Goal: Task Accomplishment & Management: Manage account settings

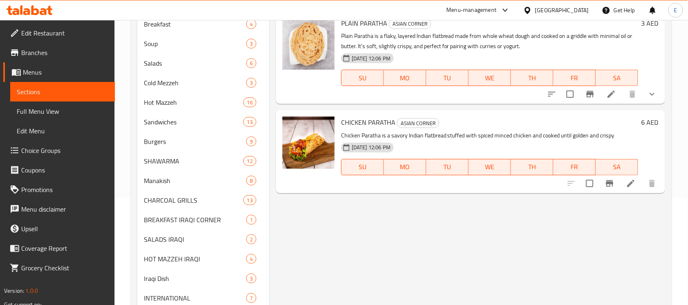
scroll to position [25, 0]
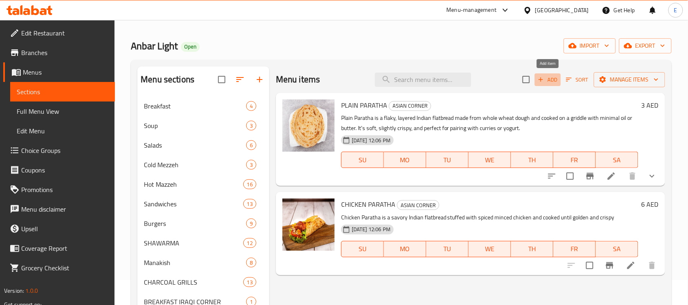
click at [546, 77] on span "Add" at bounding box center [548, 79] width 22 height 9
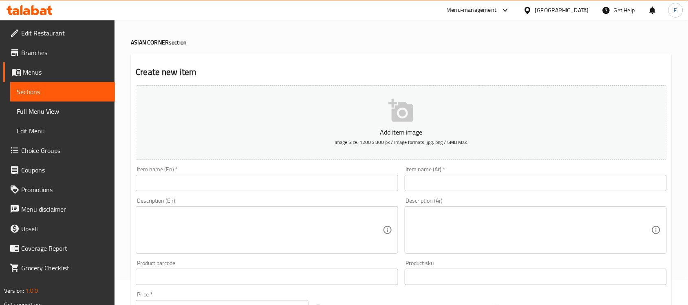
paste input "BUTTER CHICKEN"
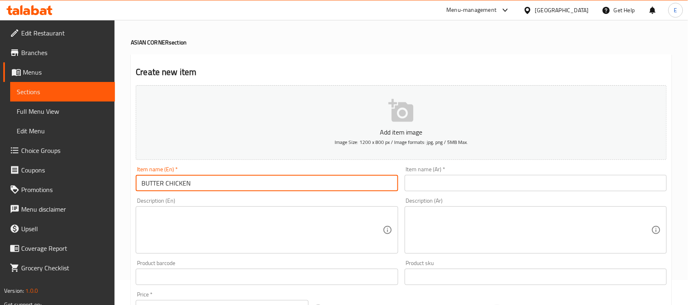
click at [337, 190] on input "BUTTER CHICKEN" at bounding box center [267, 183] width 262 height 16
type input "Butter Chicken"
paste textarea "Butter Chicken is a rich and creamy Indian dish featuring tender chicken cooked…"
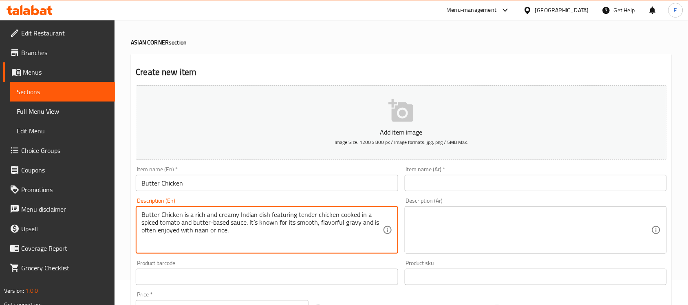
type textarea "Butter Chicken is a rich and creamy Indian dish featuring tender chicken cooked…"
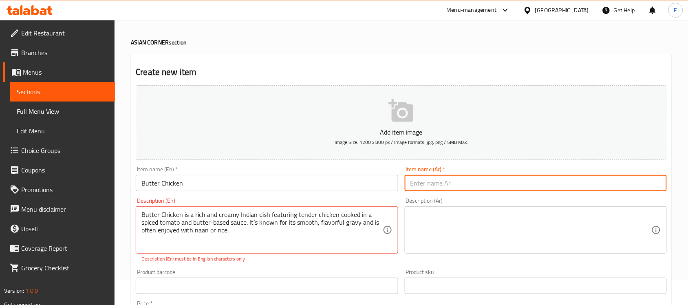
click at [426, 184] on input "text" at bounding box center [536, 183] width 262 height 16
type input "دجاج بالزبدة"
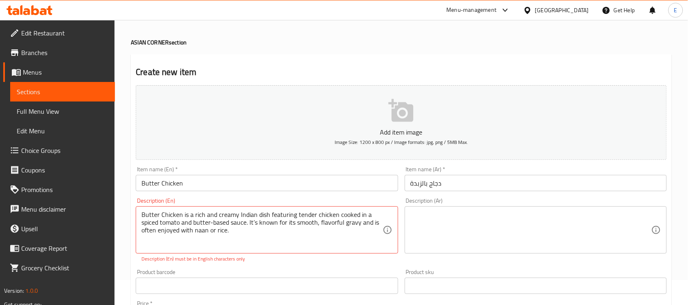
click at [268, 267] on div "Product barcode Product barcode" at bounding box center [266, 281] width 269 height 31
click at [259, 265] on div "Description (En) Butter Chicken is a rich and creamy Indian dish featuring tend…" at bounding box center [266, 229] width 269 height 71
click at [213, 225] on textarea "Butter Chicken is a rich and creamy Indian dish featuring tender chicken cooked…" at bounding box center [261, 230] width 241 height 39
click at [275, 272] on div "Product barcode Product barcode" at bounding box center [267, 281] width 262 height 25
type textarea "Butter Chicken is a rich and creamy Indian dish featuring tender chicken cooked…"
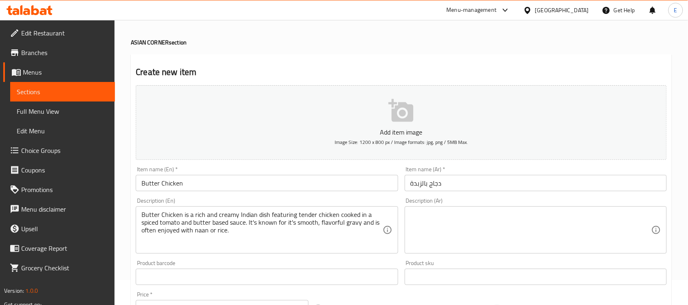
click at [281, 263] on div "Add item image Image Size: 1200 x 800 px / Image formats: jpg, png / 5MB Max. I…" at bounding box center [400, 257] width 537 height 351
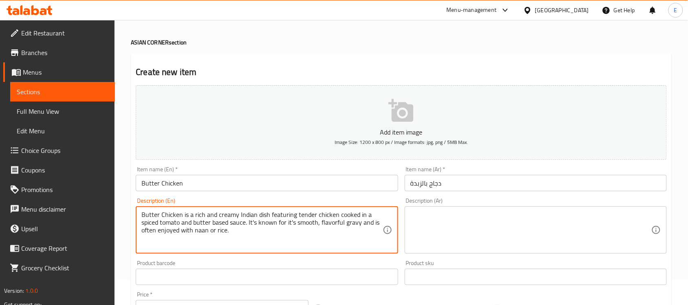
click at [455, 210] on div "Description (Ar)" at bounding box center [536, 229] width 262 height 47
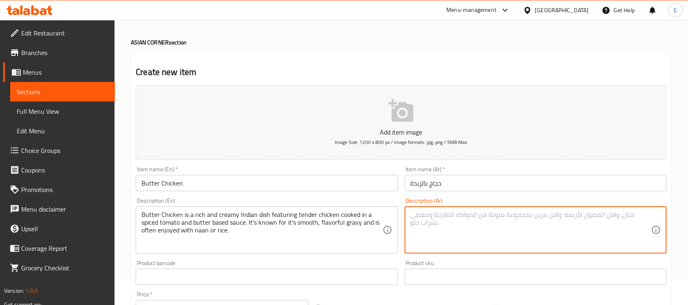
paste textarea "دجاج الزبدة طبق هندي غني وكريمي، يتكون من دجاج طري مطبوخ في صلصة طماطم متبلة وز…"
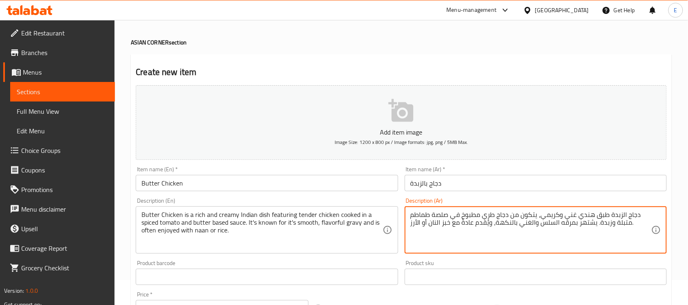
type textarea "دجاج الزبدة طبق هندي غني وكريمي، يتكون من دجاج طري مطبوخ في صلصة طماطم متبلة وز…"
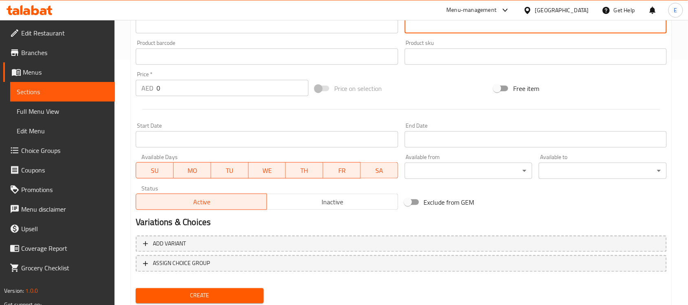
scroll to position [269, 0]
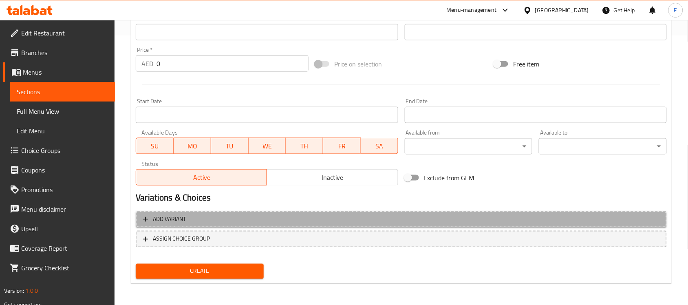
click at [266, 223] on span "Add variant" at bounding box center [401, 219] width 516 height 10
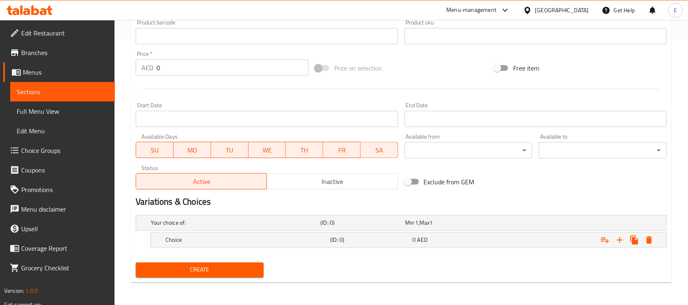
scroll to position [265, 0]
click at [619, 238] on icon "Expand" at bounding box center [620, 241] width 10 height 10
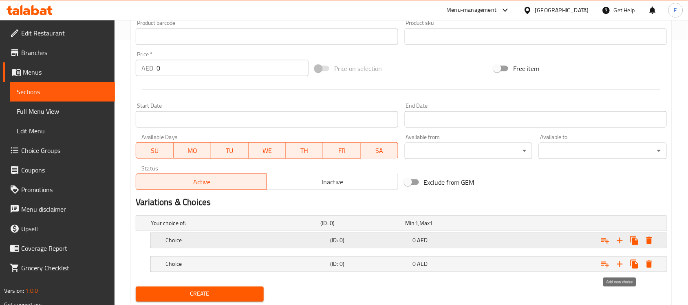
scroll to position [289, 0]
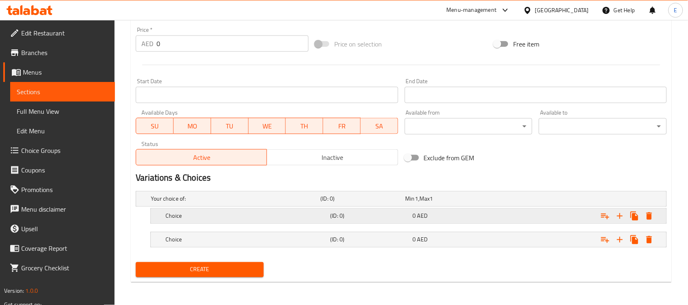
click at [280, 214] on h5 "Choice" at bounding box center [245, 216] width 161 height 8
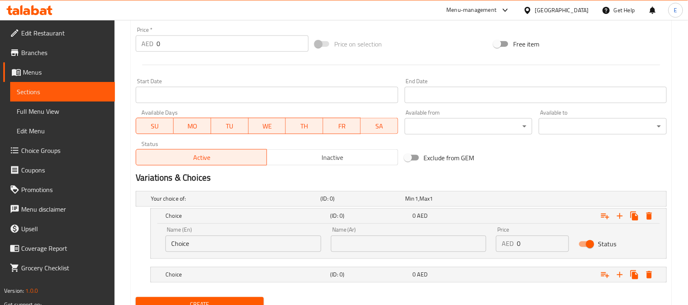
click at [226, 238] on input "Choice" at bounding box center [243, 244] width 156 height 16
drag, startPoint x: 226, startPoint y: 238, endPoint x: 156, endPoint y: 240, distance: 70.5
click at [156, 240] on div "Name (En) Choice Name (En) Name (Ar) Name (Ar) Price AED 0 Price Status" at bounding box center [408, 241] width 515 height 35
type input "Half"
click at [204, 272] on h5 "Choice" at bounding box center [245, 275] width 161 height 8
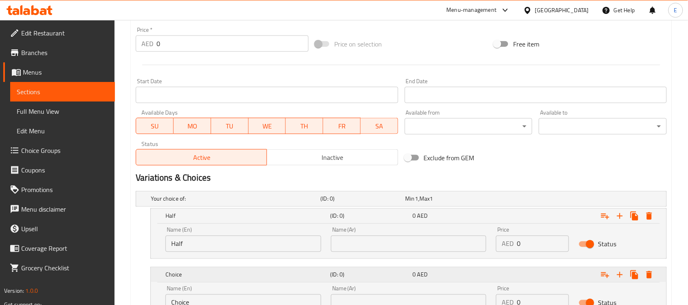
scroll to position [359, 0]
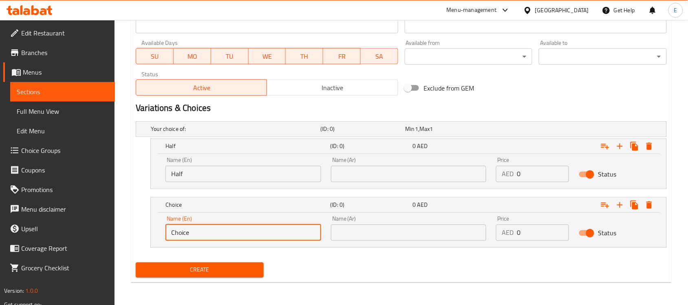
drag, startPoint x: 203, startPoint y: 233, endPoint x: 81, endPoint y: 210, distance: 123.5
type input "Full"
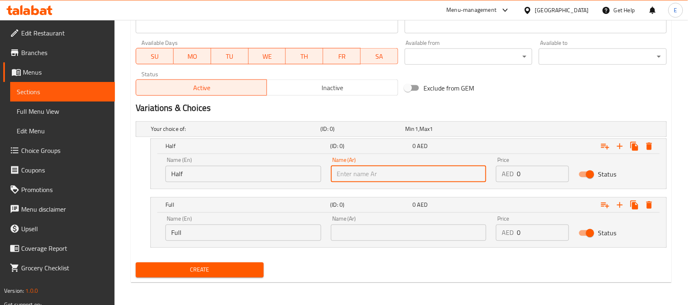
click at [354, 179] on input "text" at bounding box center [409, 174] width 156 height 16
type input "نصف"
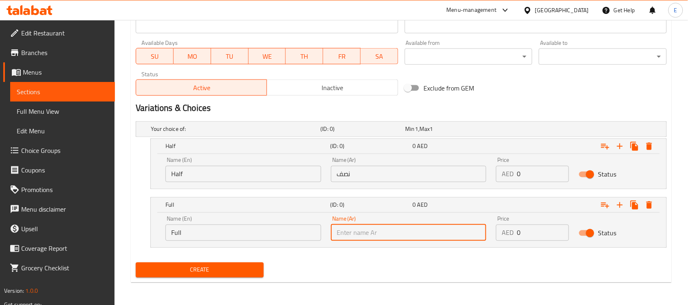
click at [359, 237] on input "text" at bounding box center [409, 233] width 156 height 16
type input "كامل"
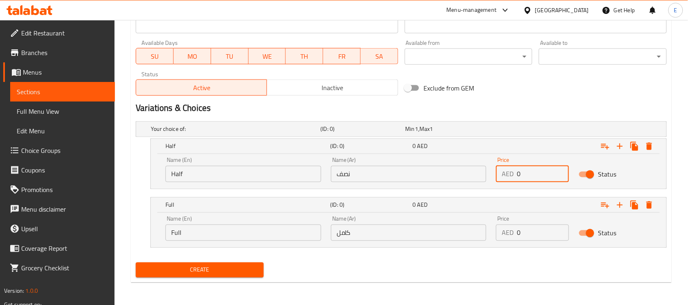
drag, startPoint x: 526, startPoint y: 174, endPoint x: 443, endPoint y: 173, distance: 82.7
click at [443, 173] on div "Name (En) Half Name (En) Name (Ar) نصف Name (Ar) Price AED 0 Price Status" at bounding box center [409, 169] width 496 height 35
type input "10"
drag, startPoint x: 521, startPoint y: 237, endPoint x: 480, endPoint y: 236, distance: 40.8
click at [480, 236] on div "Name (En) Full Name (En) Name (Ar) كامل Name (Ar) Price AED 0 Price Status" at bounding box center [409, 228] width 496 height 35
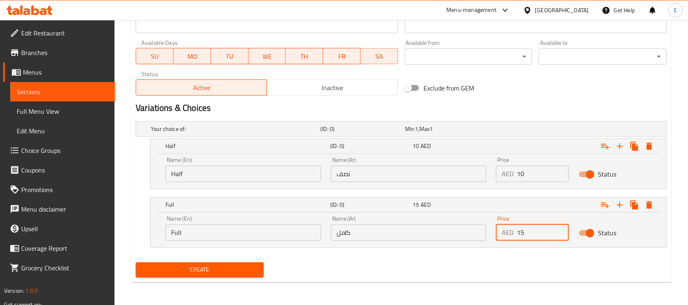
type input "15"
click at [599, 143] on button "Expand" at bounding box center [605, 146] width 15 height 15
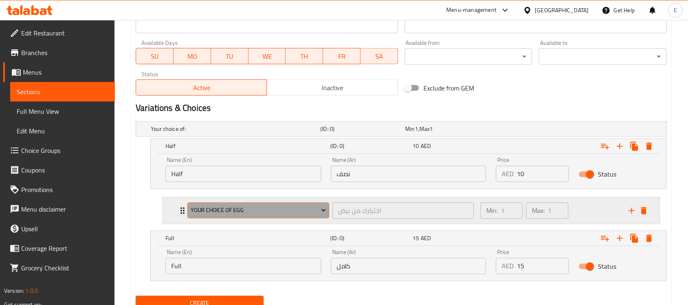
click at [311, 210] on span "Your Choice Of Egg" at bounding box center [259, 210] width 136 height 10
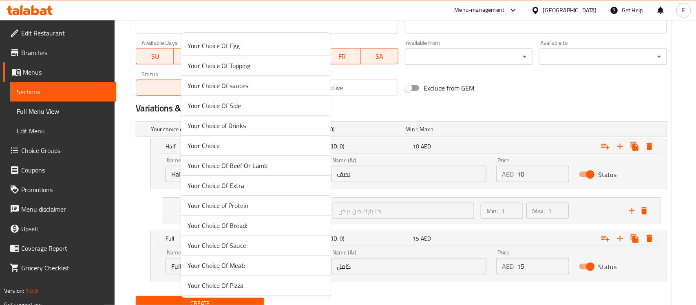
click at [261, 108] on span "Your Choice Of Side" at bounding box center [255, 106] width 136 height 10
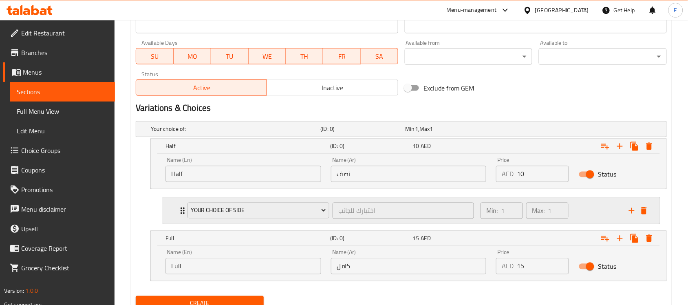
click at [165, 207] on div "Your Choice Of Side اختيارك للجانب ​ Min: 1 ​ Max: 1 ​" at bounding box center [411, 211] width 497 height 26
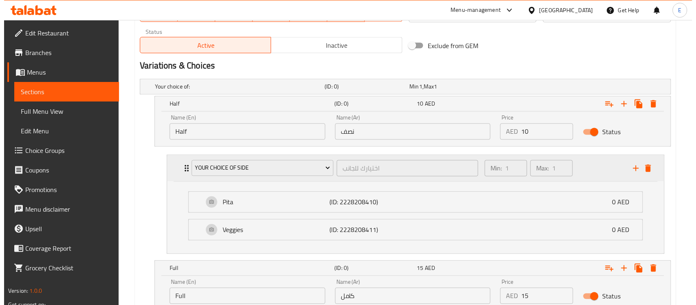
scroll to position [402, 0]
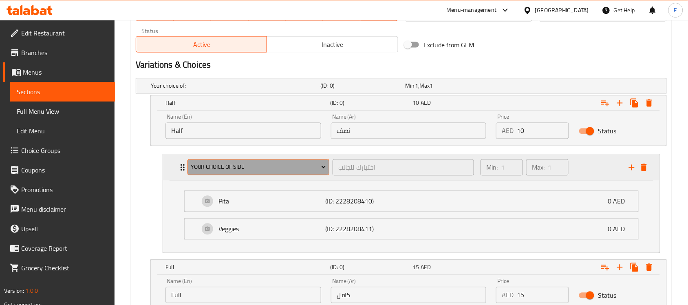
click at [233, 172] on span "Your Choice Of Side" at bounding box center [259, 167] width 136 height 10
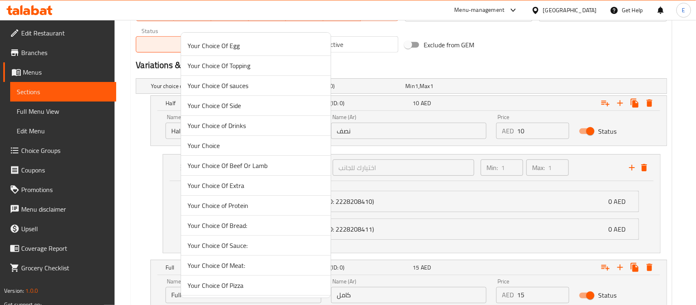
click at [252, 68] on span "Your Choice Of Topping" at bounding box center [255, 66] width 136 height 10
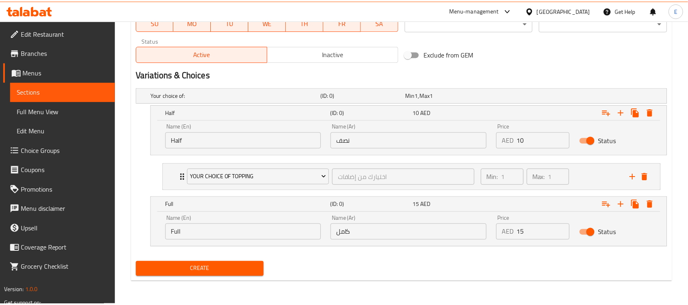
scroll to position [393, 0]
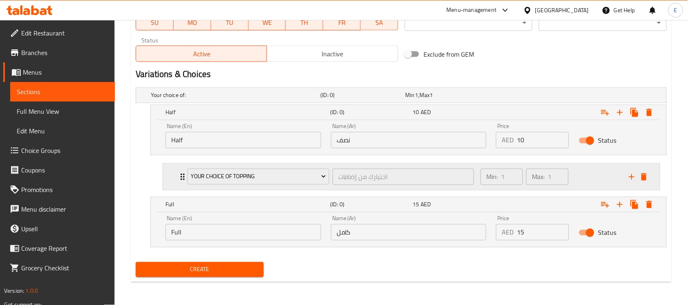
click at [174, 178] on div "Your Choice Of Topping اختيارك من إضافات ​ Min: 1 ​ Max: 1 ​" at bounding box center [411, 177] width 497 height 26
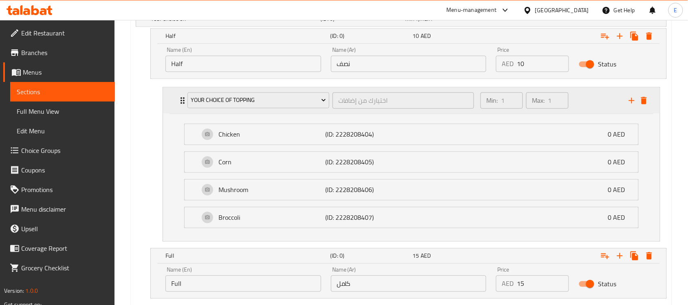
scroll to position [473, 0]
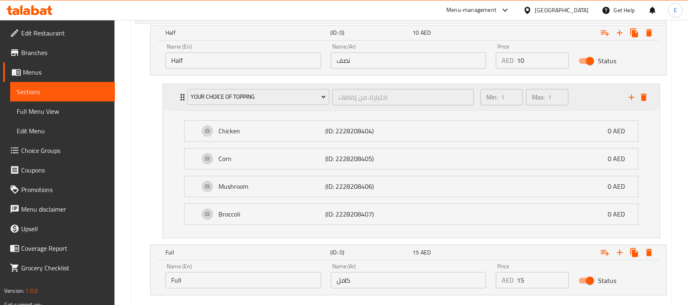
click at [232, 108] on div "Your Choice Of Topping اختيارك من إضافات ​" at bounding box center [331, 97] width 296 height 26
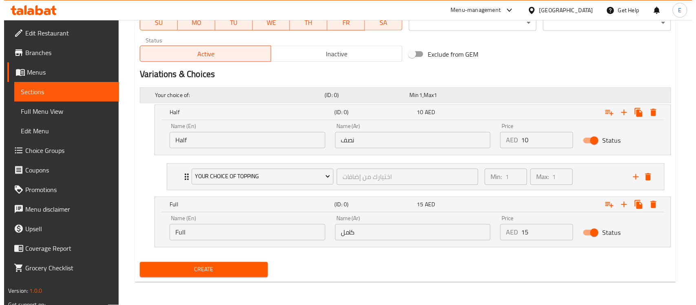
scroll to position [393, 0]
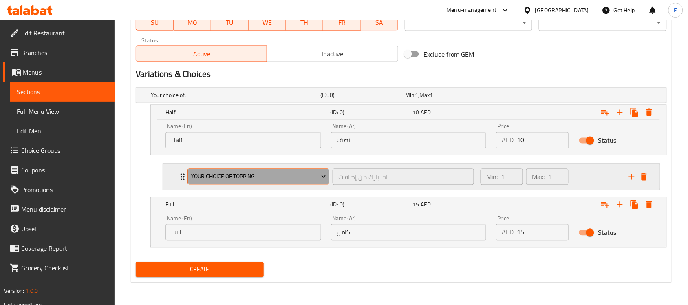
click at [243, 182] on button "Your Choice Of Topping" at bounding box center [258, 177] width 142 height 16
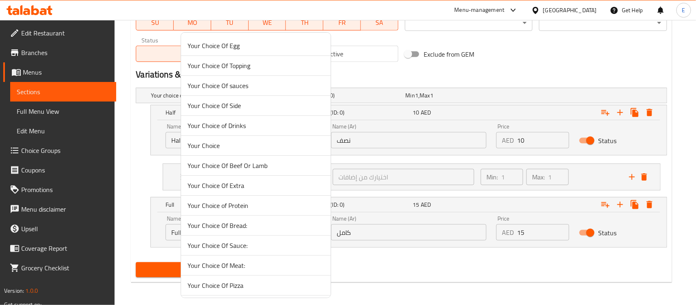
click at [255, 146] on span "Your Choice" at bounding box center [255, 146] width 136 height 10
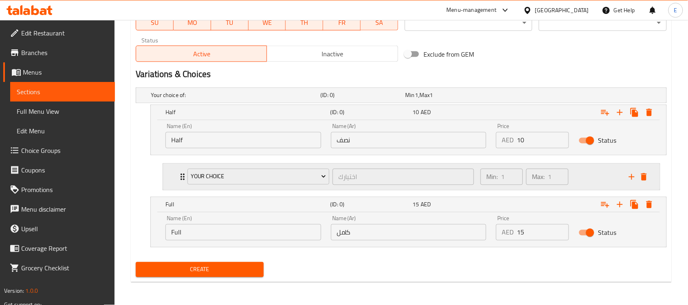
click at [168, 179] on div "Your Choice اختيارك ​ Min: 1 ​ Max: 1 ​" at bounding box center [411, 177] width 497 height 26
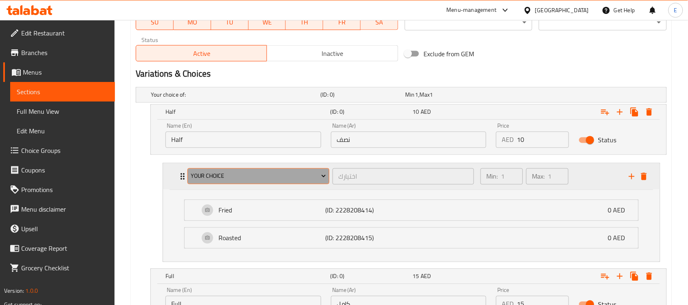
click at [227, 184] on button "Your Choice" at bounding box center [258, 176] width 142 height 16
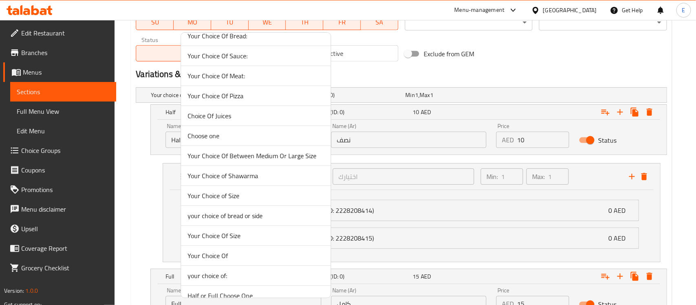
scroll to position [190, 0]
click at [205, 131] on span "Choose one" at bounding box center [255, 135] width 136 height 10
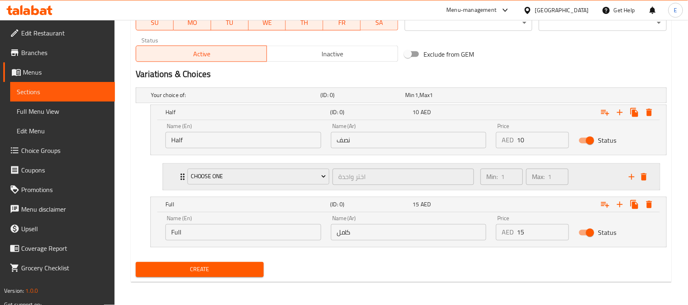
click at [169, 182] on div "Choose one اختر واحدة ​ Min: 1 ​ Max: 1 ​" at bounding box center [411, 177] width 497 height 26
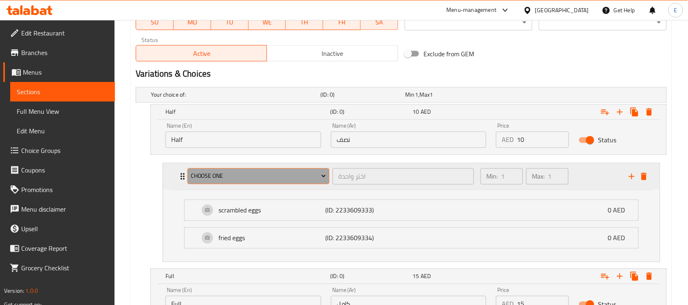
click at [237, 176] on span "Choose one" at bounding box center [259, 176] width 136 height 10
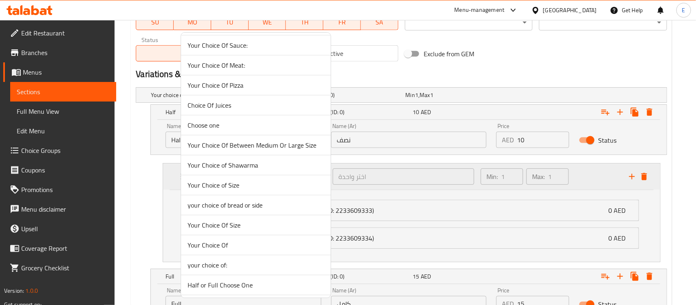
scroll to position [201, 0]
click at [256, 207] on span "your choice of bread or side" at bounding box center [255, 204] width 136 height 10
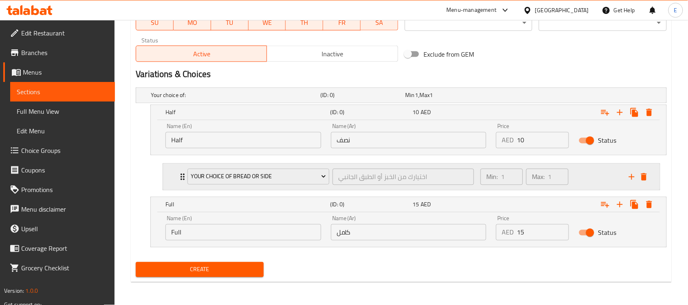
click at [164, 181] on div "your choice of bread or side اختيارك من الخبز أو الطبق الجانبي ​ Min: 1 ​ Max: …" at bounding box center [411, 177] width 497 height 26
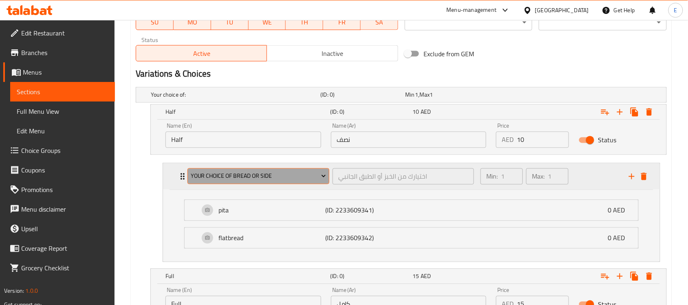
click at [219, 178] on span "your choice of bread or side" at bounding box center [259, 176] width 136 height 10
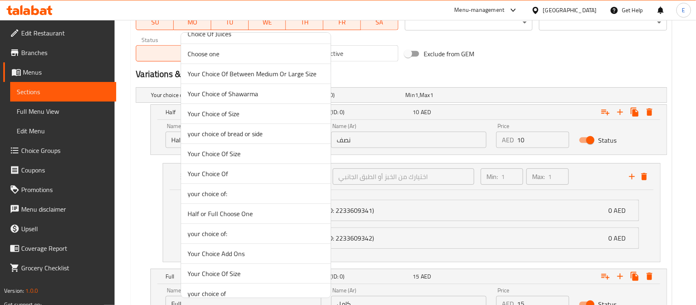
scroll to position [282, 0]
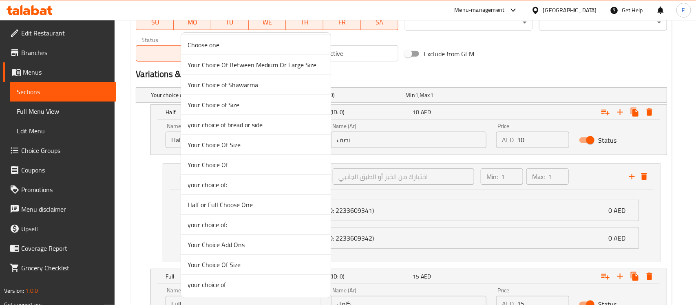
click at [231, 164] on span "Your Choice Of" at bounding box center [255, 165] width 136 height 10
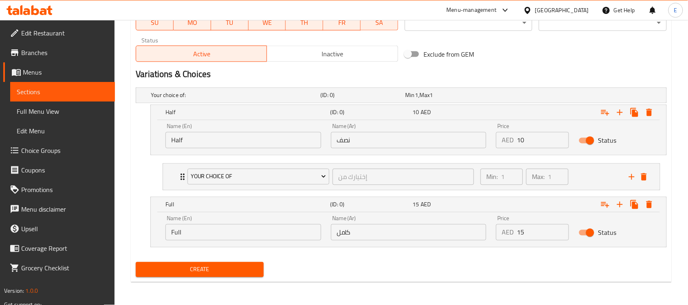
click at [163, 182] on div "Your Choice Of إختيارك من ​ Min: 1 ​ Max: 1 ​ oil (ID: 2233609345) 0 AED Name (…" at bounding box center [412, 176] width 498 height 27
click at [166, 182] on div "Your Choice Of إختيارك من ​ Min: 1 ​ Max: 1 ​" at bounding box center [411, 177] width 497 height 26
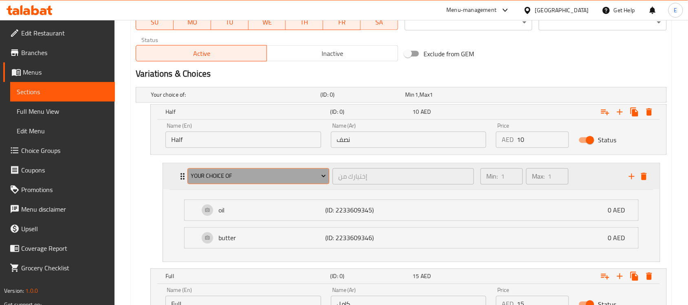
click at [226, 174] on span "Your Choice Of" at bounding box center [259, 176] width 136 height 10
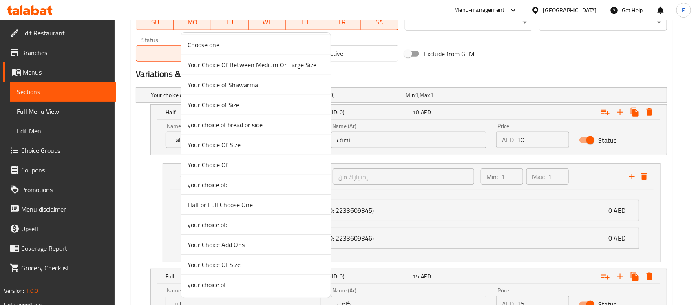
click at [235, 181] on span "your choice of:" at bounding box center [255, 185] width 136 height 10
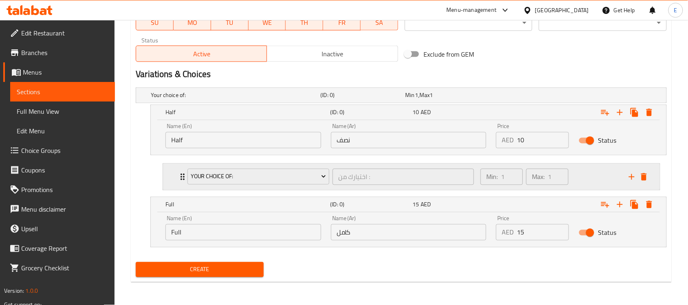
click at [176, 182] on div "your choice of: اختيارك من : ​ Min: 1 ​ Max: 1 ​" at bounding box center [411, 177] width 497 height 26
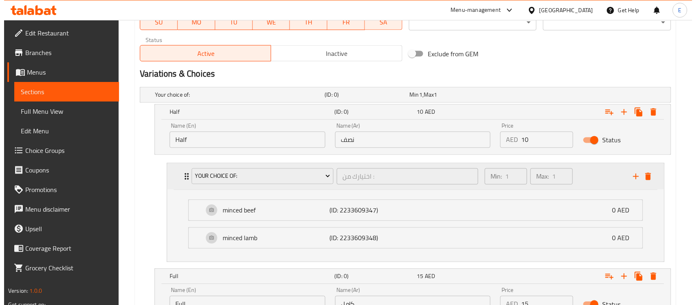
scroll to position [407, 0]
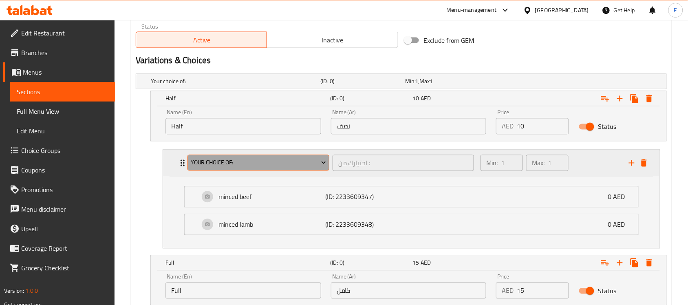
click at [235, 166] on span "your choice of:" at bounding box center [259, 163] width 136 height 10
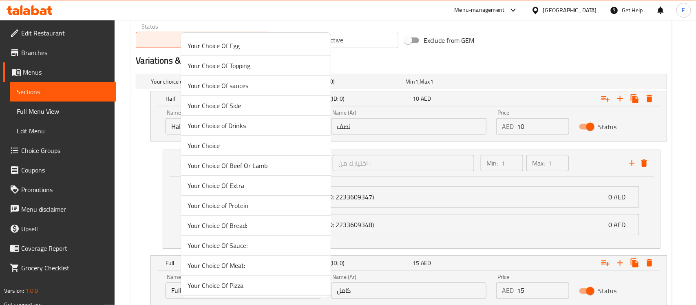
scroll to position [282, 0]
click at [242, 226] on span "your choice of:" at bounding box center [255, 225] width 136 height 10
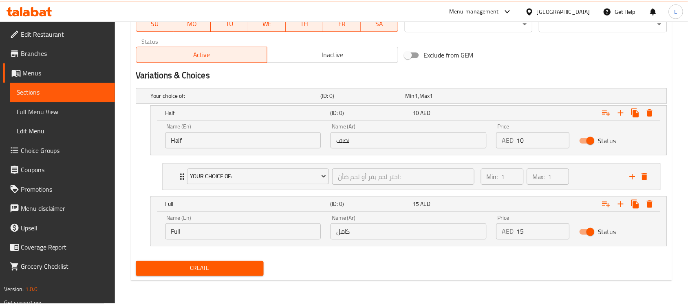
scroll to position [393, 0]
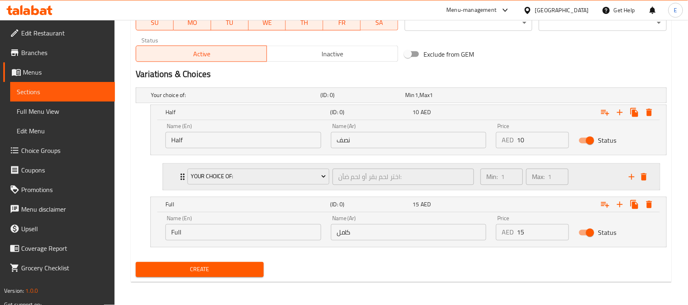
click at [169, 179] on div "your choice of: اختر لحم بقر أو لحم ضأن: ​ Min: 1 ​ Max: 1 ​" at bounding box center [411, 177] width 497 height 26
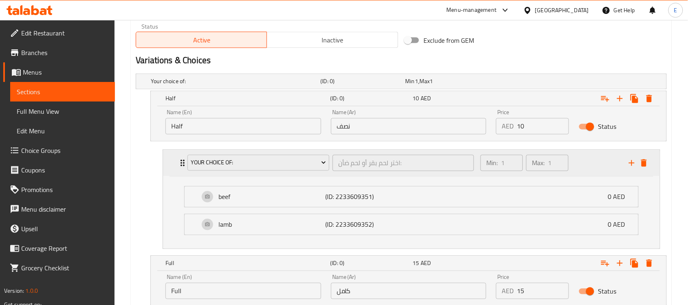
scroll to position [465, 0]
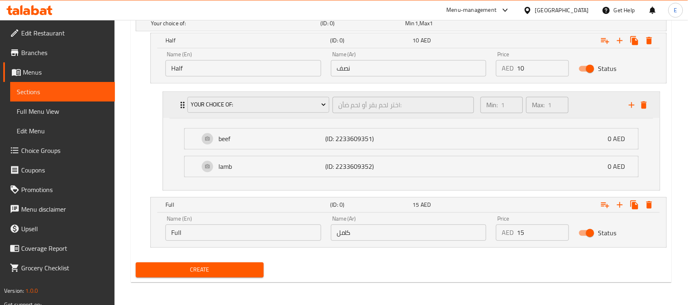
click at [213, 113] on div "your choice of:" at bounding box center [258, 105] width 145 height 20
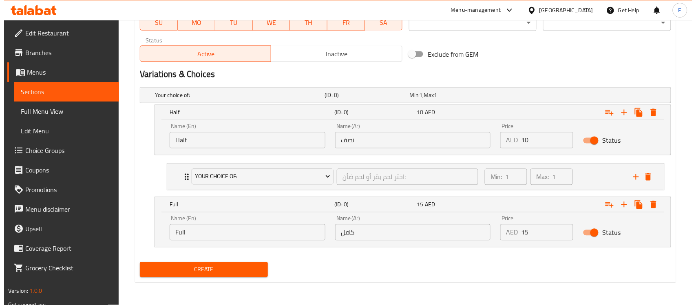
scroll to position [393, 0]
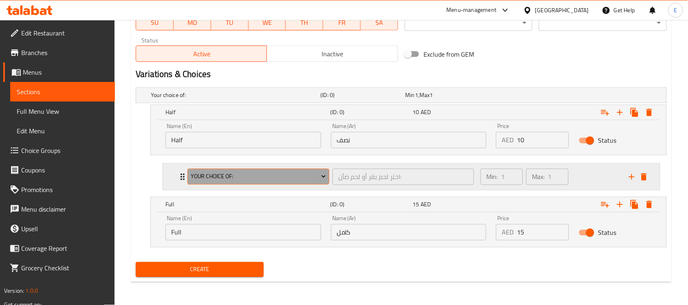
click at [235, 179] on span "your choice of:" at bounding box center [259, 177] width 136 height 10
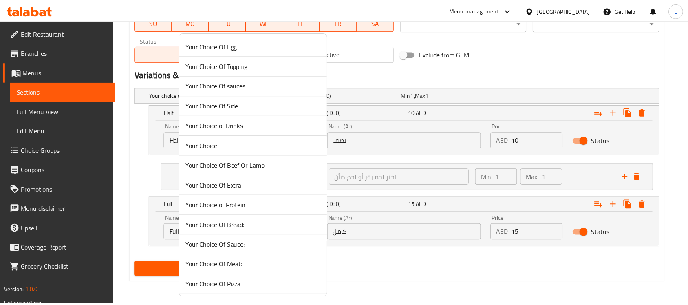
scroll to position [282, 0]
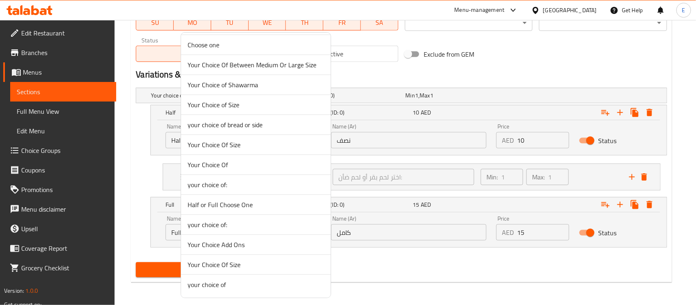
click at [273, 286] on span "your choice of" at bounding box center [255, 285] width 136 height 10
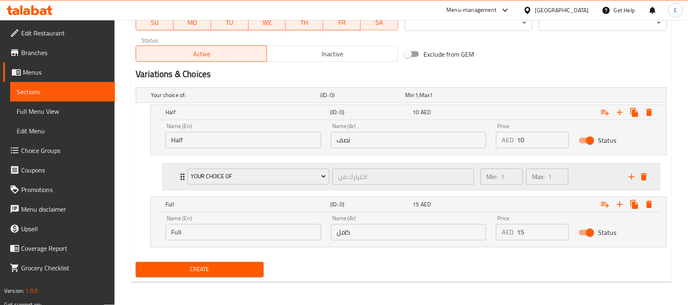
click at [170, 168] on div "your choice of اختيارك من ​ Min: 1 ​ Max: 1 ​" at bounding box center [411, 177] width 497 height 26
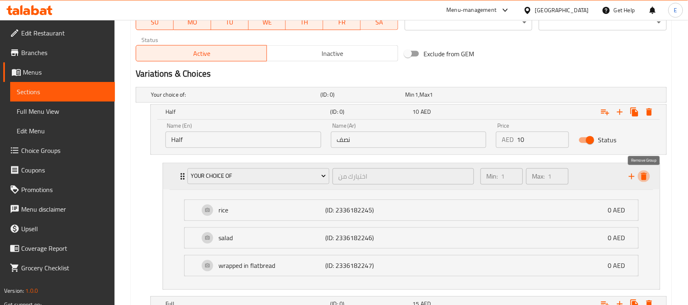
click at [645, 173] on icon "delete" at bounding box center [644, 177] width 10 height 10
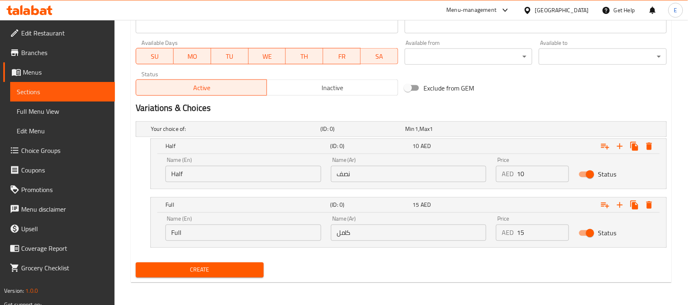
click at [198, 272] on span "Create" at bounding box center [199, 270] width 115 height 10
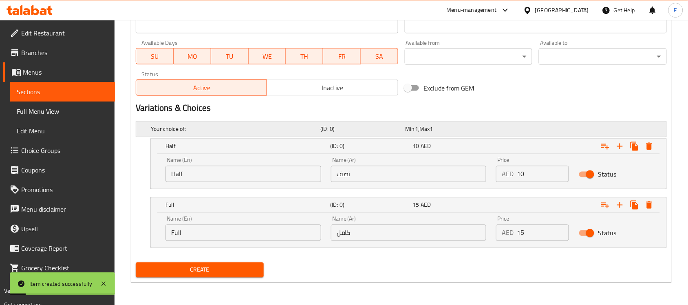
scroll to position [0, 0]
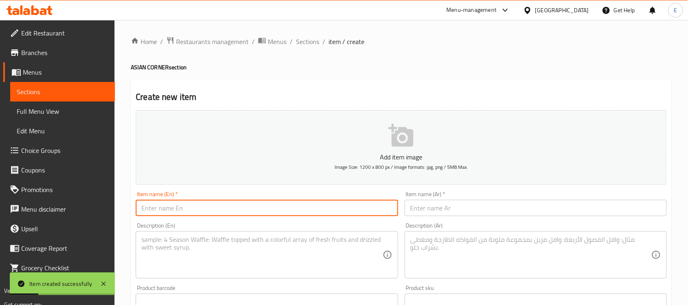
click at [213, 208] on input "text" at bounding box center [267, 208] width 262 height 16
paste input "PLAIN CURRY"
type input "PLAIN CURRY"
click at [465, 210] on input "text" at bounding box center [536, 208] width 262 height 16
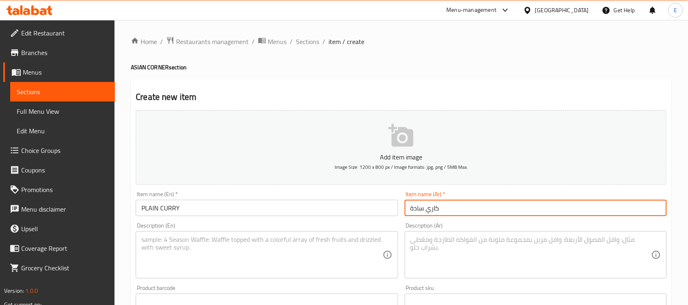
type input "كاري سادة"
paste textarea "Plain [PERSON_NAME] is a simple, mildly spiced dish made with a basic blend of …"
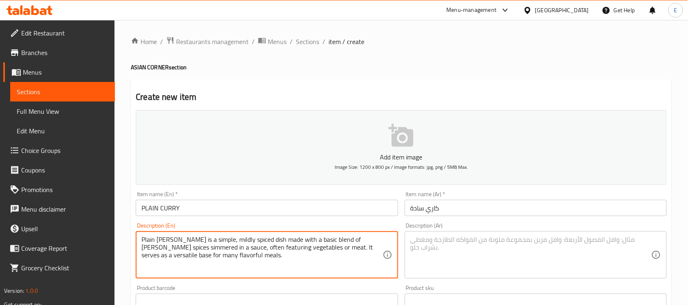
type textarea "Plain [PERSON_NAME] is a simple, mildly spiced dish made with a basic blend of …"
paste textarea "الكاري السادة طبق بسيط، متبل قليلاً، مصنوع من مزيج أساسي من توابل الكاري المطهو…"
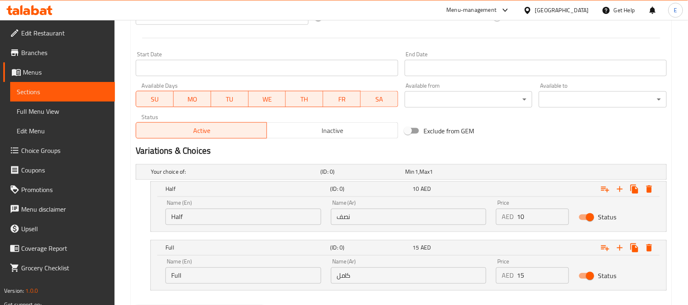
scroll to position [359, 0]
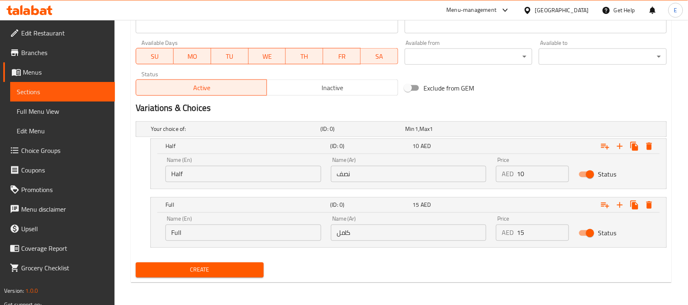
type textarea "الكاري السادة طبق بسيط، متبل قليلاً، مصنوع من مزيج أساسي من توابل الكاري المطهو…"
click at [409, 172] on input "نصف" at bounding box center [409, 174] width 156 height 16
type input "نصف"
click at [378, 229] on input "كامل" at bounding box center [409, 233] width 156 height 16
type input "كامل"
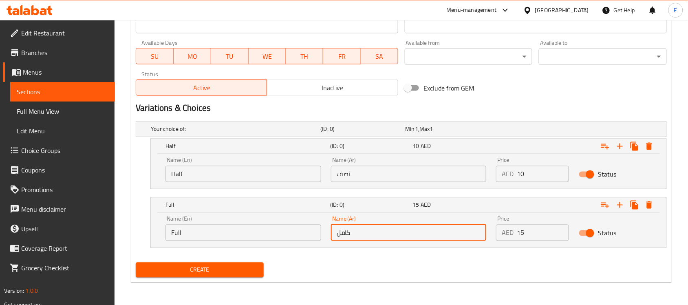
click at [265, 178] on input "Half" at bounding box center [243, 174] width 156 height 16
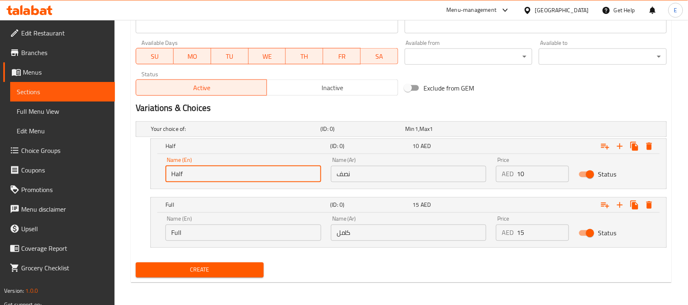
click at [265, 178] on input "Half" at bounding box center [243, 174] width 156 height 16
type input "Half"
click at [204, 237] on input "Full" at bounding box center [243, 233] width 156 height 16
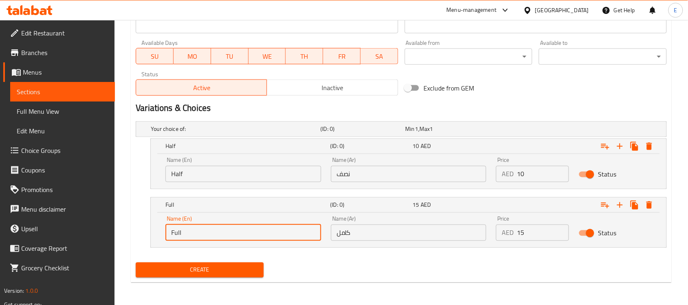
click at [204, 237] on input "Full" at bounding box center [243, 233] width 156 height 16
click at [204, 237] on input "f" at bounding box center [243, 233] width 156 height 16
type input "Full"
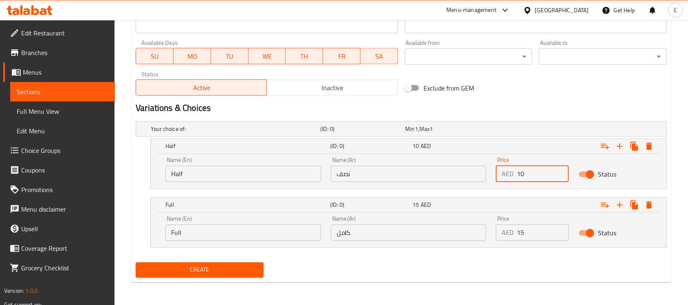
drag, startPoint x: 535, startPoint y: 172, endPoint x: 471, endPoint y: 166, distance: 64.6
click at [471, 166] on div "Name (En) Half Name (En) Name (Ar) نصف Name (Ar) Price AED 10 Price Status" at bounding box center [409, 169] width 496 height 35
type input "10"
drag, startPoint x: 522, startPoint y: 233, endPoint x: 456, endPoint y: 231, distance: 66.0
click at [456, 231] on div "Name (En) Full Name (En) Name (Ar) كامل Name (Ar) Price AED 15 Price Status" at bounding box center [409, 228] width 496 height 35
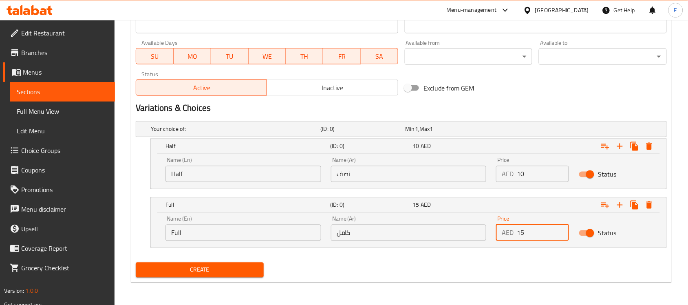
type input "15"
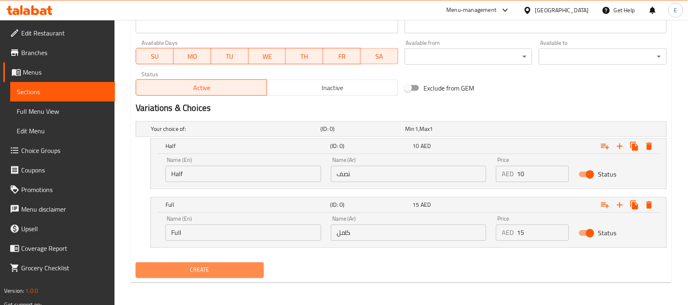
click at [231, 271] on span "Create" at bounding box center [199, 270] width 115 height 10
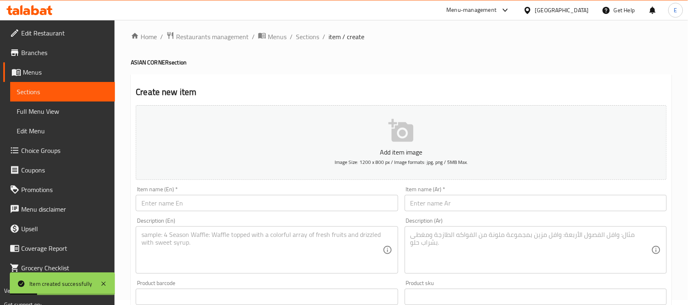
scroll to position [0, 0]
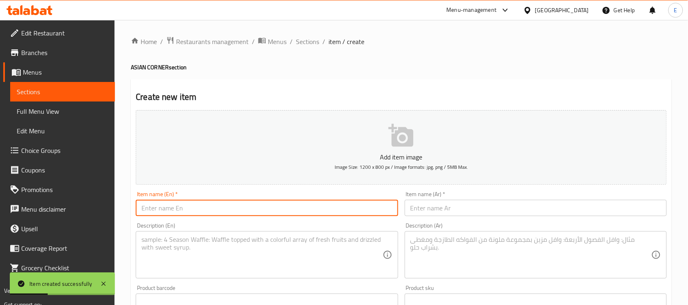
click at [194, 214] on input "text" at bounding box center [267, 208] width 262 height 16
paste input "MEAT CURRY"
type input "MEAT CURRY"
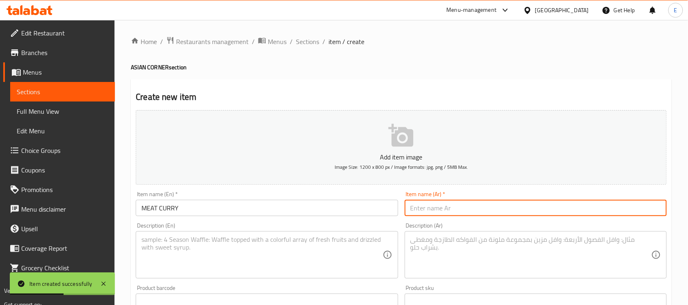
click at [478, 211] on input "text" at bounding box center [536, 208] width 262 height 16
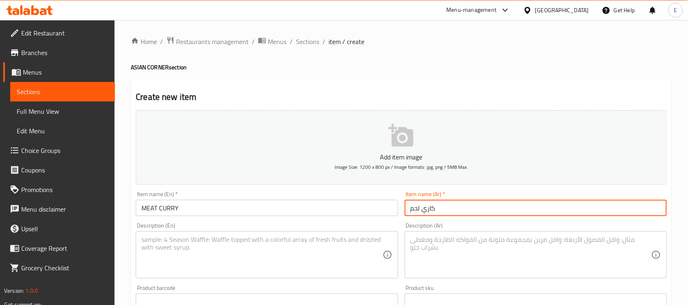
type input "كاري لحم"
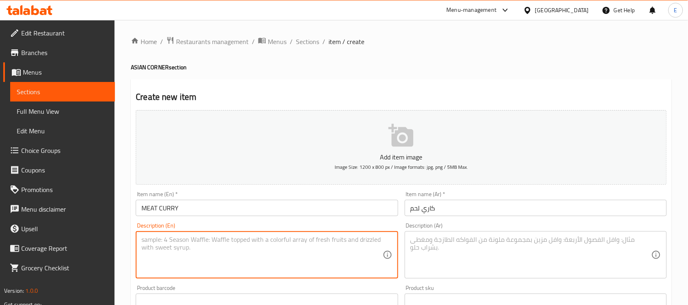
paste textarea "Meat [PERSON_NAME] is a rich and hearty dish where tender pieces of meat are sl…"
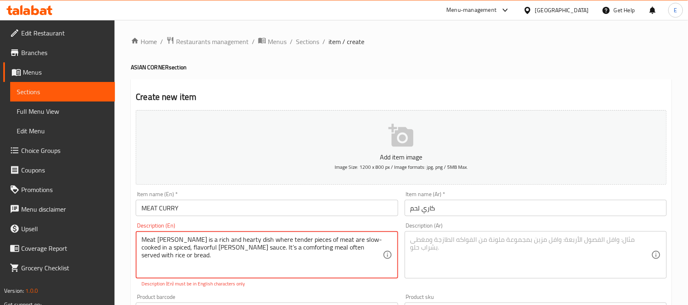
click at [225, 247] on textarea "Meat [PERSON_NAME] is a rich and hearty dish where tender pieces of meat are sl…" at bounding box center [261, 255] width 241 height 39
type textarea "Meat [PERSON_NAME] is a rich and hearty dish where tender pieces of meat are sl…"
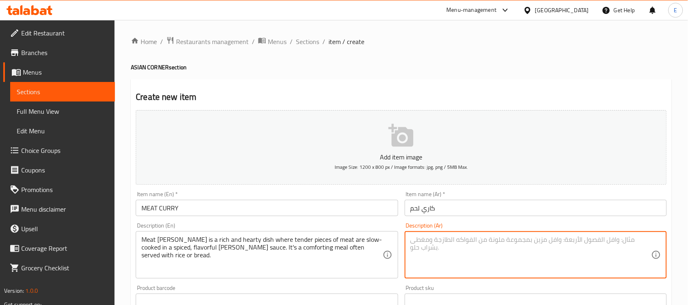
click at [425, 250] on textarea at bounding box center [530, 255] width 241 height 39
paste textarea "كاري اللحم طبقٌ غنيٌّ وشهي، تُطهى فيه قطع اللحم الطرية ببطء في صلصة كاري متبلة …"
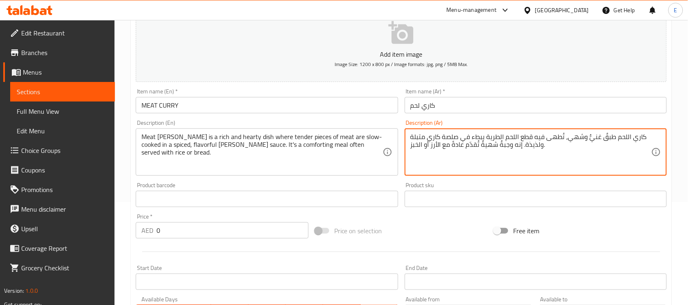
scroll to position [103, 0]
type textarea "كاري اللحم طبقٌ غنيٌّ وشهي، تُطهى فيه قطع اللحم الطرية ببطء في صلصة كاري متبلة …"
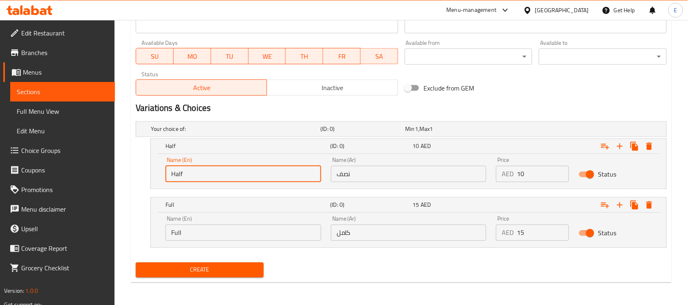
drag, startPoint x: 211, startPoint y: 173, endPoint x: 94, endPoint y: 192, distance: 118.4
type input "Choice"
type input "Half"
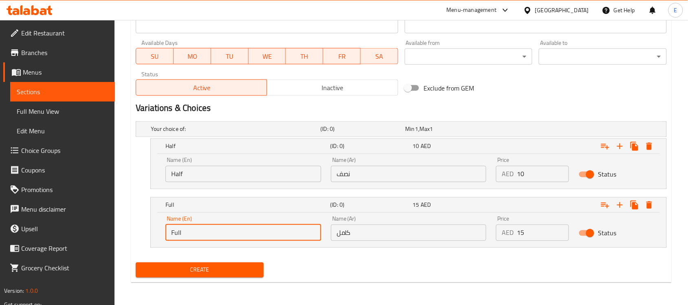
click at [200, 227] on input "Full" at bounding box center [243, 233] width 156 height 16
click at [200, 227] on input "f" at bounding box center [243, 233] width 156 height 16
type input "Full"
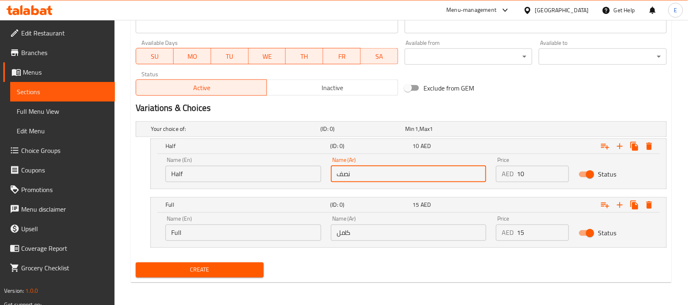
click at [348, 172] on input "نصف" at bounding box center [409, 174] width 156 height 16
type input "نصف"
click at [371, 238] on input "كامل" at bounding box center [409, 233] width 156 height 16
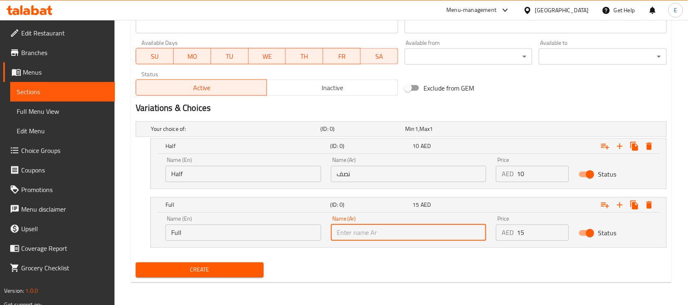
type input ";"
type input "كامل"
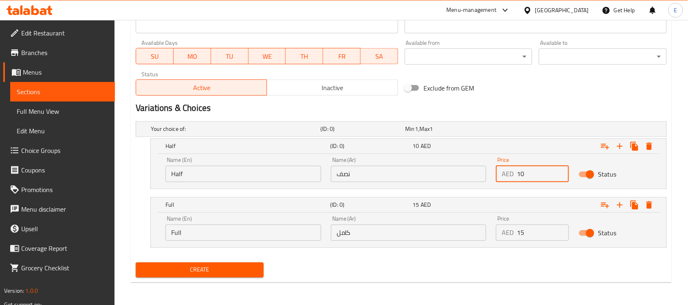
drag, startPoint x: 528, startPoint y: 176, endPoint x: 407, endPoint y: 174, distance: 120.6
click at [407, 174] on div "Name (En) Half Name (En) Name (Ar) نصف Name (Ar) Price AED 10 Price Status" at bounding box center [409, 169] width 496 height 35
type input "15"
drag, startPoint x: 524, startPoint y: 230, endPoint x: 441, endPoint y: 227, distance: 83.2
click at [441, 227] on div "Name (En) Full Name (En) Name (Ar) كامل Name (Ar) Price AED 15 Price Status" at bounding box center [409, 228] width 496 height 35
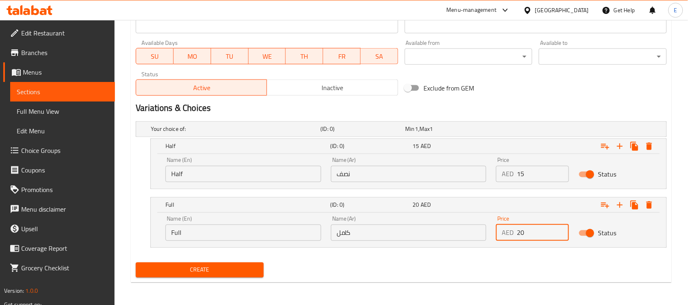
type input "20"
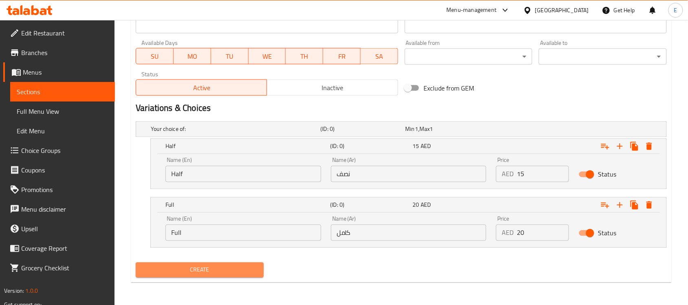
click at [205, 272] on span "Create" at bounding box center [199, 270] width 115 height 10
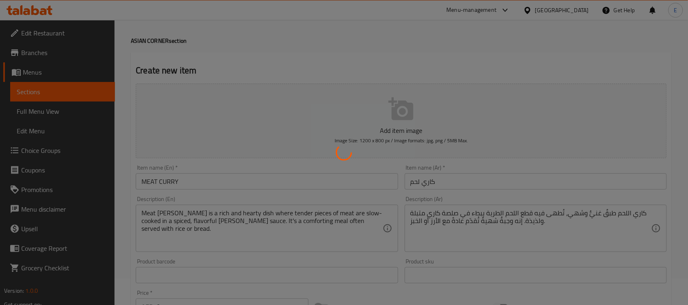
scroll to position [24, 0]
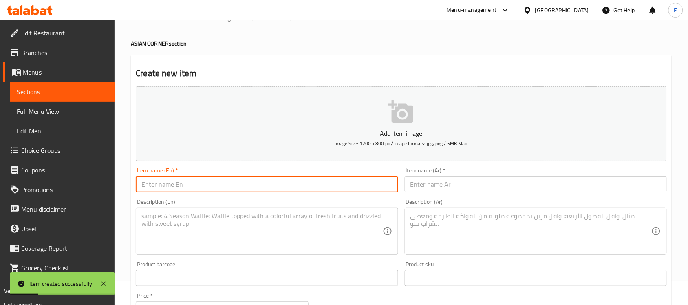
click at [223, 190] on input "text" at bounding box center [267, 184] width 262 height 16
paste input "OMLET PARATHA"
type input "OMLET PARATHA"
click at [447, 186] on input "text" at bounding box center [536, 184] width 262 height 16
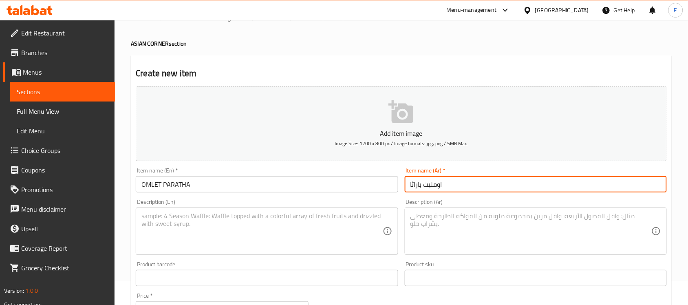
type input "اومليت باراثا"
click at [215, 215] on textarea at bounding box center [261, 231] width 241 height 39
paste textarea "Omelet Paratha is a delicious Indian flatbread stuffed with a spiced, fluffy om…"
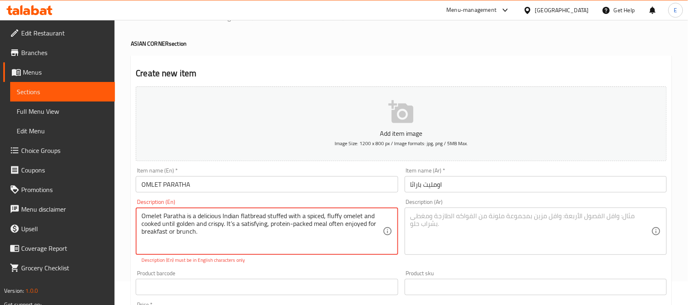
click at [231, 223] on textarea "Omelet Paratha is a delicious Indian flatbread stuffed with a spiced, fluffy om…" at bounding box center [261, 231] width 241 height 39
type textarea "Omelet Paratha is a delicious Indian flatbread stuffed with a spiced, fluffy om…"
paste textarea "أومليت باراثا خبز هندي مسطح شهي محشو بعجة متبلة وهشة، ويُطهى حتى يصبح ذهبي اللو…"
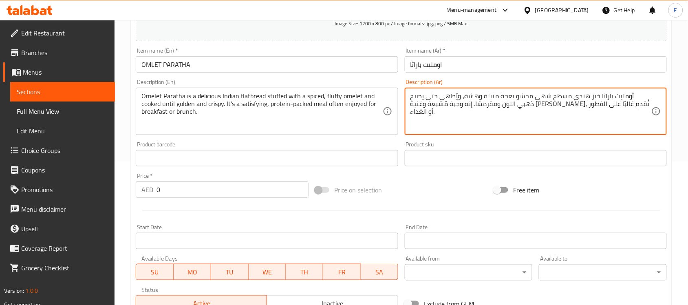
scroll to position [153, 0]
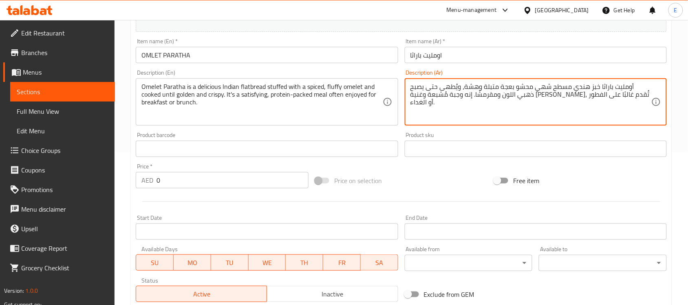
type textarea "أومليت باراثا خبز هندي مسطح شهي محشو بعجة متبلة وهشة، ويُطهى حتى يصبح ذهبي اللو…"
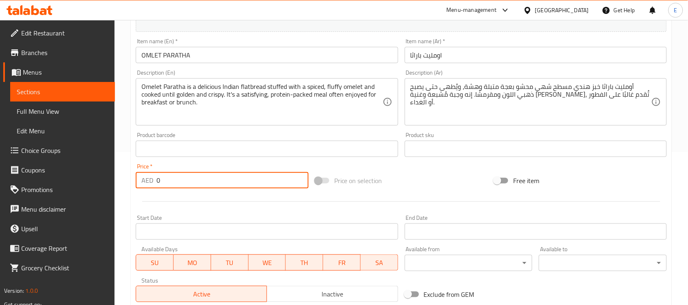
drag, startPoint x: 186, startPoint y: 181, endPoint x: 60, endPoint y: 178, distance: 125.9
click at [60, 178] on div "Edit Restaurant Branches Menus Sections Full Menu View Edit Menu Choice Groups …" at bounding box center [344, 189] width 688 height 644
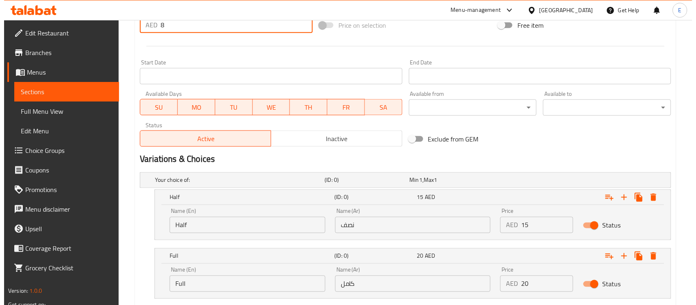
scroll to position [359, 0]
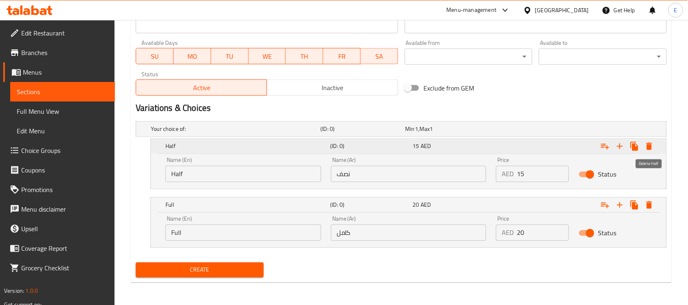
type input "8"
click at [653, 144] on icon "Expand" at bounding box center [649, 146] width 10 height 10
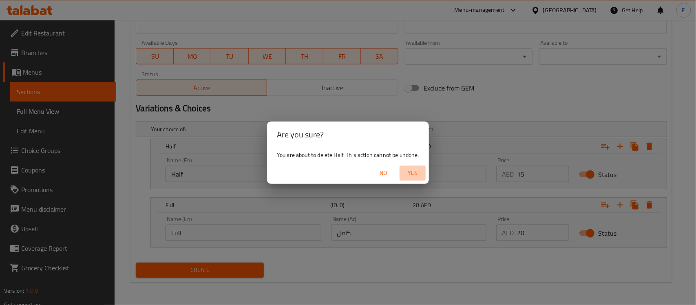
click at [418, 171] on span "Yes" at bounding box center [413, 173] width 20 height 10
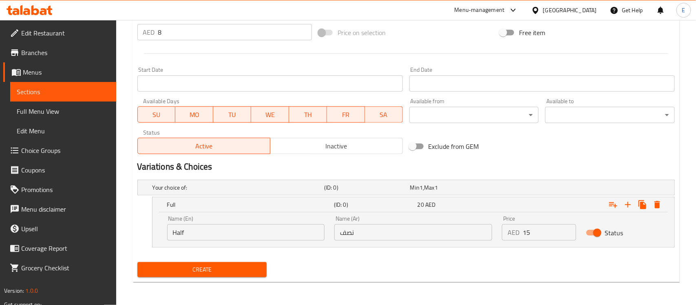
scroll to position [300, 0]
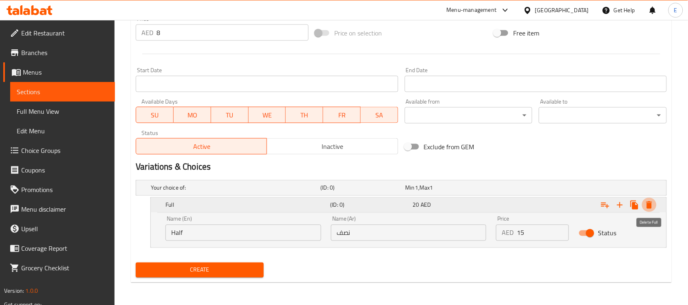
click at [650, 208] on icon "Expand" at bounding box center [649, 204] width 6 height 7
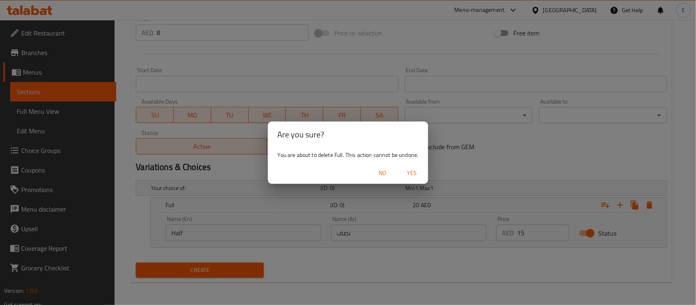
click at [416, 169] on span "Yes" at bounding box center [412, 173] width 20 height 10
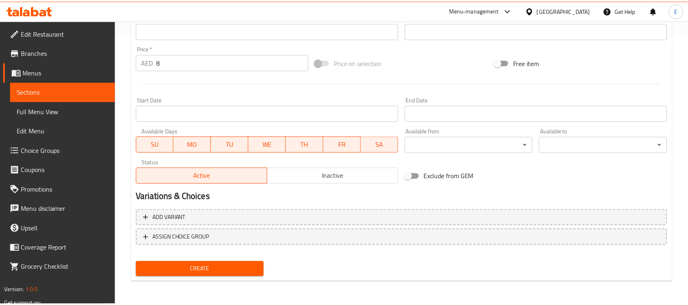
scroll to position [269, 0]
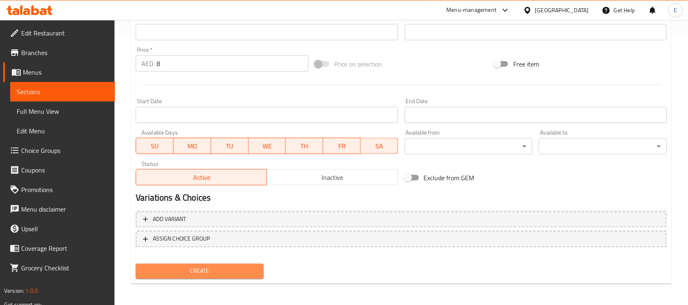
click at [220, 264] on button "Create" at bounding box center [200, 271] width 128 height 15
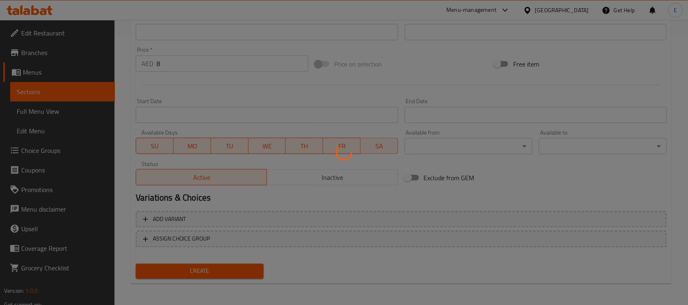
type input "0"
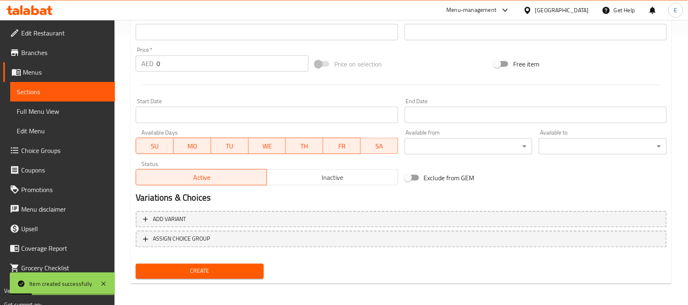
scroll to position [0, 0]
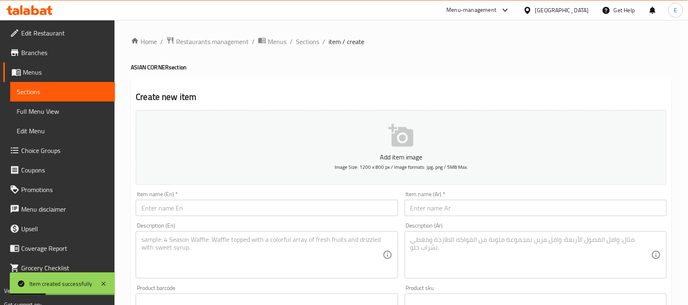
click at [185, 218] on div "Item name (En)   * Item name (En) *" at bounding box center [266, 203] width 269 height 31
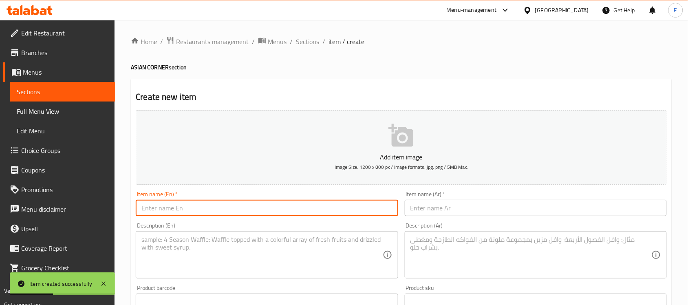
paste input "POTATO PARATHA"
click at [194, 213] on input "POTATO PARATHA" at bounding box center [267, 208] width 262 height 16
type input "POTATO PARATHA"
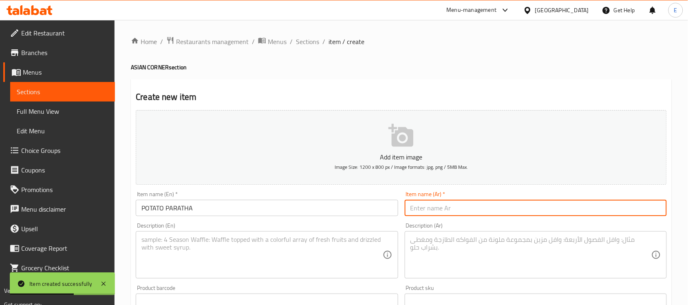
click at [425, 213] on input "text" at bounding box center [536, 208] width 262 height 16
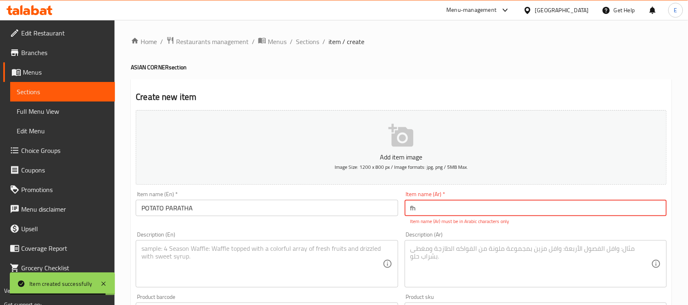
type input "f"
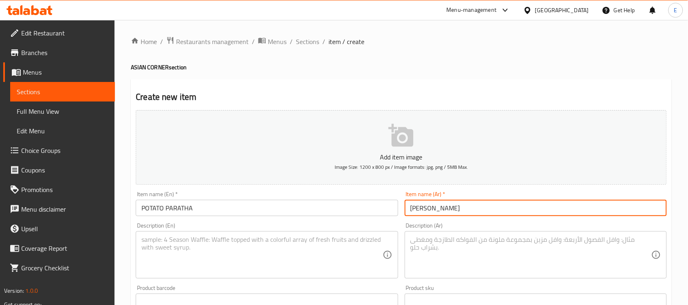
type input "[PERSON_NAME]"
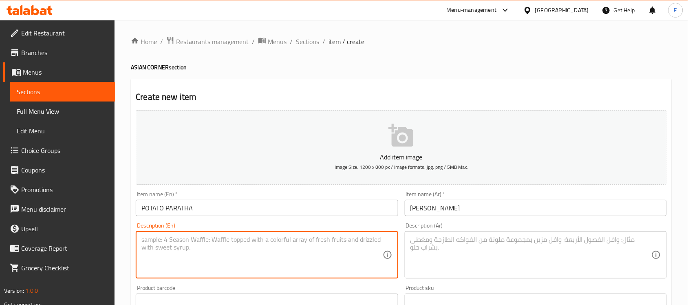
paste textarea "Potato Paratha is a soft Indian flatbread stuffed with a flavorful mixture of s…"
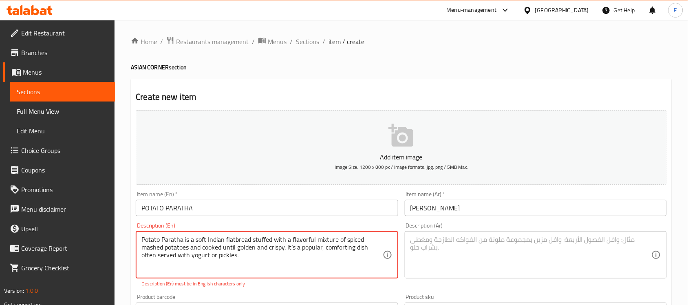
click at [292, 245] on textarea "Potato Paratha is a soft Indian flatbread stuffed with a flavorful mixture of s…" at bounding box center [261, 255] width 241 height 39
type textarea "Potato Paratha is a soft Indian flatbread stuffed with a flavorful mixture of s…"
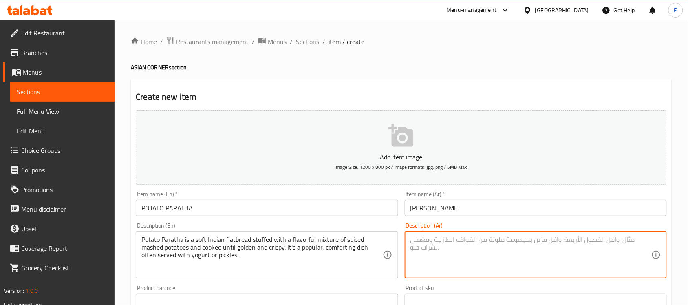
paste textarea "باراثا البطاطس خبز هندي مسطح طري محشو بمزيج شهي من البطاطس المهروسة المتبلة، وي…"
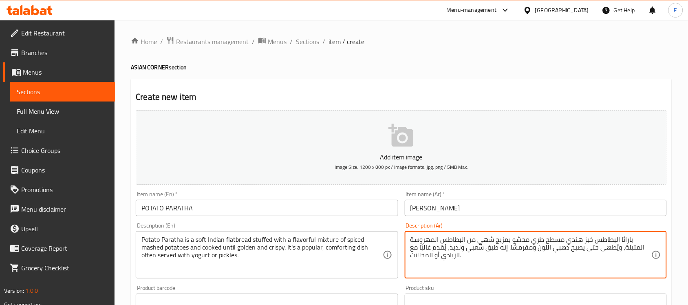
scroll to position [159, 0]
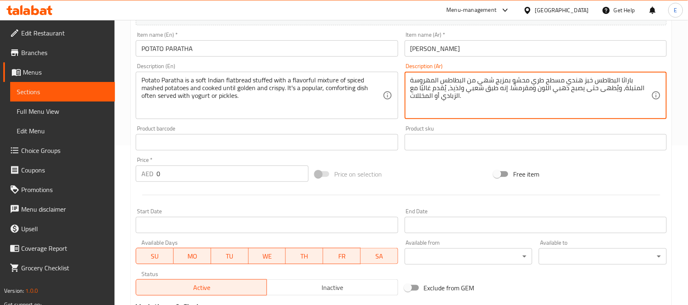
type textarea "باراثا البطاطس خبز هندي مسطح طري محشو بمزيج شهي من البطاطس المهروسة المتبلة، وي…"
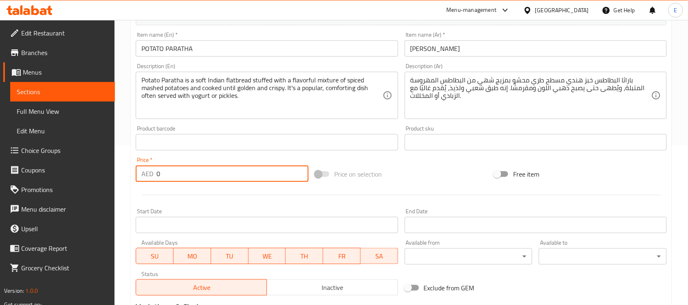
drag, startPoint x: 169, startPoint y: 172, endPoint x: 103, endPoint y: 170, distance: 66.4
click at [103, 170] on div "Edit Restaurant Branches Menus Sections Full Menu View Edit Menu Choice Groups …" at bounding box center [344, 139] width 688 height 556
type input "8"
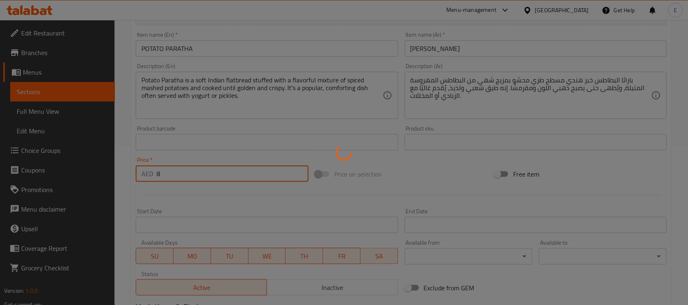
type input "0"
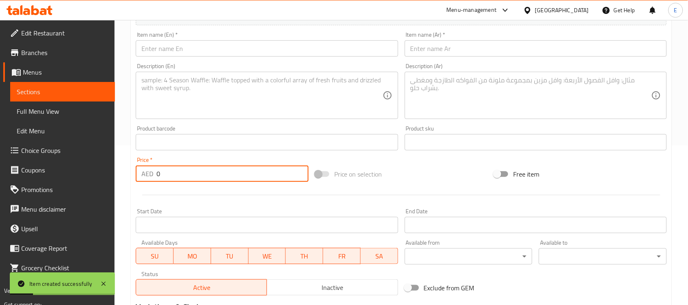
scroll to position [97, 0]
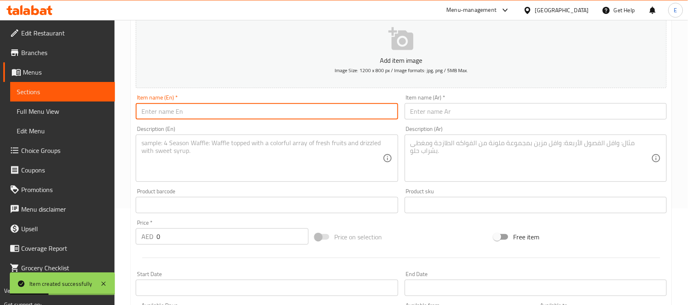
click at [275, 116] on input "text" at bounding box center [267, 111] width 262 height 16
paste input "CHICKEN MASALA"
type input "CHICKEN MASALA"
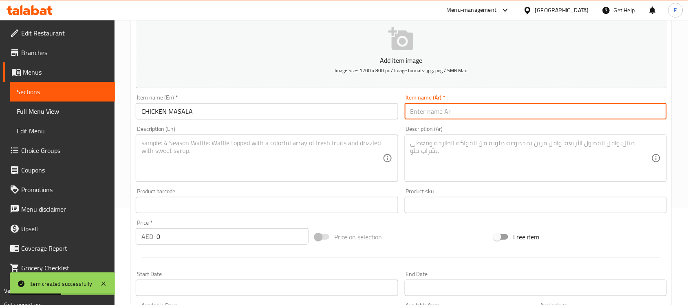
click at [449, 111] on input "text" at bounding box center [536, 111] width 262 height 16
type input "دجاج ماسالا"
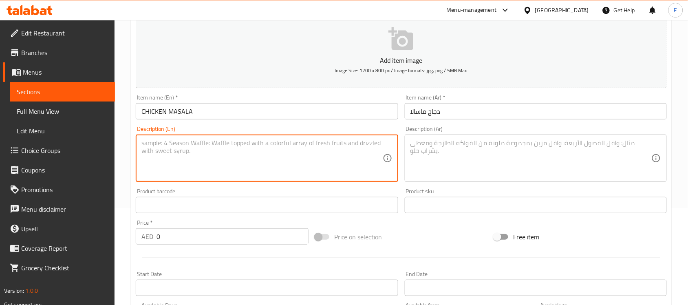
paste textarea "Chicken Masala is a vibrant Indian dish featuring tender chicken pieces cooked …"
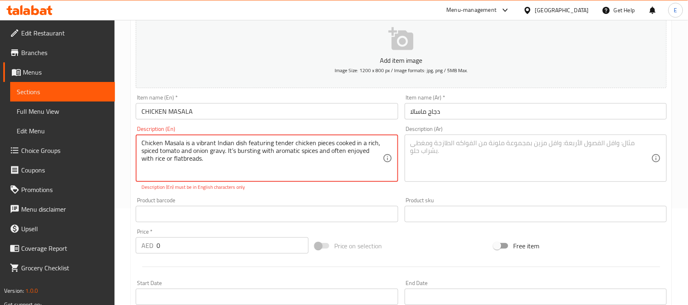
click at [233, 150] on textarea "Chicken Masala is a vibrant Indian dish featuring tender chicken pieces cooked …" at bounding box center [261, 158] width 241 height 39
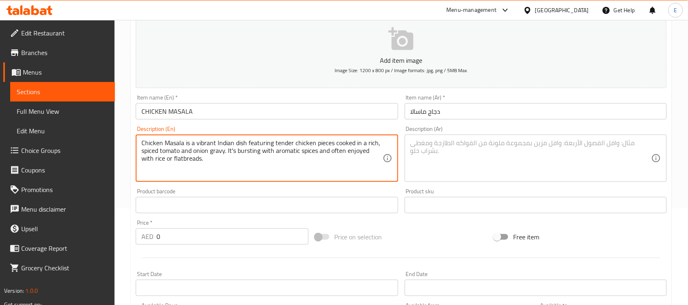
type textarea "Chicken Masala is a vibrant Indian dish featuring tender chicken pieces cooked …"
paste textarea "دجاج ماسالا طبق هندي نابض بالحياة، يتكون من قطع دجاج طرية مطبوخة في مرق الطماطم…"
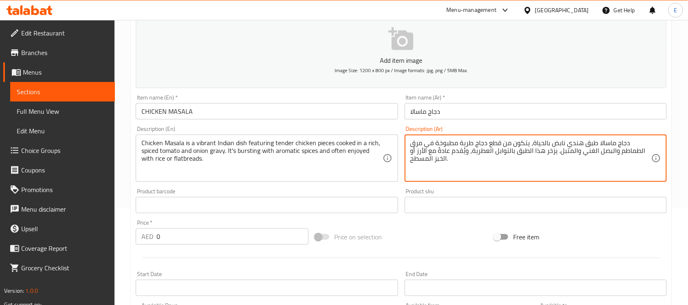
scroll to position [269, 0]
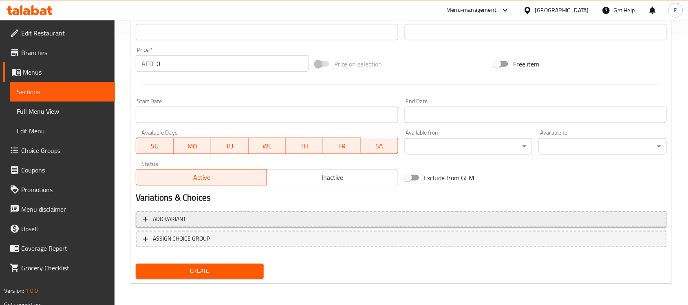
type textarea "دجاج ماسالا طبق هندي نابض بالحياة، يتكون من قطع دجاج طرية مطبوخة في مرق الطماطم…"
click at [241, 219] on span "Add variant" at bounding box center [401, 219] width 516 height 10
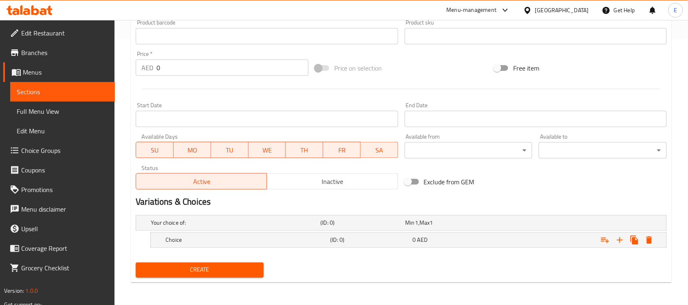
scroll to position [264, 0]
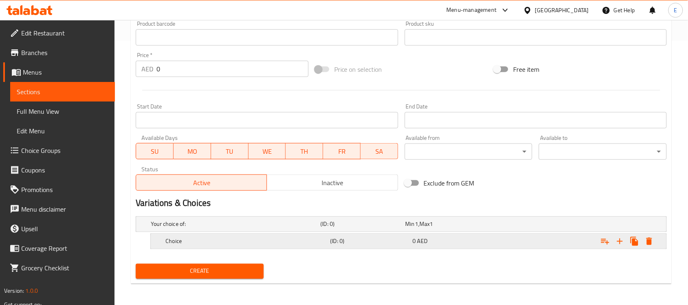
click at [218, 244] on h5 "Choice" at bounding box center [245, 241] width 161 height 8
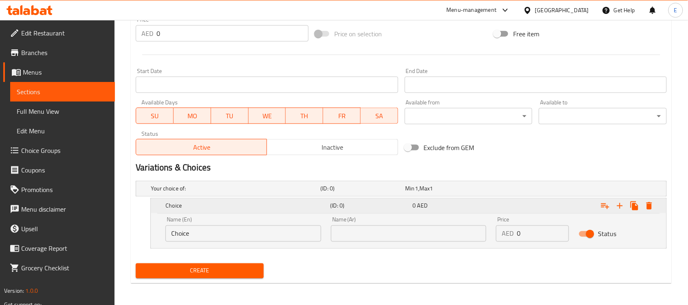
scroll to position [300, 0]
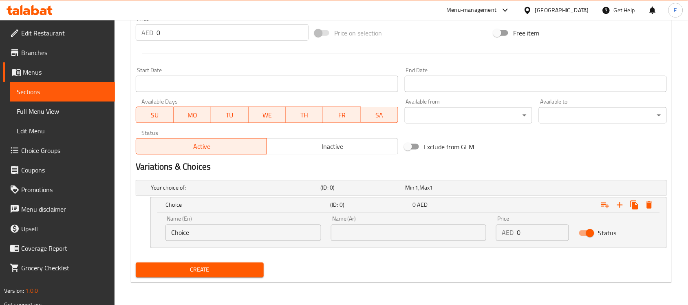
click at [225, 236] on input "Choice" at bounding box center [243, 233] width 156 height 16
type input "h"
click at [225, 236] on input "h" at bounding box center [243, 233] width 156 height 16
type input "Half"
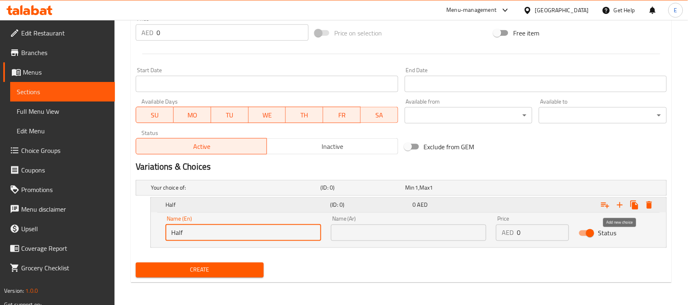
click at [616, 208] on icon "Expand" at bounding box center [620, 205] width 10 height 10
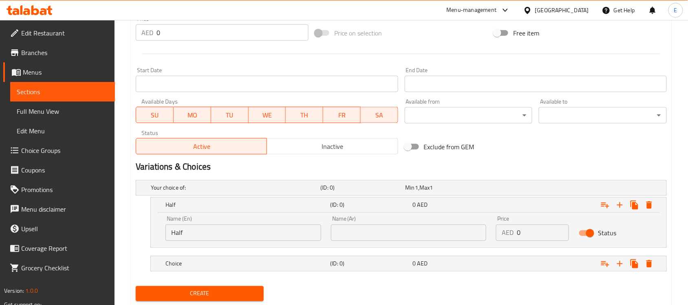
scroll to position [324, 0]
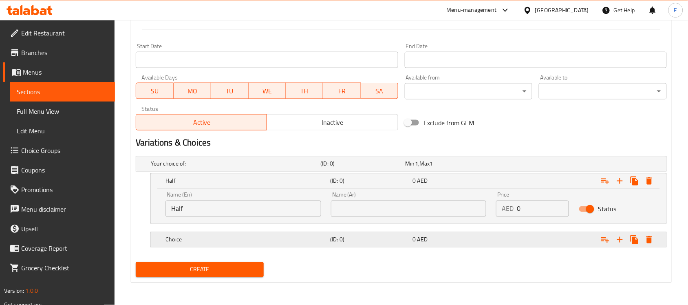
click at [274, 237] on h5 "Choice" at bounding box center [245, 240] width 161 height 8
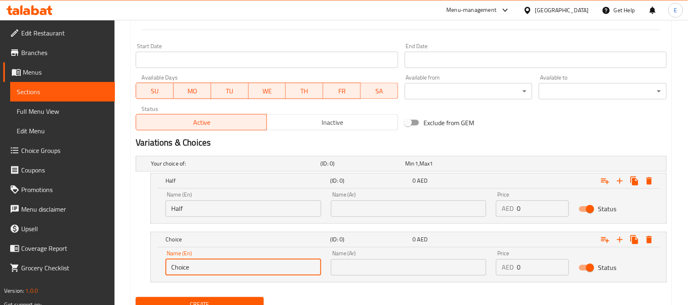
click at [216, 268] on input "Choice" at bounding box center [243, 267] width 156 height 16
click at [205, 262] on input "g" at bounding box center [243, 267] width 156 height 16
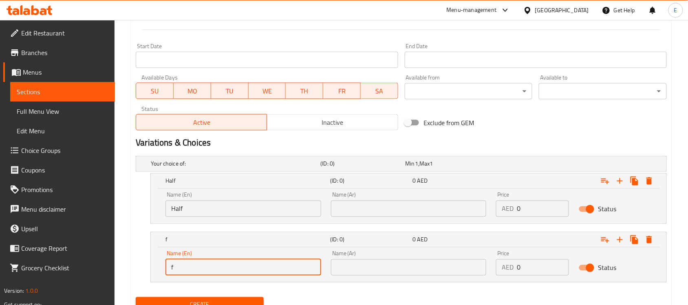
type input "Full"
click at [346, 207] on input "text" at bounding box center [409, 208] width 156 height 16
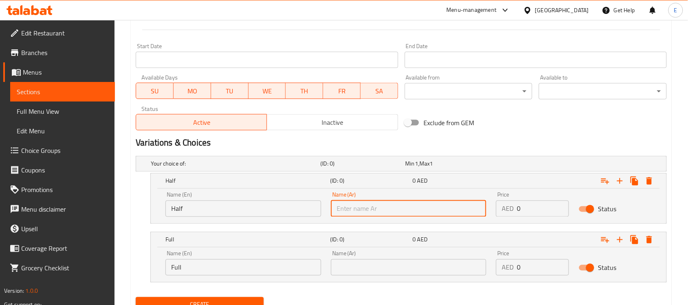
type input "k"
type input "نصف"
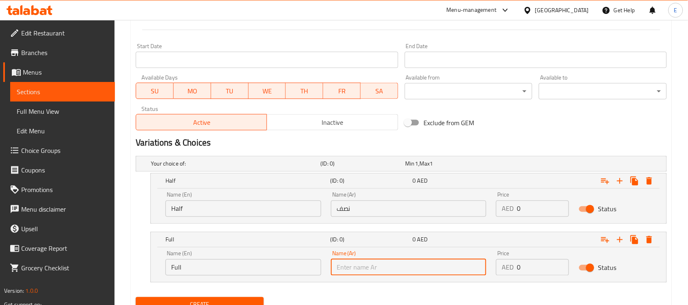
click at [398, 262] on input "text" at bounding box center [409, 267] width 156 height 16
type input "كامل"
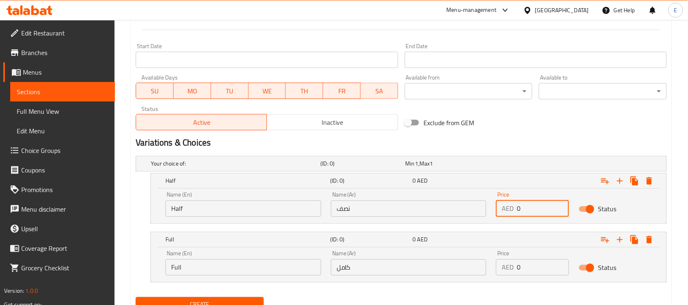
drag, startPoint x: 522, startPoint y: 215, endPoint x: 492, endPoint y: 203, distance: 32.9
click at [492, 203] on div "Price AED 0 Price" at bounding box center [532, 204] width 83 height 35
type input "10"
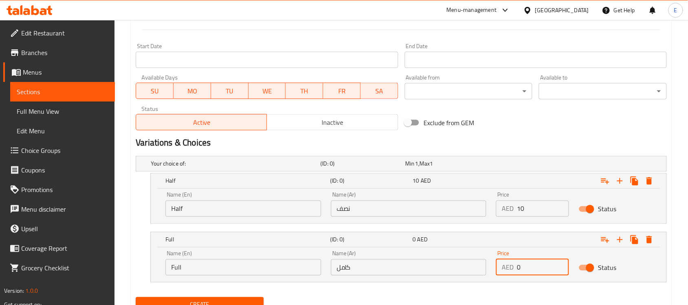
drag, startPoint x: 533, startPoint y: 261, endPoint x: 494, endPoint y: 268, distance: 39.3
click at [494, 268] on div "Price AED 0 Price" at bounding box center [532, 263] width 83 height 35
type input "15"
click at [243, 298] on button "Create" at bounding box center [200, 304] width 128 height 15
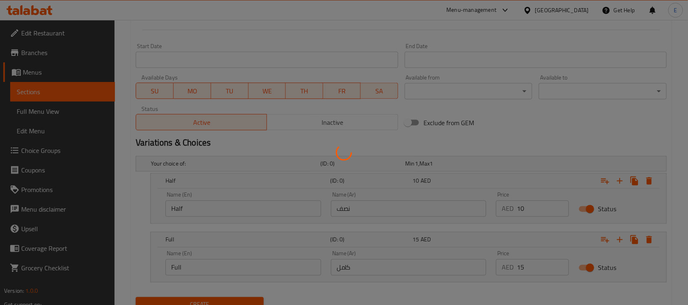
scroll to position [139, 0]
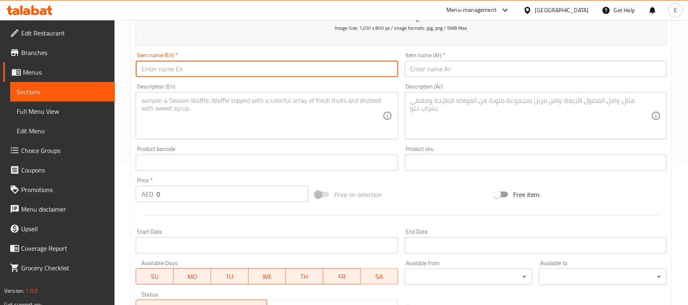
click at [317, 67] on input "text" at bounding box center [267, 69] width 262 height 16
paste input "[PERSON_NAME]"
type input "[PERSON_NAME]"
click at [513, 68] on input "text" at bounding box center [536, 69] width 262 height 16
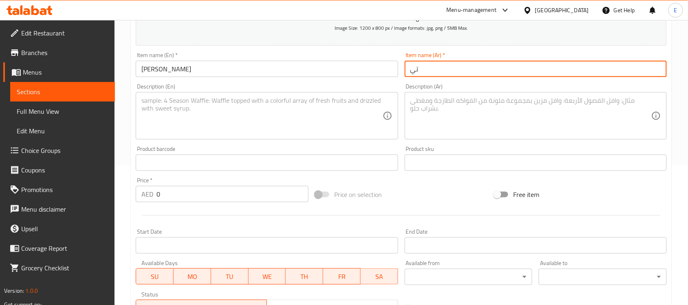
type input "ت"
type input "ماسالا تيكا"
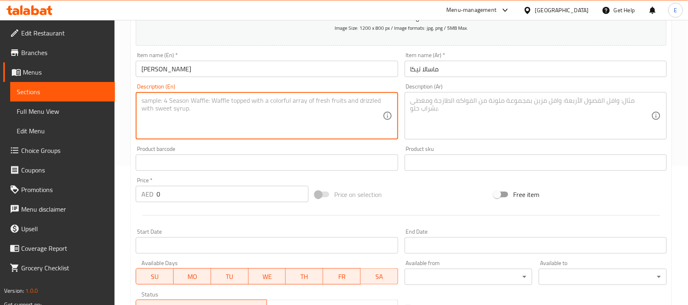
click at [263, 121] on textarea at bounding box center [261, 116] width 241 height 39
paste textarea "Tikka Masala is a popular Indian dish with grilled marinated chicken chunks sim…"
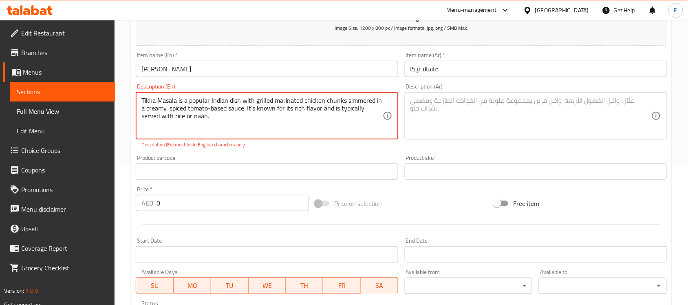
click at [253, 108] on textarea "Tikka Masala is a popular Indian dish with grilled marinated chicken chunks sim…" at bounding box center [261, 116] width 241 height 39
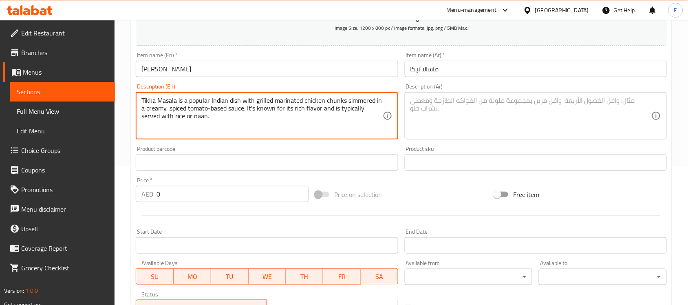
type textarea "Tikka Masala is a popular Indian dish with grilled marinated chicken chunks sim…"
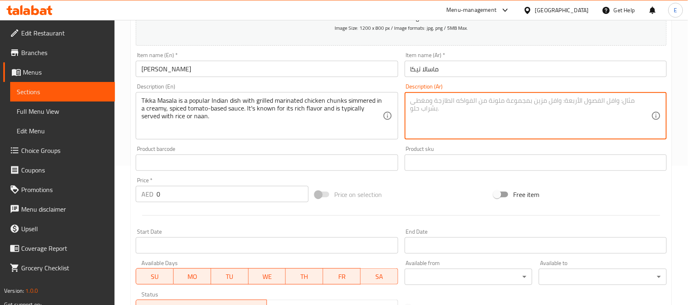
click at [482, 119] on textarea at bounding box center [530, 116] width 241 height 39
paste textarea "تيكا ماسالا طبق هندي شهير، يتكون من قطع دجاج متبلة مشوية مطهوة على نار هادئة في…"
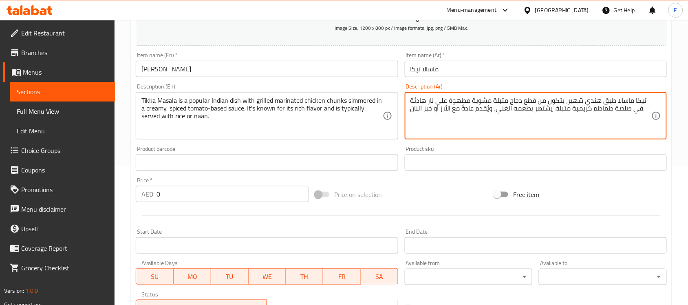
scroll to position [255, 0]
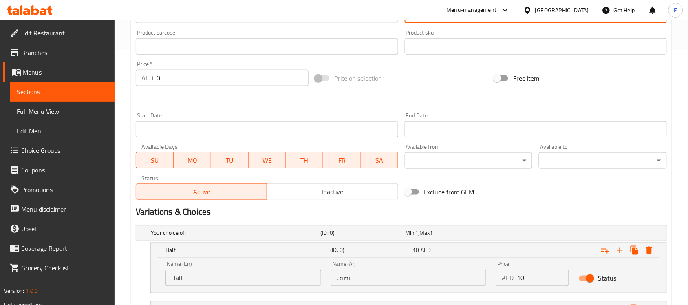
type textarea "تيكا ماسالا طبق هندي شهير، يتكون من قطع دجاج متبلة مشوية مطهوة على نار هادئة في…"
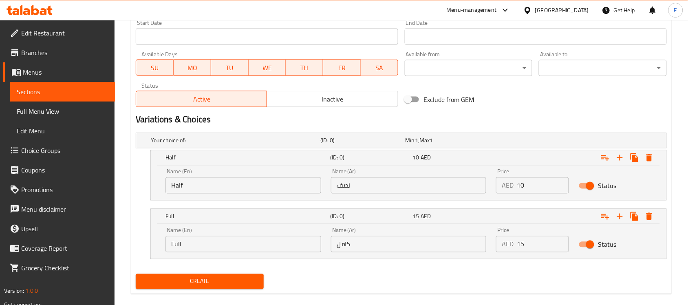
scroll to position [351, 0]
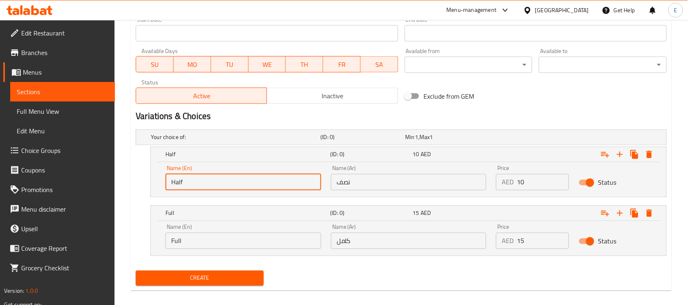
drag, startPoint x: 241, startPoint y: 178, endPoint x: 187, endPoint y: 180, distance: 54.6
click at [187, 180] on input "Half" at bounding box center [243, 182] width 156 height 16
type input "Half"
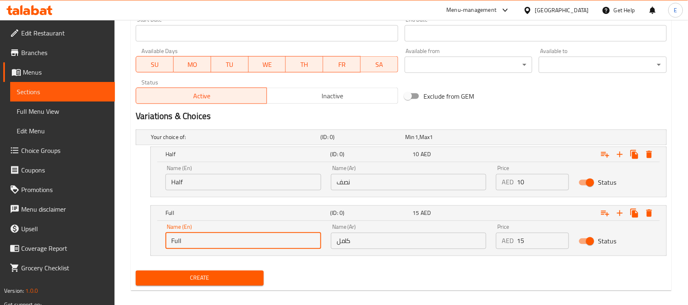
click at [208, 237] on input "Full" at bounding box center [243, 241] width 156 height 16
type input "f"
click at [208, 237] on input "f" at bounding box center [243, 241] width 156 height 16
type input "Full"
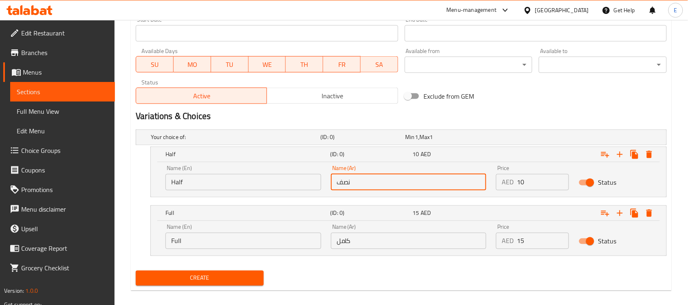
click at [348, 182] on input "نصف" at bounding box center [409, 182] width 156 height 16
type input "نصف"
click at [371, 239] on input "كامل" at bounding box center [409, 241] width 156 height 16
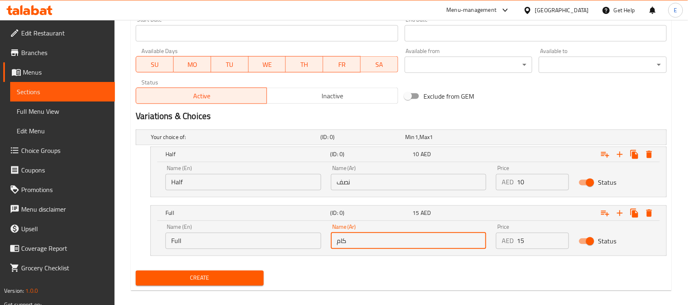
type input "كامل"
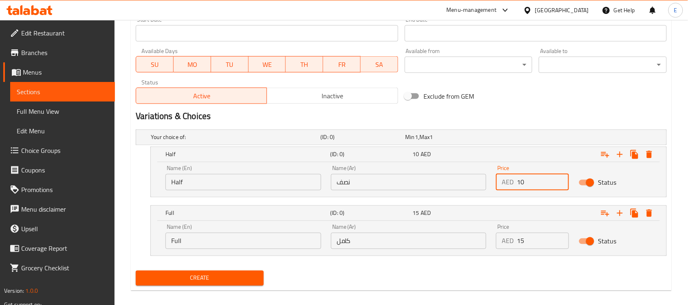
drag, startPoint x: 526, startPoint y: 179, endPoint x: 422, endPoint y: 172, distance: 104.6
click at [422, 172] on div "Name (En) Half Name (En) Name (Ar) نصف Name (Ar) Price AED 10 Price Status" at bounding box center [409, 178] width 496 height 35
type input "10"
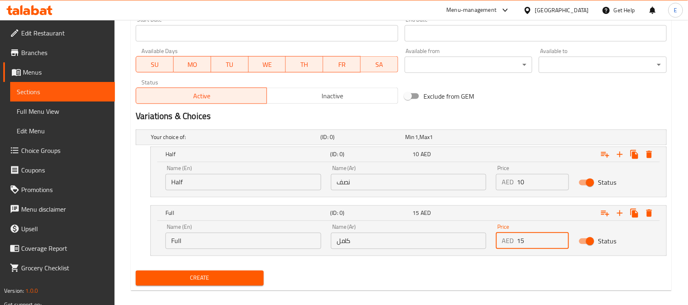
drag, startPoint x: 526, startPoint y: 240, endPoint x: 497, endPoint y: 243, distance: 29.4
click at [497, 243] on div "AED 15 Price" at bounding box center [532, 241] width 73 height 16
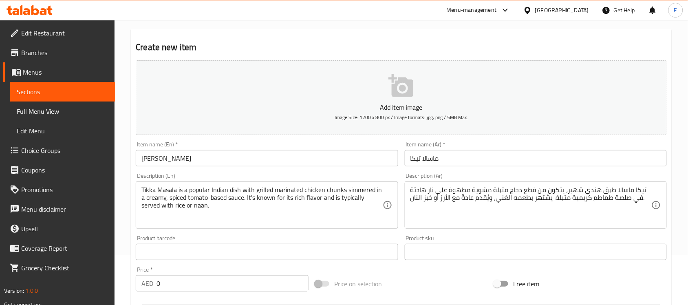
scroll to position [0, 0]
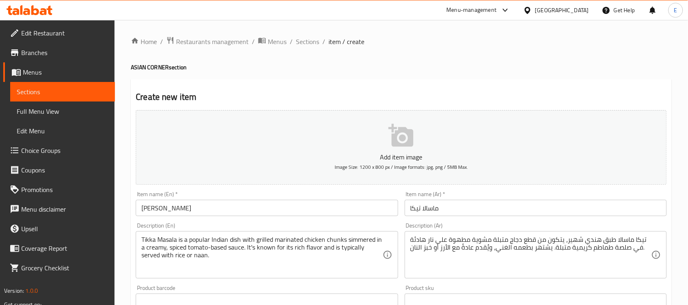
type input "15"
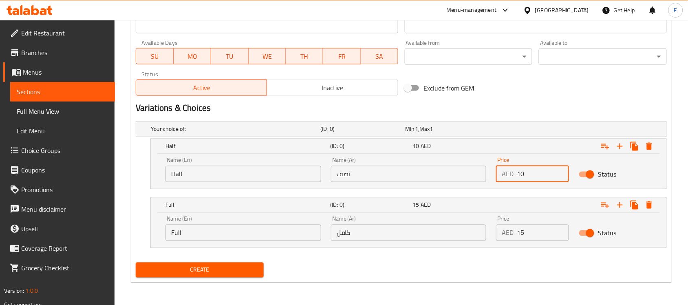
drag, startPoint x: 531, startPoint y: 176, endPoint x: 435, endPoint y: 179, distance: 95.8
click at [435, 179] on div "Name (En) Half Name (En) Name (Ar) نصف Name (Ar) Price AED 10 Price Status" at bounding box center [409, 169] width 496 height 35
type input "15"
drag, startPoint x: 533, startPoint y: 233, endPoint x: 430, endPoint y: 239, distance: 102.8
click at [430, 239] on div "Name (En) Full Name (En) Name (Ar) كامل Name (Ar) Price AED 15 Price Status" at bounding box center [409, 228] width 496 height 35
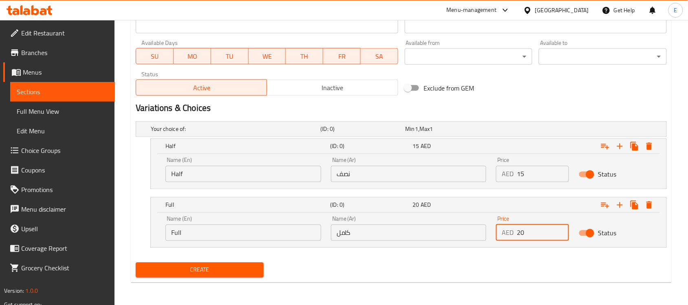
type input "20"
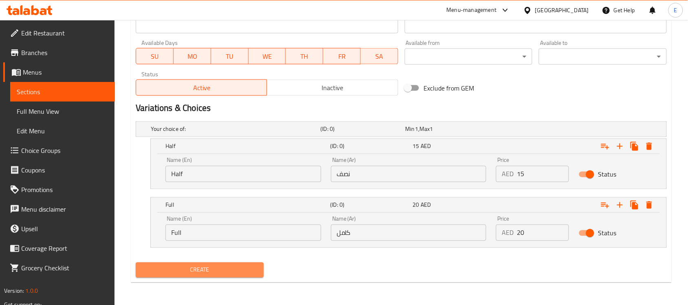
click at [171, 265] on span "Create" at bounding box center [199, 270] width 115 height 10
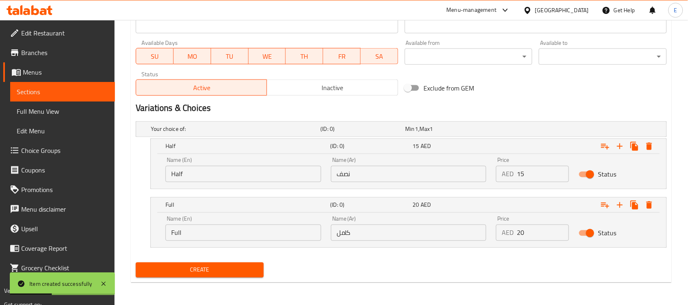
scroll to position [0, 0]
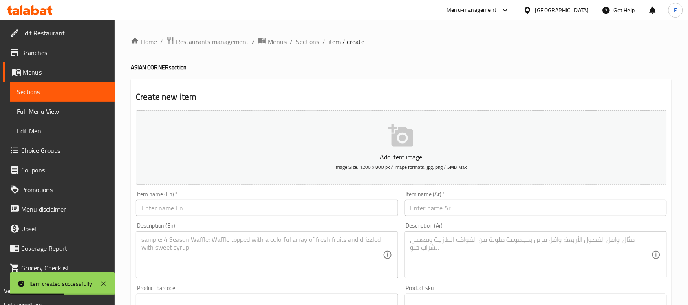
paste input "CHICKEN MACKBOUS"
click at [233, 204] on input "text" at bounding box center [267, 208] width 262 height 16
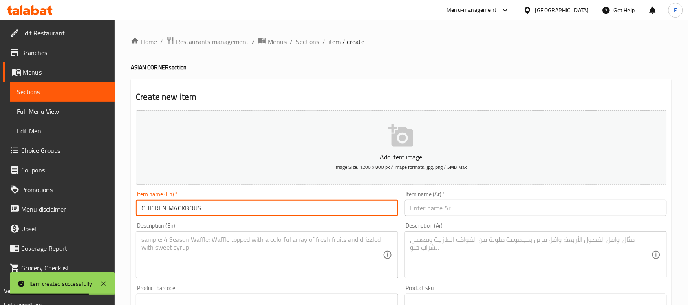
type input "CHICKEN MACKBOUS"
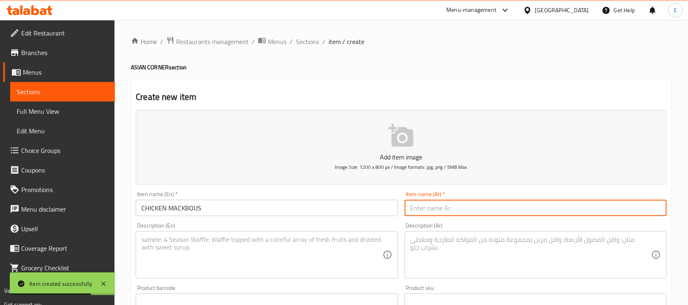
click at [447, 206] on input "text" at bounding box center [536, 208] width 262 height 16
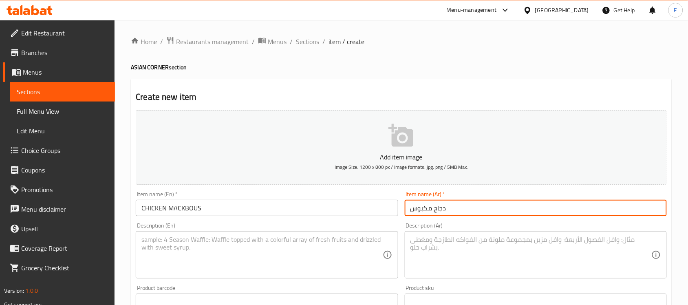
type input "دجاج مكبوس"
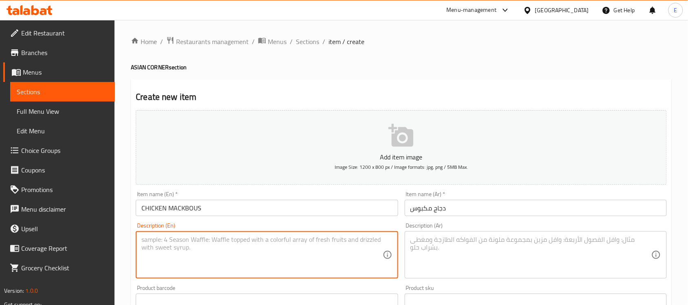
paste textarea "Chicken Mackbous is a flavorful Middle Eastern dish featuring spiced chicken co…"
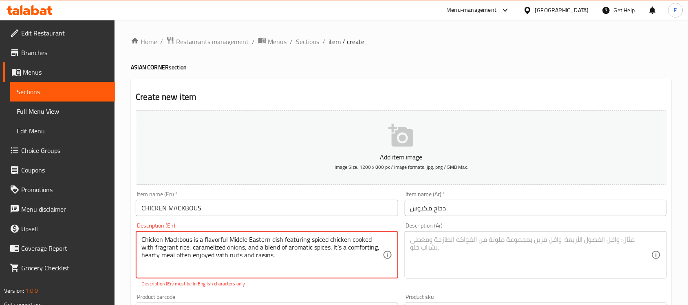
click at [340, 244] on textarea "Chicken Mackbous is a flavorful Middle Eastern dish featuring spiced chicken co…" at bounding box center [261, 255] width 241 height 39
type textarea "Chicken Mackbous is a flavorful Middle Eastern dish featuring spiced chicken co…"
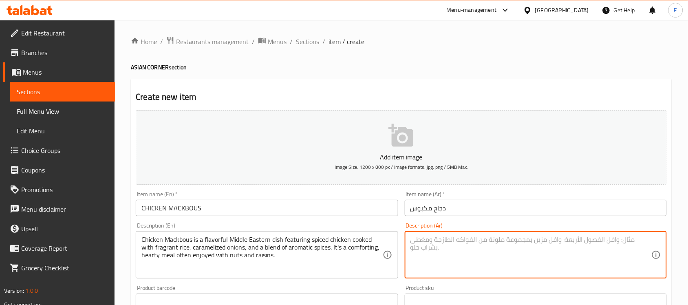
click at [429, 261] on textarea at bounding box center [530, 255] width 241 height 39
paste textarea "مكبوس الدجاج طبق شرق أوسطي شهي، يتكون من دجاج متبل مطبوخ مع أرز عطري، وبصل مكرم…"
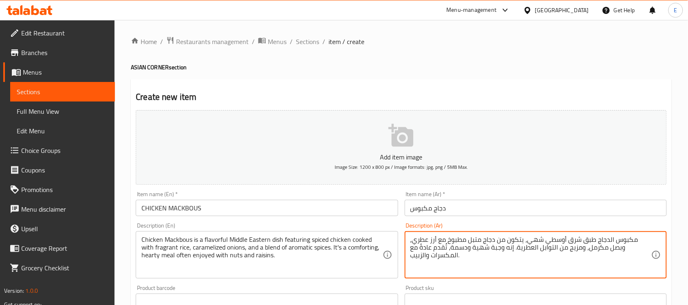
scroll to position [359, 0]
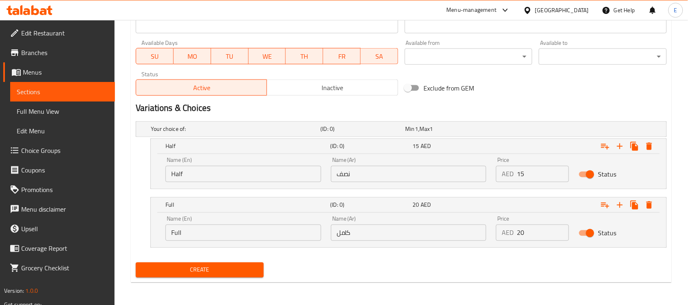
type textarea "مكبوس الدجاج طبق شرق أوسطي شهي، يتكون من دجاج متبل مطبوخ مع أرز عطري، وبصل مكرم…"
click at [215, 178] on input "Half" at bounding box center [243, 174] width 156 height 16
type input "Half"
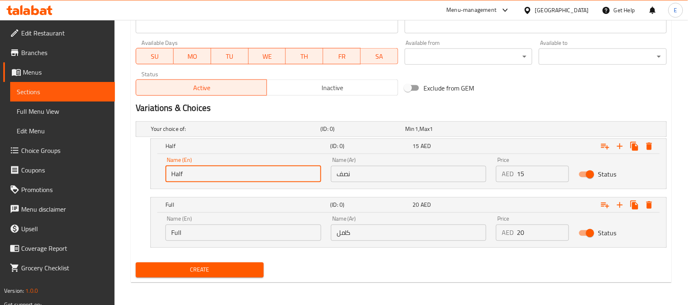
click at [207, 231] on input "Full" at bounding box center [243, 233] width 156 height 16
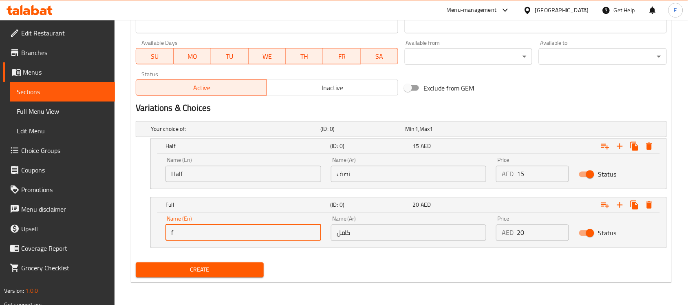
click at [207, 231] on input "f" at bounding box center [243, 233] width 156 height 16
type input "Full"
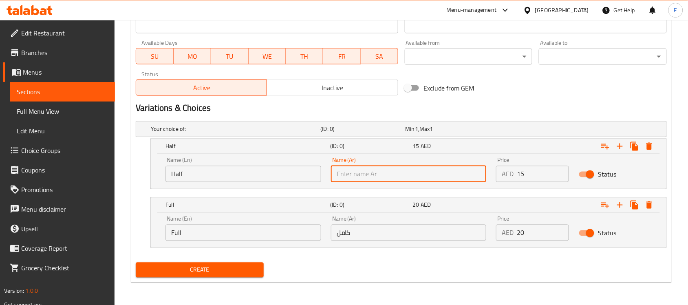
click at [354, 176] on input "text" at bounding box center [409, 174] width 156 height 16
type input "k"
type input "نصف"
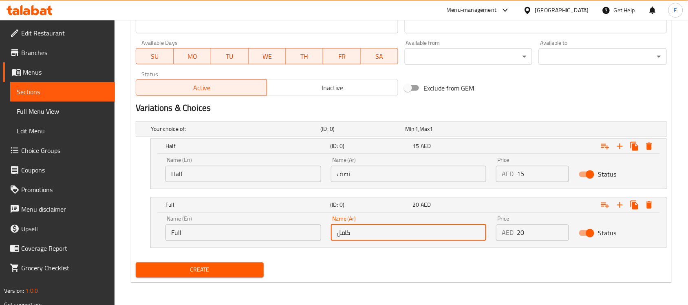
click at [372, 229] on input "كامل" at bounding box center [409, 233] width 156 height 16
type input "كامل"
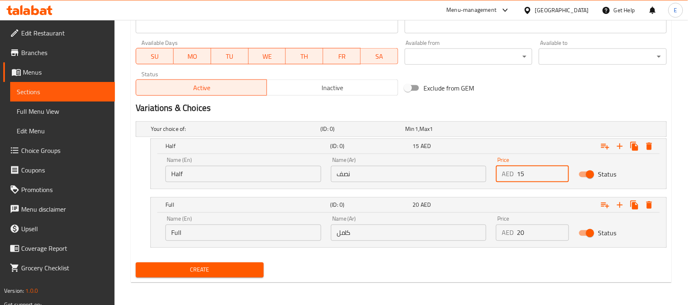
drag, startPoint x: 527, startPoint y: 172, endPoint x: 444, endPoint y: 159, distance: 83.6
click at [444, 159] on div "Name (En) Half Name (En) Name (Ar) نصف Name (Ar) Price AED 15 Price Status" at bounding box center [409, 169] width 496 height 35
type input "10"
drag, startPoint x: 535, startPoint y: 227, endPoint x: 472, endPoint y: 233, distance: 63.4
click at [472, 233] on div "Name (En) Full Name (En) Name (Ar) كامل Name (Ar) Price AED 20 Price Status" at bounding box center [409, 228] width 496 height 35
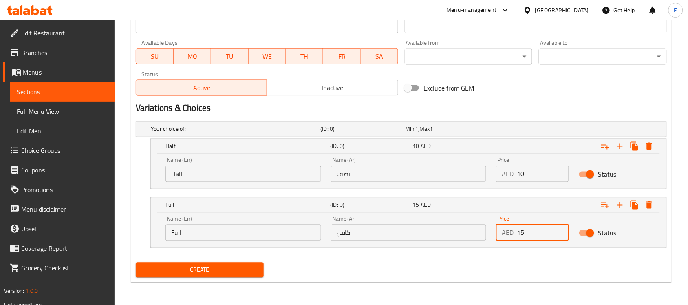
type input "15"
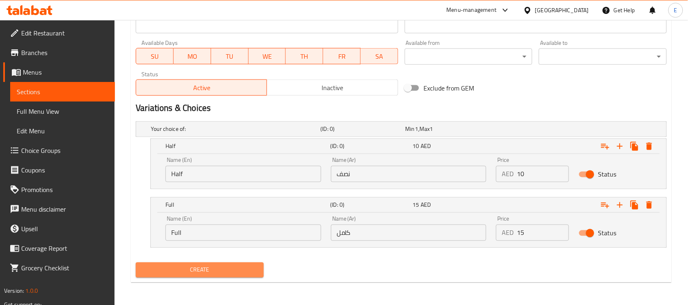
click at [181, 268] on span "Create" at bounding box center [199, 270] width 115 height 10
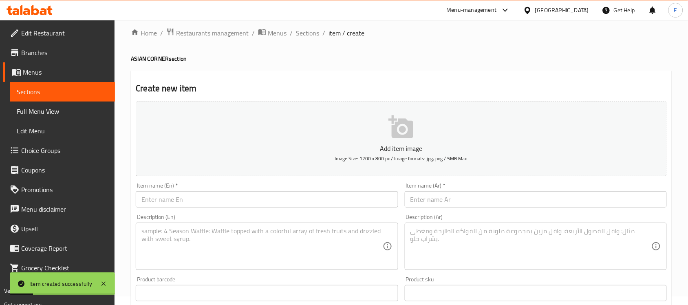
scroll to position [8, 0]
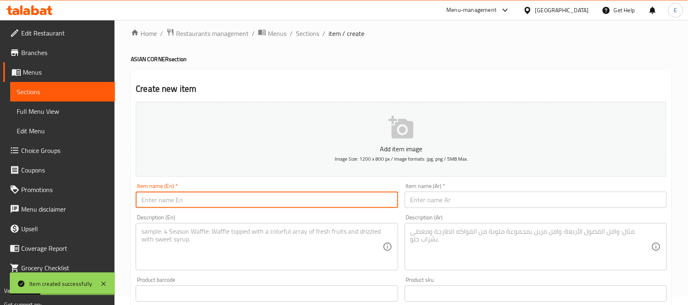
paste input "MEAT MACKBOUS"
click at [212, 202] on input "text" at bounding box center [267, 200] width 262 height 16
type input "MEAT MACKBOUS"
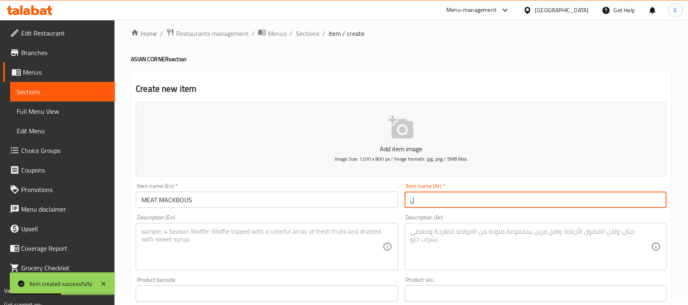
click at [450, 199] on input "ل" at bounding box center [536, 200] width 262 height 16
type input "لحم مكبوس"
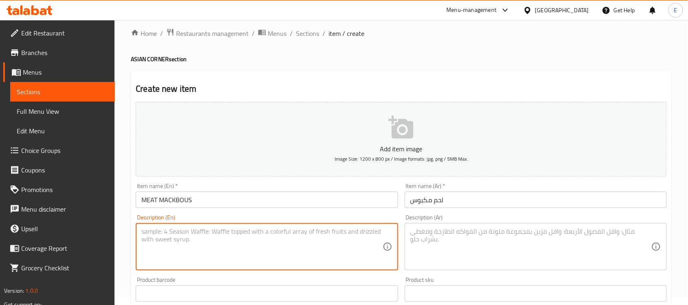
paste textarea "Meat Mackbous is a traditional Middle Eastern dish where tender meat is cooked …"
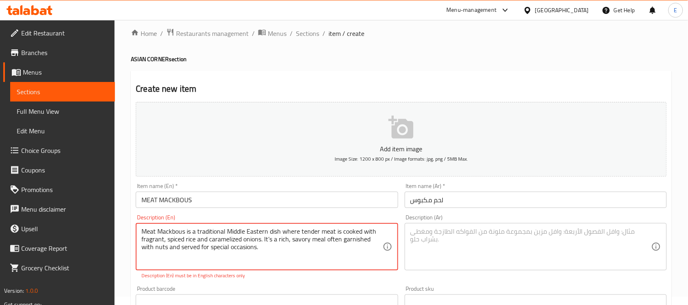
click at [270, 238] on textarea "Meat Mackbous is a traditional Middle Eastern dish where tender meat is cooked …" at bounding box center [261, 246] width 241 height 39
type textarea "Meat Mackbous is a traditional Middle Eastern dish where tender meat is cooked …"
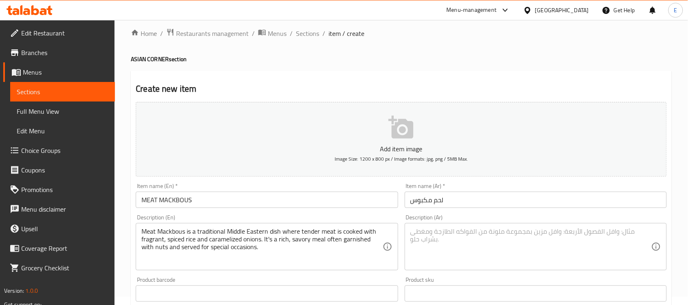
click at [445, 225] on div "Description (Ar)" at bounding box center [536, 246] width 262 height 47
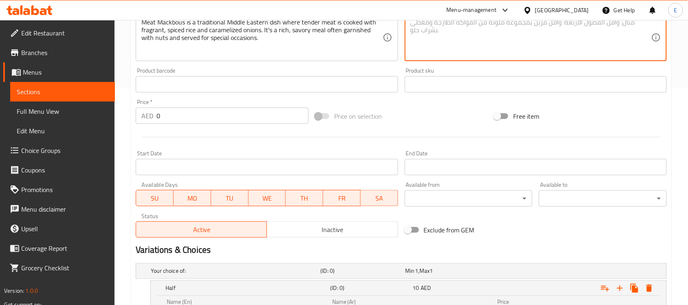
scroll to position [233, 0]
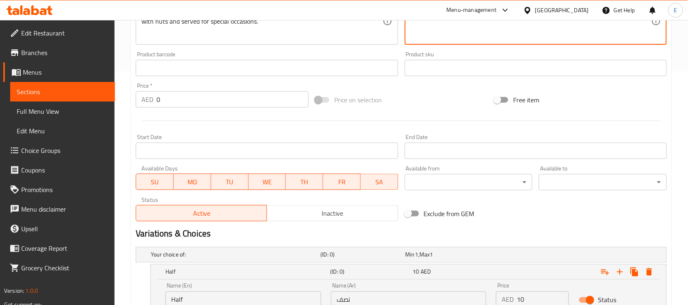
paste textarea "مكبوس اللحم طبق شرق أوسطي تقليدي، يُطهى فيه لحم طري مع أرز عطري متبل وبصل مكرمل…"
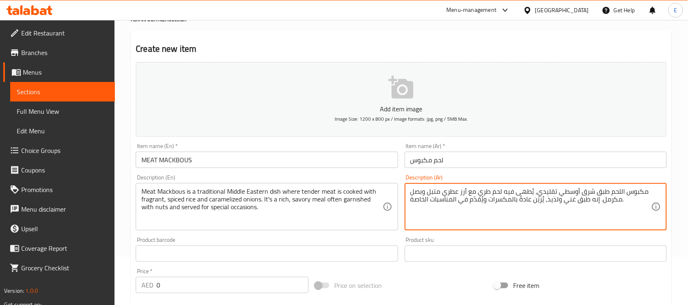
scroll to position [346, 0]
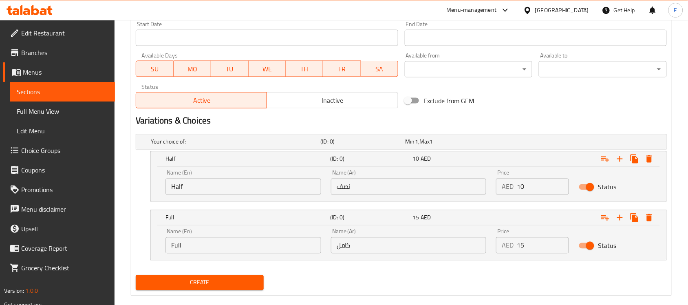
type textarea "مكبوس اللحم طبق شرق أوسطي تقليدي، يُطهى فيه لحم طري مع أرز عطري متبل وبصل مكرمل…"
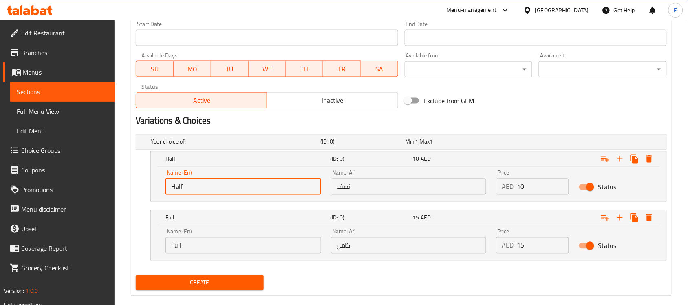
click at [255, 188] on input "Half" at bounding box center [243, 186] width 156 height 16
type input "Half"
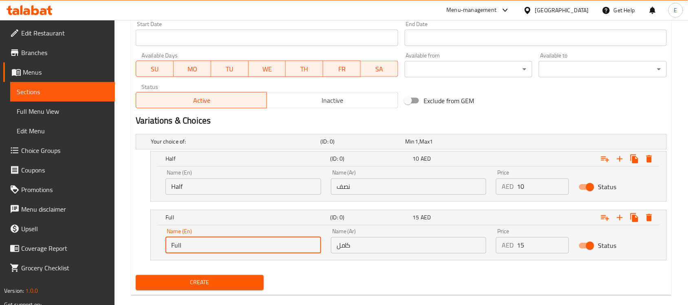
click at [207, 246] on input "Full" at bounding box center [243, 245] width 156 height 16
type input "Full"
click at [351, 188] on input "نصف" at bounding box center [409, 186] width 156 height 16
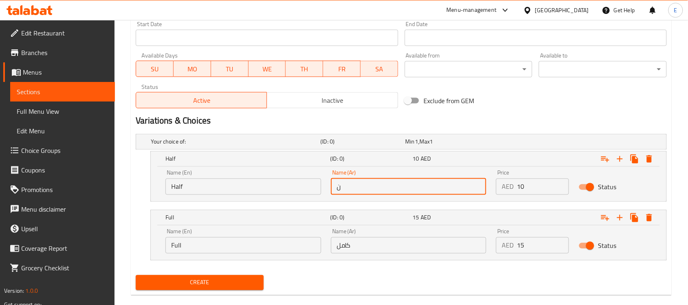
type input "نصف"
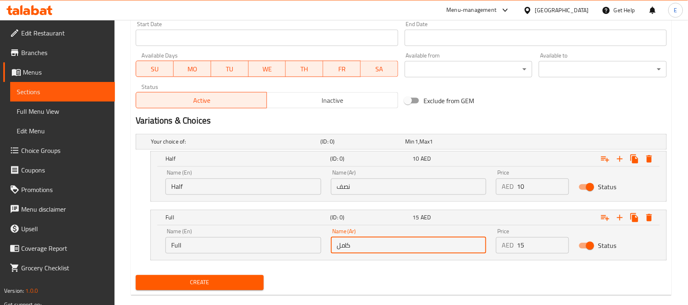
click at [367, 251] on input "كامل" at bounding box center [409, 245] width 156 height 16
type input "كامل"
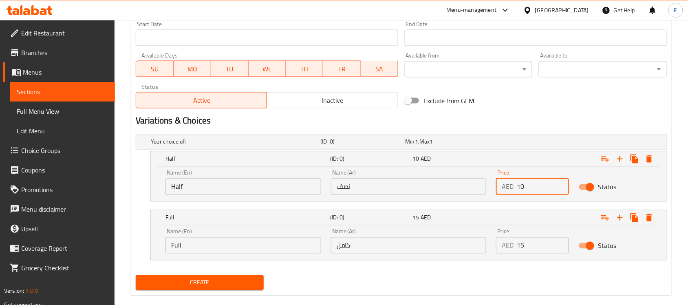
drag, startPoint x: 529, startPoint y: 188, endPoint x: 439, endPoint y: 193, distance: 89.8
click at [439, 193] on div "Name (En) Half Name (En) Name (Ar) نصف Name (Ar) Price AED 10 Price Status" at bounding box center [409, 182] width 496 height 35
type input "15"
drag, startPoint x: 535, startPoint y: 242, endPoint x: 465, endPoint y: 241, distance: 70.1
click at [465, 241] on div "Name (En) Full Name (En) Name (Ar) كامل Name (Ar) Price AED 15 Price Status" at bounding box center [409, 241] width 496 height 35
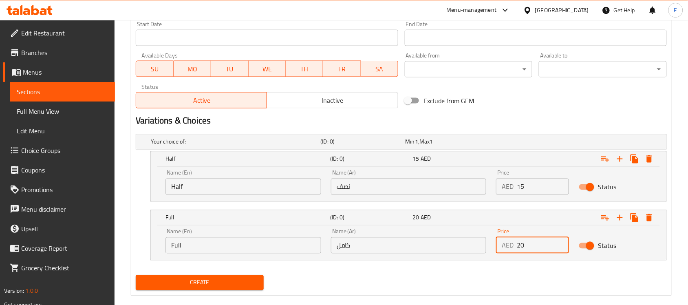
type input "20"
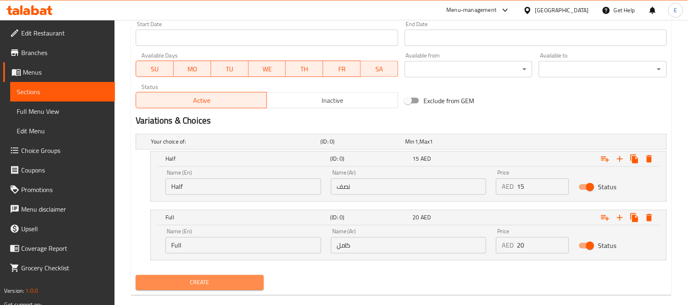
click at [257, 280] on span "Create" at bounding box center [199, 282] width 115 height 10
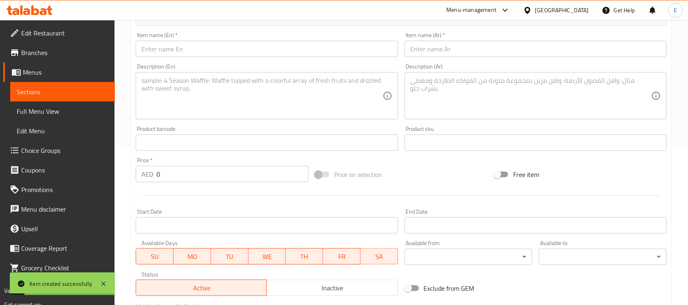
scroll to position [0, 0]
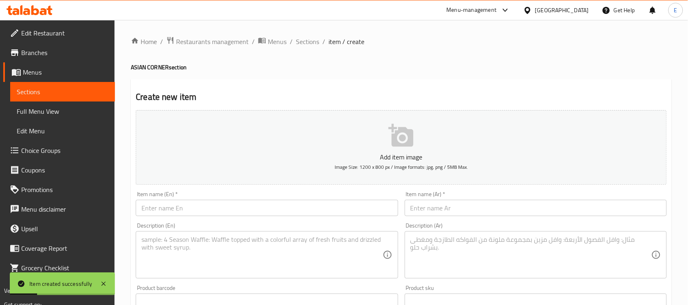
drag, startPoint x: 184, startPoint y: 218, endPoint x: 191, endPoint y: 211, distance: 9.5
click at [191, 211] on div "Item name (En)   * Item name (En) *" at bounding box center [266, 203] width 269 height 31
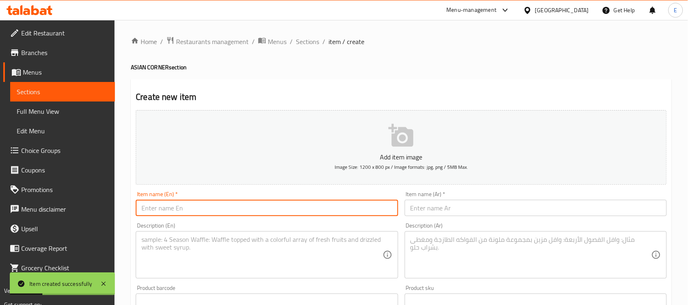
click at [191, 211] on input "text" at bounding box center [267, 208] width 262 height 16
paste input "CHICKEN KARAHI WITH BREAD"
click at [191, 211] on input "CHICKEN KARAHI WITH BREAD" at bounding box center [267, 208] width 262 height 16
type input "CHICKEN KARAHI WITH BREAD"
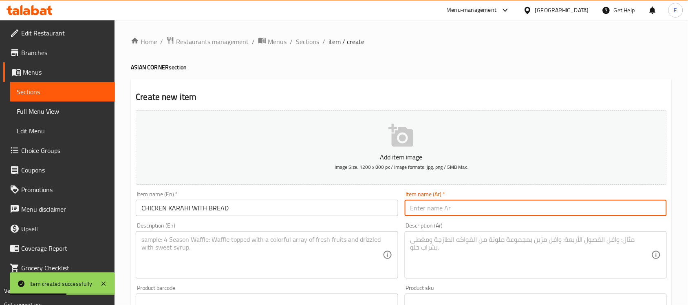
click at [431, 213] on input "text" at bounding box center [536, 208] width 262 height 16
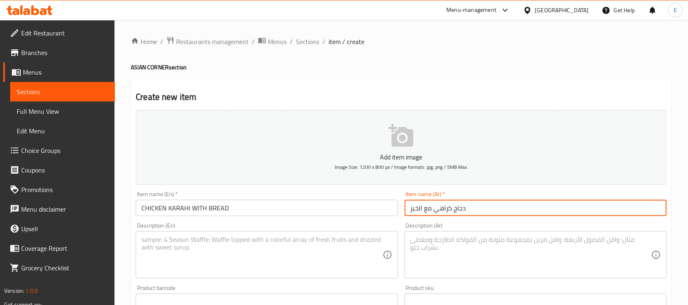
type input "دجاج كراهي مع الخبز"
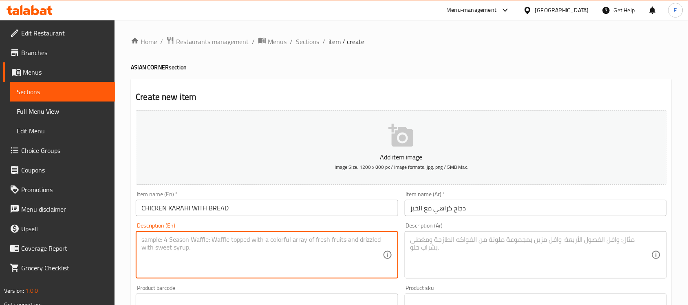
click at [284, 242] on textarea at bounding box center [261, 255] width 241 height 39
paste textarea "Chicken Karahi is a popular Pakistani and Indian dish featuring chicken cooked …"
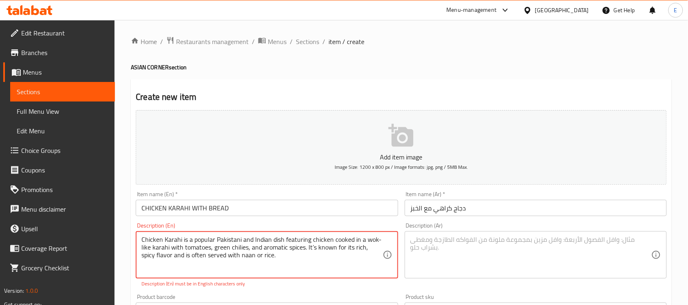
click at [311, 247] on textarea "Chicken Karahi is a popular Pakistani and Indian dish featuring chicken cooked …" at bounding box center [261, 255] width 241 height 39
type textarea "Chicken Karahi is a popular Pakistani and Indian dish featuring chicken cooked …"
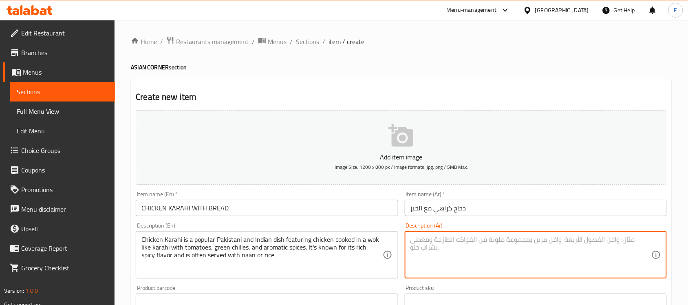
paste textarea "دجاج كراهي طبق [DEMOGRAPHIC_DATA] وهندي شهير، يُحضّر في مقلاة كراهي تشبه المقلا…"
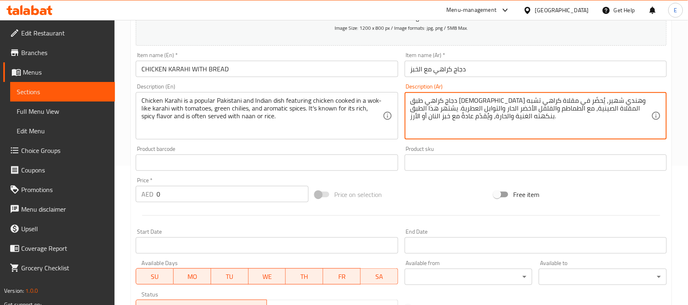
scroll to position [148, 0]
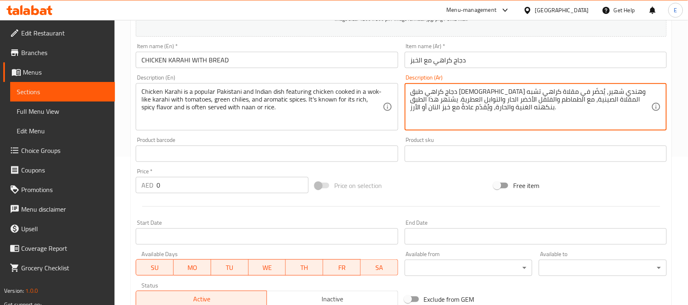
type textarea "دجاج كراهي طبق [DEMOGRAPHIC_DATA] وهندي شهير، يُحضّر في مقلاة كراهي تشبه المقلا…"
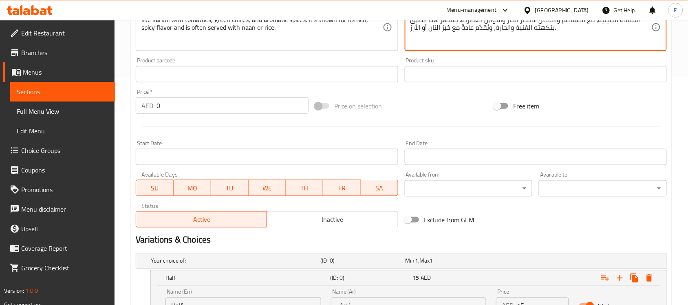
scroll to position [359, 0]
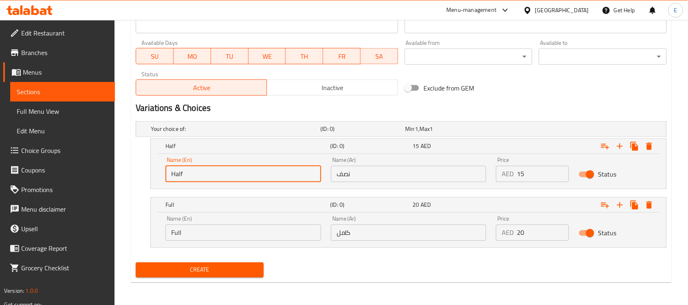
click at [192, 176] on input "Half" at bounding box center [243, 174] width 156 height 16
type input "Half"
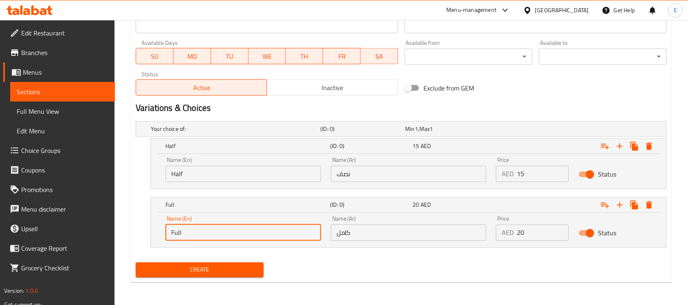
click at [190, 230] on input "Full" at bounding box center [243, 233] width 156 height 16
click at [190, 230] on input "f" at bounding box center [243, 233] width 156 height 16
type input "Full"
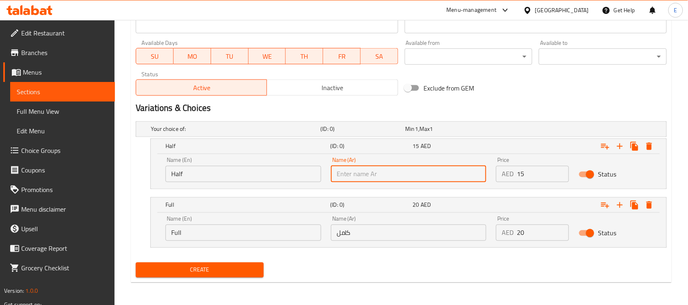
click at [346, 174] on input "text" at bounding box center [409, 174] width 156 height 16
type input "نصف"
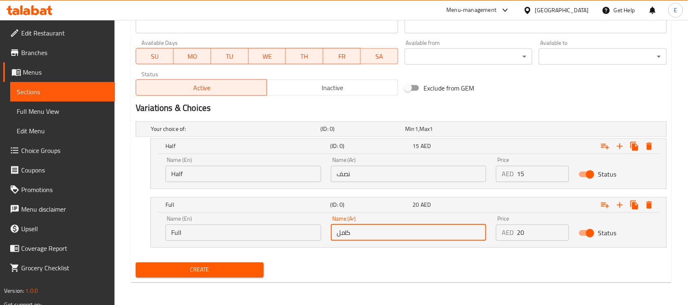
click at [376, 227] on input "كامل" at bounding box center [409, 233] width 156 height 16
type input "كامل"
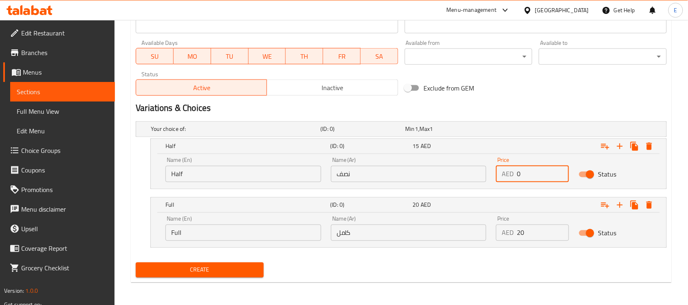
drag, startPoint x: 535, startPoint y: 176, endPoint x: 427, endPoint y: 181, distance: 107.7
click at [427, 181] on div "Name (En) Half Name (En) Name (Ar) نصف Name (Ar) Price AED 0 Price Status" at bounding box center [409, 169] width 496 height 35
type input "5"
type input "15"
drag, startPoint x: 527, startPoint y: 229, endPoint x: 492, endPoint y: 233, distance: 35.2
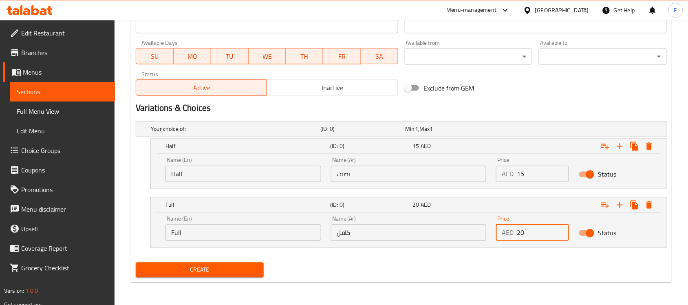
click at [492, 233] on div "Price AED 20 Price" at bounding box center [532, 228] width 83 height 35
type input "20"
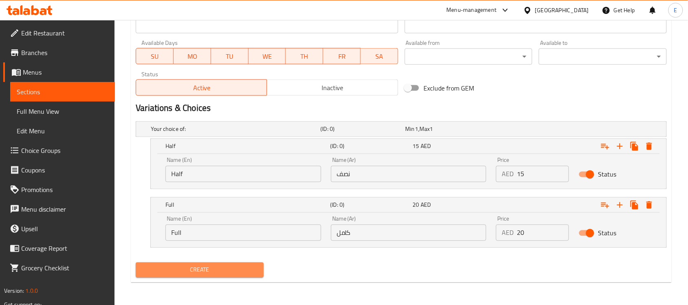
click at [215, 268] on span "Create" at bounding box center [199, 270] width 115 height 10
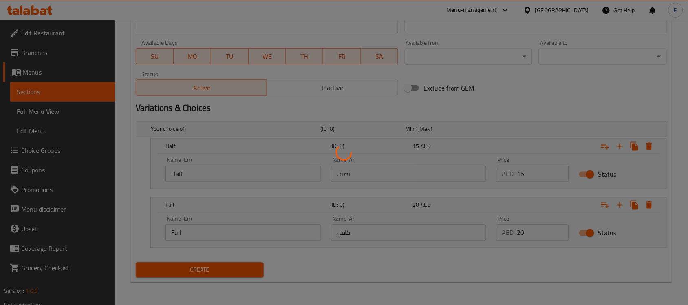
scroll to position [0, 0]
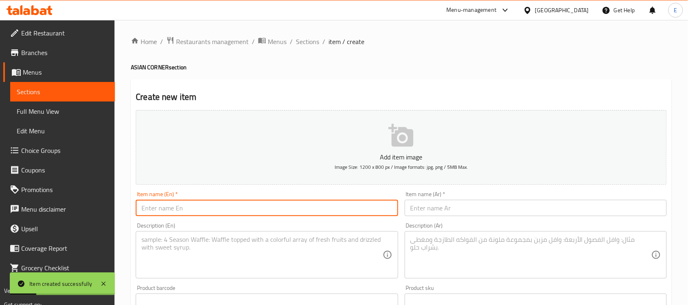
click at [235, 203] on input "text" at bounding box center [267, 208] width 262 height 16
paste input "[PERSON_NAME]"
type input "[PERSON_NAME]"
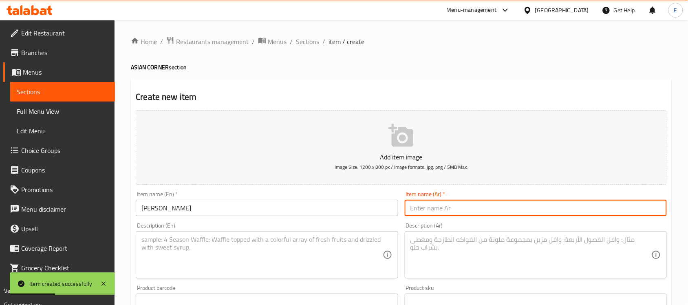
click at [476, 203] on input "text" at bounding box center [536, 208] width 262 height 16
type input "أرز مقلي"
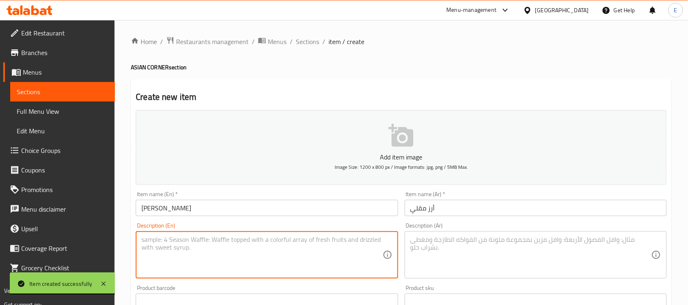
click at [229, 254] on textarea at bounding box center [261, 255] width 241 height 39
paste textarea "Fried Rice is a flavorful dish made by stir-frying cooked rice with vegetables,…"
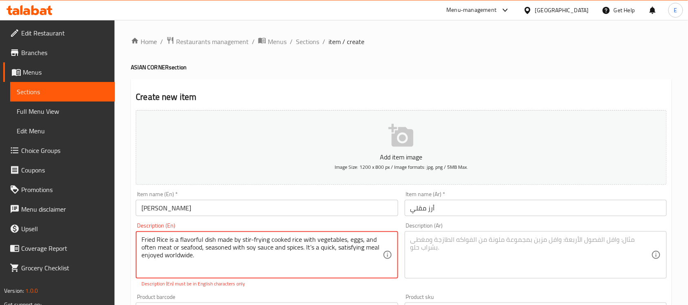
click at [311, 247] on textarea "Fried Rice is a flavorful dish made by stir-frying cooked rice with vegetables,…" at bounding box center [261, 255] width 241 height 39
type textarea "Fried Rice is a flavorful dish made by stir-frying cooked rice with vegetables,…"
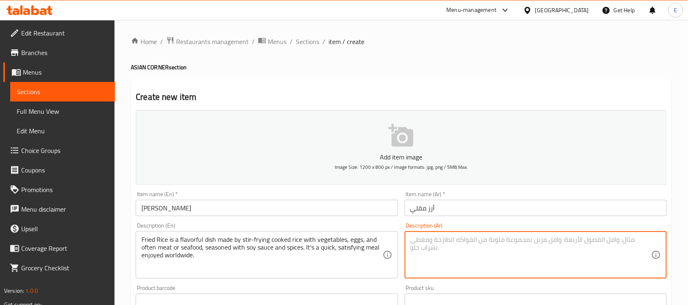
paste textarea "الأرز المقلي طبقٌ شهيٌّ يُحضّر بقلي الأرز المطبوخ مع الخضراوات والبيض، وغالبًا …"
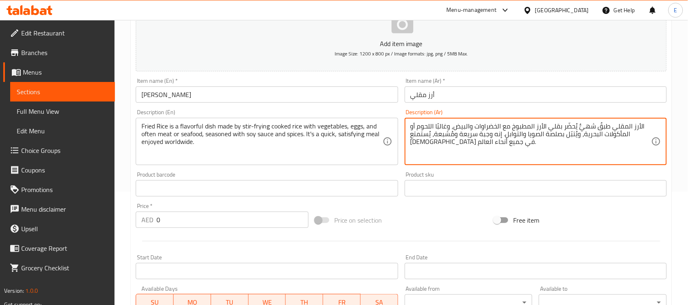
scroll to position [140, 0]
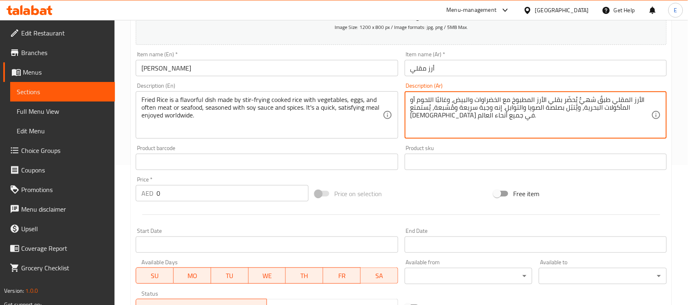
type textarea "الأرز المقلي طبقٌ شهيٌّ يُحضّر بقلي الأرز المطبوخ مع الخضراوات والبيض، وغالبًا …"
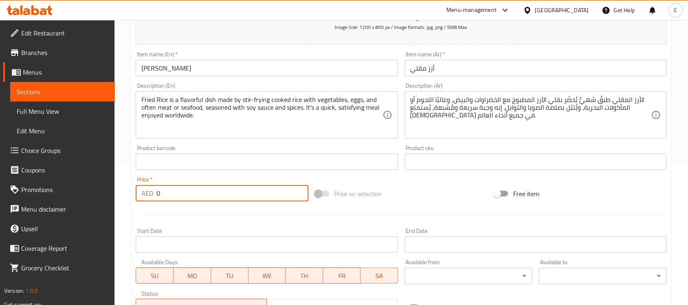
drag, startPoint x: 187, startPoint y: 192, endPoint x: 106, endPoint y: 196, distance: 80.4
click at [106, 196] on div "Edit Restaurant Branches Menus Sections Full Menu View Edit Menu Choice Groups …" at bounding box center [344, 202] width 688 height 644
type input "6"
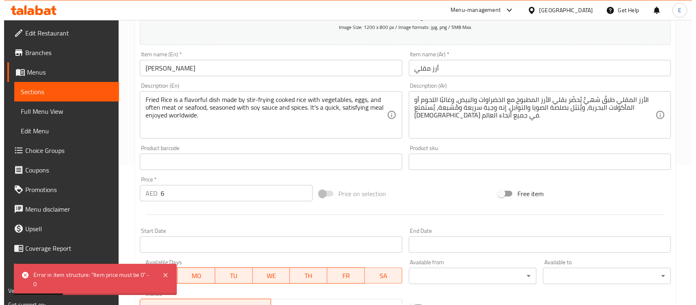
scroll to position [359, 0]
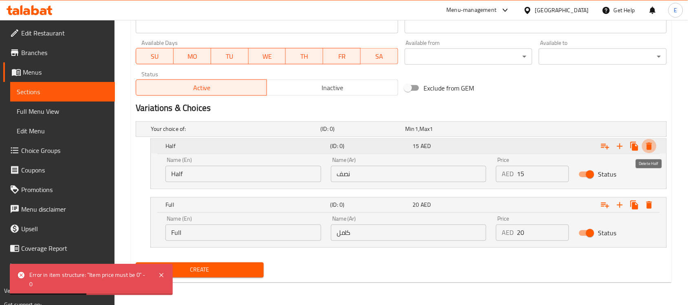
click at [647, 150] on icon "Expand" at bounding box center [649, 146] width 10 height 10
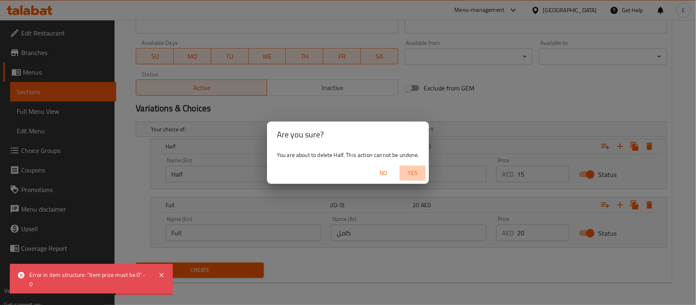
click at [419, 173] on span "Yes" at bounding box center [413, 173] width 20 height 10
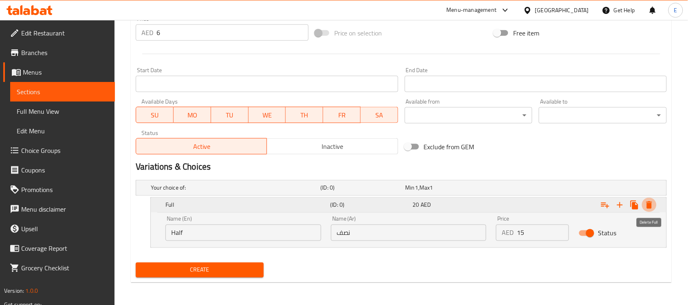
click at [652, 209] on icon "Expand" at bounding box center [649, 205] width 10 height 10
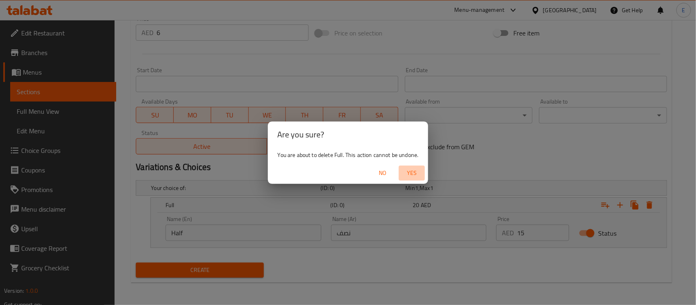
click at [406, 176] on span "Yes" at bounding box center [412, 173] width 20 height 10
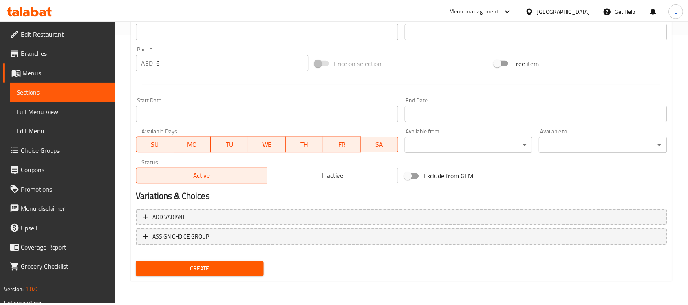
scroll to position [269, 0]
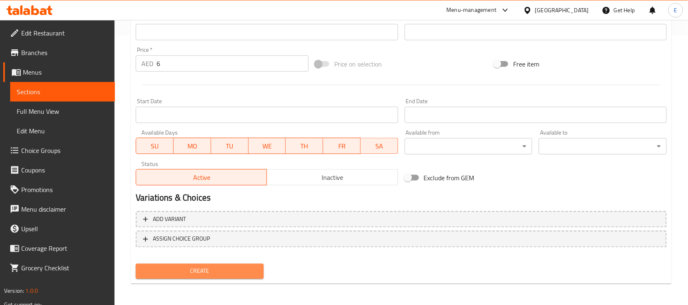
click at [198, 273] on span "Create" at bounding box center [199, 271] width 115 height 10
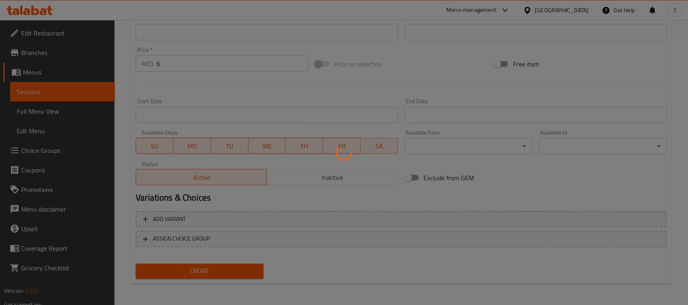
scroll to position [0, 0]
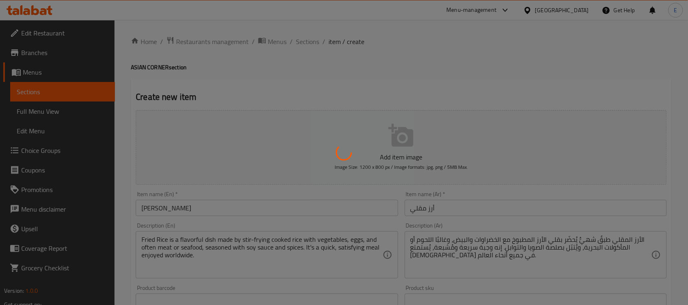
type input "0"
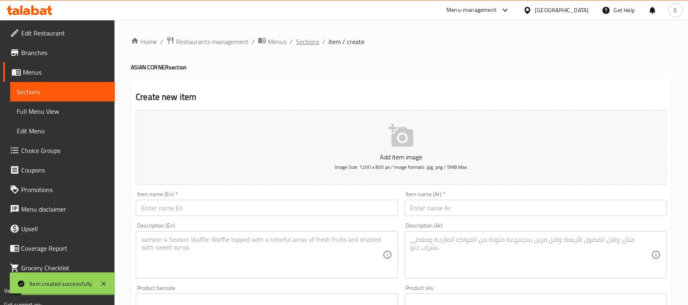
click at [307, 44] on span "Sections" at bounding box center [307, 42] width 23 height 10
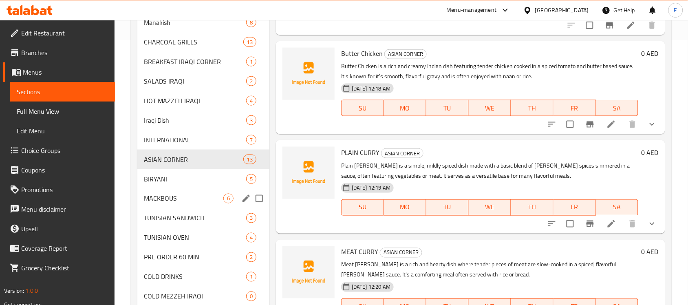
scroll to position [266, 0]
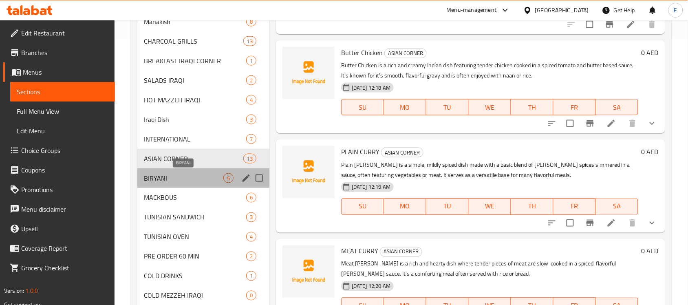
click at [194, 178] on span "BIRYANI" at bounding box center [183, 178] width 79 height 10
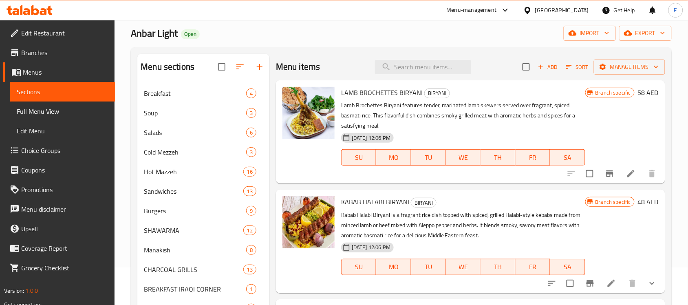
scroll to position [39, 0]
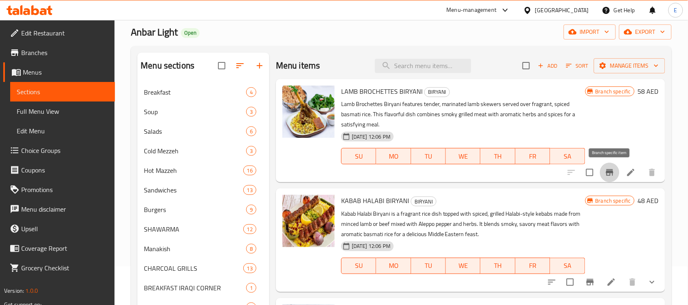
click at [610, 173] on icon "Branch-specific-item" at bounding box center [609, 172] width 7 height 7
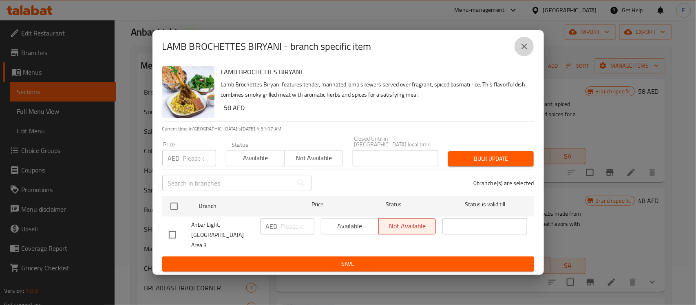
click at [522, 56] on button "close" at bounding box center [524, 47] width 20 height 20
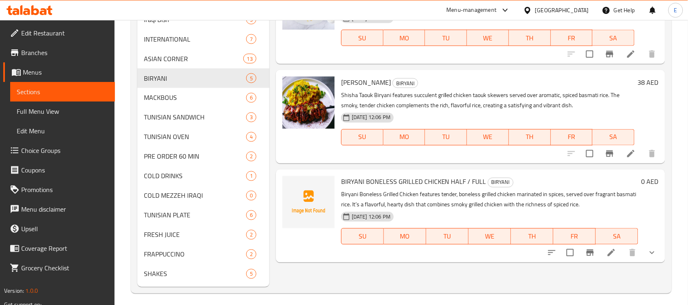
scroll to position [370, 0]
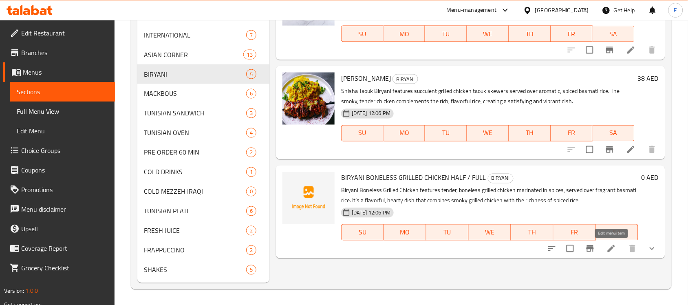
click at [606, 244] on icon at bounding box center [611, 249] width 10 height 10
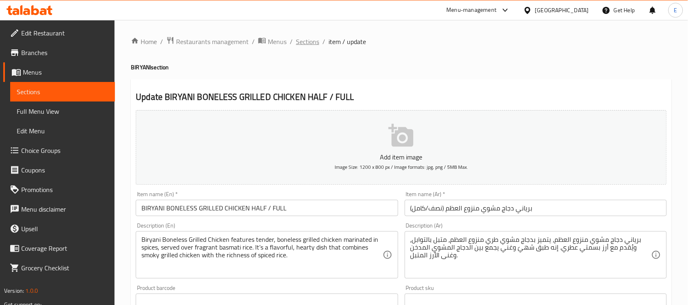
click at [306, 42] on span "Sections" at bounding box center [307, 42] width 23 height 10
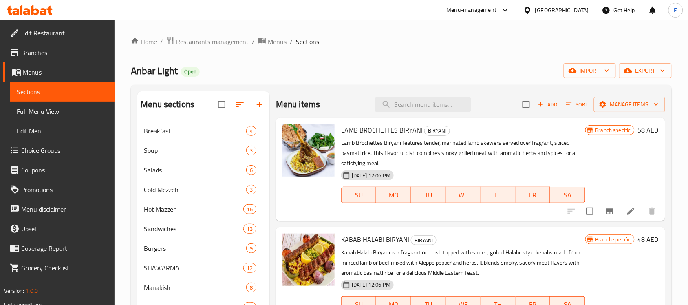
scroll to position [94, 0]
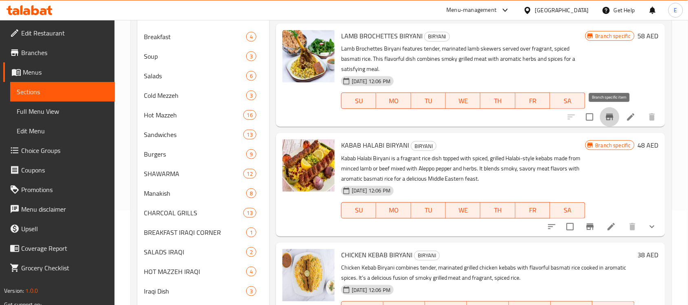
click at [608, 119] on icon "Branch-specific-item" at bounding box center [610, 117] width 10 height 10
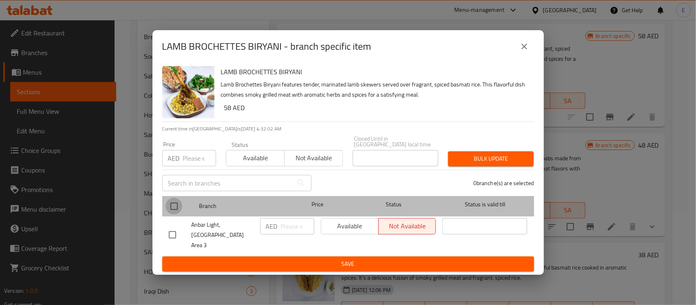
click at [170, 210] on input "checkbox" at bounding box center [173, 206] width 17 height 17
checkbox input "true"
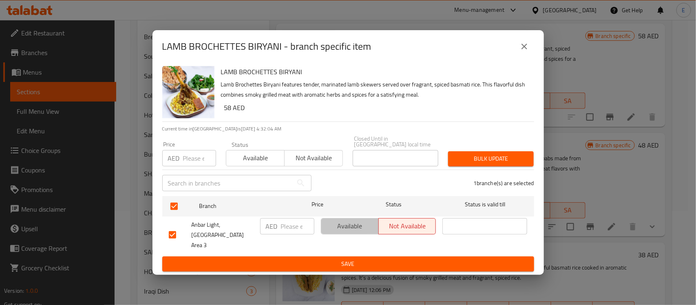
click at [339, 229] on span "Available" at bounding box center [349, 226] width 51 height 12
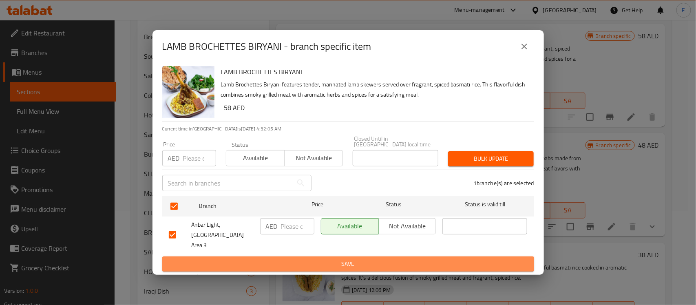
click at [356, 259] on span "Save" at bounding box center [348, 264] width 359 height 10
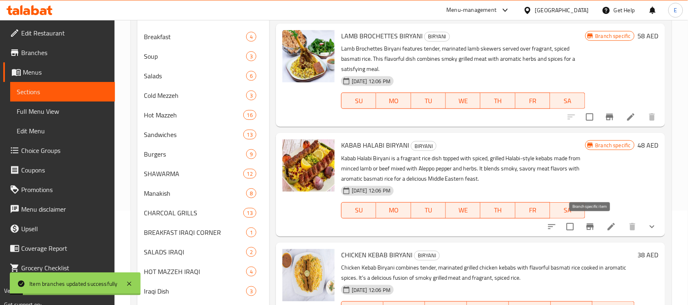
click at [589, 225] on icon "Branch-specific-item" at bounding box center [589, 226] width 7 height 7
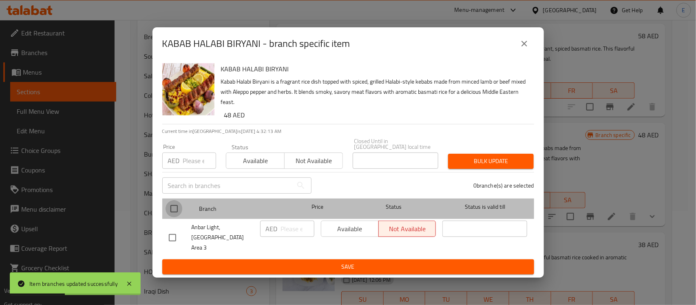
click at [172, 213] on input "checkbox" at bounding box center [173, 208] width 17 height 17
checkbox input "true"
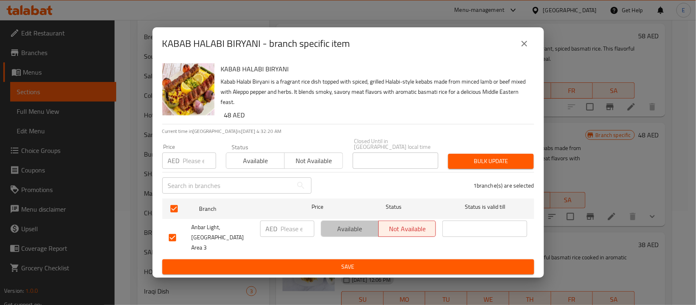
click at [354, 231] on span "Available" at bounding box center [349, 229] width 51 height 12
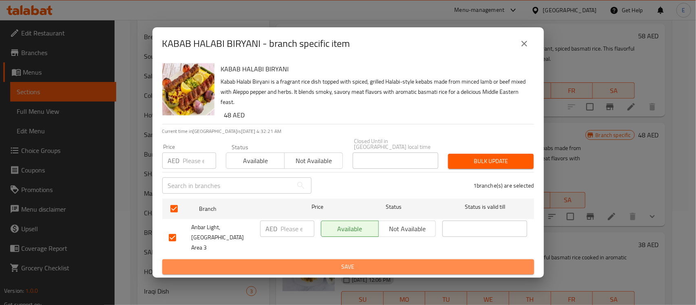
click at [343, 262] on span "Save" at bounding box center [348, 267] width 359 height 10
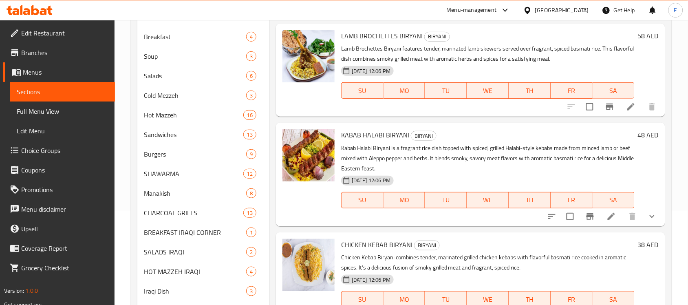
scroll to position [0, 0]
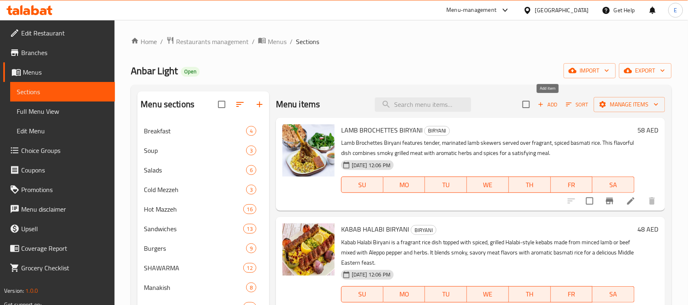
click at [547, 99] on button "Add" at bounding box center [548, 104] width 26 height 13
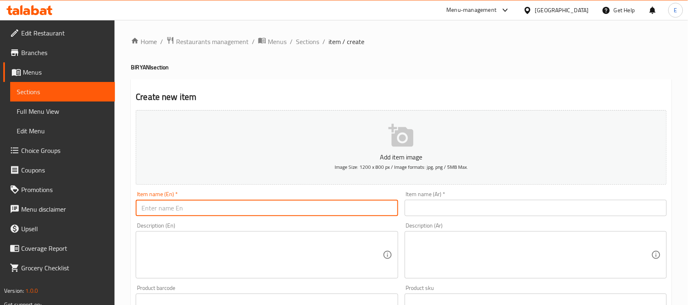
click at [253, 204] on input "text" at bounding box center [267, 208] width 262 height 16
paste input "CHICKEN BIRYANI"
type input "CHICKEN BIRYANI"
click at [460, 209] on input "text" at bounding box center [536, 208] width 262 height 16
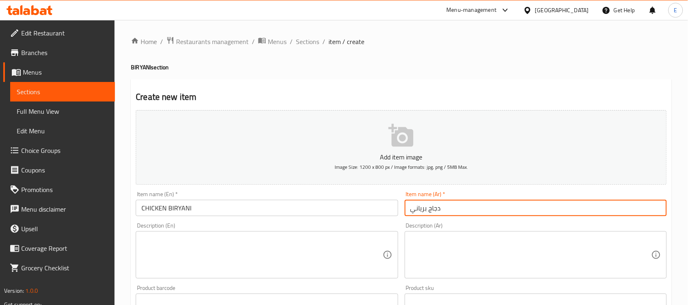
type input "دجاج برياني"
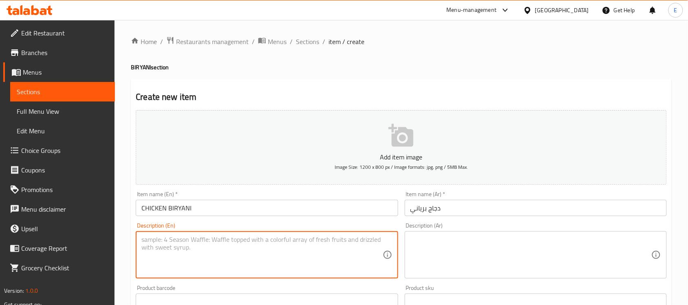
click at [225, 246] on textarea at bounding box center [261, 255] width 241 height 39
paste textarea "Chicken Biryani is a fragrant Indian rice dish layered with spiced, tender chic…"
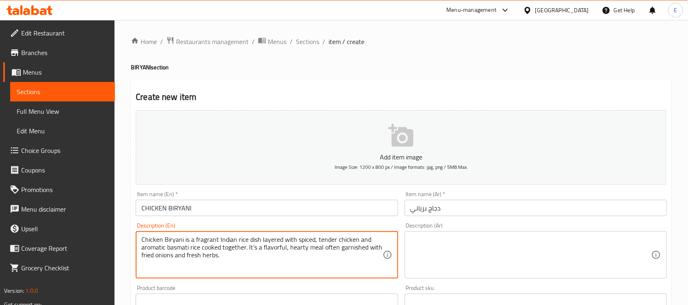
type textarea "Chicken Biryani is a fragrant Indian rice dish layered with spiced, tender chic…"
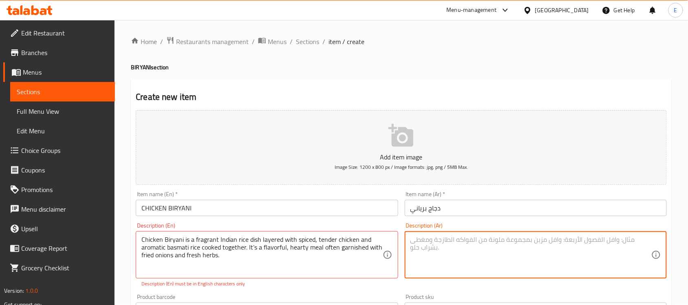
click at [449, 243] on textarea at bounding box center [530, 255] width 241 height 39
paste textarea "برياني الدجاج طبق أرز هندي عطري، مُكوّن من طبقات من الدجاج الطري المتبّل وأرز ب…"
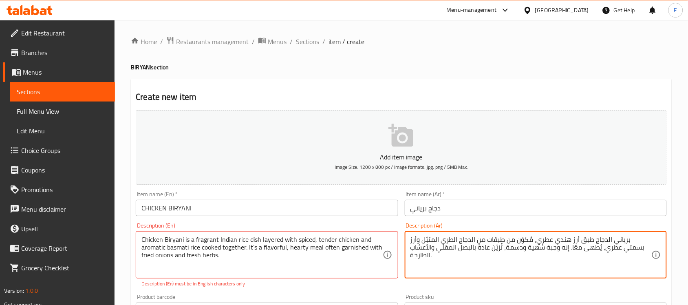
type textarea "برياني الدجاج طبق أرز هندي عطري، مُكوّن من طبقات من الدجاج الطري المتبّل وأرز ب…"
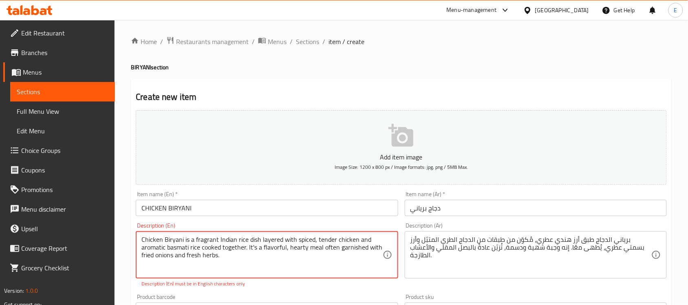
type textarea "Chicken Biryani is a fragrant Indian rice dish layered with spiced, tender chic…"
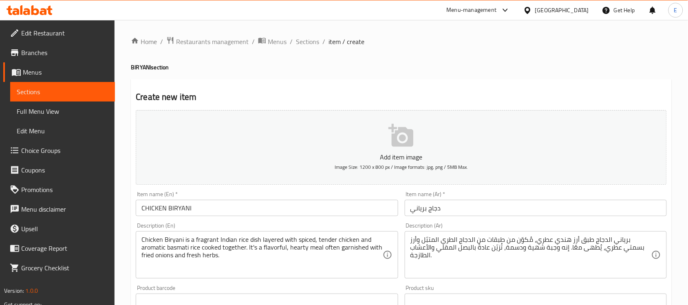
click at [272, 300] on div "Product barcode Product barcode" at bounding box center [267, 297] width 262 height 25
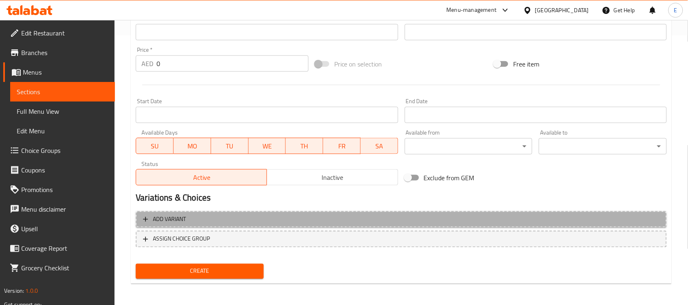
click at [341, 222] on span "Add variant" at bounding box center [401, 219] width 516 height 10
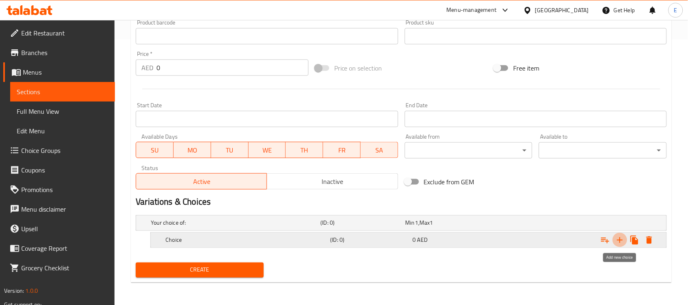
click at [624, 242] on icon "Expand" at bounding box center [620, 240] width 10 height 10
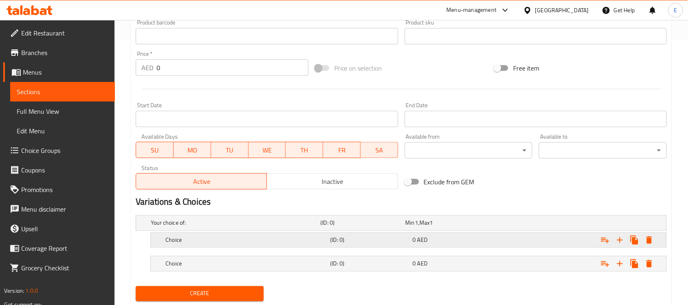
click at [276, 238] on h5 "Choice" at bounding box center [245, 240] width 161 height 8
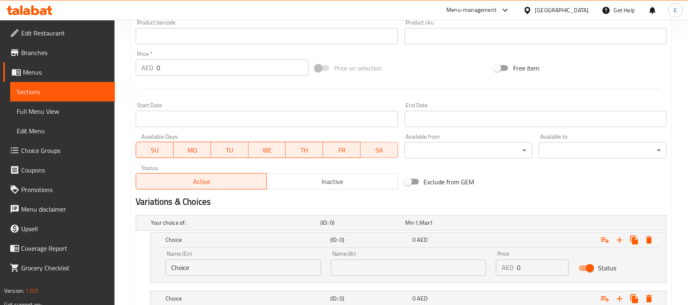
click at [200, 269] on input "Choice" at bounding box center [243, 268] width 156 height 16
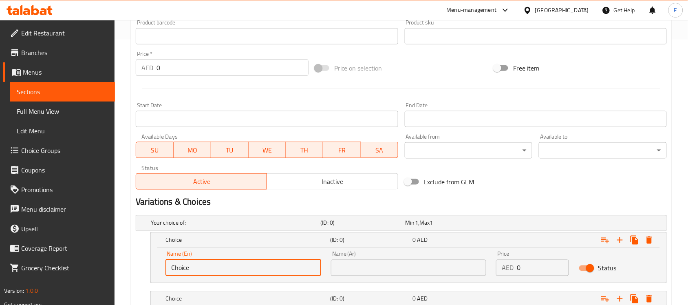
click at [200, 269] on input "Choice" at bounding box center [243, 268] width 156 height 16
type input "h"
click at [200, 269] on input "h" at bounding box center [243, 268] width 156 height 16
type input "Half"
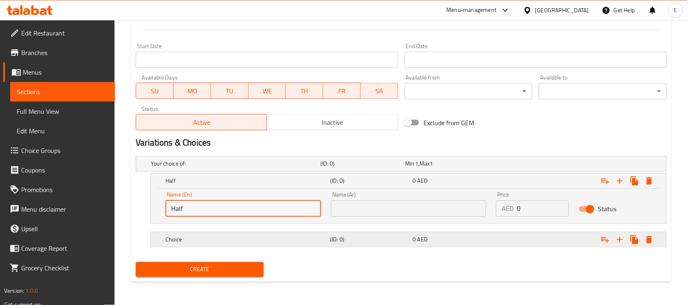
click at [219, 242] on h5 "Choice" at bounding box center [245, 240] width 161 height 8
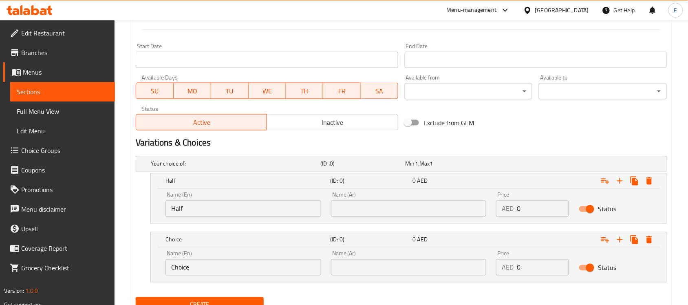
click at [220, 271] on input "Choice" at bounding box center [243, 267] width 156 height 16
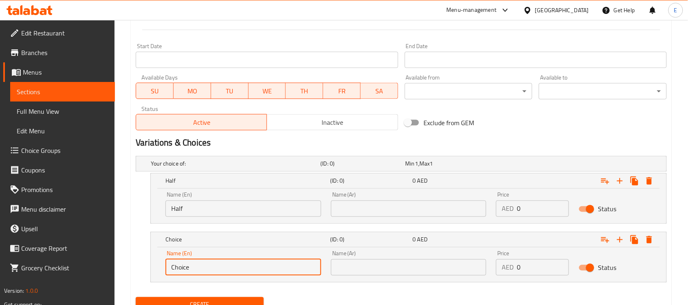
click at [220, 271] on input "Choice" at bounding box center [243, 267] width 156 height 16
type input "Full"
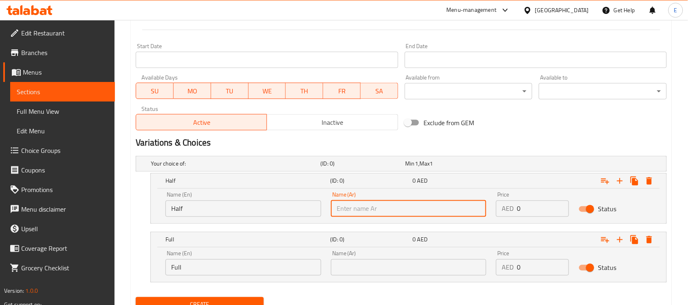
click at [341, 207] on input "text" at bounding box center [409, 208] width 156 height 16
type input "نصف"
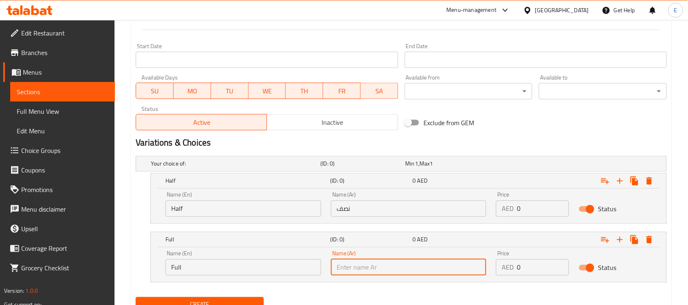
click at [364, 262] on input "text" at bounding box center [409, 267] width 156 height 16
type input "كامل"
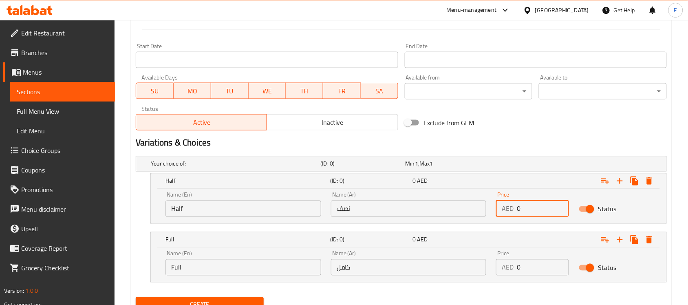
drag, startPoint x: 523, startPoint y: 206, endPoint x: 441, endPoint y: 200, distance: 81.8
click at [441, 200] on div "Name (En) Half Name (En) Name (Ar) نصف Name (Ar) Price AED 0 Price Status" at bounding box center [409, 204] width 496 height 35
type input "12"
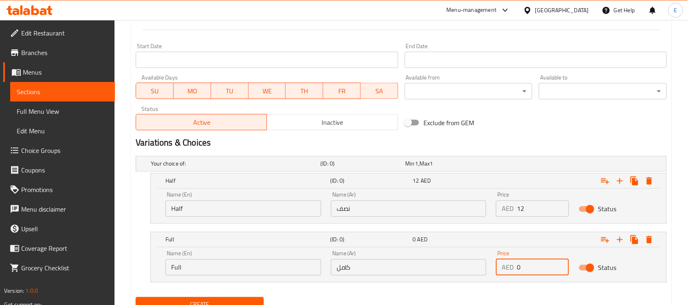
drag, startPoint x: 537, startPoint y: 270, endPoint x: 465, endPoint y: 263, distance: 71.6
click at [465, 263] on div "Name (En) Full Name (En) Name (Ar) كامل Name (Ar) Price AED 0 Price Status" at bounding box center [409, 263] width 496 height 35
type input "7"
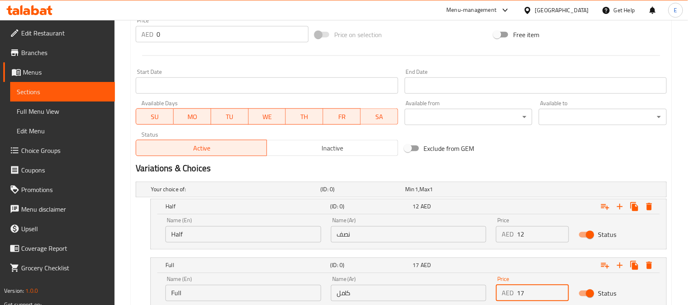
scroll to position [359, 0]
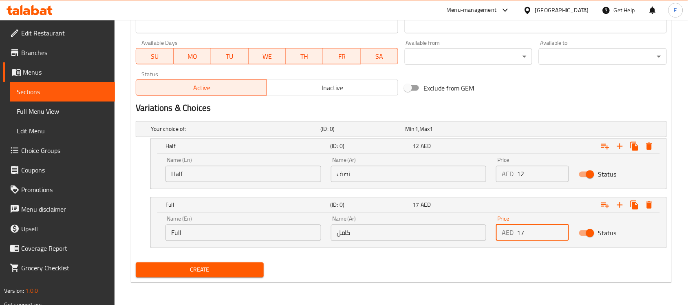
type input "17"
click at [320, 193] on nav at bounding box center [401, 194] width 531 height 7
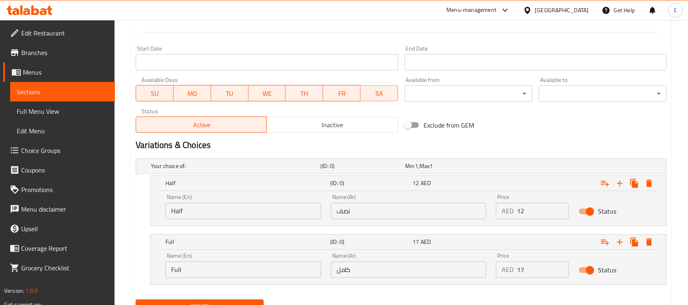
scroll to position [348, 0]
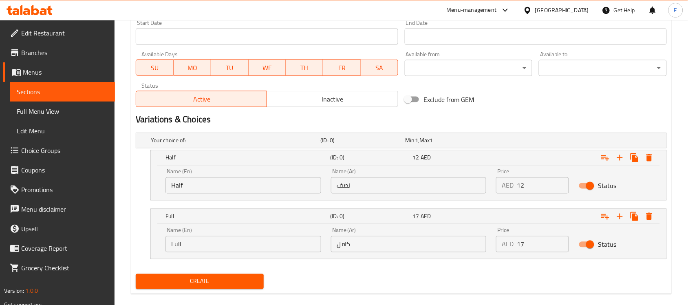
click at [236, 280] on span "Create" at bounding box center [199, 281] width 115 height 10
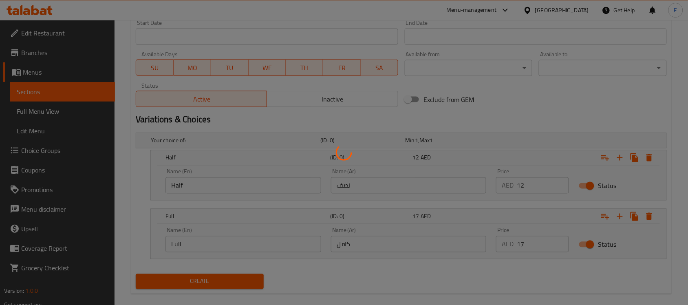
scroll to position [0, 0]
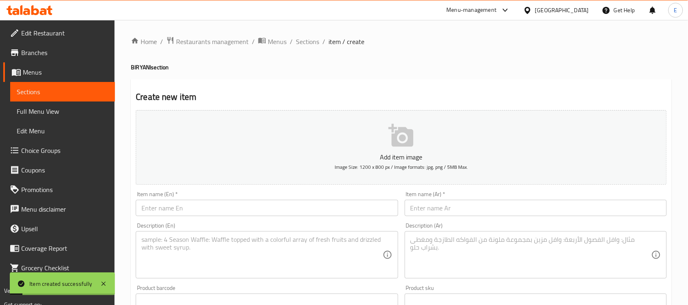
click at [337, 212] on input "text" at bounding box center [267, 208] width 262 height 16
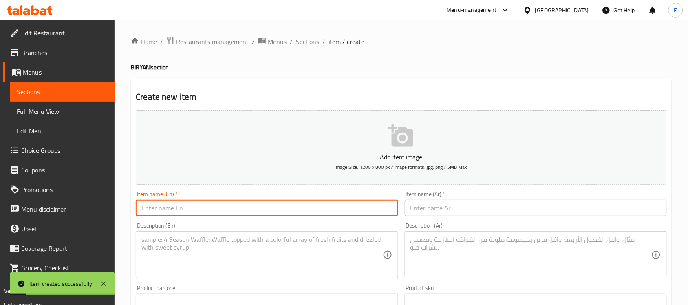
paste input "MEAT BIRYANI"
type input "MEAT BIRYANI"
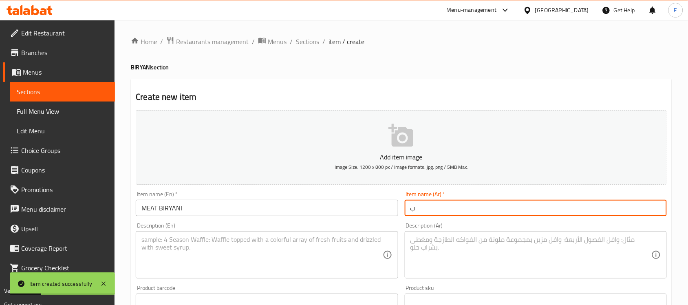
click at [486, 207] on input "ب" at bounding box center [536, 208] width 262 height 16
type input "برياني لحم"
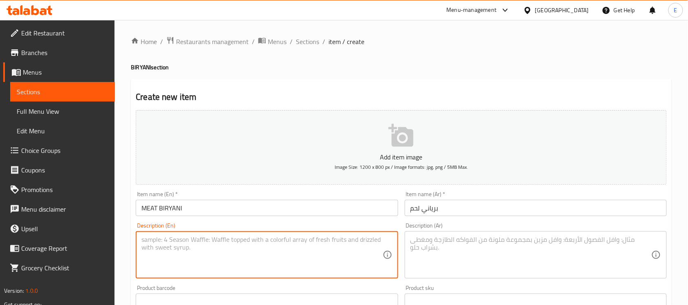
paste textarea "Meat Biryani is a savory Indian dish featuring tender pieces of spiced meat coo…"
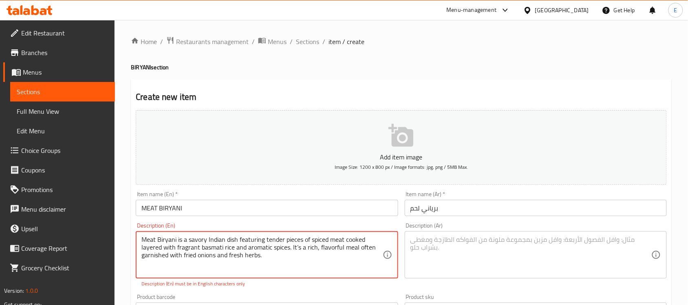
click at [299, 247] on textarea "Meat Biryani is a savory Indian dish featuring tender pieces of spiced meat coo…" at bounding box center [261, 255] width 241 height 39
type textarea "Meat Biryani is a savory Indian dish featuring tender pieces of spiced meat coo…"
click at [453, 251] on textarea at bounding box center [530, 255] width 241 height 39
paste textarea "برياني اللحم طبق [DEMOGRAPHIC_DATA] شهيّ، يُحضّر بقطع طرية من اللحم المتبّل، مط…"
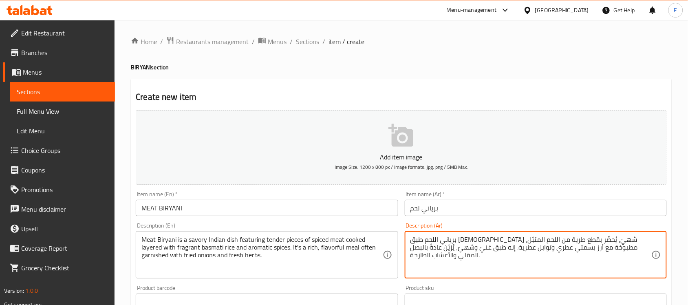
scroll to position [359, 0]
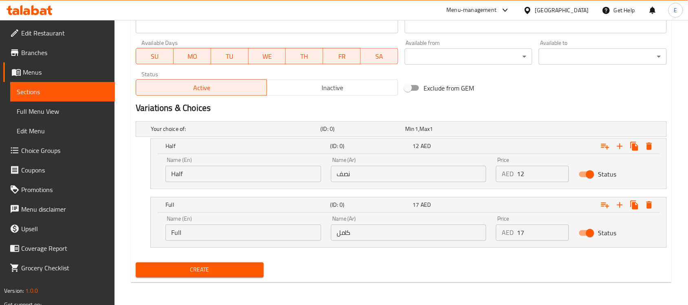
type textarea "برياني اللحم طبق [DEMOGRAPHIC_DATA] شهيّ، يُحضّر بقطع طرية من اللحم المتبّل، مط…"
click at [277, 166] on input "Half" at bounding box center [243, 174] width 156 height 16
type input "Half"
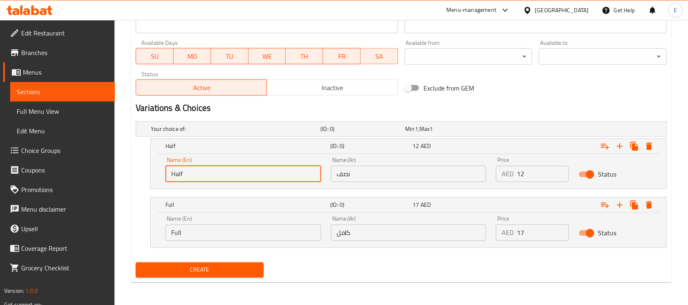
click at [219, 228] on input "Full" at bounding box center [243, 233] width 156 height 16
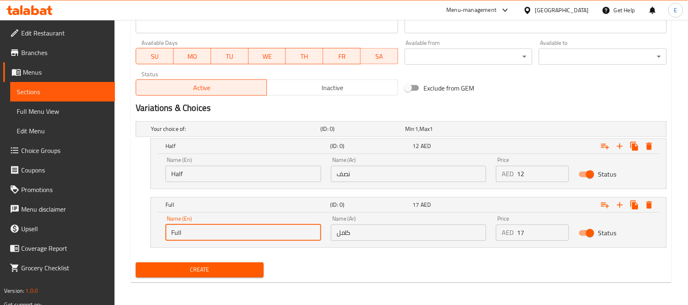
click at [219, 228] on input "Full" at bounding box center [243, 233] width 156 height 16
type input "Full"
click at [348, 172] on input "نصف" at bounding box center [409, 174] width 156 height 16
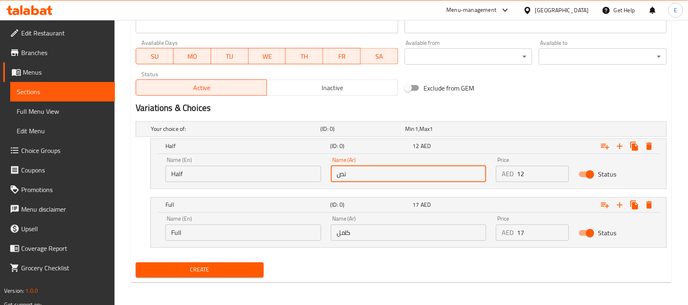
type input "نصف"
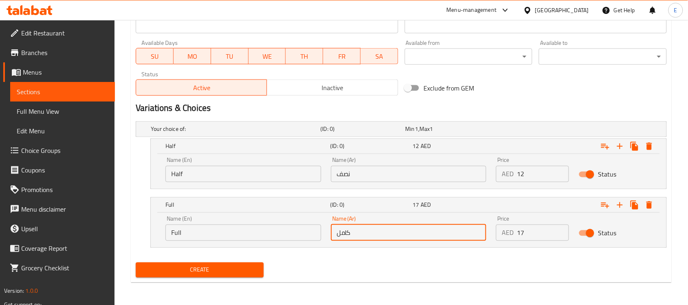
click at [383, 225] on input "كامل" at bounding box center [409, 233] width 156 height 16
type input "كامل"
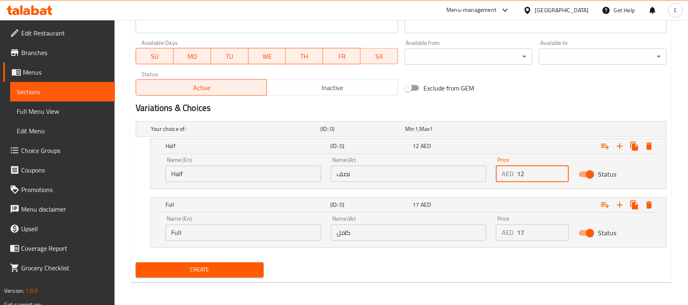
drag, startPoint x: 524, startPoint y: 170, endPoint x: 480, endPoint y: 178, distance: 45.2
click at [480, 178] on div "Name (En) Half Name (En) Name (Ar) نصف Name (Ar) Price AED 12 Price Status" at bounding box center [409, 169] width 496 height 35
type input "17"
drag, startPoint x: 530, startPoint y: 231, endPoint x: 487, endPoint y: 225, distance: 43.7
click at [487, 225] on div "Name (En) Full Name (En) Name (Ar) كامل Name (Ar) Price AED 17 Price Status" at bounding box center [409, 228] width 496 height 35
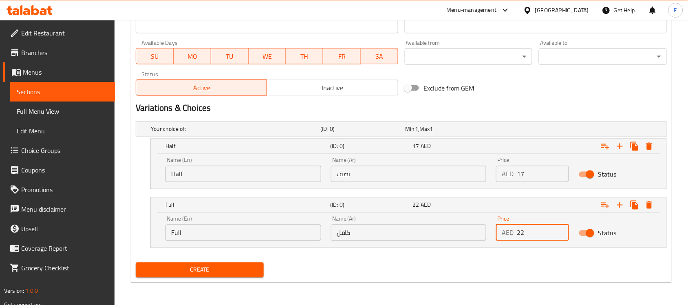
type input "22"
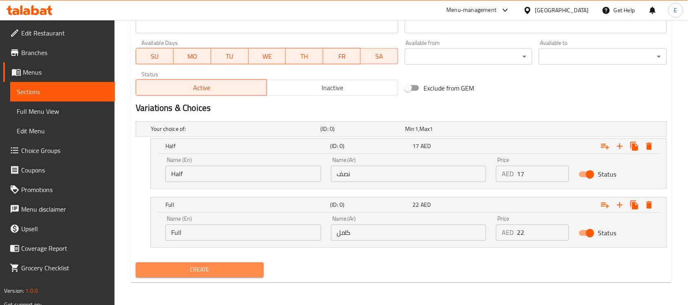
click at [213, 271] on span "Create" at bounding box center [199, 270] width 115 height 10
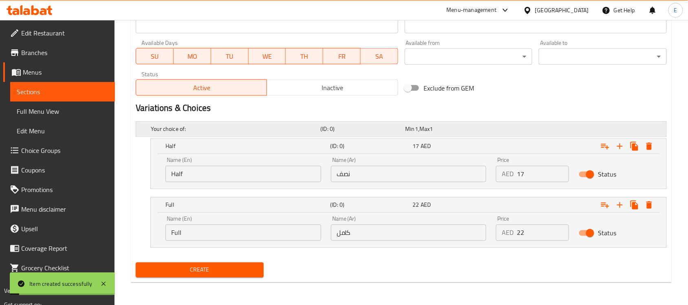
scroll to position [0, 0]
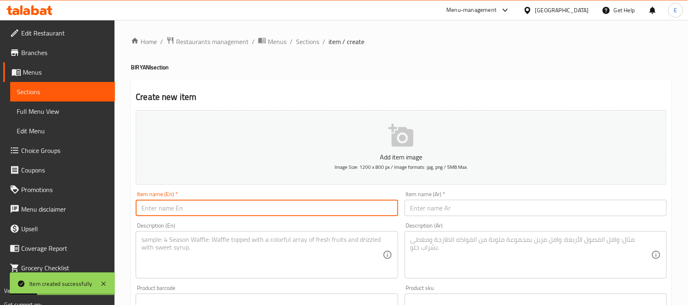
click at [204, 207] on input "text" at bounding box center [267, 208] width 262 height 16
paste input "LAMB CHOPS BIRYANI"
type input "LAMB CHOPS BIRYANI"
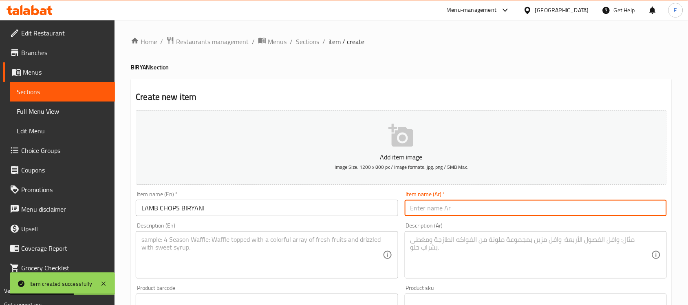
click at [419, 207] on input "text" at bounding box center [536, 208] width 262 height 16
paste input "برياني شرائح لحم الضأن"
type input "برياني شرائح لحم الضأن"
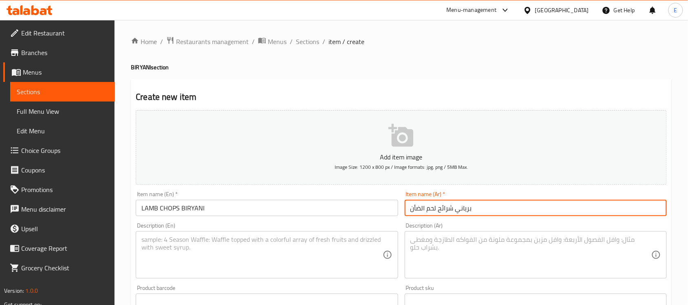
paste textarea "Lamb Chops Biryani is a flavorful dish combining tender, marinated lamb chops w…"
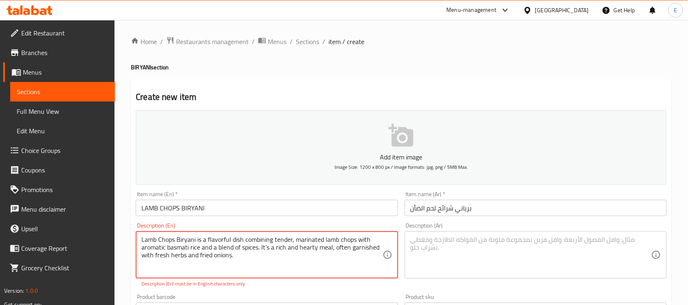
click at [269, 247] on textarea "Lamb Chops Biryani is a flavorful dish combining tender, marinated lamb chops w…" at bounding box center [261, 255] width 241 height 39
type textarea "Lamb Chops Biryani is a flavorful dish combining tender, marinated lamb chops w…"
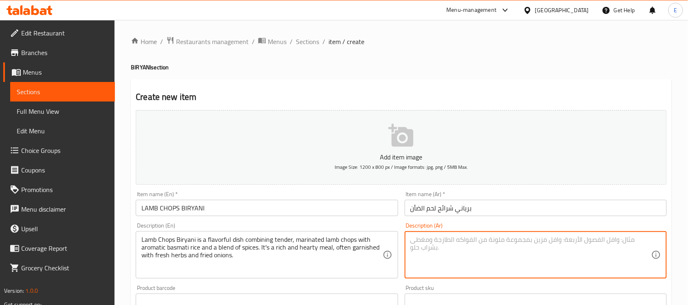
click at [437, 237] on textarea at bounding box center [530, 255] width 241 height 39
paste textarea "برياني شرائح لحم الضأن طبقٌ شهيٌّ يجمع بين شرائح لحم الضأن الطرية والمتبلة وأرز…"
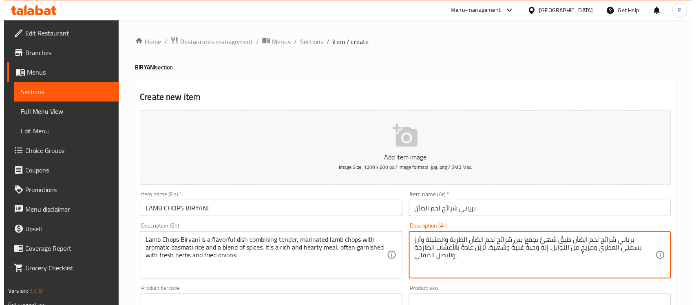
scroll to position [359, 0]
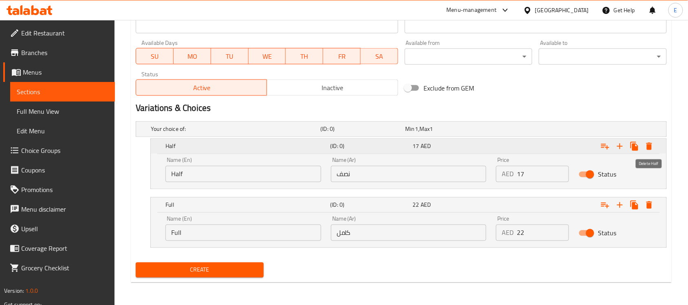
type textarea "برياني شرائح لحم الضأن طبقٌ شهيٌّ يجمع بين شرائح لحم الضأن الطرية والمتبلة وأرز…"
click at [644, 143] on button "Expand" at bounding box center [649, 146] width 15 height 15
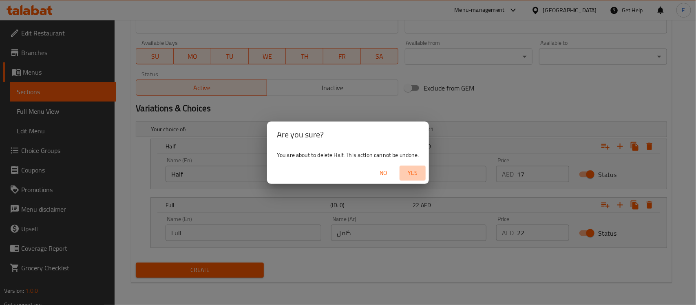
click at [413, 170] on span "Yes" at bounding box center [413, 173] width 20 height 10
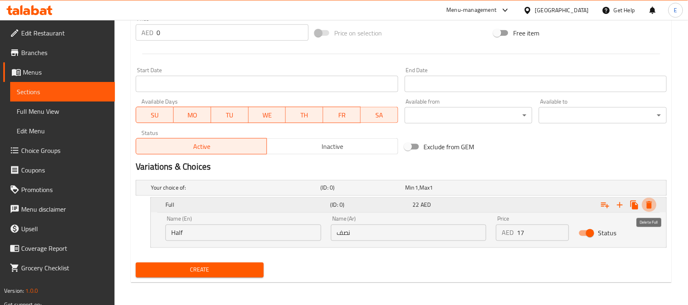
click at [649, 203] on icon "Expand" at bounding box center [649, 205] width 10 height 10
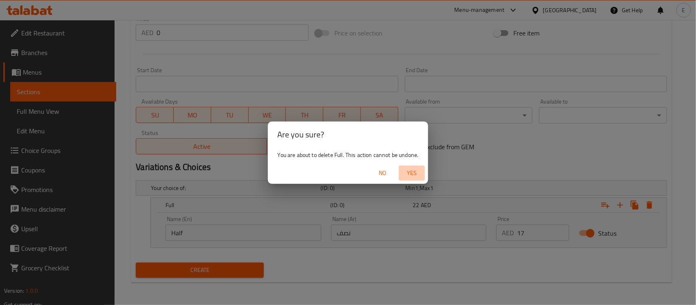
click at [417, 176] on span "Yes" at bounding box center [412, 173] width 20 height 10
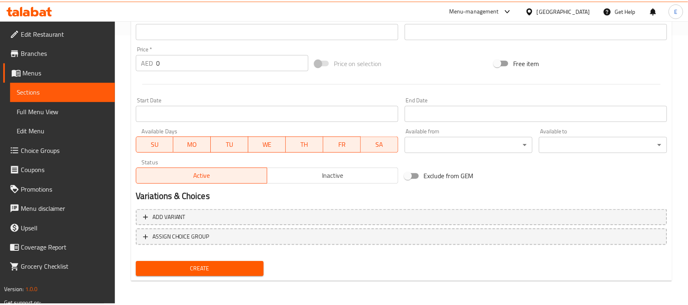
scroll to position [269, 0]
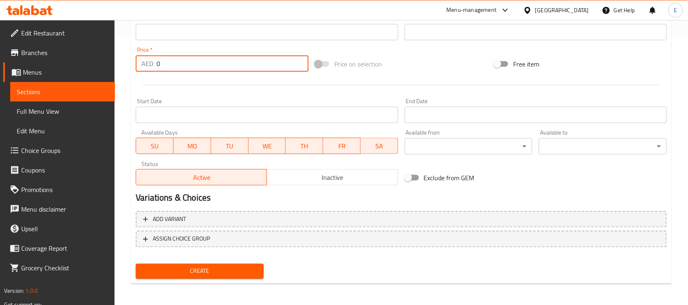
drag, startPoint x: 164, startPoint y: 66, endPoint x: 102, endPoint y: 71, distance: 62.2
click at [102, 71] on div "Edit Restaurant Branches Menus Sections Full Menu View Edit Menu Choice Groups …" at bounding box center [344, 29] width 688 height 556
type input "53"
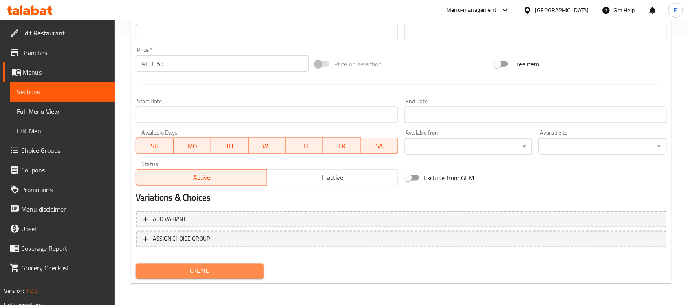
click at [182, 269] on span "Create" at bounding box center [199, 271] width 115 height 10
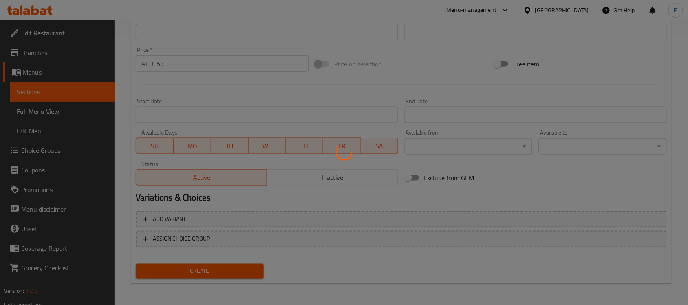
type input "0"
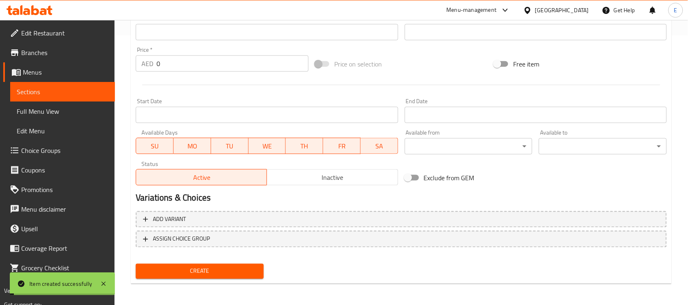
scroll to position [0, 0]
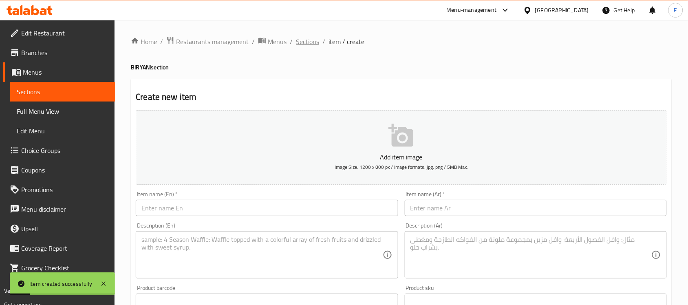
click at [314, 42] on span "Sections" at bounding box center [307, 42] width 23 height 10
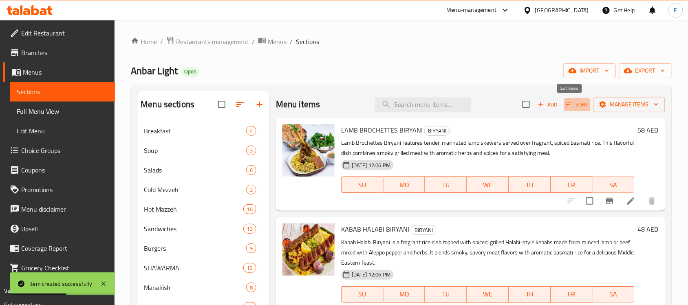
click at [566, 105] on span "Sort" at bounding box center [577, 104] width 22 height 9
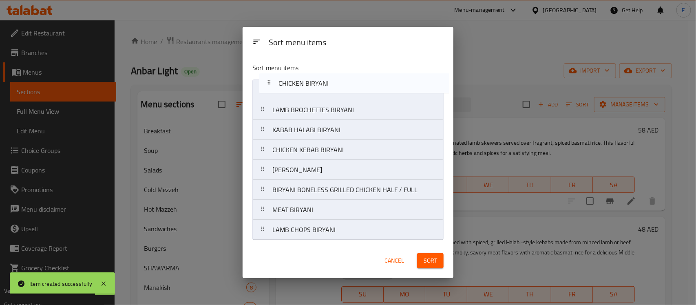
drag, startPoint x: 337, startPoint y: 193, endPoint x: 343, endPoint y: 76, distance: 117.1
click at [343, 76] on div "Sort menu items LAMB BROCHETTES BIRYANI KABAB HALABI BIRYANI CHICKEN KEBAB BIRY…" at bounding box center [347, 149] width 211 height 187
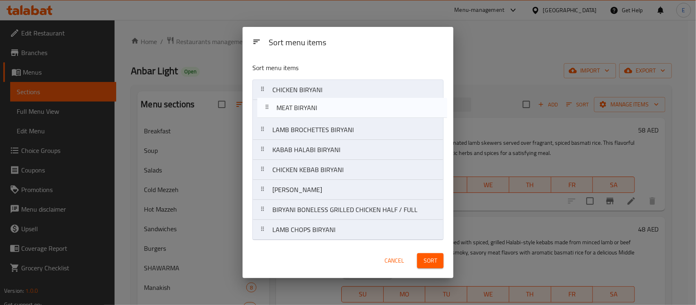
drag, startPoint x: 312, startPoint y: 208, endPoint x: 316, endPoint y: 98, distance: 110.5
click at [316, 98] on nav "CHICKEN BIRYANI LAMB BROCHETTES BIRYANI KABAB HALABI BIRYANI CHICKEN KEBAB BIRY…" at bounding box center [347, 159] width 191 height 161
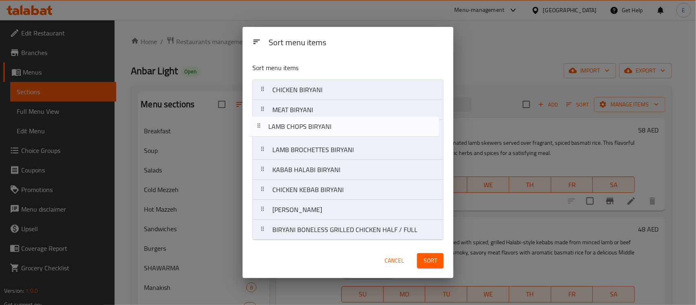
drag, startPoint x: 320, startPoint y: 229, endPoint x: 316, endPoint y: 123, distance: 106.8
click at [316, 123] on nav "CHICKEN BIRYANI MEAT BIRYANI LAMB BROCHETTES BIRYANI KABAB HALABI BIRYANI CHICK…" at bounding box center [347, 159] width 191 height 161
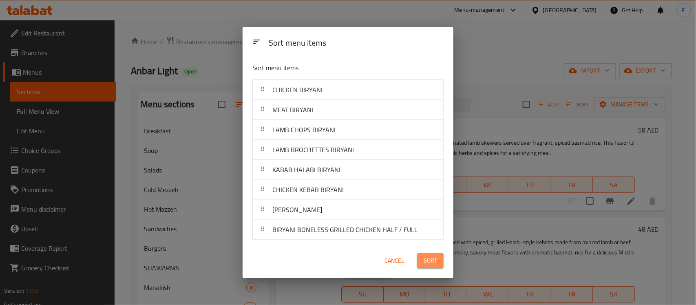
click at [440, 262] on button "Sort" at bounding box center [430, 260] width 26 height 15
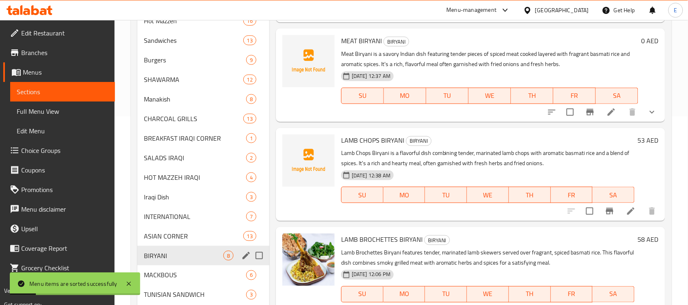
scroll to position [255, 0]
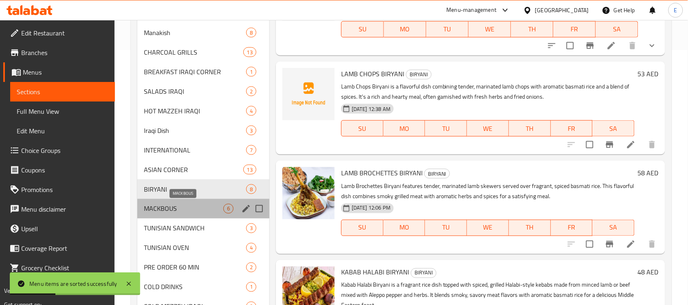
click at [196, 206] on span "MACKBOUS" at bounding box center [183, 209] width 79 height 10
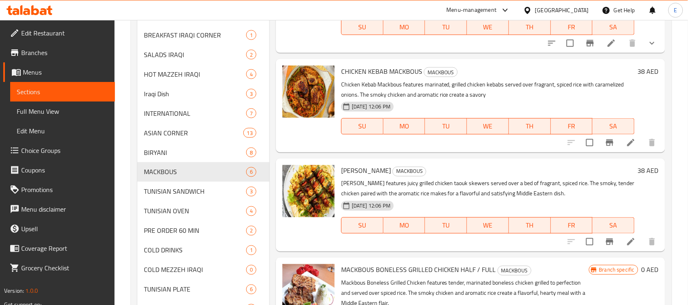
scroll to position [370, 0]
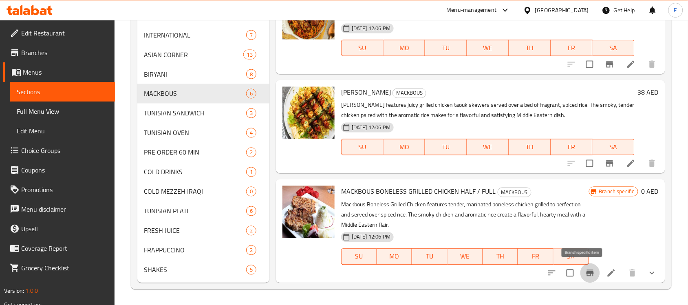
click at [586, 272] on icon "Branch-specific-item" at bounding box center [589, 273] width 7 height 7
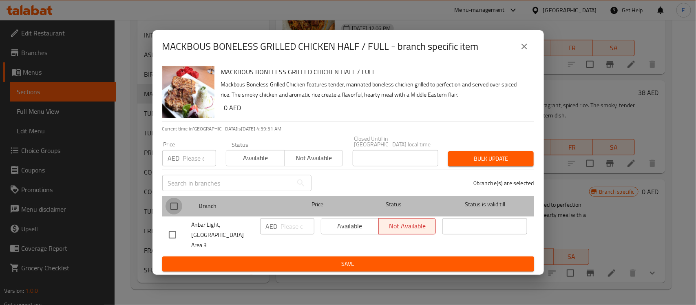
click at [176, 209] on input "checkbox" at bounding box center [173, 206] width 17 height 17
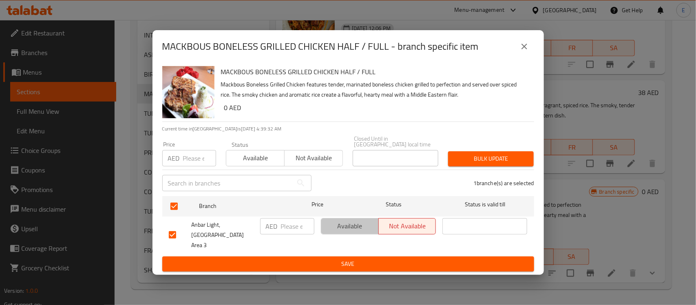
click at [330, 225] on span "Available" at bounding box center [349, 226] width 51 height 12
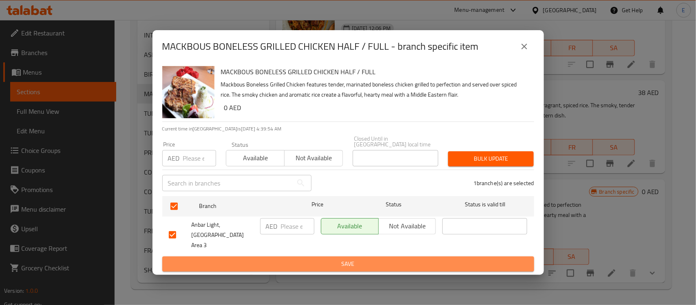
click at [347, 259] on span "Save" at bounding box center [348, 264] width 359 height 10
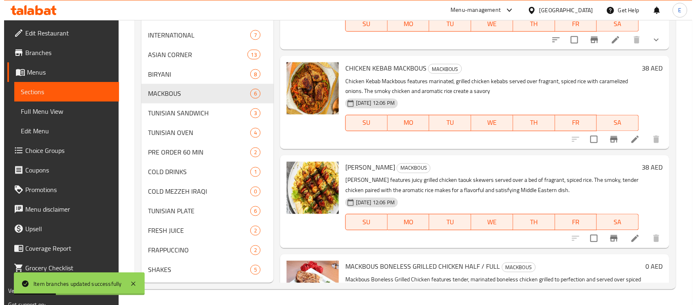
scroll to position [0, 0]
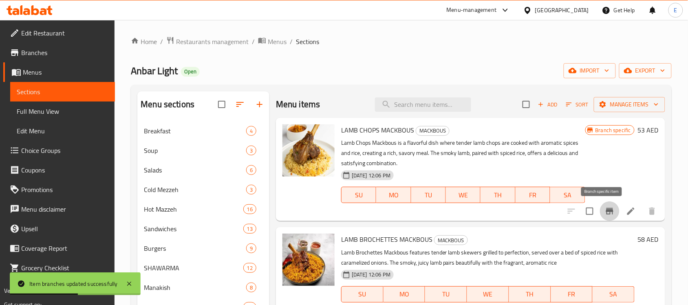
click at [600, 213] on button "Branch-specific-item" at bounding box center [610, 211] width 20 height 20
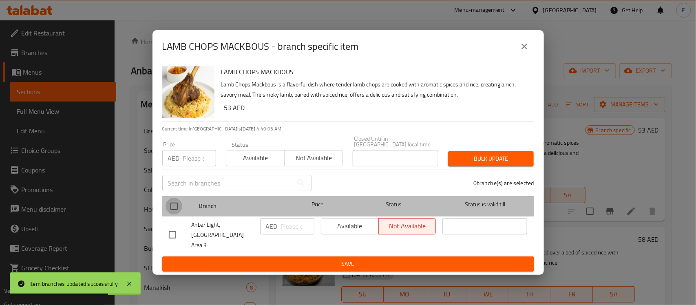
click at [176, 210] on input "checkbox" at bounding box center [173, 206] width 17 height 17
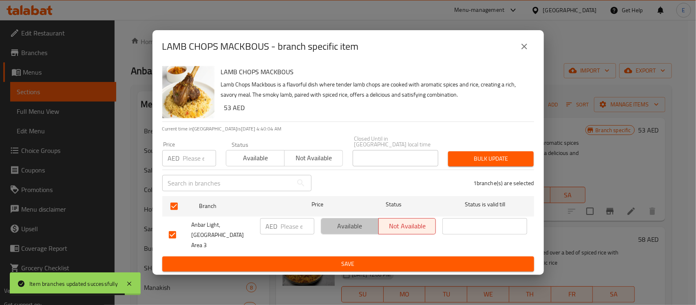
click at [331, 229] on span "Available" at bounding box center [349, 226] width 51 height 12
click at [340, 259] on span "Save" at bounding box center [348, 264] width 359 height 10
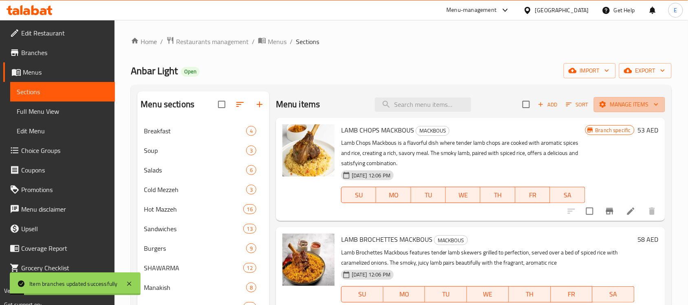
click at [625, 104] on span "Manage items" at bounding box center [629, 104] width 58 height 10
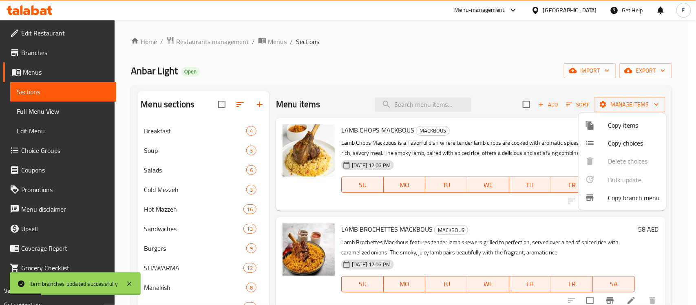
click at [611, 130] on span "Copy items" at bounding box center [634, 125] width 52 height 10
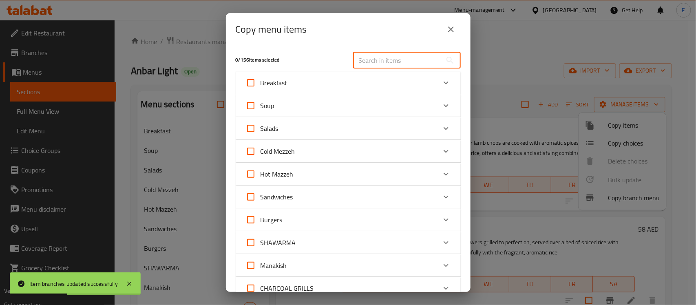
click at [376, 58] on input "text" at bounding box center [397, 60] width 89 height 16
click at [312, 58] on h5 "0 / 156 items selected" at bounding box center [290, 60] width 108 height 7
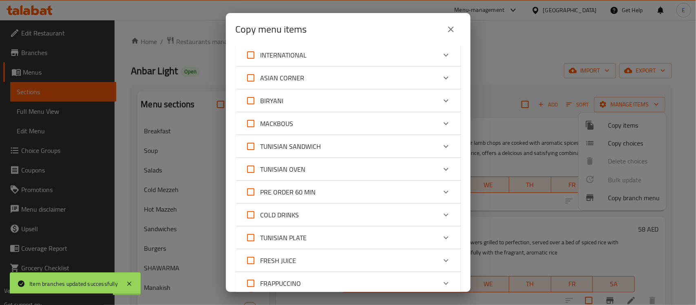
scroll to position [350, 0]
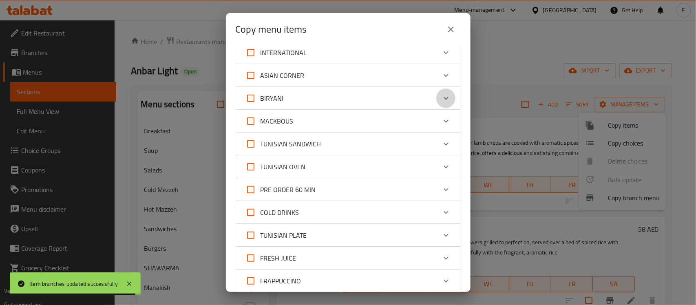
click at [443, 97] on icon "Expand" at bounding box center [445, 98] width 5 height 3
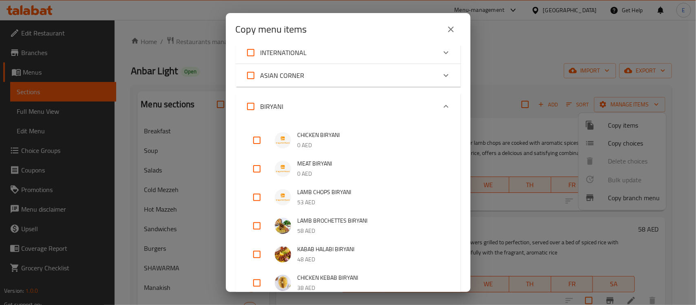
click at [258, 139] on input "checkbox" at bounding box center [257, 140] width 20 height 20
click at [253, 165] on input "checkbox" at bounding box center [257, 169] width 20 height 20
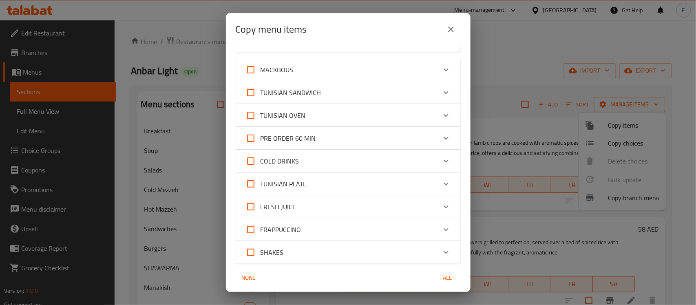
scroll to position [753, 0]
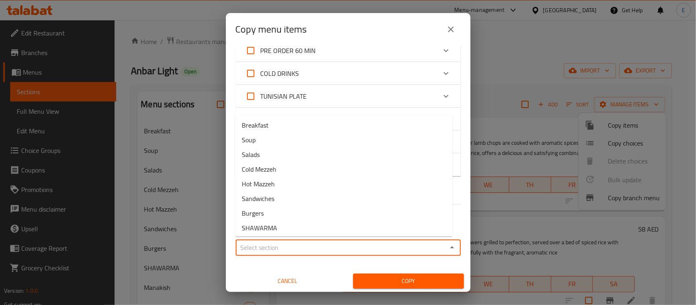
click at [342, 251] on input "Sections   *" at bounding box center [341, 247] width 207 height 11
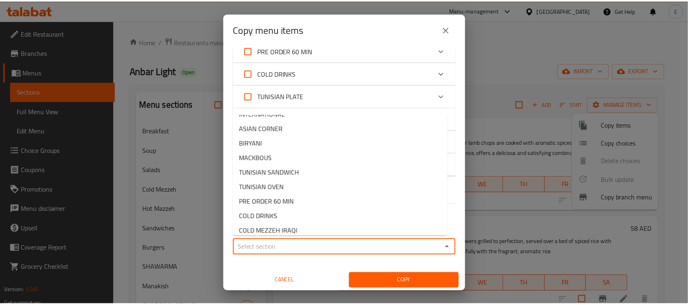
scroll to position [216, 0]
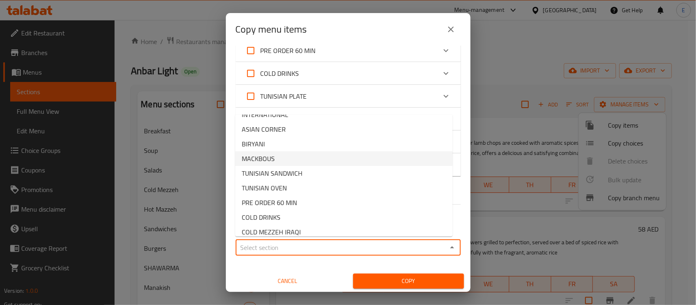
click at [296, 158] on li "MACKBOUS" at bounding box center [343, 158] width 217 height 15
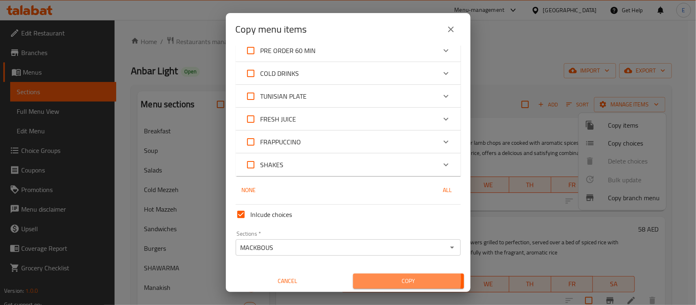
click at [390, 278] on span "Copy" at bounding box center [408, 281] width 98 height 10
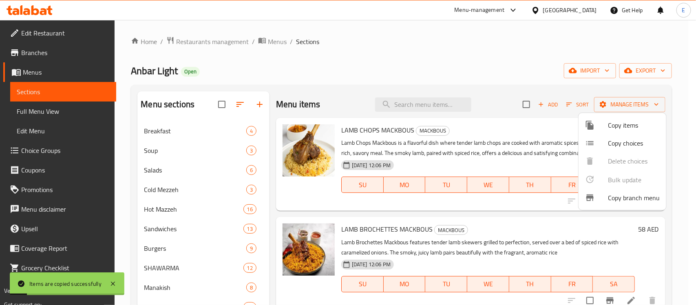
click at [471, 125] on div at bounding box center [348, 152] width 696 height 305
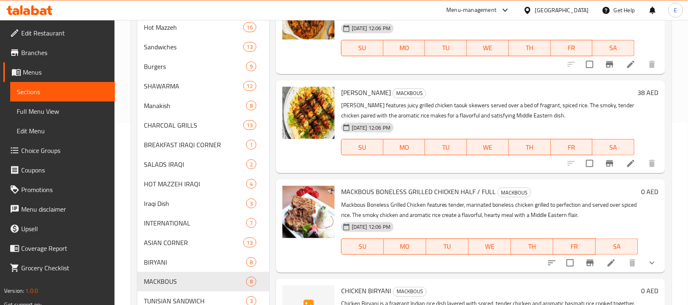
scroll to position [272, 0]
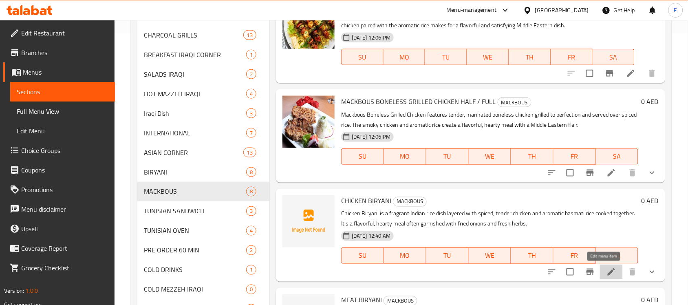
click at [606, 274] on icon at bounding box center [611, 272] width 10 height 10
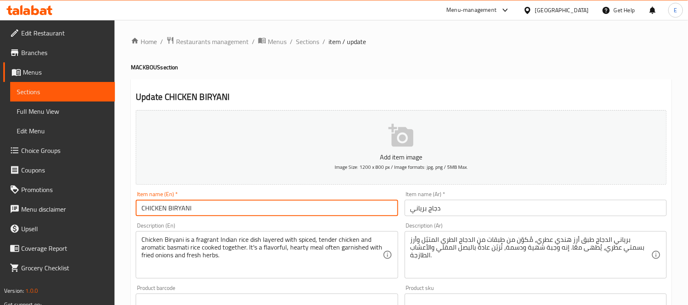
click at [180, 207] on input "CHICKEN BIRYANI" at bounding box center [267, 208] width 262 height 16
click at [222, 203] on input "CHICKEN BIRYANI" at bounding box center [267, 208] width 262 height 16
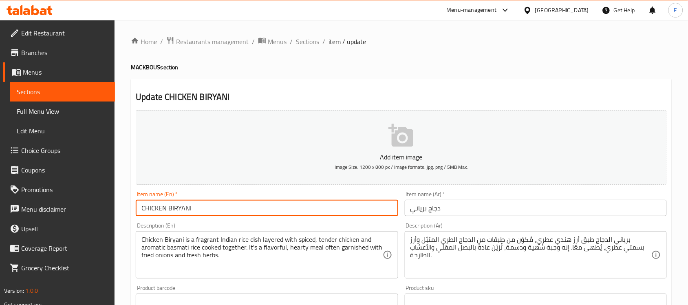
paste input "MACKBOUS"
click at [419, 210] on input "دجاج برياني" at bounding box center [536, 208] width 262 height 16
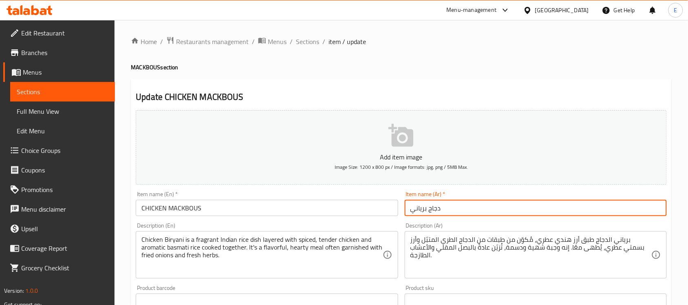
click at [419, 210] on input "دجاج برياني" at bounding box center [536, 208] width 262 height 16
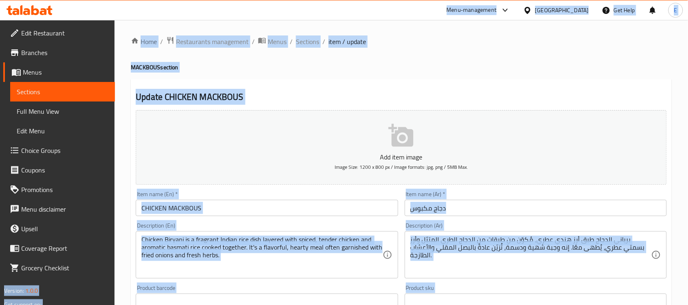
click at [237, 233] on div "Chicken Biryani is a fragrant Indian rice dish layered with spiced, tender chic…" at bounding box center [267, 254] width 262 height 47
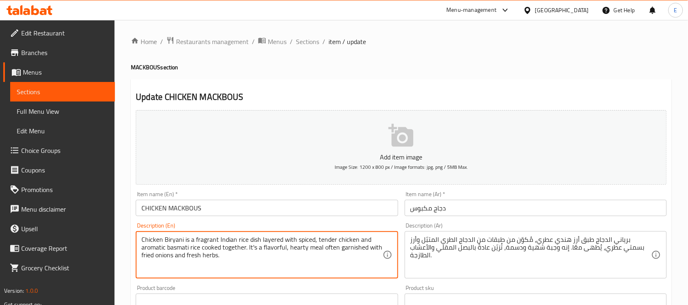
paste textarea "Chicken Mackbous is a flavorful Middle Eastern dish where tender chicken is coo…"
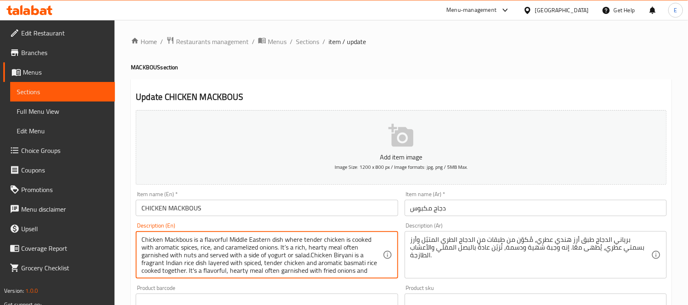
paste textarea
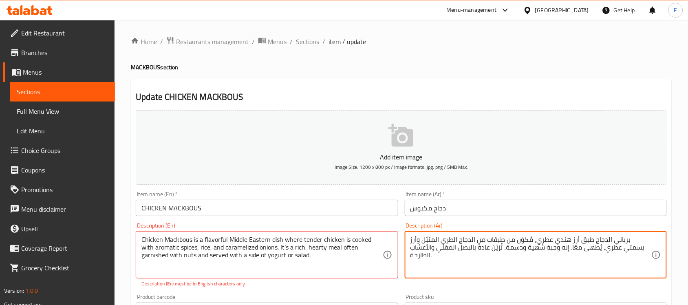
paste textarea "مكبوس الدجاج طبق شرق أوسطي شهي، يُطهى فيه الدجاج الطري مع التوابل العطرية والأر…"
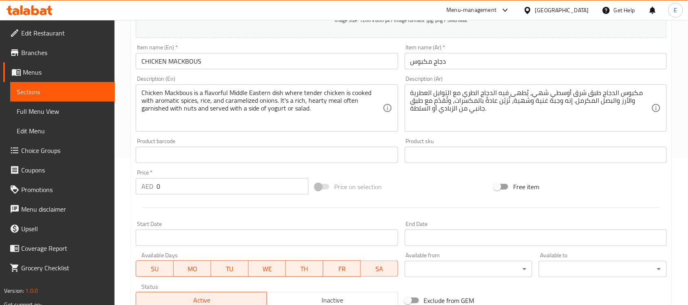
scroll to position [289, 0]
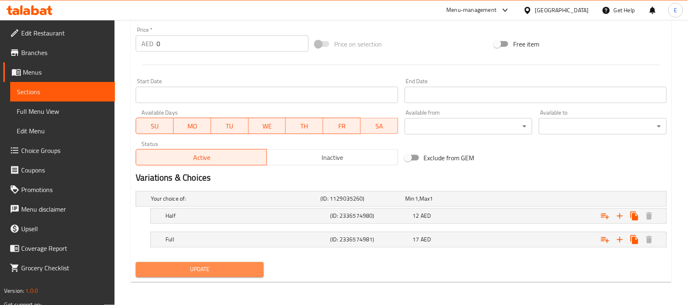
click at [227, 270] on span "Update" at bounding box center [199, 269] width 115 height 10
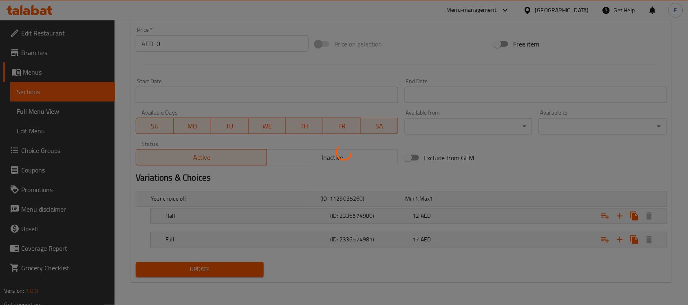
scroll to position [0, 0]
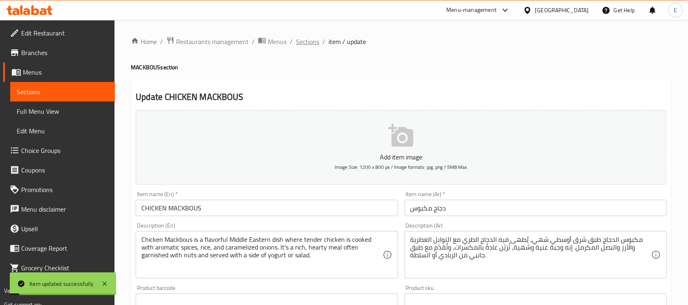
click at [310, 40] on span "Sections" at bounding box center [307, 42] width 23 height 10
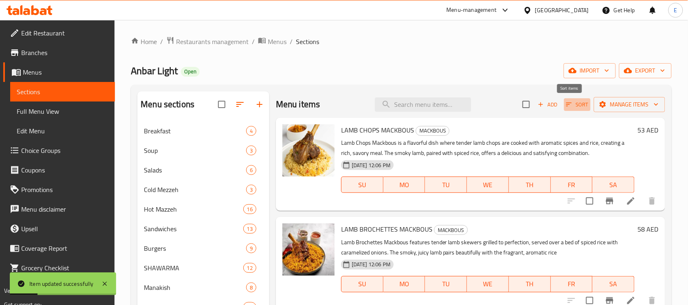
click at [580, 107] on span "Sort" at bounding box center [577, 104] width 22 height 9
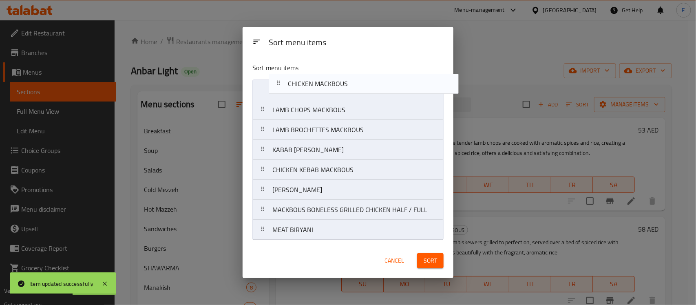
drag, startPoint x: 327, startPoint y: 218, endPoint x: 344, endPoint y: 85, distance: 134.3
click at [344, 85] on nav "LAMB CHOPS MACKBOUS LAMB BROCHETTES MACKBOUS KABAB HALABI MACKBOUS CHICKEN KEBA…" at bounding box center [347, 159] width 191 height 161
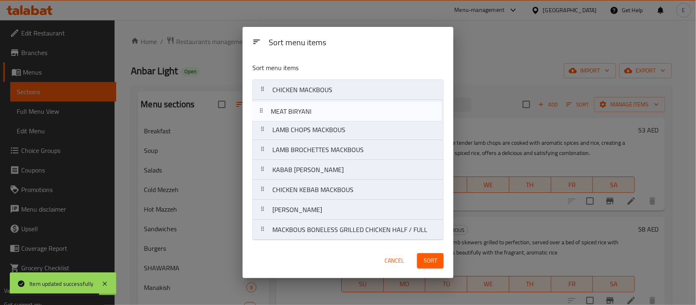
drag, startPoint x: 312, startPoint y: 232, endPoint x: 311, endPoint y: 100, distance: 132.0
click at [311, 100] on nav "CHICKEN MACKBOUS LAMB CHOPS MACKBOUS LAMB BROCHETTES MACKBOUS KABAB HALABI MACK…" at bounding box center [347, 159] width 191 height 161
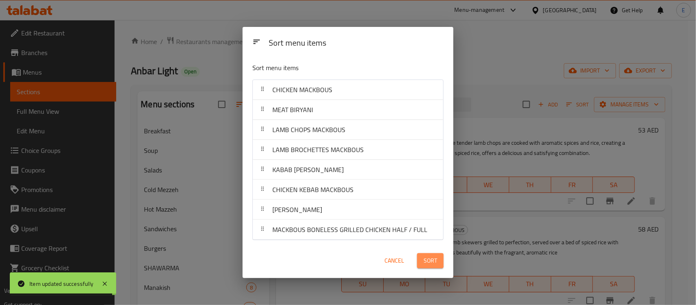
click at [428, 258] on span "Sort" at bounding box center [429, 260] width 13 height 10
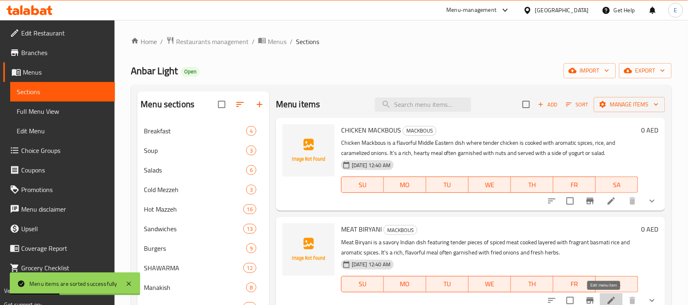
click at [608, 300] on icon at bounding box center [611, 300] width 7 height 7
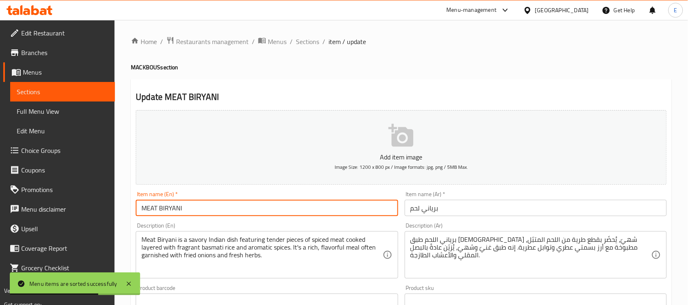
click at [252, 209] on input "MEAT BIRYANI" at bounding box center [267, 208] width 262 height 16
paste input "MACKBOUS"
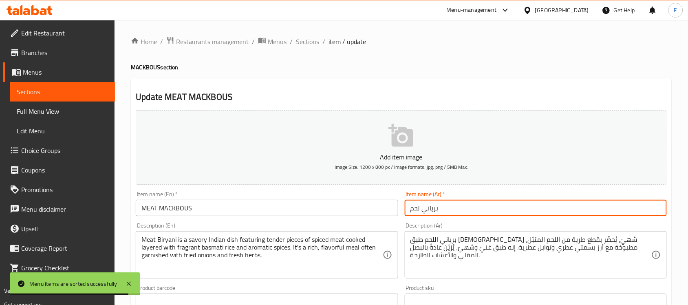
click at [428, 209] on input "برياني لحم" at bounding box center [536, 208] width 262 height 16
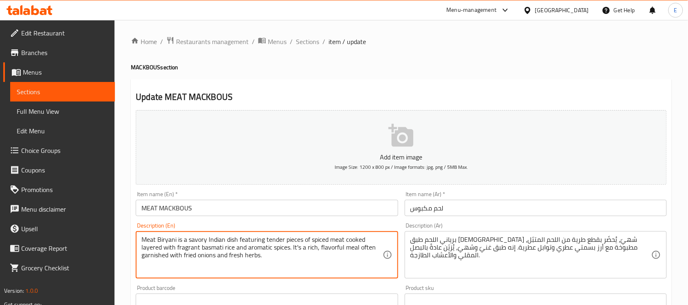
paste textarea "Mackbous is a savory Middle Eastern dish featuring tender pieces of meat, typic…"
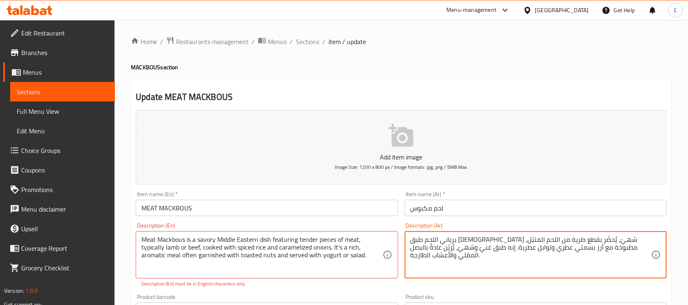
paste textarea "مكبوس اللحم طبق شرق أوسطي شهي، يتكون من قطع طرية من اللحم، عادةً لحم الضأن أو ا…"
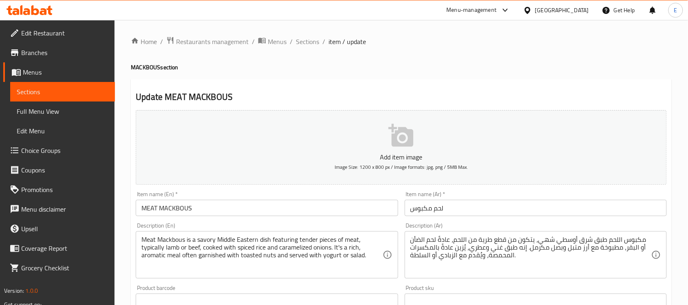
scroll to position [289, 0]
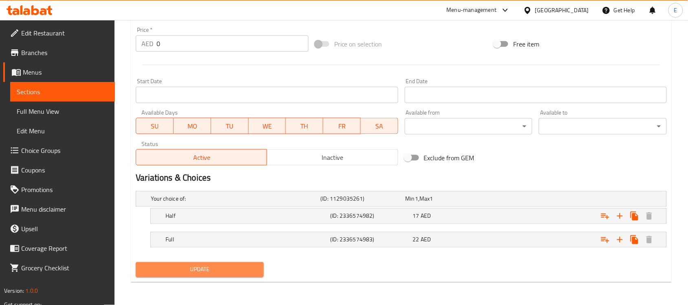
click at [220, 274] on span "Update" at bounding box center [199, 269] width 115 height 10
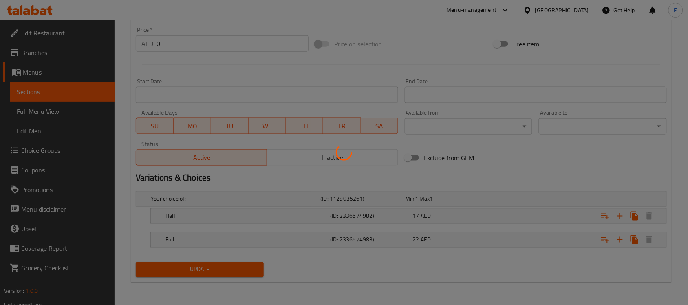
scroll to position [0, 0]
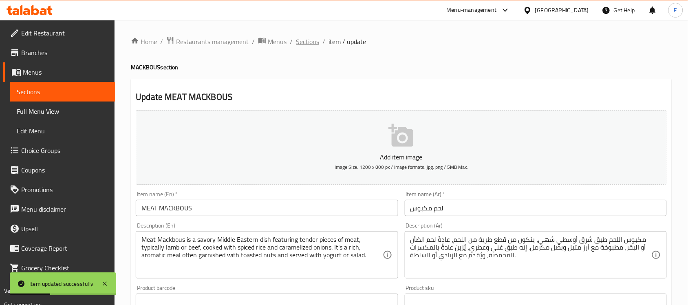
click at [309, 41] on span "Sections" at bounding box center [307, 42] width 23 height 10
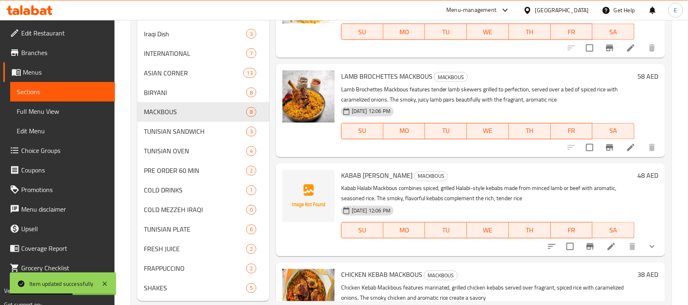
scroll to position [352, 0]
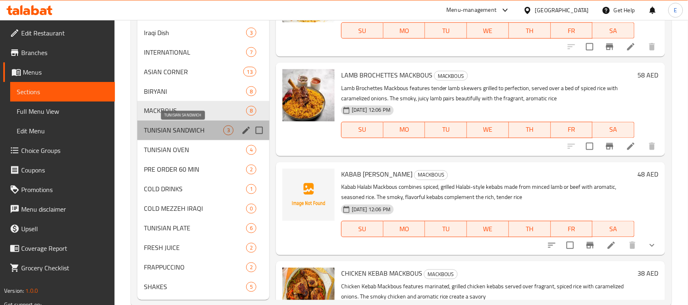
click at [205, 129] on span "TUNISIAN SANDWICH" at bounding box center [183, 130] width 79 height 10
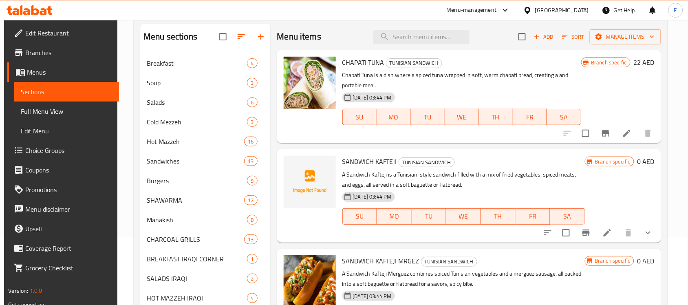
scroll to position [64, 0]
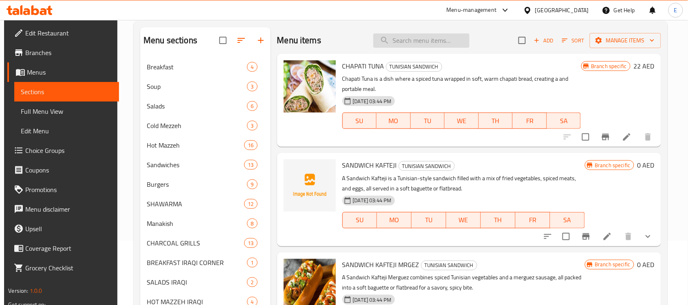
click at [428, 44] on input "search" at bounding box center [421, 40] width 96 height 14
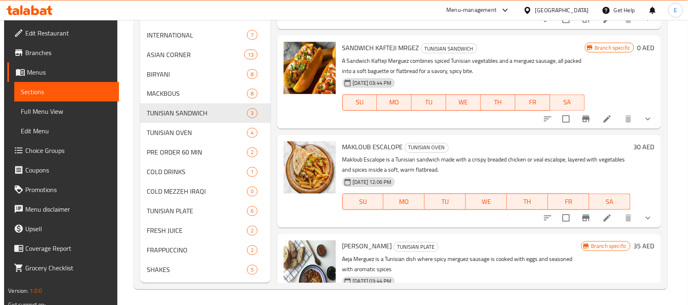
scroll to position [0, 0]
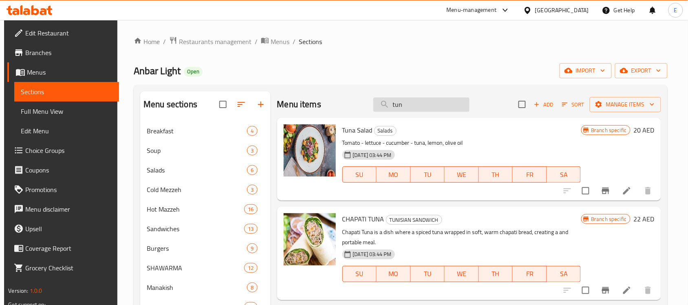
click at [420, 105] on input "tun" at bounding box center [421, 104] width 96 height 14
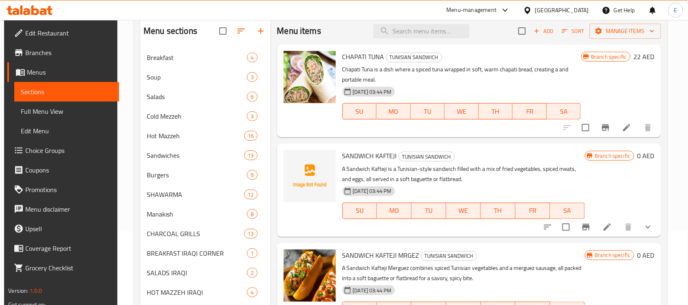
scroll to position [69, 0]
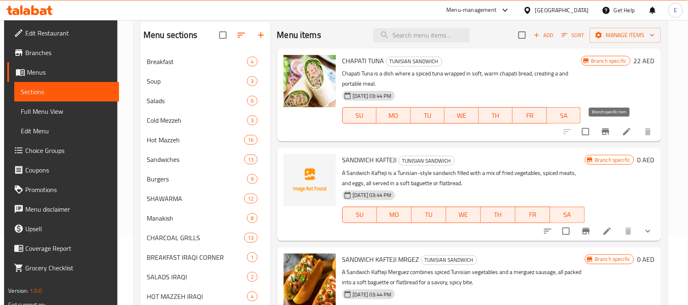
click at [609, 130] on icon "Branch-specific-item" at bounding box center [605, 131] width 7 height 7
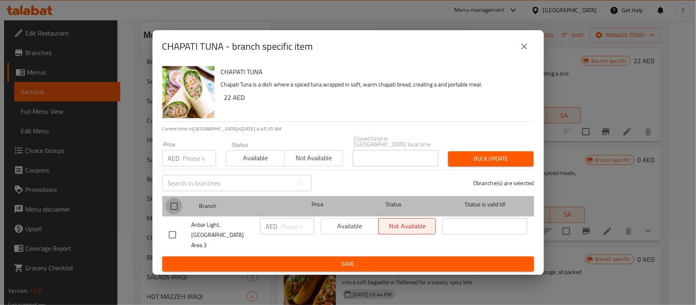
click at [171, 211] on input "checkbox" at bounding box center [173, 206] width 17 height 17
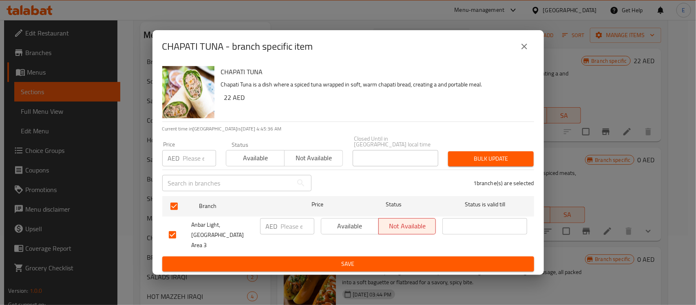
click at [335, 232] on span "Available" at bounding box center [349, 226] width 51 height 12
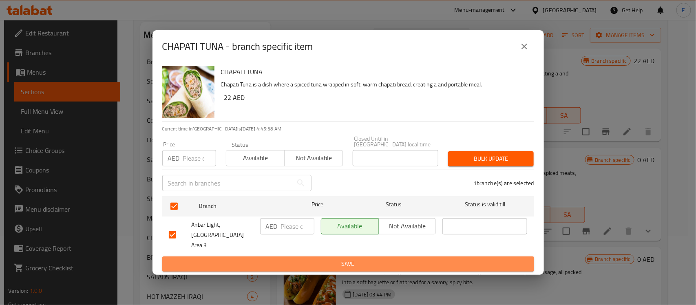
click at [352, 262] on span "Save" at bounding box center [348, 264] width 359 height 10
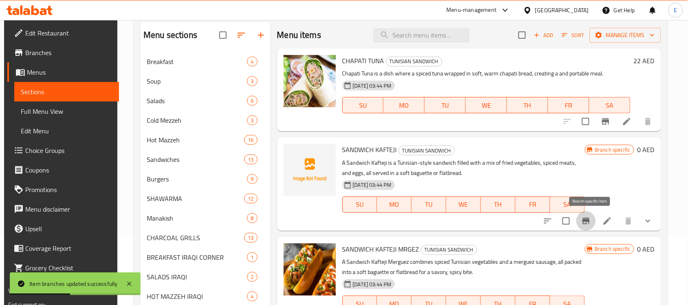
click at [590, 221] on icon "Branch-specific-item" at bounding box center [585, 221] width 7 height 7
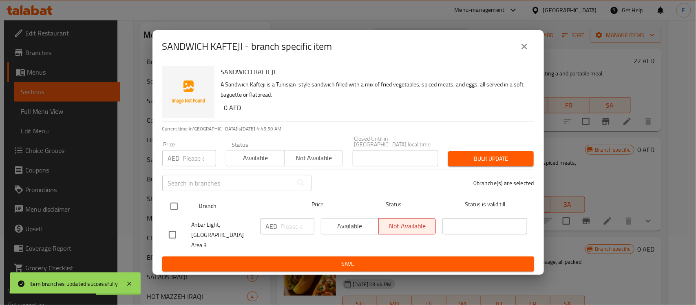
click at [180, 210] on input "checkbox" at bounding box center [173, 206] width 17 height 17
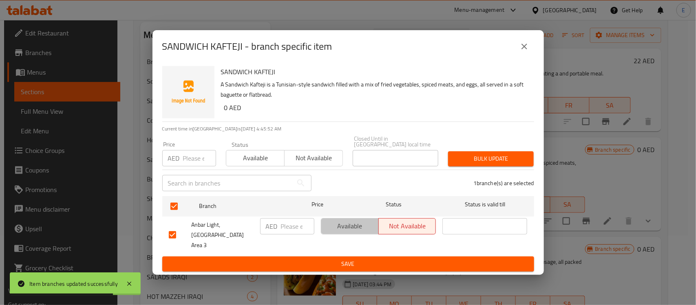
click at [337, 232] on span "Available" at bounding box center [349, 226] width 51 height 12
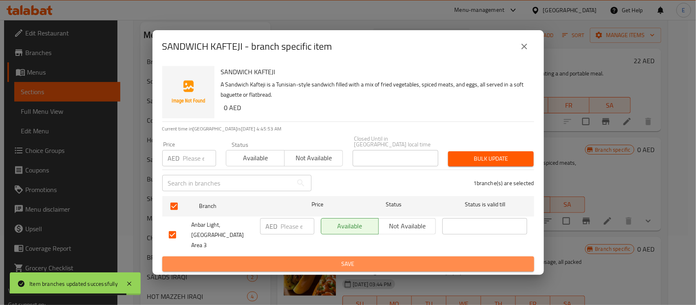
click at [348, 265] on button "Save" at bounding box center [348, 263] width 372 height 15
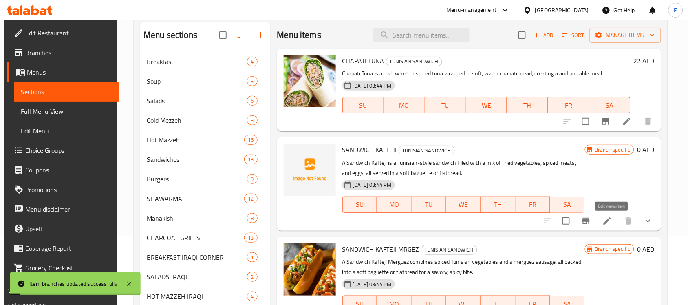
click at [611, 218] on icon at bounding box center [607, 221] width 10 height 10
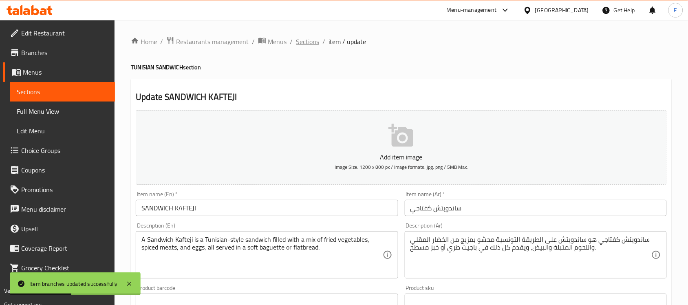
click at [298, 37] on span "Sections" at bounding box center [307, 42] width 23 height 10
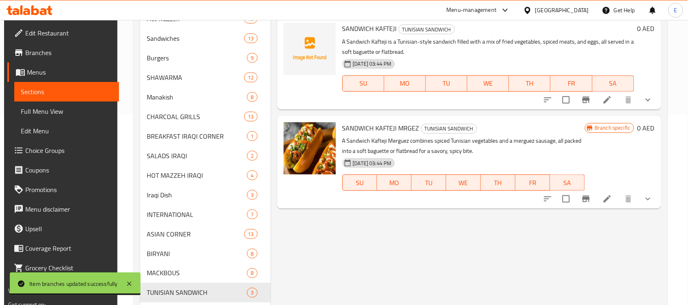
scroll to position [192, 0]
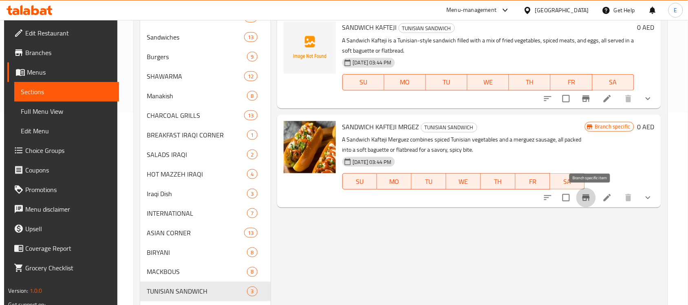
click at [586, 197] on icon "Branch-specific-item" at bounding box center [586, 198] width 10 height 10
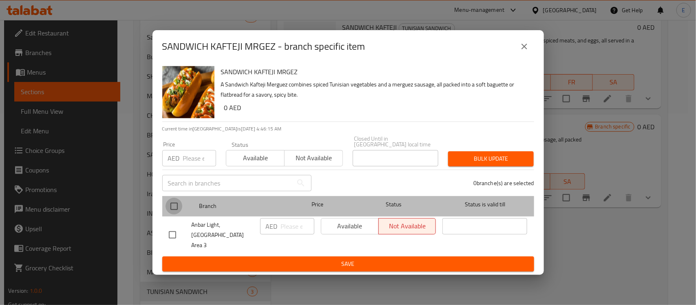
click at [178, 209] on input "checkbox" at bounding box center [173, 206] width 17 height 17
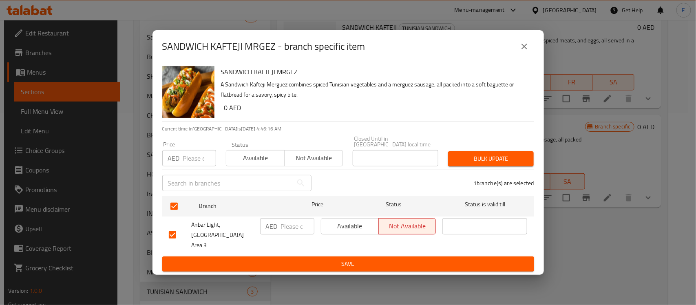
click at [331, 227] on span "Available" at bounding box center [349, 226] width 51 height 12
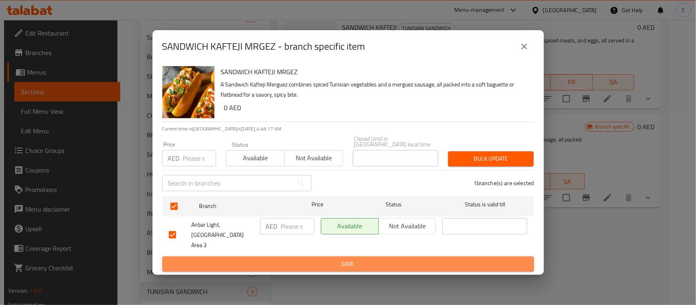
click at [348, 259] on span "Save" at bounding box center [348, 264] width 359 height 10
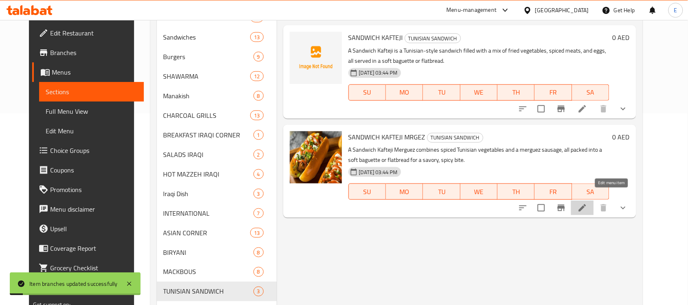
click at [587, 203] on icon at bounding box center [582, 208] width 10 height 10
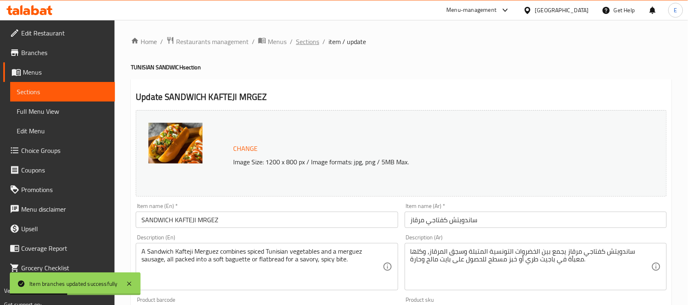
click at [300, 40] on span "Sections" at bounding box center [307, 42] width 23 height 10
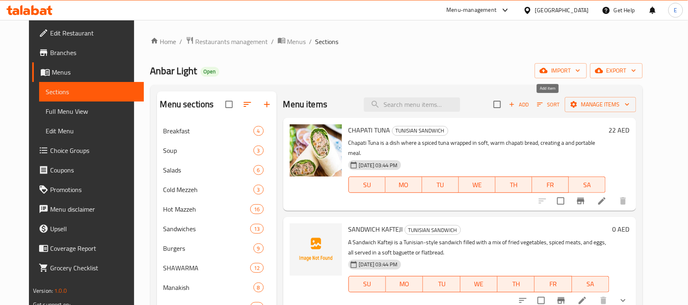
click at [530, 101] on span "Add" at bounding box center [519, 104] width 22 height 9
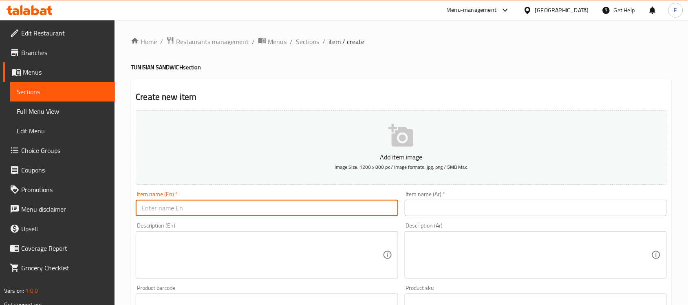
click at [311, 212] on input "text" at bounding box center [267, 208] width 262 height 16
paste input "SANDWICH TUNA"
paste textarea "A Tuna Sandwich is a simple yet satisfying meal made with tuna salad, typically…"
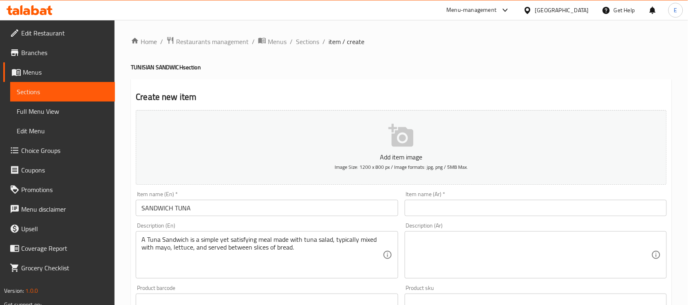
click at [430, 196] on div "Item name (Ar)   * Item name (Ar) *" at bounding box center [536, 203] width 262 height 25
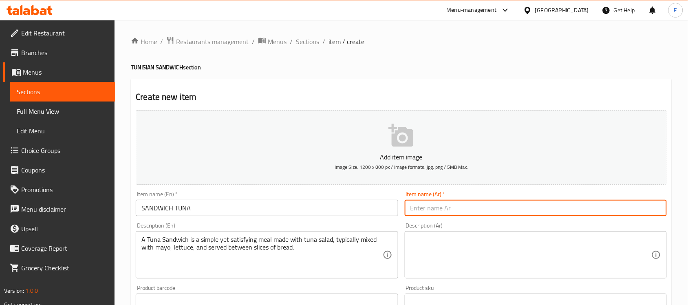
click at [424, 207] on input "text" at bounding box center [536, 208] width 262 height 16
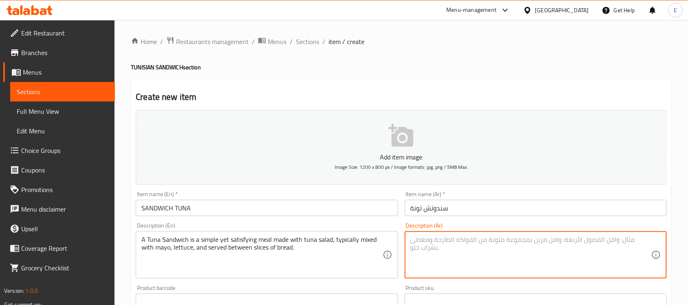
click at [458, 245] on textarea at bounding box center [530, 255] width 241 height 39
paste textarea "ساندويتش التونة هو وجبة بسيطة ولكنها مرضية مصنوعة من سلطة التونة، وعادة ما يتم …"
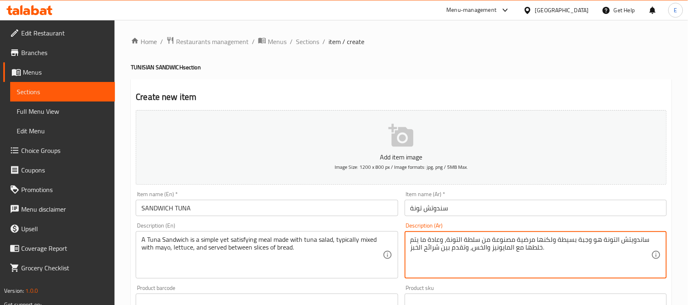
scroll to position [190, 0]
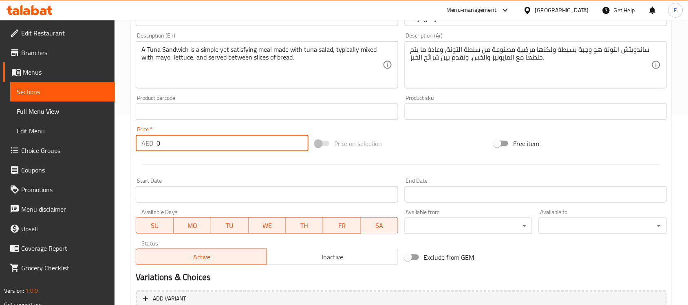
drag, startPoint x: 184, startPoint y: 141, endPoint x: 117, endPoint y: 145, distance: 67.7
click at [117, 145] on div "Home / Restaurants management / Menus / Sections / item / create TUNISIAN SANDW…" at bounding box center [400, 108] width 573 height 556
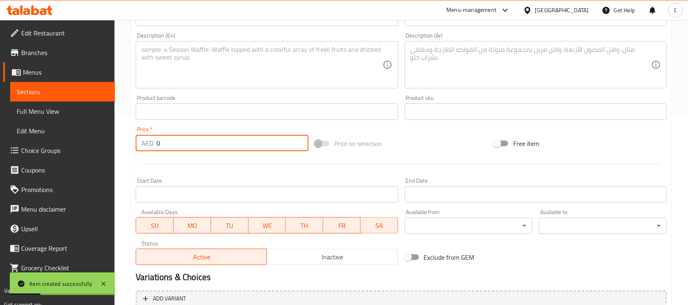
scroll to position [0, 0]
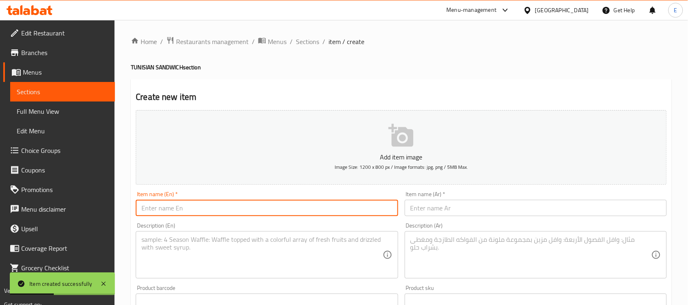
paste input "SANDWICH ESCALOPE"
click at [245, 209] on input "text" at bounding box center [267, 208] width 262 height 16
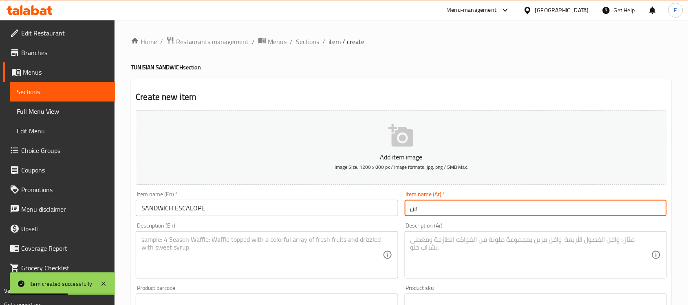
click at [445, 209] on input "س" at bounding box center [536, 208] width 262 height 16
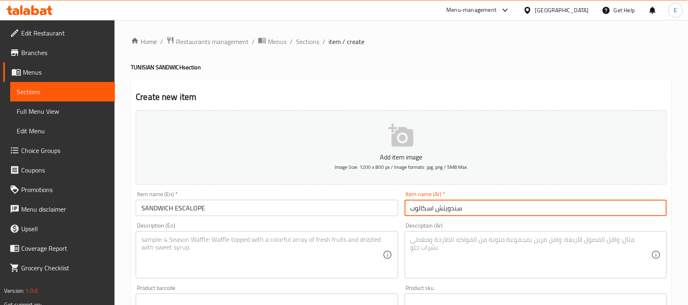
click at [219, 249] on textarea at bounding box center [261, 255] width 241 height 39
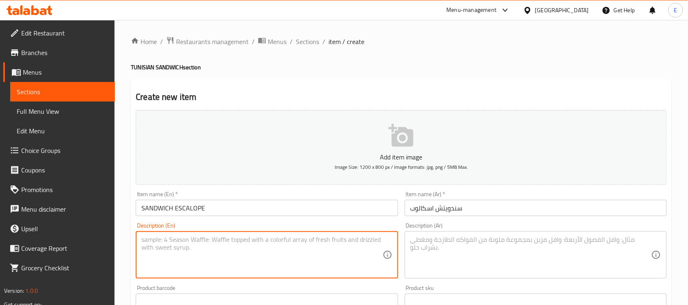
paste textarea "A Sandwich Escalope features a crispy breaded chicken or veal escalope, served …"
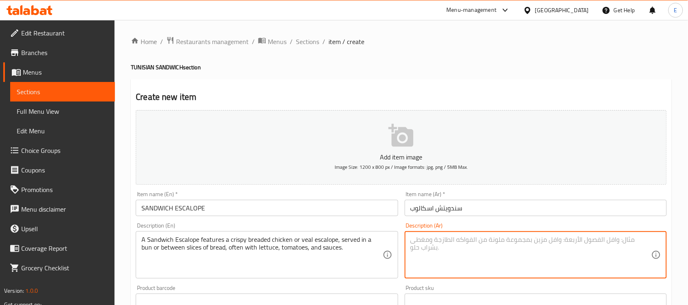
click at [438, 252] on textarea at bounding box center [530, 255] width 241 height 39
paste textarea "يتكون ساندويتش الإسكالوب من دجاج أو لحم عجل مقرمش ومغطى بالبقسماط، ويقدم في خبز…"
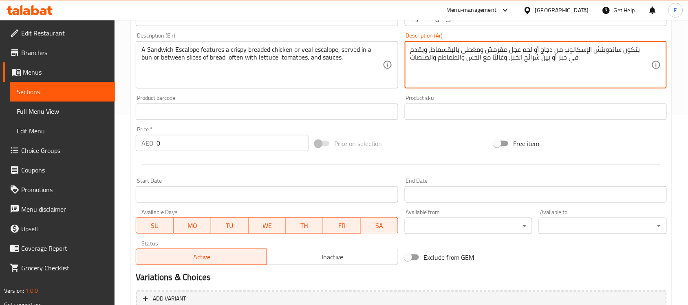
scroll to position [193, 0]
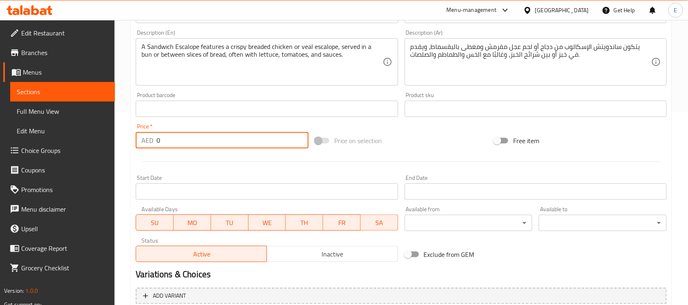
drag, startPoint x: 165, startPoint y: 137, endPoint x: 108, endPoint y: 117, distance: 60.8
click at [108, 117] on div "Edit Restaurant Branches Menus Sections Full Menu View Edit Menu Choice Groups …" at bounding box center [344, 105] width 688 height 556
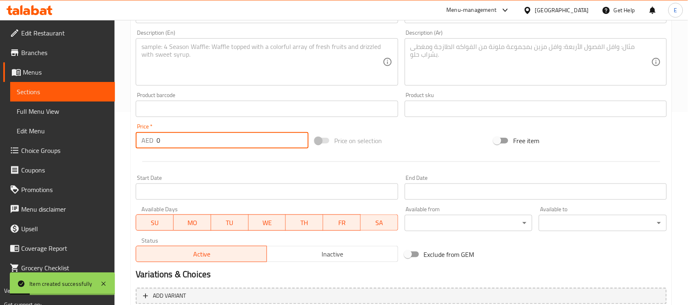
scroll to position [0, 0]
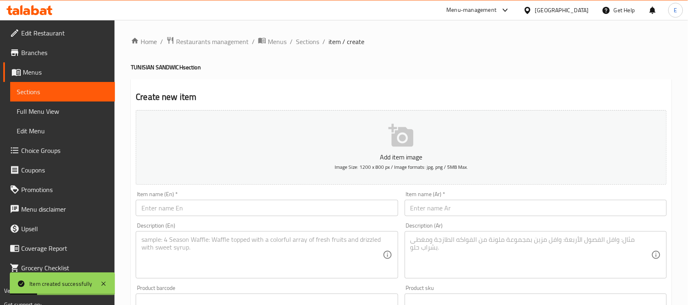
paste input "SANDWICH MRGEZ"
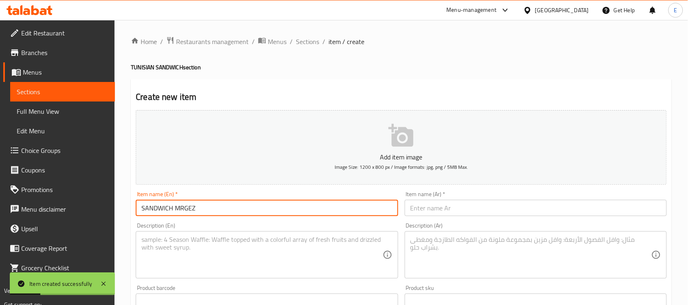
click at [248, 210] on input "SANDWICH MRGEZ" at bounding box center [267, 208] width 262 height 16
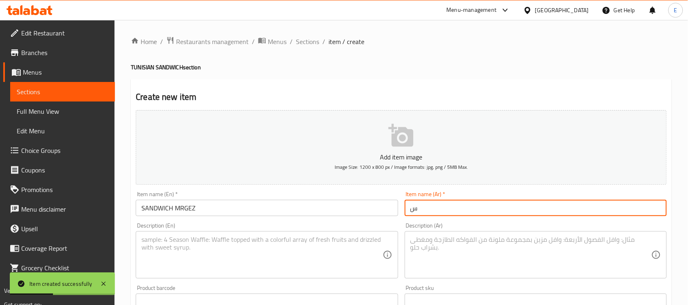
click at [418, 203] on input "س" at bounding box center [536, 208] width 262 height 16
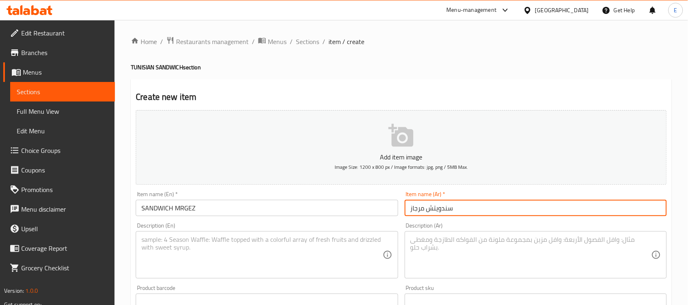
paste textarea "A Sandwich Merguez features spicy, grilled merguez sausage served in a baguette…"
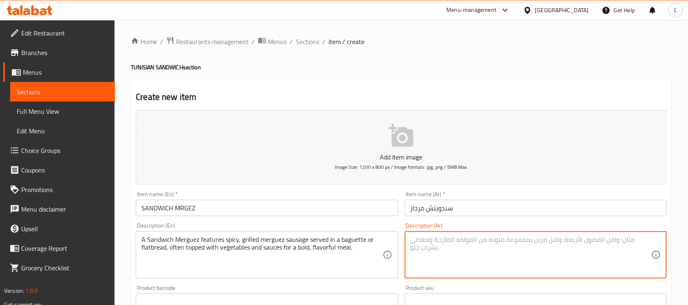
paste textarea "يتميز ساندويتش ميرغيز بنقانق ميرغيز حارة مشوية تقدم في خبز باغيت أو خبز مسطح، و…"
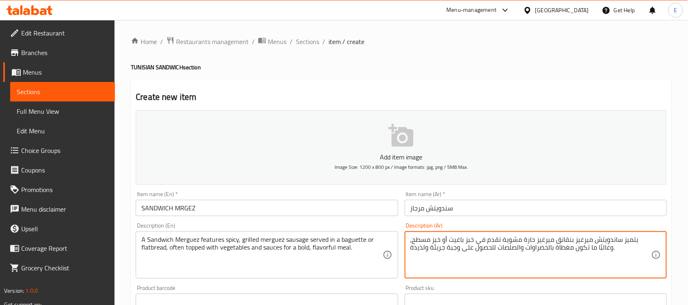
scroll to position [161, 0]
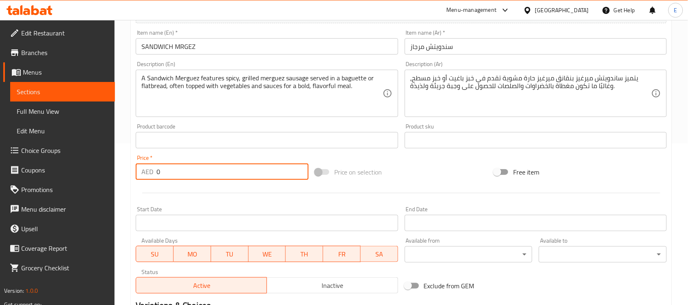
drag, startPoint x: 179, startPoint y: 165, endPoint x: 82, endPoint y: 169, distance: 97.0
click at [82, 169] on div "Edit Restaurant Branches Menus Sections Full Menu View Edit Menu Choice Groups …" at bounding box center [344, 137] width 688 height 556
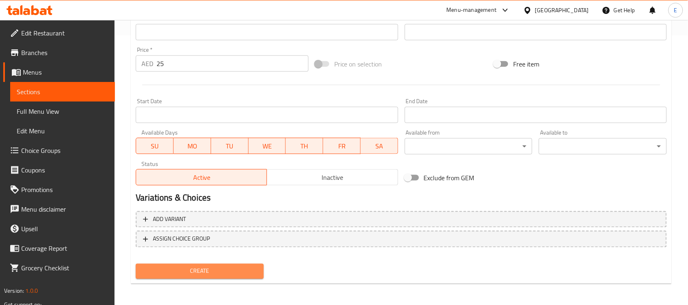
click at [180, 266] on span "Create" at bounding box center [199, 271] width 115 height 10
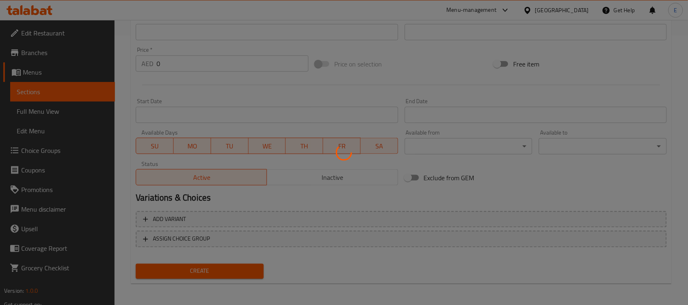
scroll to position [0, 0]
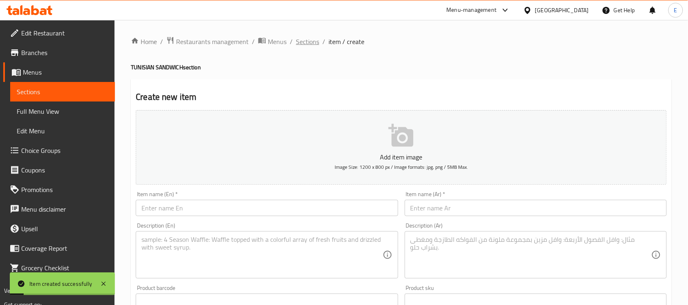
click at [310, 44] on span "Sections" at bounding box center [307, 42] width 23 height 10
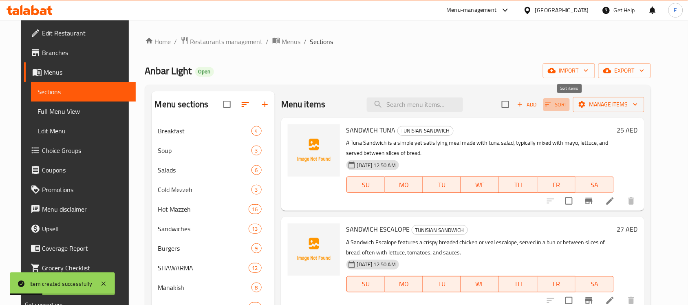
click at [568, 105] on span "Sort" at bounding box center [556, 104] width 22 height 9
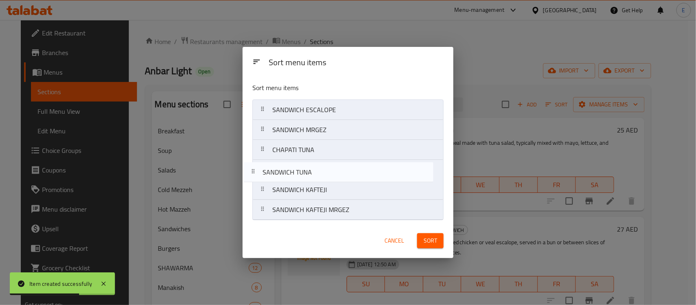
drag, startPoint x: 316, startPoint y: 109, endPoint x: 308, endPoint y: 171, distance: 62.5
click at [308, 171] on nav "SANDWICH TUNA SANDWICH ESCALOPE SANDWICH MRGEZ CHAPATI TUNA SANDWICH KAFTEJI SA…" at bounding box center [347, 159] width 191 height 121
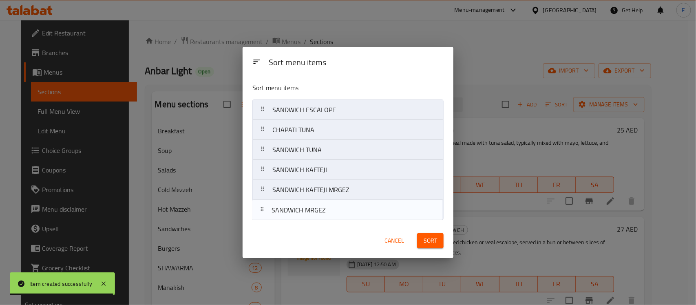
drag, startPoint x: 315, startPoint y: 130, endPoint x: 314, endPoint y: 213, distance: 83.1
click at [314, 213] on nav "SANDWICH ESCALOPE SANDWICH MRGEZ CHAPATI TUNA SANDWICH TUNA SANDWICH KAFTEJI SA…" at bounding box center [347, 159] width 191 height 121
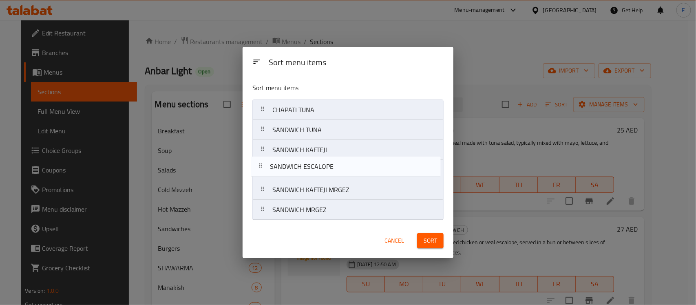
drag, startPoint x: 317, startPoint y: 115, endPoint x: 316, endPoint y: 178, distance: 63.2
click at [316, 178] on nav "SANDWICH ESCALOPE CHAPATI TUNA SANDWICH TUNA SANDWICH KAFTEJI SANDWICH KAFTEJI …" at bounding box center [347, 159] width 191 height 121
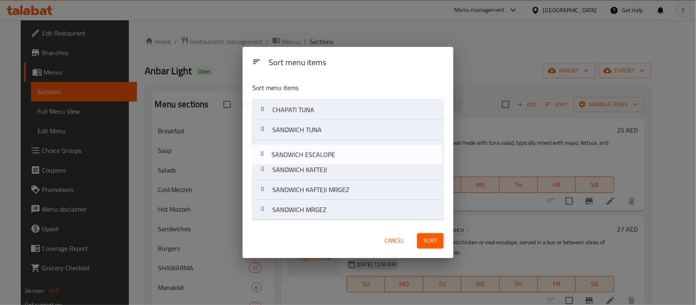
drag, startPoint x: 319, startPoint y: 174, endPoint x: 318, endPoint y: 155, distance: 19.2
click at [318, 155] on nav "CHAPATI TUNA SANDWICH TUNA SANDWICH KAFTEJI SANDWICH ESCALOPE SANDWICH KAFTEJI …" at bounding box center [347, 159] width 191 height 121
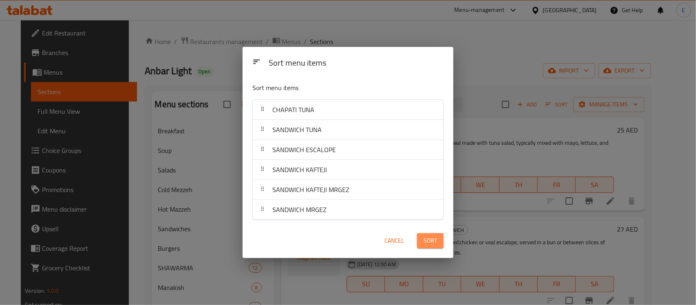
click at [424, 238] on span "Sort" at bounding box center [429, 241] width 13 height 10
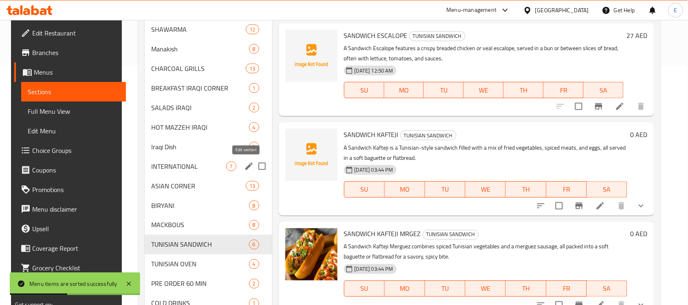
scroll to position [239, 0]
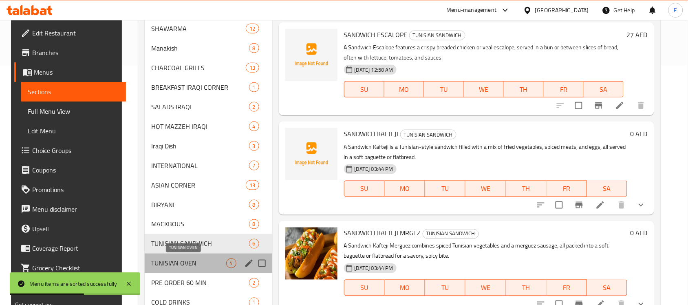
click at [171, 265] on span "TUNISIAN OVEN" at bounding box center [188, 263] width 75 height 10
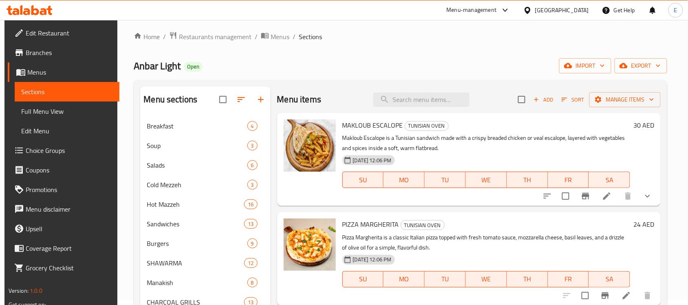
scroll to position [2, 0]
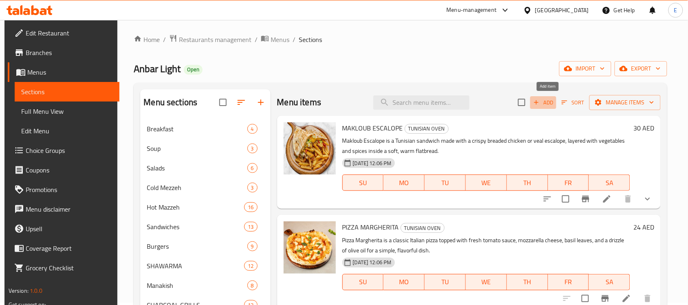
click at [554, 101] on span "Add" at bounding box center [543, 102] width 22 height 9
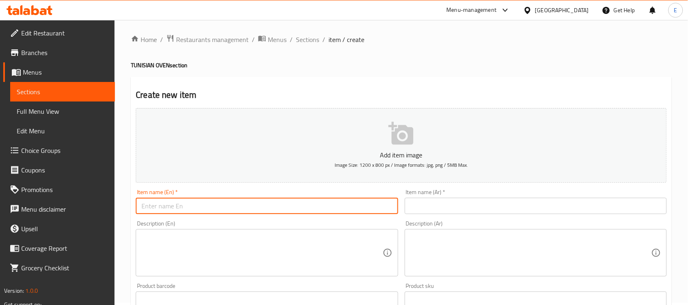
paste input "MAKLOUB TUNA"
click at [261, 210] on input "MAKLOUB TUNA" at bounding box center [267, 206] width 262 height 16
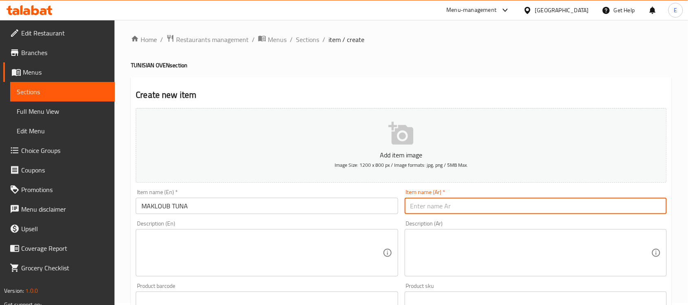
click at [438, 203] on input "text" at bounding box center [536, 206] width 262 height 16
paste textarea "Makloub Tuna is a Tunisian dish where spiced tuna, vegetables, and sometimes ol…"
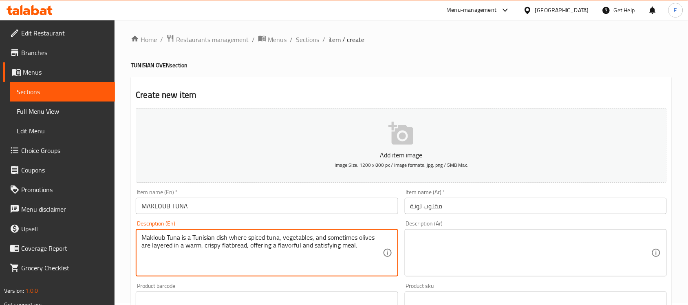
paste textarea "مقلوب التونة هو طبق تونسي حيث يتم وضع التونة المتبلة والخضروات، وأحيانا الزيتون…"
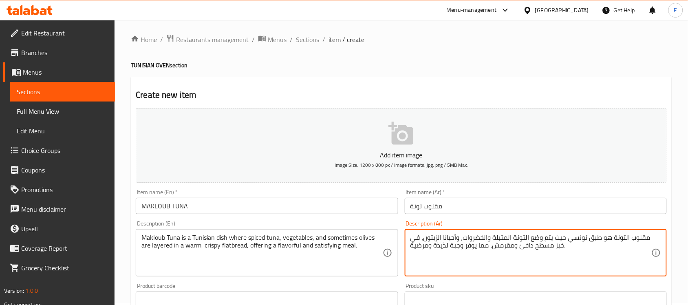
scroll to position [251, 0]
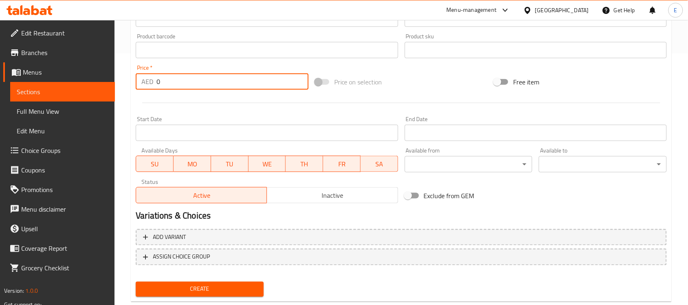
drag, startPoint x: 175, startPoint y: 79, endPoint x: 68, endPoint y: 102, distance: 109.3
click at [68, 102] on div "Edit Restaurant Branches Menus Sections Full Menu View Edit Menu Choice Groups …" at bounding box center [344, 47] width 688 height 556
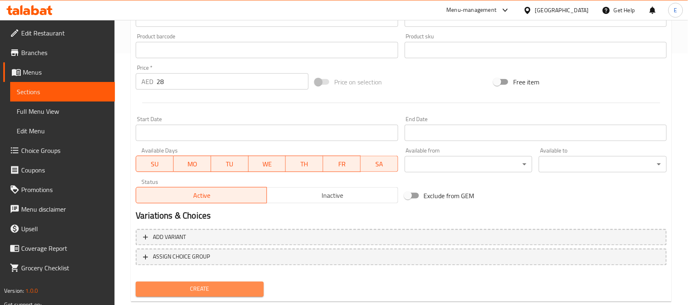
click at [172, 288] on span "Create" at bounding box center [199, 289] width 115 height 10
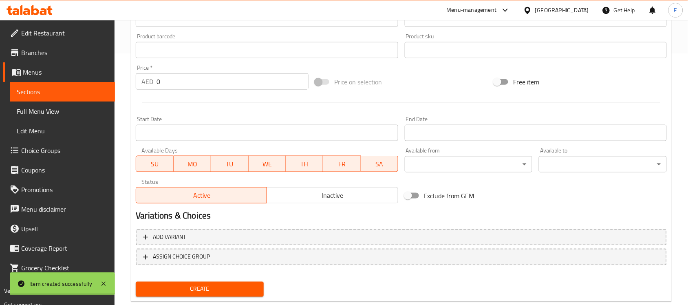
scroll to position [0, 0]
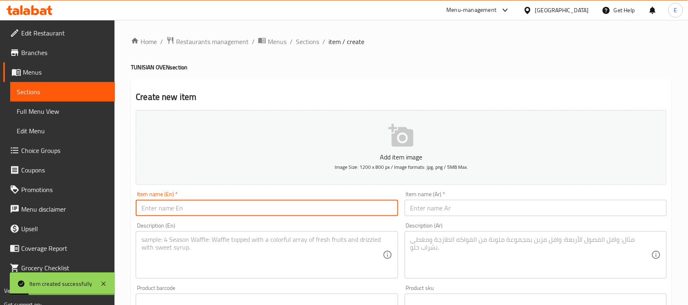
paste input "PIZZA POULET"
click at [268, 203] on input "text" at bounding box center [267, 208] width 262 height 16
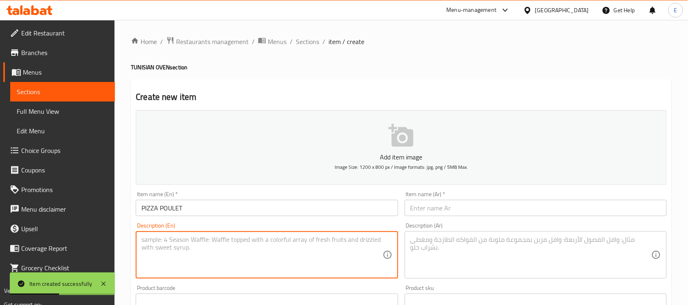
paste textarea "Pizza Poulet features tender pieces of chicken, often paired with vegetables an…"
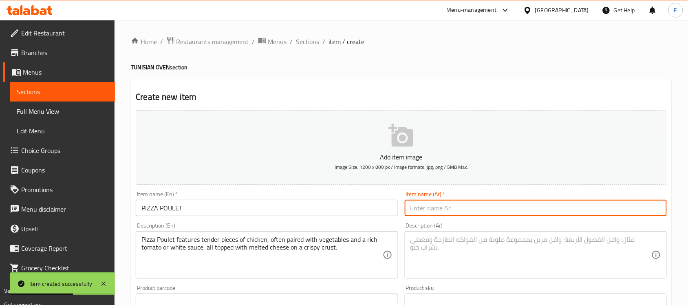
click at [416, 208] on input "text" at bounding box center [536, 208] width 262 height 16
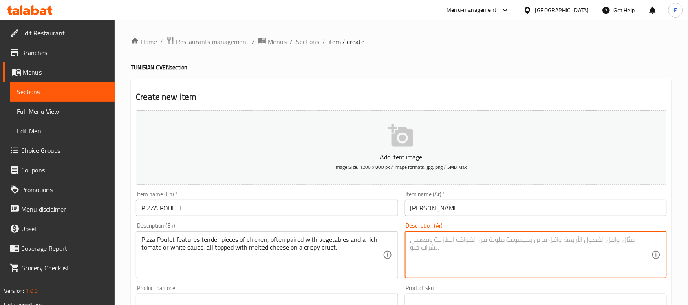
click at [431, 252] on textarea at bounding box center [530, 255] width 241 height 39
paste textarea "تتميز بيتزا الدجاج بقطع الدجاج الطرية، والتي غالبًا ما تُقدم مع الخضروات وصلصة …"
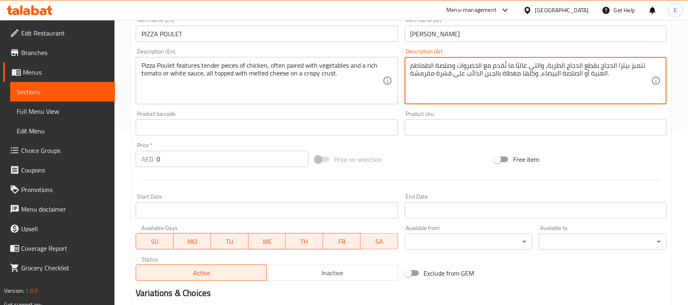
scroll to position [174, 0]
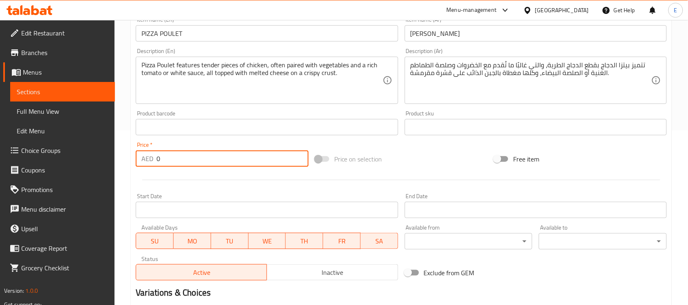
drag, startPoint x: 200, startPoint y: 159, endPoint x: 69, endPoint y: 153, distance: 131.3
click at [69, 153] on div "Edit Restaurant Branches Menus Sections Full Menu View Edit Menu Choice Groups …" at bounding box center [344, 124] width 688 height 556
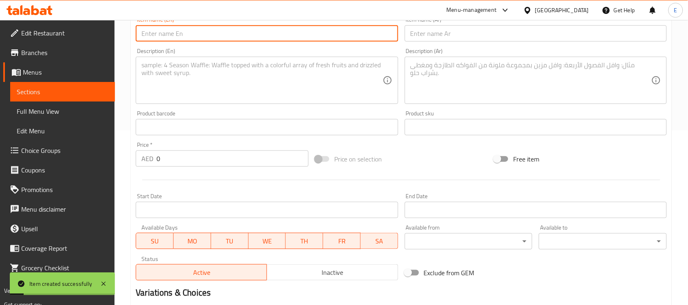
paste input "PIZZAS TUNA"
click at [254, 35] on input "text" at bounding box center [267, 33] width 262 height 16
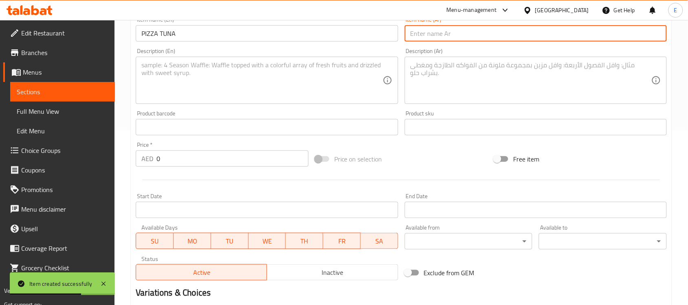
click at [453, 37] on input "text" at bounding box center [536, 33] width 262 height 16
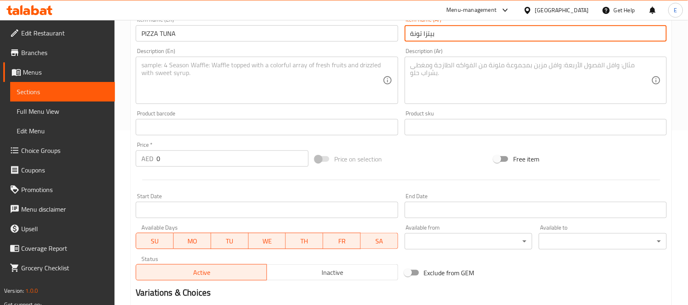
paste textarea "Pizza Tuna is a savory pizza topped with flaked tuna, olives, onions, and mozza…"
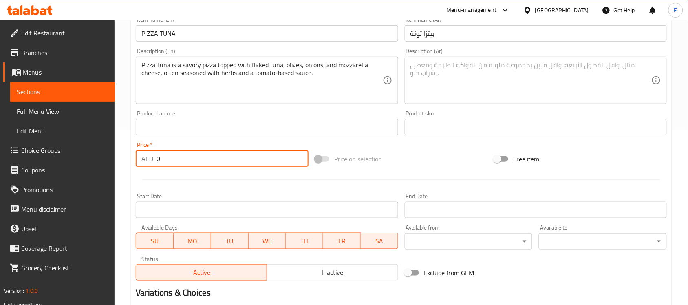
drag, startPoint x: 194, startPoint y: 161, endPoint x: 57, endPoint y: 139, distance: 139.1
click at [57, 139] on div "Edit Restaurant Branches Menus Sections Full Menu View Edit Menu Choice Groups …" at bounding box center [344, 124] width 688 height 556
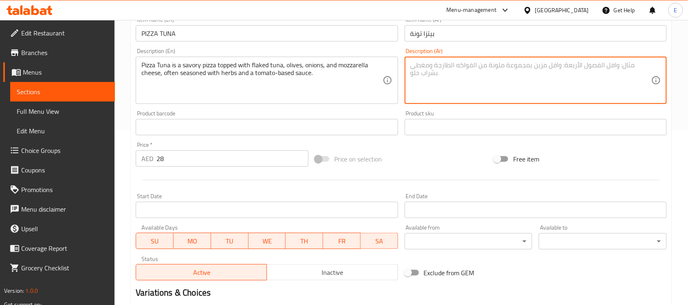
click at [433, 85] on textarea at bounding box center [530, 80] width 241 height 39
paste textarea "[PERSON_NAME] هي بيتزا لذيذة مغطاة بالتونة المتقشرة والزيتون والبصل وجبنة الموز…"
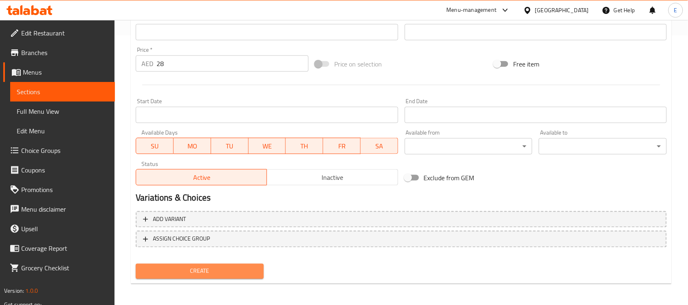
click at [204, 272] on span "Create" at bounding box center [199, 271] width 115 height 10
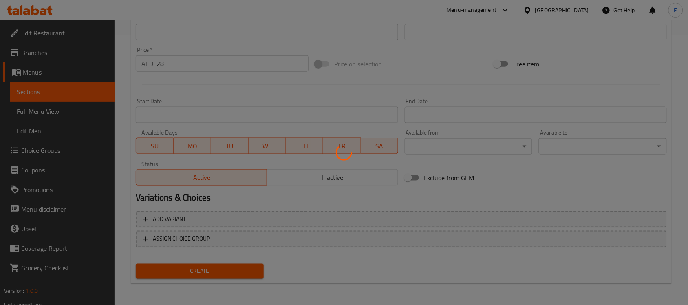
scroll to position [0, 0]
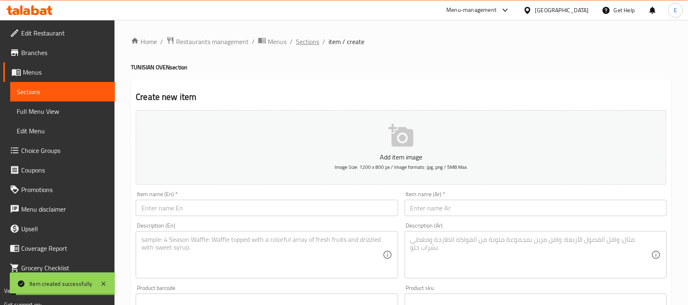
click at [308, 41] on span "Sections" at bounding box center [307, 42] width 23 height 10
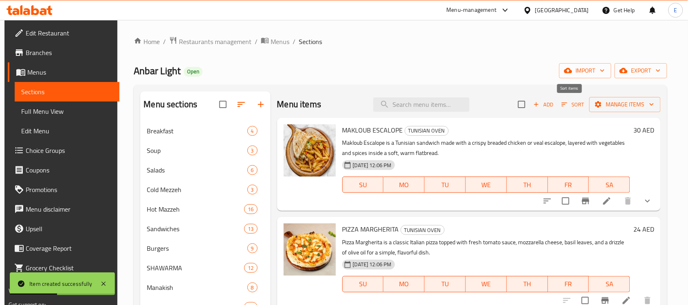
click at [562, 104] on icon "button" at bounding box center [564, 104] width 7 height 7
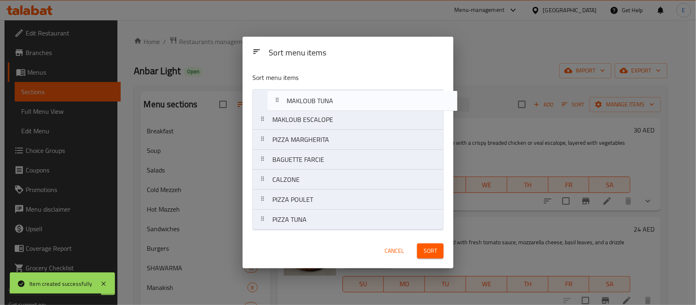
drag, startPoint x: 326, startPoint y: 182, endPoint x: 341, endPoint y: 104, distance: 79.1
click at [341, 104] on nav "MAKLOUB ESCALOPE PIZZA [PERSON_NAME] FARCIE CALZONE MAKLOUB TUNA PIZZA POULET P…" at bounding box center [347, 159] width 191 height 141
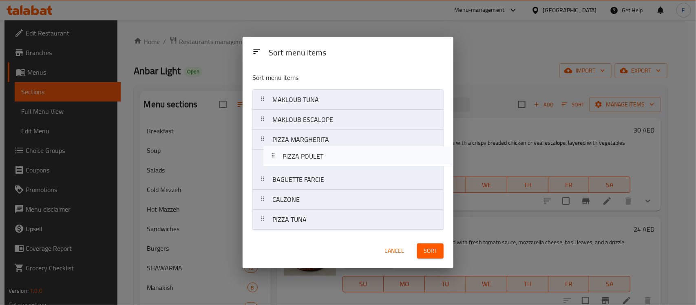
drag, startPoint x: 314, startPoint y: 207, endPoint x: 325, endPoint y: 159, distance: 48.5
click at [325, 159] on nav "MAKLOUB TUNA MAKLOUB ESCALOPE PIZZA [PERSON_NAME] FARCIE CALZONE PIZZA POULET P…" at bounding box center [347, 159] width 191 height 141
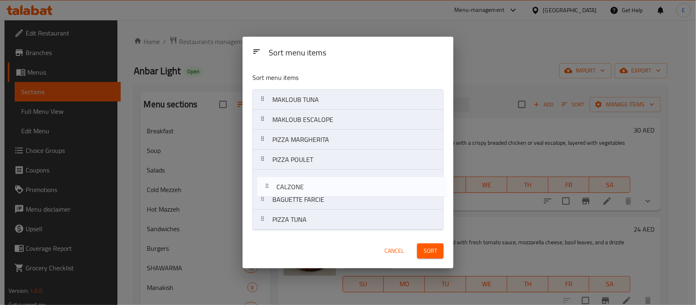
drag, startPoint x: 311, startPoint y: 207, endPoint x: 316, endPoint y: 188, distance: 19.1
click at [316, 188] on nav "MAKLOUB TUNA MAKLOUB ESCALOPE PIZZA MARGHERITA PIZZA POULET BAGUETTE FARCIE CAL…" at bounding box center [347, 159] width 191 height 141
drag, startPoint x: 297, startPoint y: 225, endPoint x: 305, endPoint y: 182, distance: 44.4
click at [305, 182] on nav "MAKLOUB TUNA MAKLOUB ESCALOPE PIZZA MARGHERITA PIZZA POULET CALZONE BAGUETTE FA…" at bounding box center [347, 159] width 191 height 141
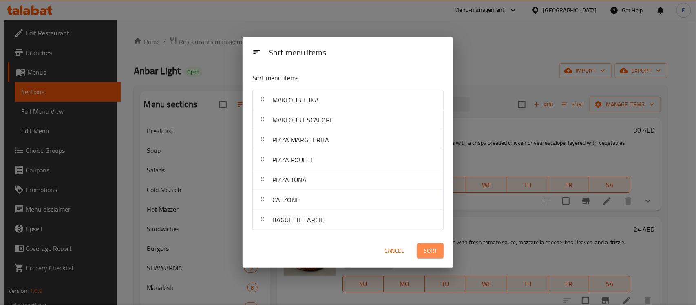
click at [426, 246] on span "Sort" at bounding box center [429, 251] width 13 height 10
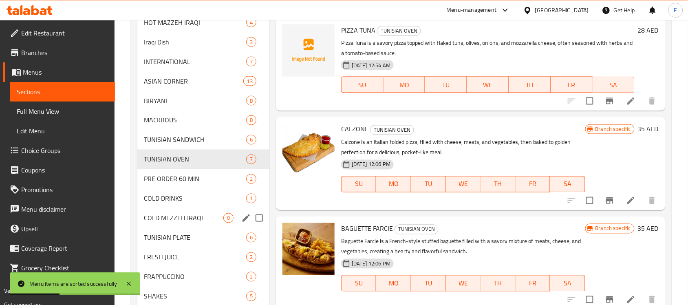
scroll to position [351, 0]
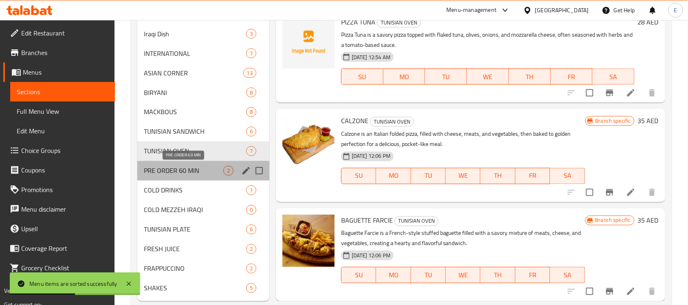
click at [200, 166] on span "PRE ORDER 60 MIN" at bounding box center [183, 171] width 79 height 10
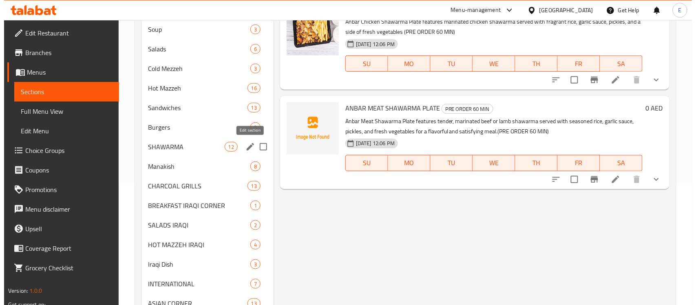
scroll to position [57, 0]
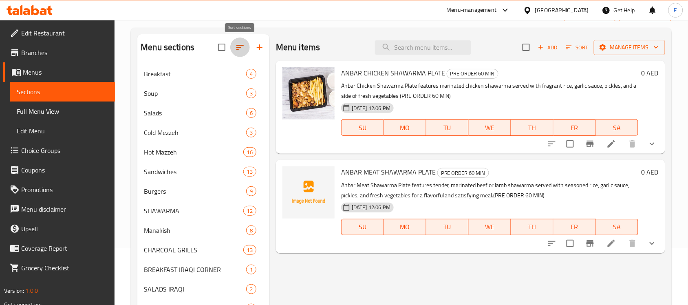
click at [243, 50] on icon "button" at bounding box center [240, 47] width 10 height 10
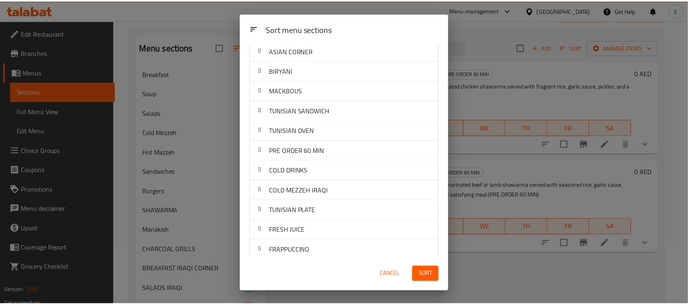
scroll to position [353, 0]
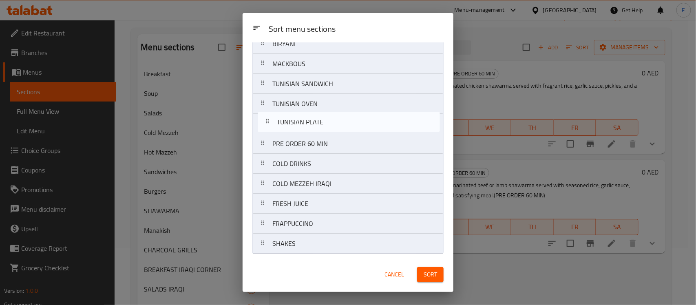
drag, startPoint x: 314, startPoint y: 189, endPoint x: 318, endPoint y: 125, distance: 64.5
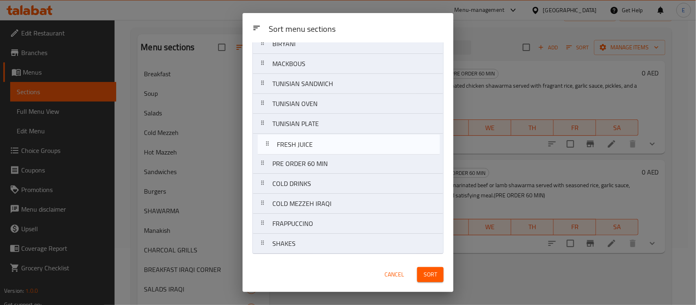
drag, startPoint x: 308, startPoint y: 205, endPoint x: 313, endPoint y: 139, distance: 66.2
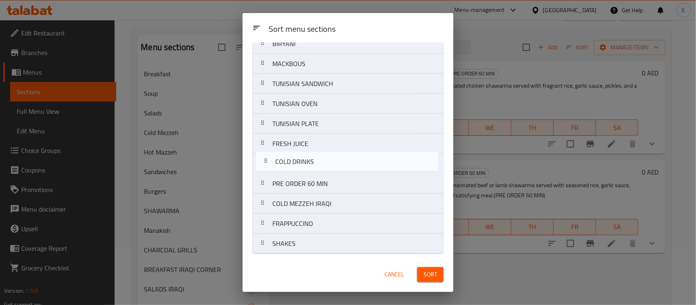
drag, startPoint x: 306, startPoint y: 189, endPoint x: 308, endPoint y: 164, distance: 24.6
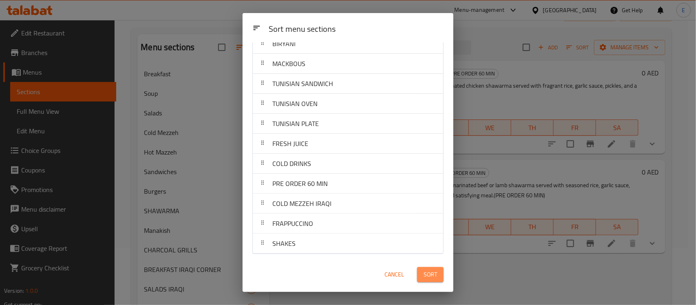
click at [431, 277] on span "Sort" at bounding box center [429, 274] width 13 height 10
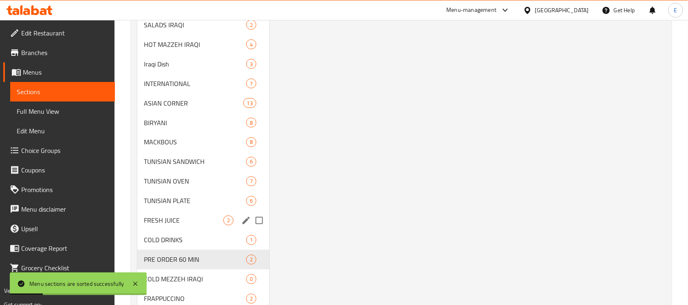
scroll to position [326, 0]
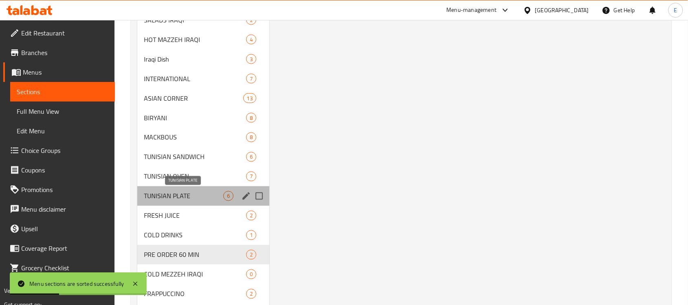
click at [208, 192] on span "TUNISIAN PLATE" at bounding box center [183, 196] width 79 height 10
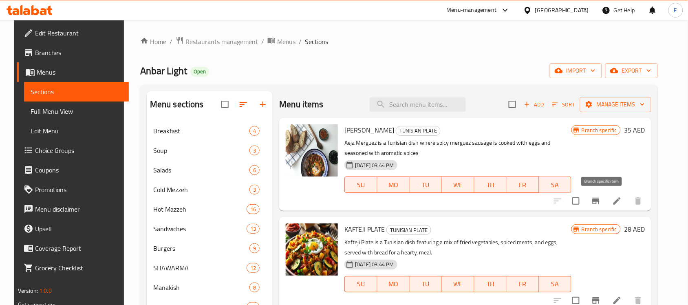
click at [601, 202] on icon "Branch-specific-item" at bounding box center [596, 201] width 10 height 10
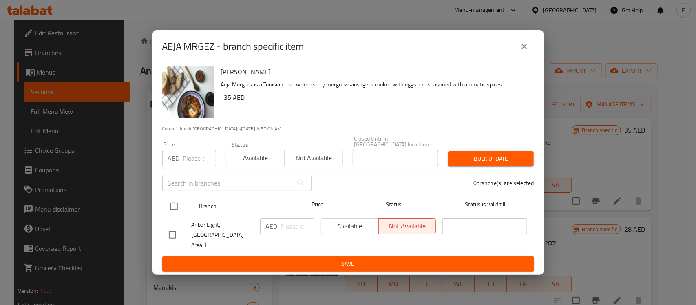
click at [176, 210] on input "checkbox" at bounding box center [173, 206] width 17 height 17
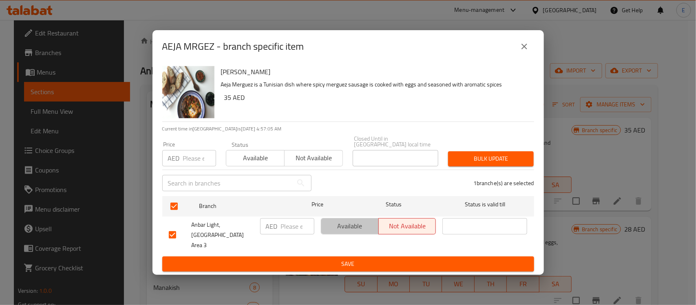
click at [334, 232] on span "Available" at bounding box center [349, 226] width 51 height 12
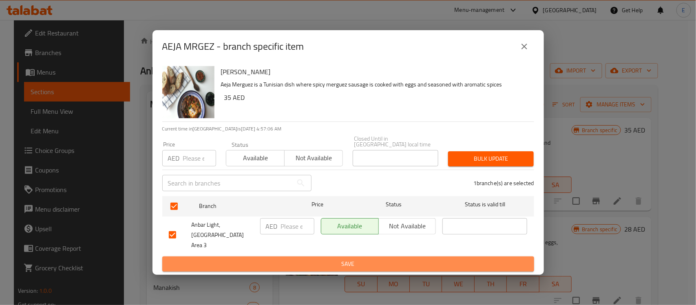
click at [342, 260] on span "Save" at bounding box center [348, 264] width 359 height 10
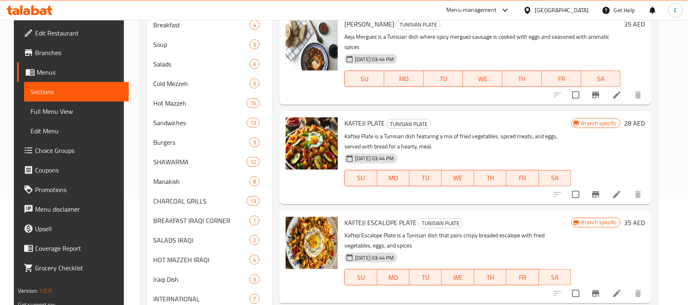
scroll to position [97, 0]
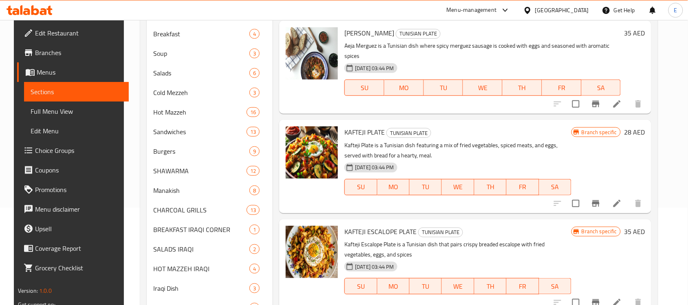
click at [658, 147] on div "Menu sections Breakfast 4 Soup 3 Salads 6 Cold Mezzeh 3 Hot Mazzeh 16 Sandwiche…" at bounding box center [398, 275] width 517 height 574
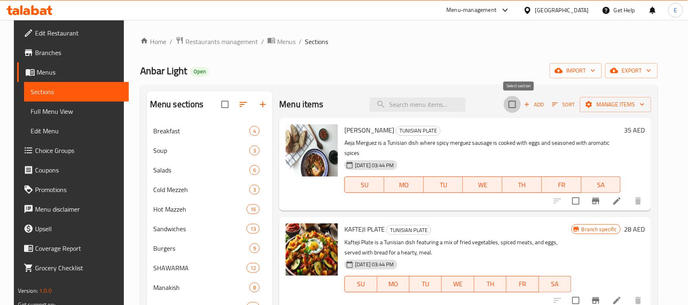
click at [521, 105] on input "checkbox" at bounding box center [512, 104] width 17 height 17
click at [602, 104] on span "Manage items" at bounding box center [615, 104] width 58 height 10
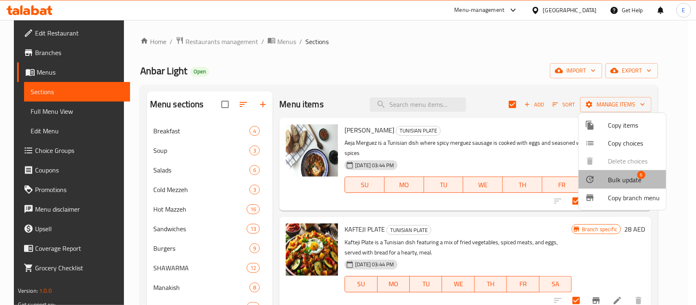
click at [610, 175] on span "Bulk update" at bounding box center [624, 180] width 33 height 10
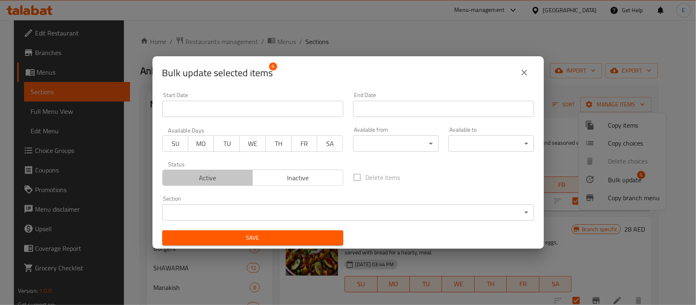
click at [237, 175] on span "Active" at bounding box center [208, 178] width 84 height 12
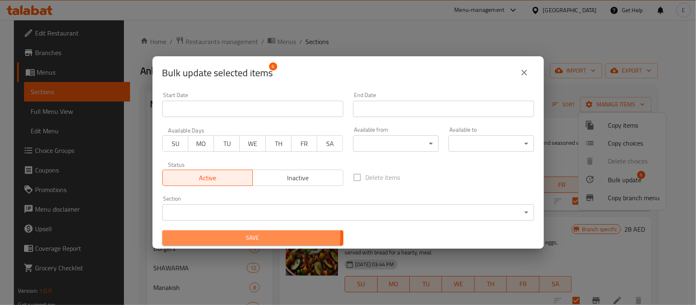
click at [238, 235] on span "Save" at bounding box center [253, 238] width 168 height 10
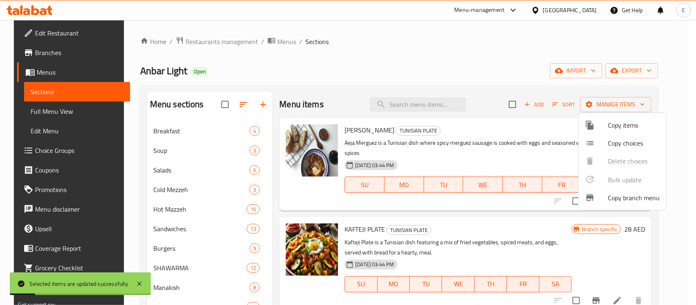
click at [602, 291] on div at bounding box center [348, 152] width 696 height 305
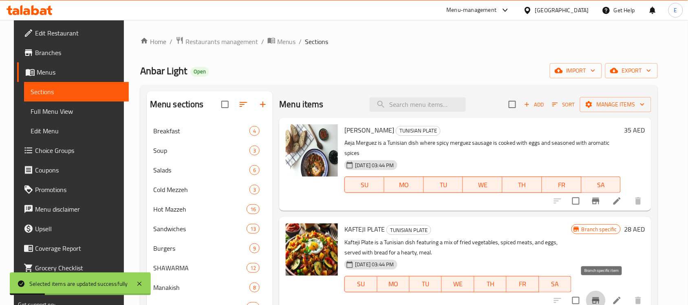
click at [599, 297] on icon "Branch-specific-item" at bounding box center [595, 300] width 7 height 7
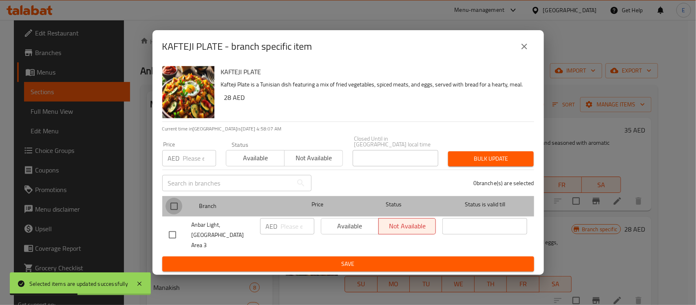
click at [176, 207] on input "checkbox" at bounding box center [173, 206] width 17 height 17
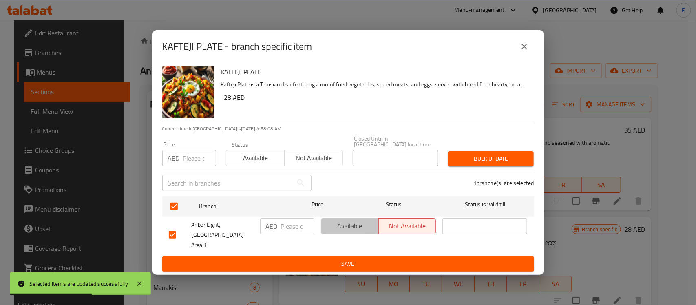
click at [337, 229] on span "Available" at bounding box center [349, 226] width 51 height 12
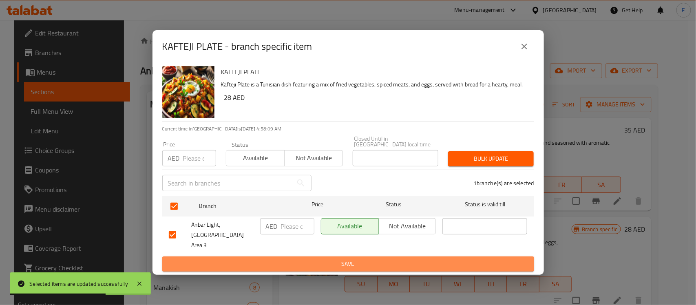
click at [343, 259] on span "Save" at bounding box center [348, 264] width 359 height 10
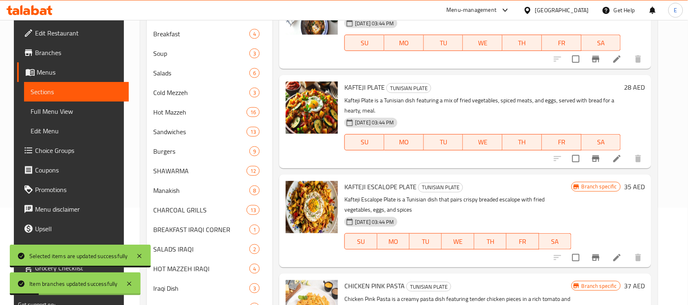
scroll to position [107, 0]
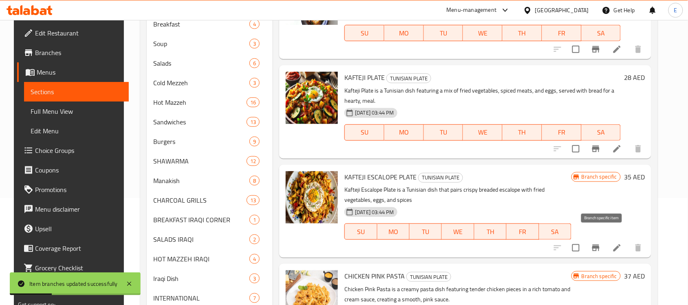
click at [597, 243] on icon "Branch-specific-item" at bounding box center [596, 248] width 10 height 10
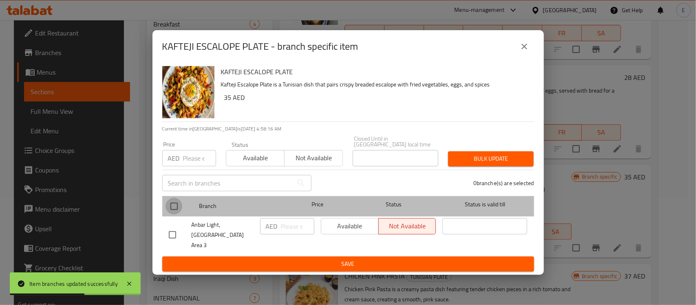
click at [178, 208] on input "checkbox" at bounding box center [173, 206] width 17 height 17
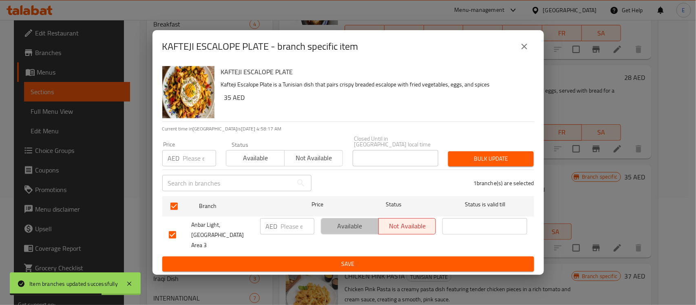
click at [348, 227] on span "Available" at bounding box center [349, 226] width 51 height 12
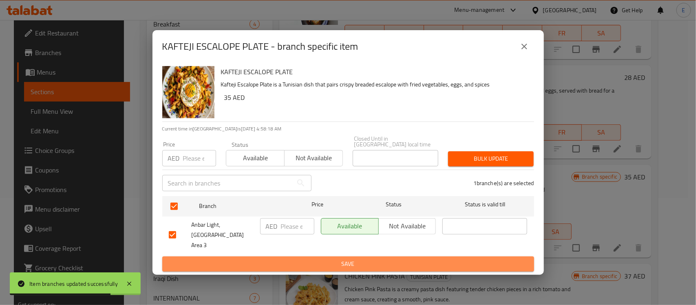
click at [344, 261] on span "Save" at bounding box center [348, 264] width 359 height 10
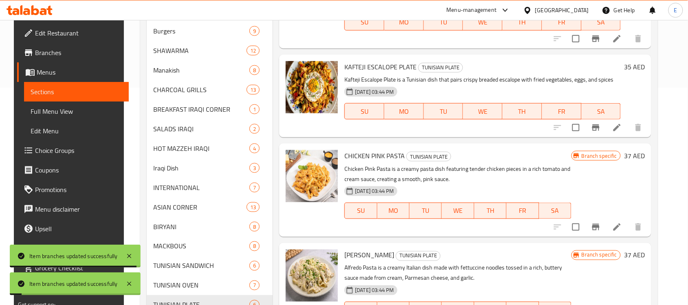
scroll to position [35, 0]
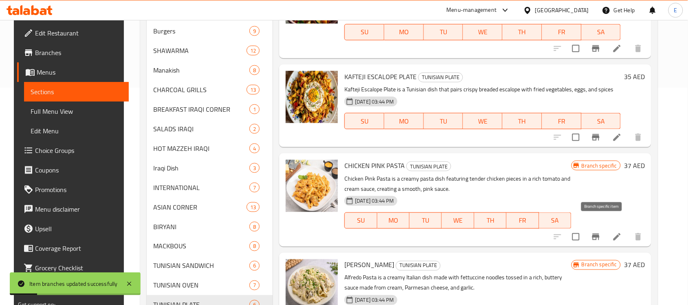
click at [599, 233] on icon "Branch-specific-item" at bounding box center [595, 236] width 7 height 7
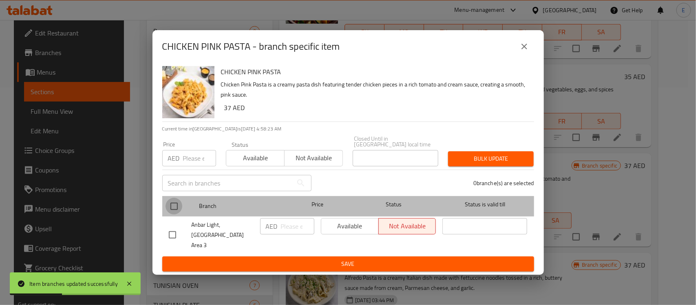
click at [178, 212] on input "checkbox" at bounding box center [173, 206] width 17 height 17
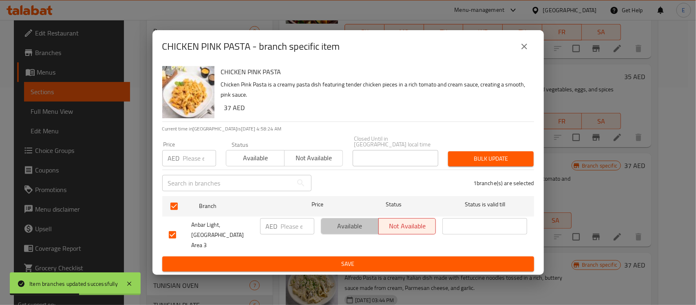
click at [361, 232] on span "Available" at bounding box center [349, 226] width 51 height 12
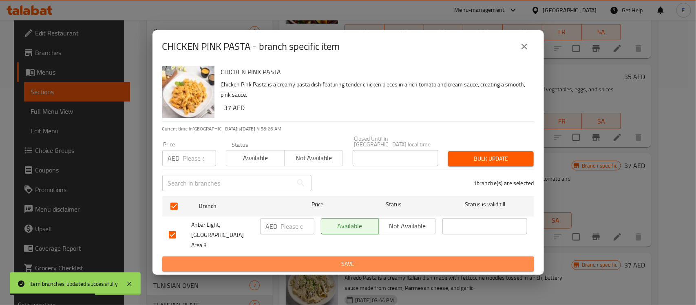
click at [358, 261] on span "Save" at bounding box center [348, 264] width 359 height 10
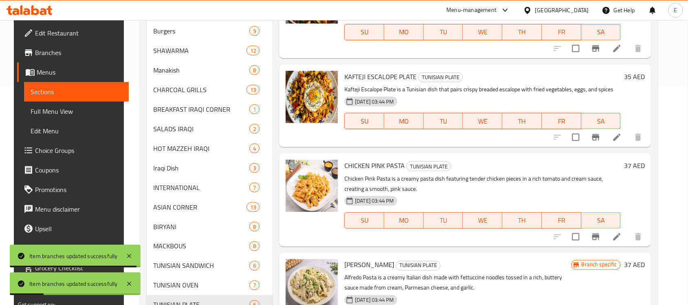
scroll to position [320, 0]
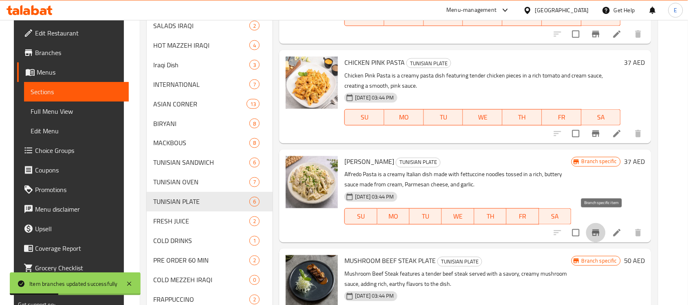
click at [596, 223] on button "Branch-specific-item" at bounding box center [596, 233] width 20 height 20
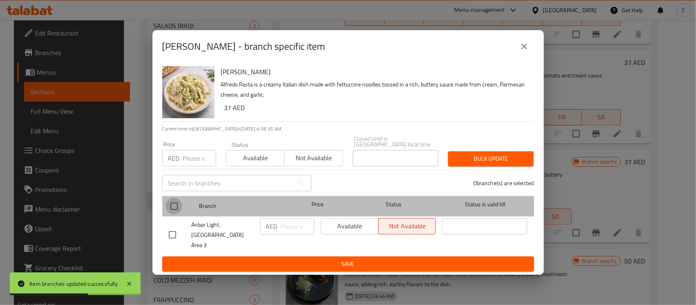
click at [176, 211] on input "checkbox" at bounding box center [173, 206] width 17 height 17
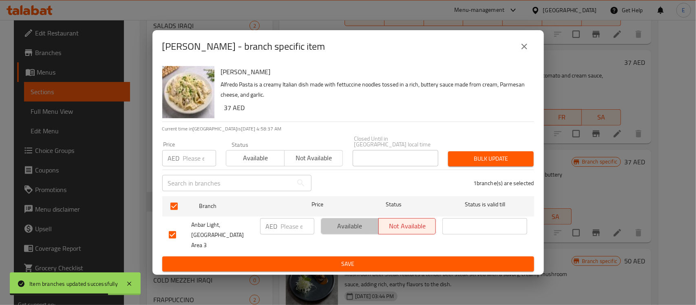
click at [370, 232] on span "Available" at bounding box center [349, 226] width 51 height 12
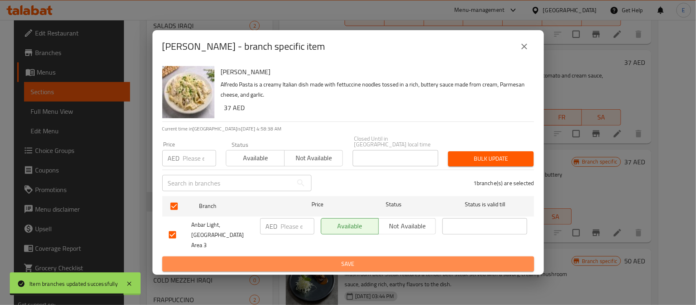
click at [365, 256] on button "Save" at bounding box center [348, 263] width 372 height 15
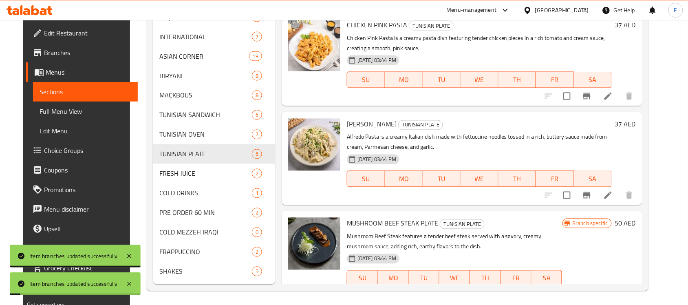
scroll to position [369, 0]
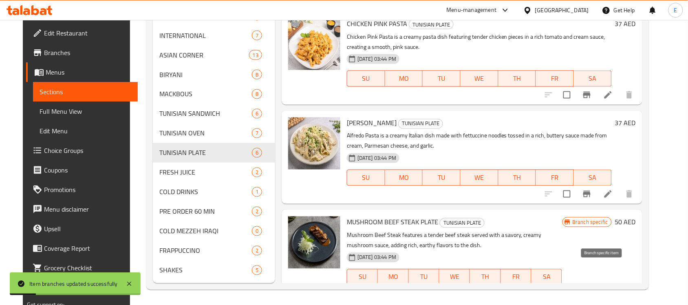
click at [590, 290] on icon "Branch-specific-item" at bounding box center [586, 293] width 7 height 7
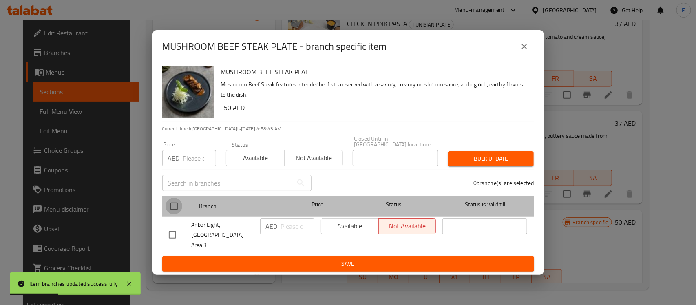
click at [171, 214] on input "checkbox" at bounding box center [173, 206] width 17 height 17
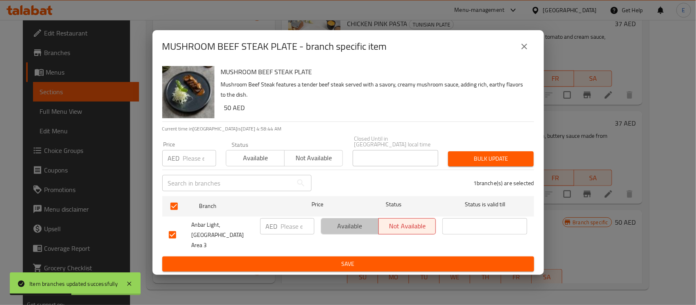
click at [337, 232] on span "Available" at bounding box center [349, 226] width 51 height 12
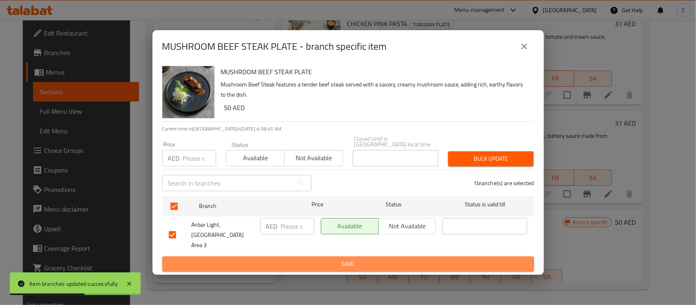
click at [342, 259] on span "Save" at bounding box center [348, 264] width 359 height 10
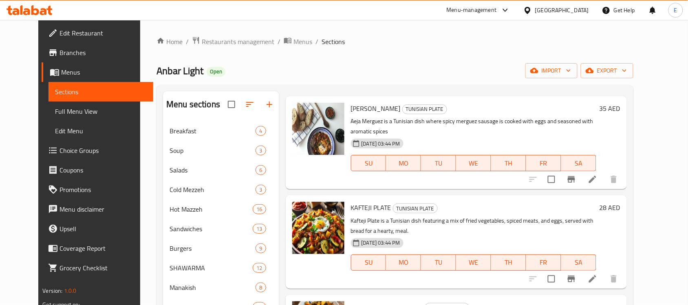
scroll to position [0, 0]
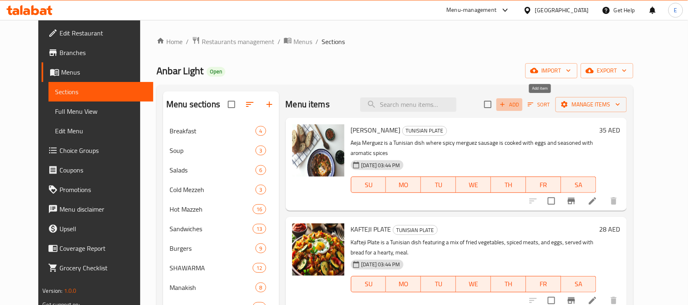
click at [520, 103] on span "Add" at bounding box center [509, 104] width 22 height 9
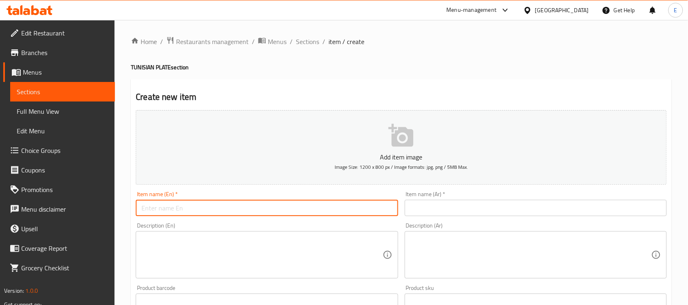
paste input "TUNISIAN PLATE"
click at [306, 206] on input "TUNISIAN PLATE" at bounding box center [267, 208] width 262 height 16
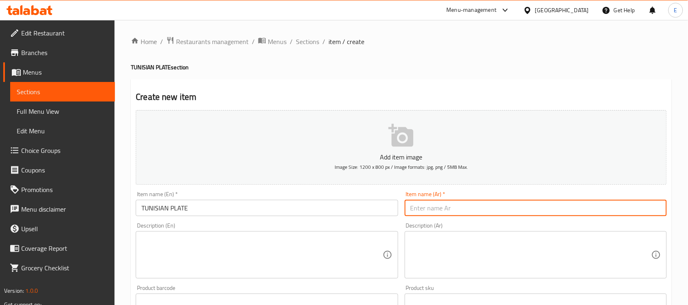
click at [423, 204] on input "text" at bounding box center [536, 208] width 262 height 16
paste textarea "A Tunisian Plate typically features a variety of traditional dishes such as cou…"
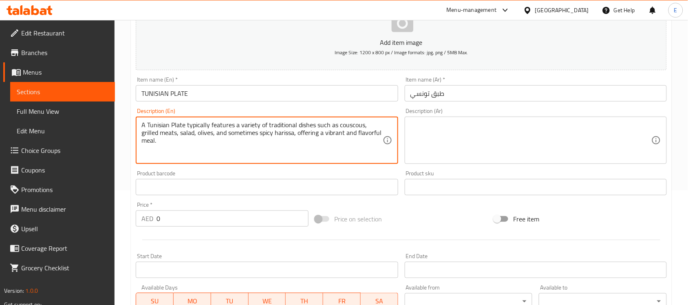
scroll to position [118, 0]
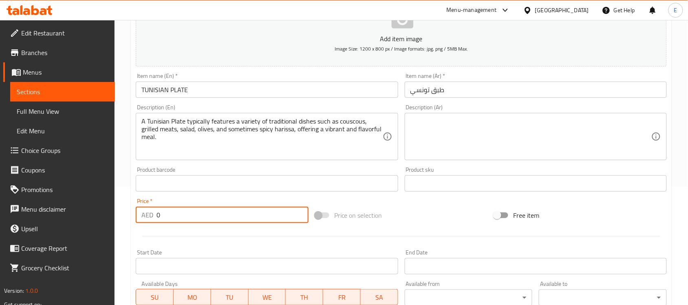
drag, startPoint x: 161, startPoint y: 211, endPoint x: 127, endPoint y: 206, distance: 34.6
click at [127, 206] on div "Home / Restaurants management / Menus / Sections / item / create TUNISIAN PLATE…" at bounding box center [400, 180] width 573 height 556
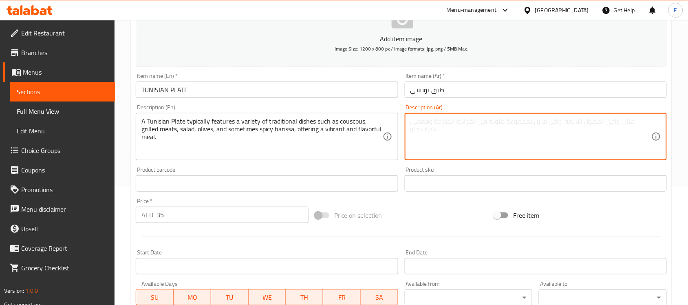
paste textarea "يتضمن الطبق التونسي عادةً مجموعة متنوعة من الأطباق التقليدية مثل الكسكس واللحوم…"
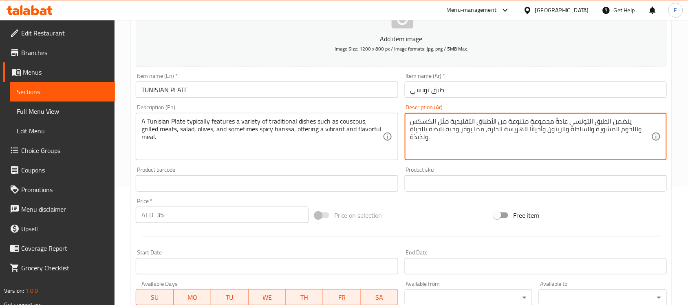
scroll to position [269, 0]
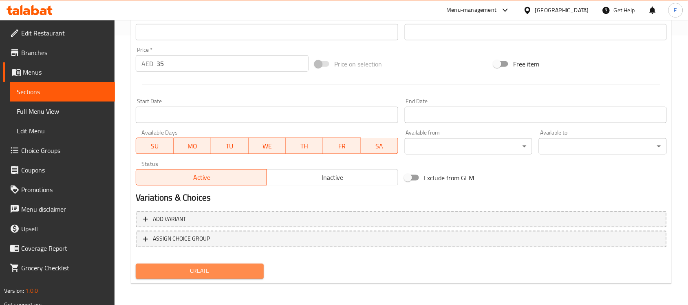
click at [187, 266] on span "Create" at bounding box center [199, 271] width 115 height 10
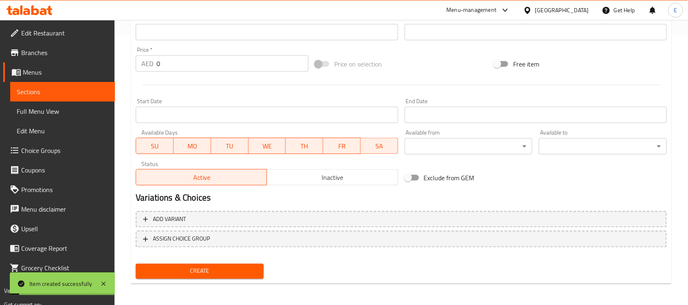
scroll to position [0, 0]
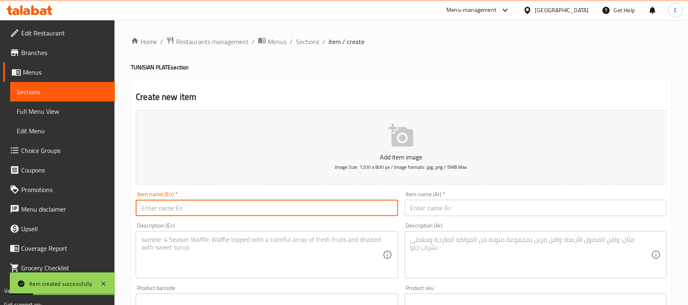
paste input "AEJA SHRIMP"
click at [251, 202] on input "AEJA SHRIMP" at bounding box center [267, 208] width 262 height 16
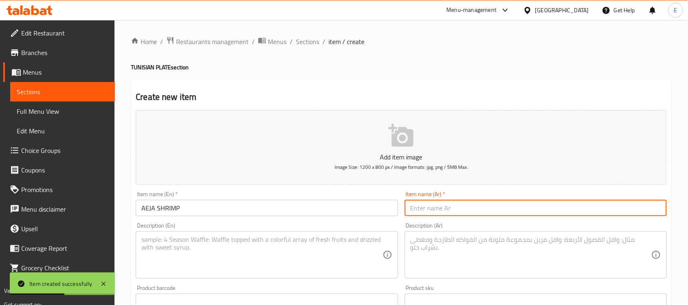
click at [437, 214] on input "text" at bounding box center [536, 208] width 262 height 16
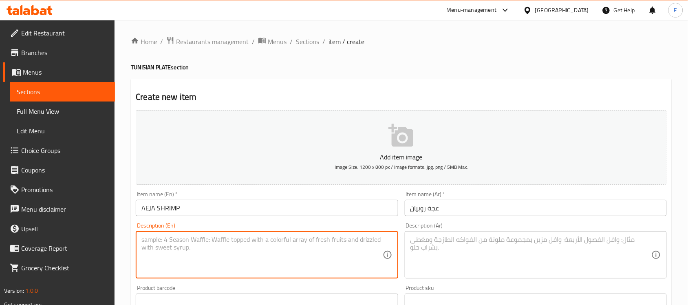
paste textarea "Aeja Shrimp is a Tunisian dish featuring shrimp cooked with eggs, spices, and h…"
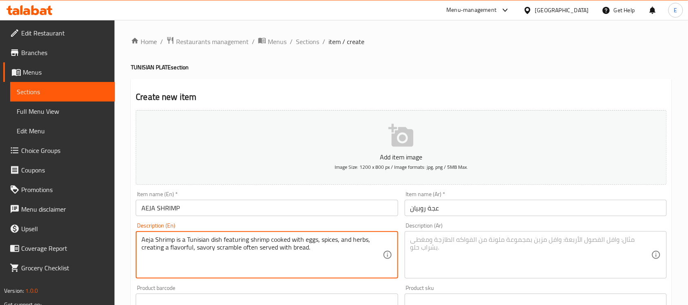
scroll to position [111, 0]
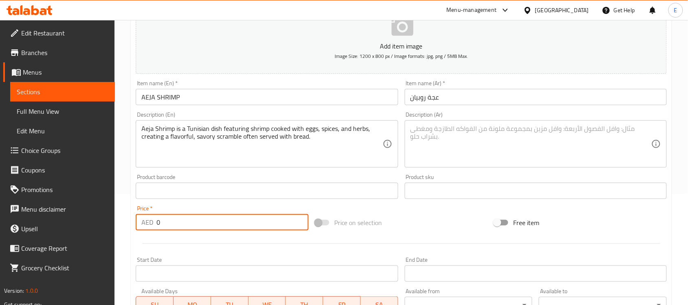
drag, startPoint x: 173, startPoint y: 225, endPoint x: 80, endPoint y: 217, distance: 93.6
click at [80, 217] on div "Edit Restaurant Branches Menus Sections Full Menu View Edit Menu Choice Groups …" at bounding box center [344, 187] width 688 height 556
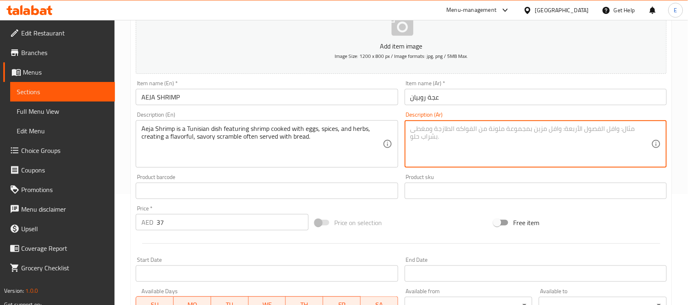
click at [442, 140] on textarea at bounding box center [530, 144] width 241 height 39
paste textarea "روبيان العيجة هو طبق تونسي يحتوي على روبيان مطبوخ مع البيض والتوابل والأعشاب، م…"
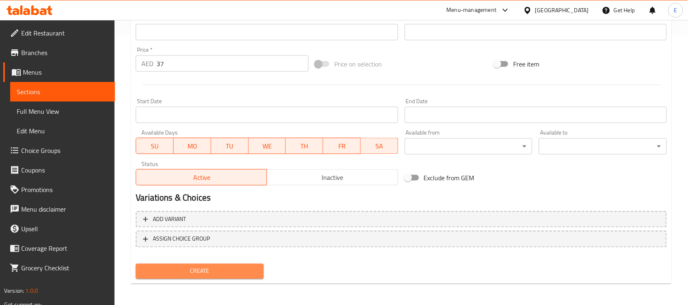
click at [205, 272] on span "Create" at bounding box center [199, 271] width 115 height 10
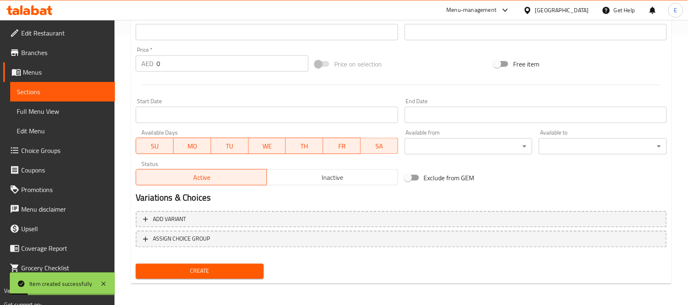
scroll to position [0, 0]
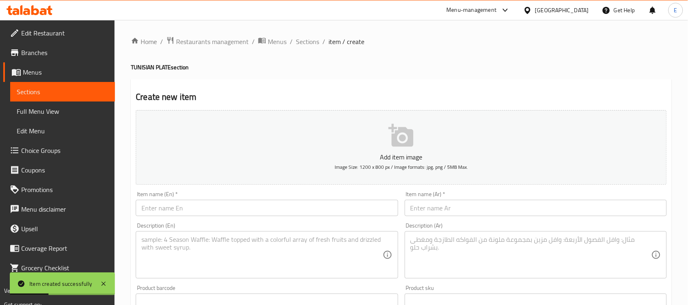
drag, startPoint x: 312, startPoint y: 40, endPoint x: 363, endPoint y: 22, distance: 54.1
click at [312, 40] on span "Sections" at bounding box center [307, 42] width 23 height 10
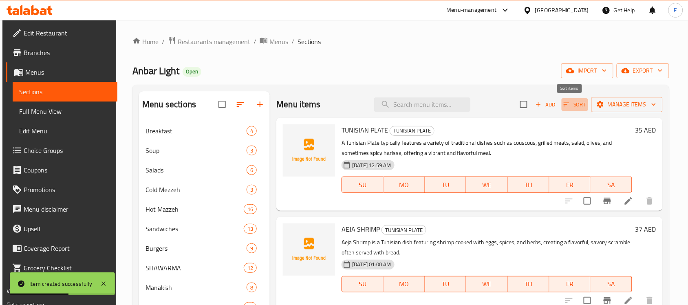
click at [569, 107] on span "Sort" at bounding box center [575, 104] width 22 height 9
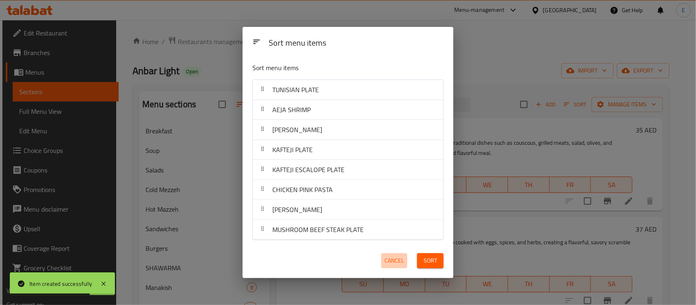
click at [401, 260] on span "Cancel" at bounding box center [394, 260] width 20 height 10
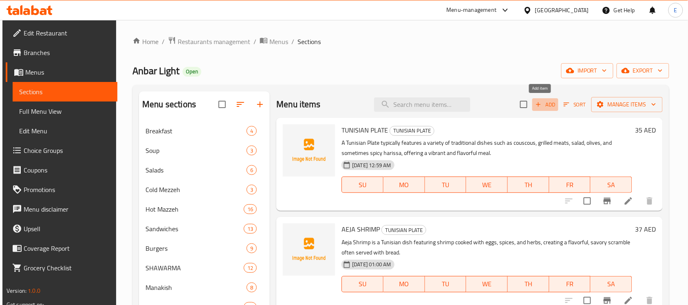
click at [544, 104] on span "Add" at bounding box center [545, 104] width 22 height 9
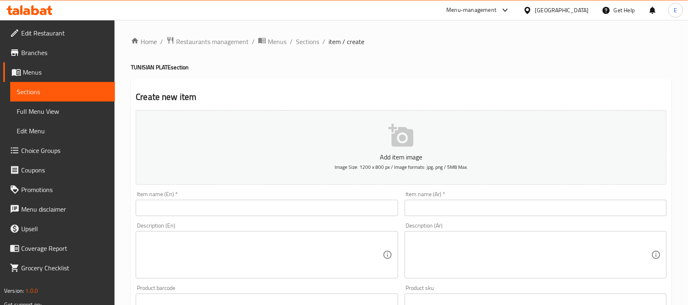
paste input "KAFTEJI MRGEZ PLATE"
click at [234, 204] on input "KAFTEJI MRGEZ PLATE" at bounding box center [267, 208] width 262 height 16
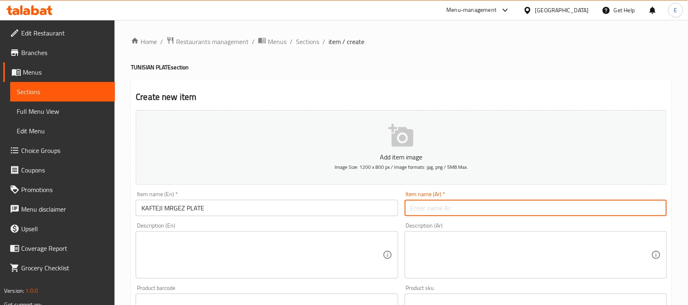
paste input "طبق كافتيجي ميرغيز"
click at [454, 207] on input "طبق كافتيجي ميرغيز" at bounding box center [536, 208] width 262 height 16
click at [416, 209] on input "طبق كافتيجي ميرغيز" at bounding box center [536, 208] width 262 height 16
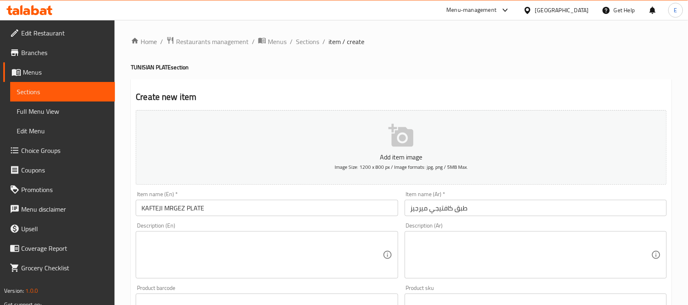
click at [238, 233] on div "Description (En)" at bounding box center [267, 254] width 262 height 47
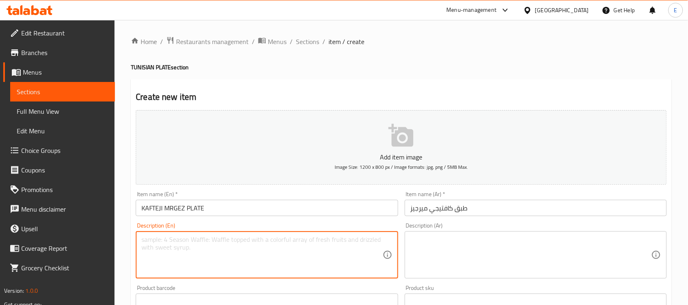
scroll to position [57, 0]
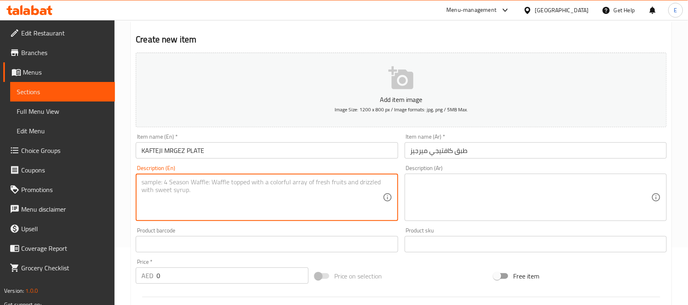
paste textarea "Kafteji Merguez Plate is a Tunisian dish that combines spiced fried vegetables,…"
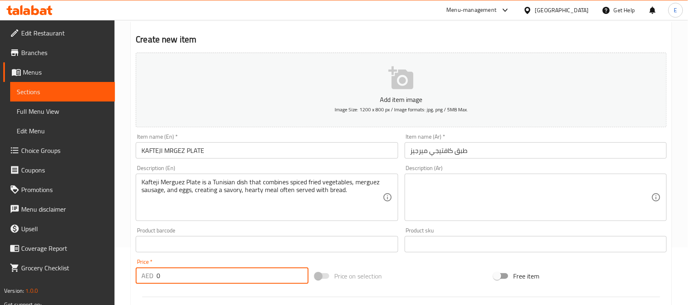
drag, startPoint x: 182, startPoint y: 282, endPoint x: 112, endPoint y: 288, distance: 69.5
click at [112, 288] on div "Edit Restaurant Branches Menus Sections Full Menu View Edit Menu Choice Groups …" at bounding box center [344, 241] width 688 height 556
paste textarea "Kafteji Merguez Plate is a Tunisian dish that combines spiced fried vegetables,…"
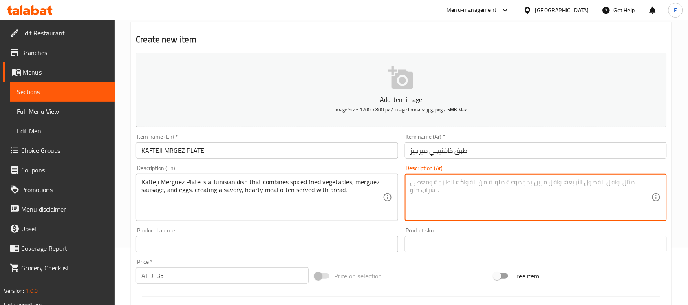
paste textarea "طبق الكفتجي المرقز هو طبق تونسي يجمع بين الخضار المقلية المتبلة وسجق المرقز وال…"
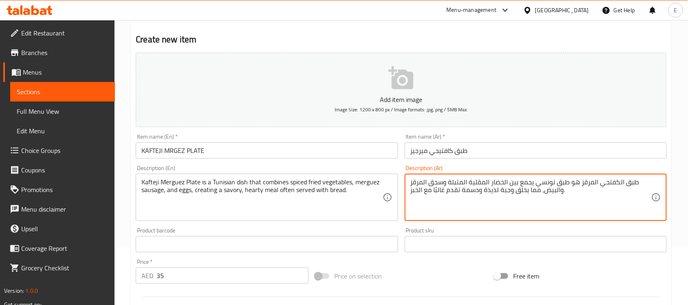
click at [590, 184] on textarea "طبق الكفتجي المرقز هو طبق تونسي يجمع بين الخضار المقلية المتبلة وسجق المرقز وال…" at bounding box center [530, 197] width 241 height 39
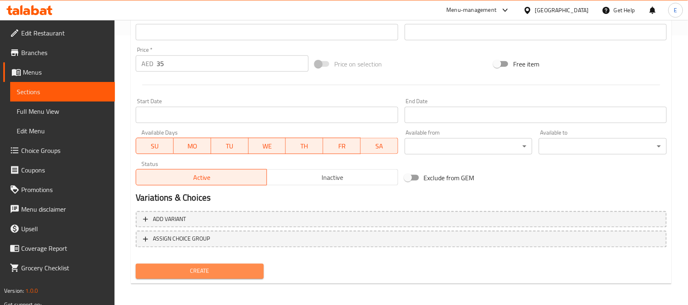
click at [209, 266] on span "Create" at bounding box center [199, 271] width 115 height 10
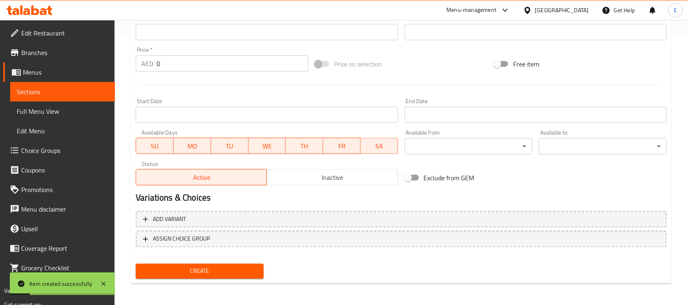
scroll to position [0, 0]
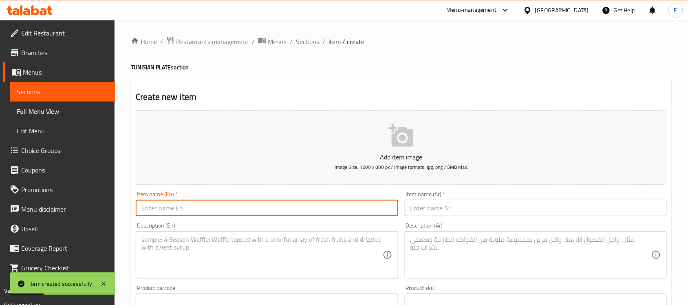
paste input "ESCALOPE PLATE"
click at [215, 204] on input "ESCALOPE PLATE" at bounding box center [267, 208] width 262 height 16
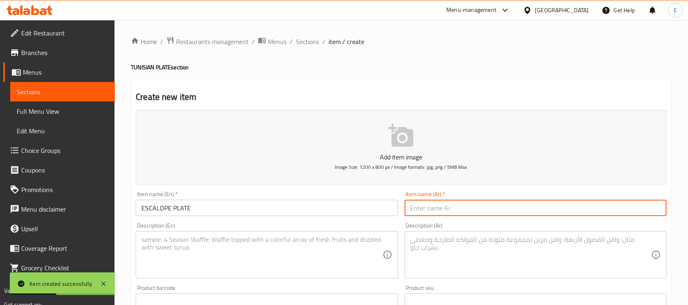
click at [479, 213] on input "text" at bounding box center [536, 208] width 262 height 16
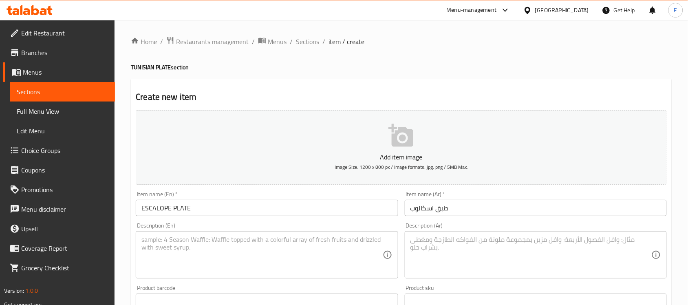
click at [278, 234] on div "Description (En)" at bounding box center [267, 254] width 262 height 47
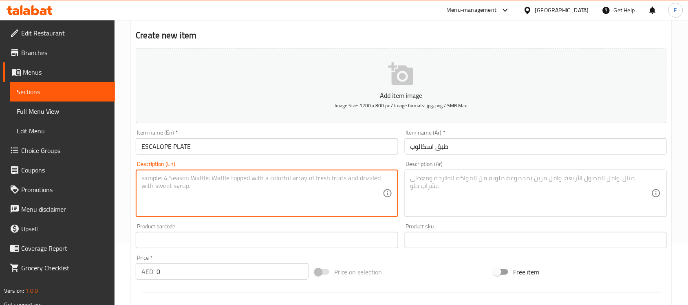
scroll to position [62, 0]
paste textarea "Escalope Plate features a breaded, crispy chicken or veal escalope served with …"
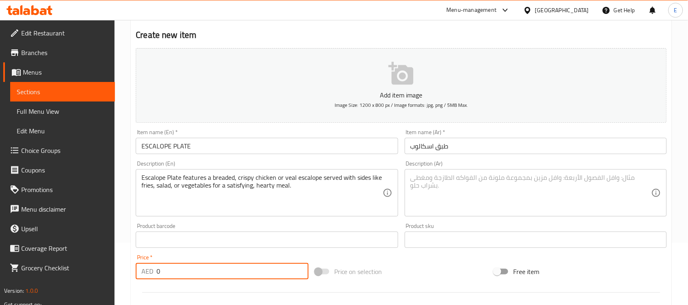
click at [204, 265] on input "0" at bounding box center [232, 271] width 152 height 16
paste textarea "يتميز طبق الإسكالوب بوجود إسكالوب دجاج أو لحم عجل مقرمش ومغطى بالبقسماط، ويُقدم…"
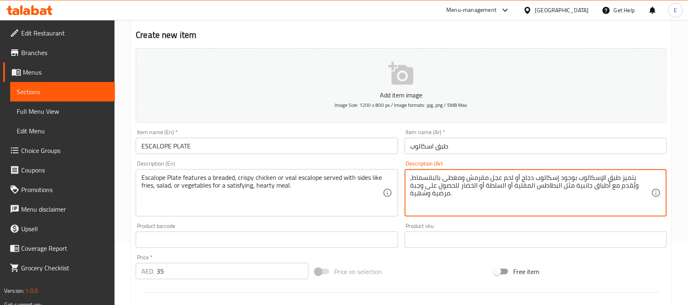
scroll to position [269, 0]
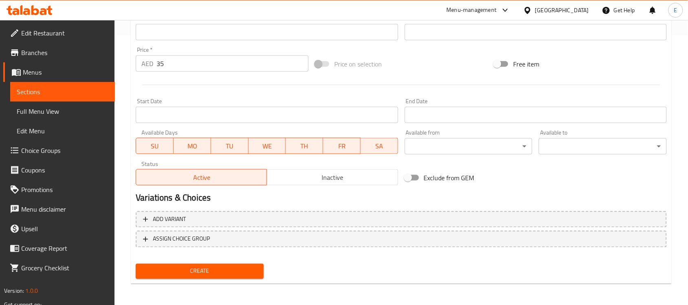
click at [197, 269] on span "Create" at bounding box center [199, 271] width 115 height 10
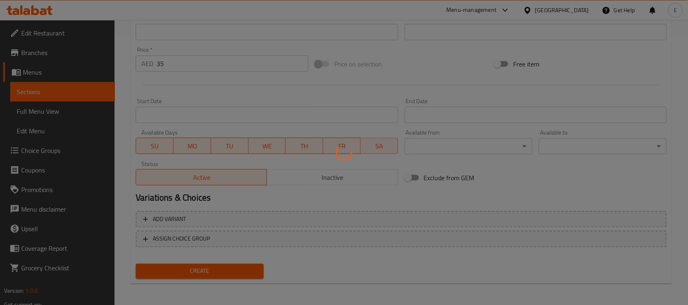
scroll to position [0, 0]
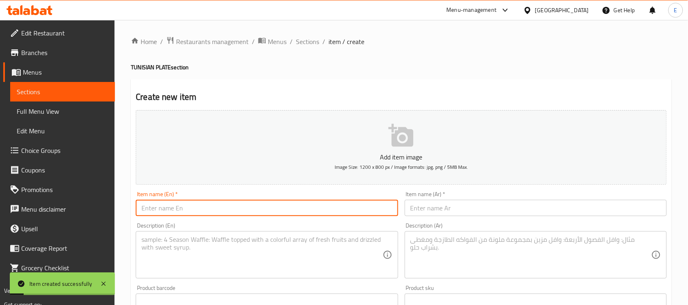
click at [235, 206] on input "text" at bounding box center [267, 208] width 262 height 16
paste input "PAPPER STEAK"
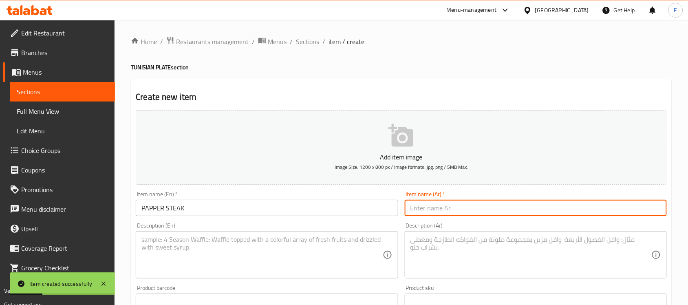
click at [467, 203] on input "text" at bounding box center [536, 208] width 262 height 16
paste textarea "Pepper Steak is a flavorful dish made with tender beef steak cooked in a spicy,…"
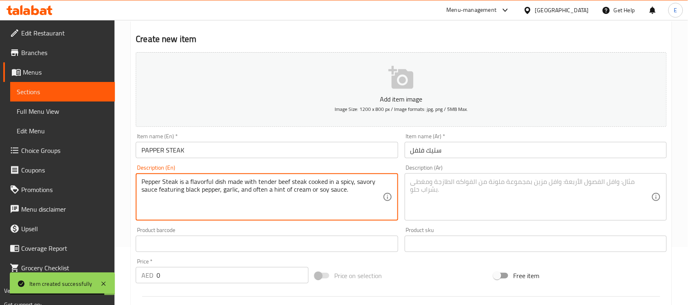
scroll to position [59, 0]
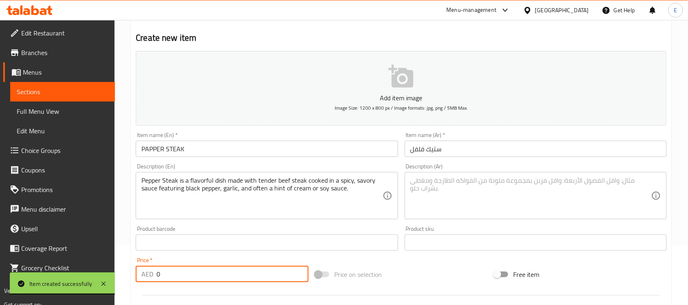
drag, startPoint x: 170, startPoint y: 275, endPoint x: 119, endPoint y: 275, distance: 51.3
click at [119, 275] on div "Home / Restaurants management / Menus / Sections / item / create TUNISIAN PLATE…" at bounding box center [400, 239] width 573 height 556
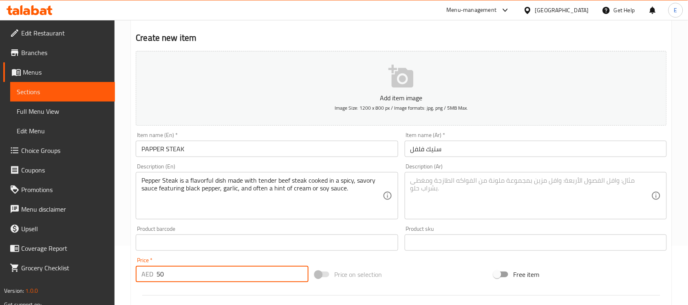
paste textarea "شريحة لحم الفلفل هو طبق لذيذ مصنوع من شريحة لحم بقري طرية مطبوخة في صلصة حارة و…"
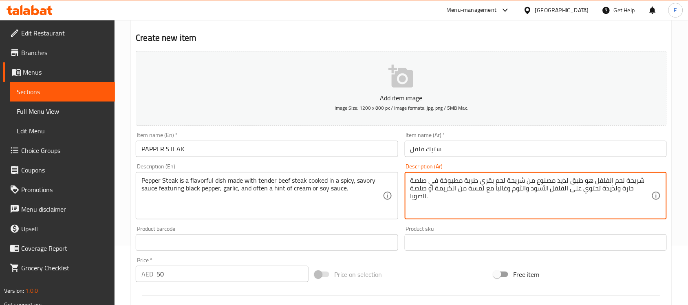
scroll to position [269, 0]
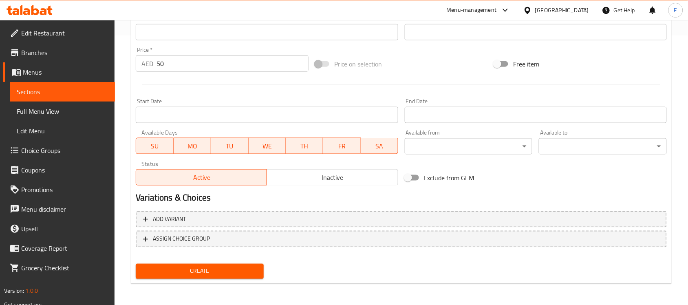
click at [192, 278] on div "Create" at bounding box center [199, 271] width 134 height 22
click at [223, 266] on span "Create" at bounding box center [199, 271] width 115 height 10
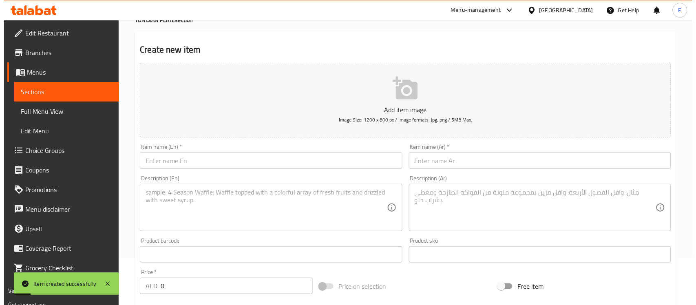
scroll to position [0, 0]
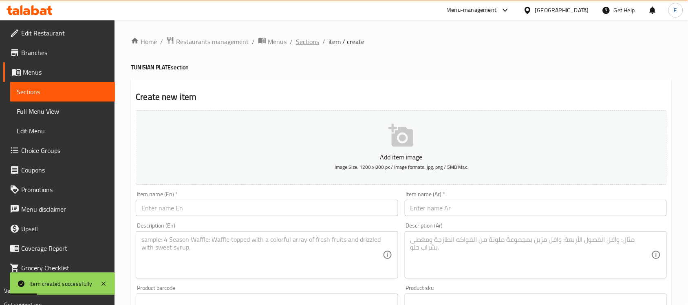
click at [306, 37] on span "Sections" at bounding box center [307, 42] width 23 height 10
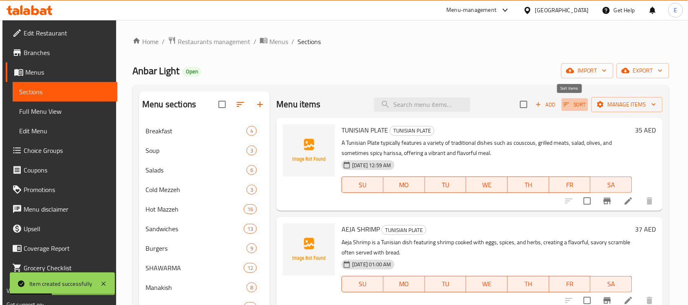
click at [571, 103] on span "Sort" at bounding box center [575, 104] width 22 height 9
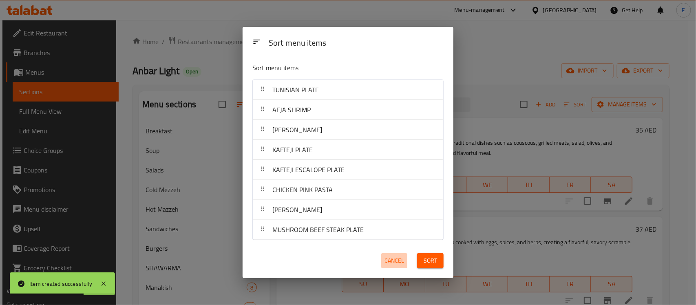
click at [398, 264] on span "Cancel" at bounding box center [394, 260] width 20 height 10
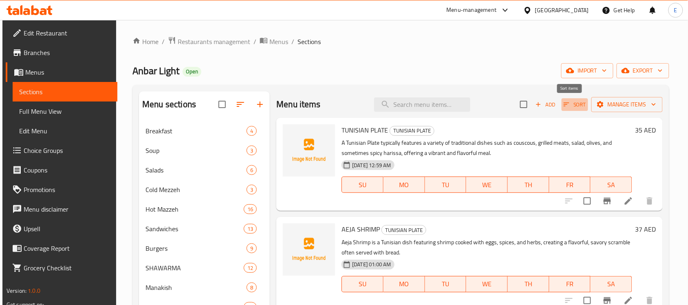
click at [567, 103] on span "Sort" at bounding box center [575, 104] width 22 height 9
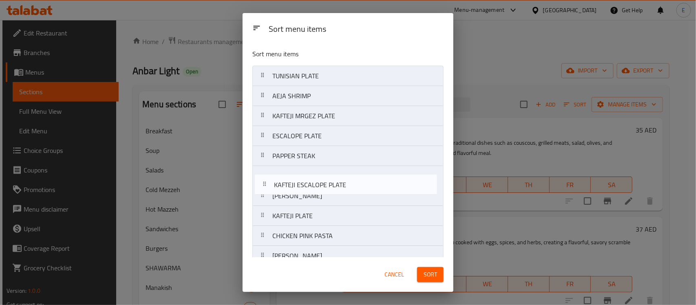
scroll to position [0, 0]
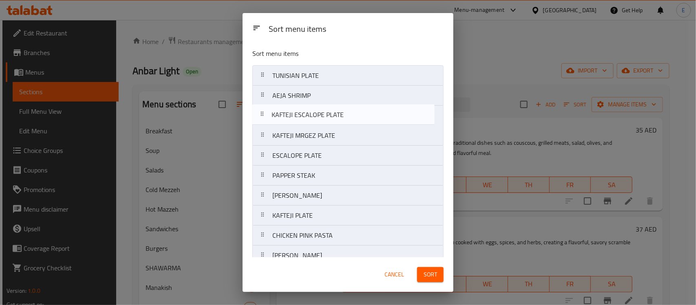
drag, startPoint x: 325, startPoint y: 225, endPoint x: 324, endPoint y: 120, distance: 104.3
click at [324, 120] on nav "TUNISIAN PLATE AEJA SHRIMP KAFTEJI MRGEZ PLATE ESCALOPE PLATE PAPPER STEAK AEJA…" at bounding box center [347, 175] width 191 height 220
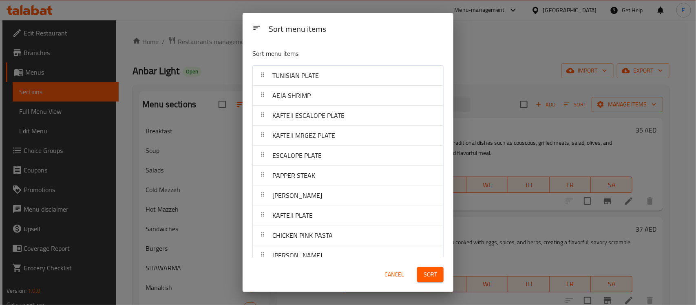
click at [313, 179] on span "PAPPER STEAK" at bounding box center [293, 175] width 43 height 12
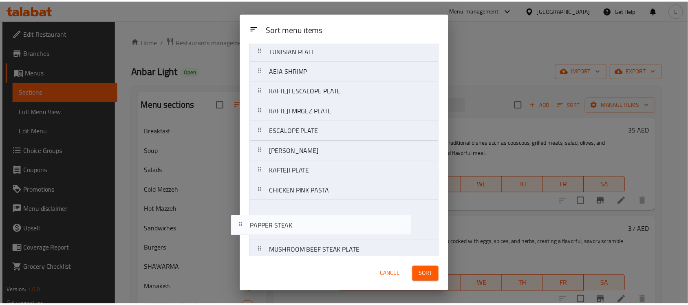
scroll to position [33, 0]
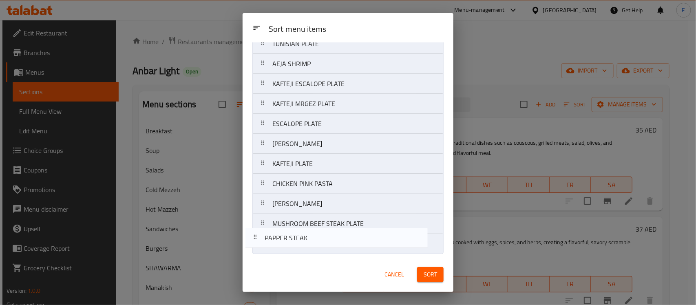
drag, startPoint x: 314, startPoint y: 182, endPoint x: 305, endPoint y: 247, distance: 65.0
click at [305, 247] on nav "TUNISIAN PLATE AEJA SHRIMP KAFTEJI ESCALOPE PLATE KAFTEJI MRGEZ PLATE ESCALOPE …" at bounding box center [347, 143] width 191 height 220
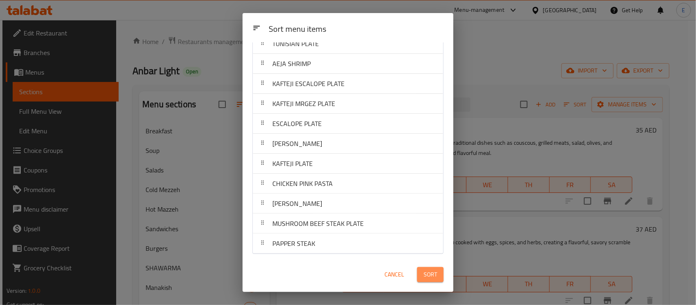
click at [427, 270] on span "Sort" at bounding box center [429, 274] width 13 height 10
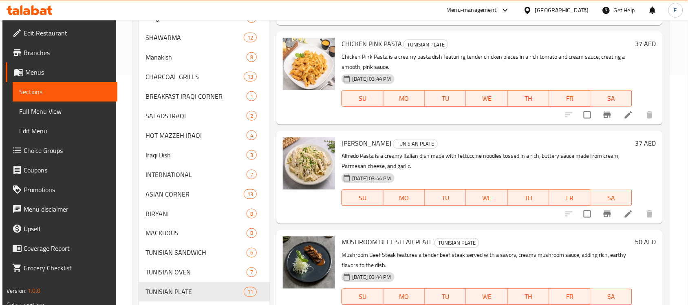
scroll to position [238, 0]
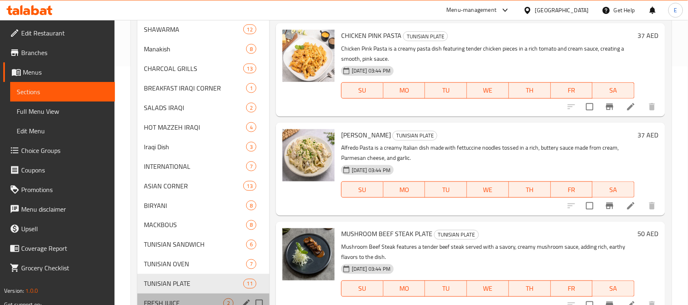
click at [210, 297] on div "FRESH JUICE 2" at bounding box center [203, 303] width 132 height 20
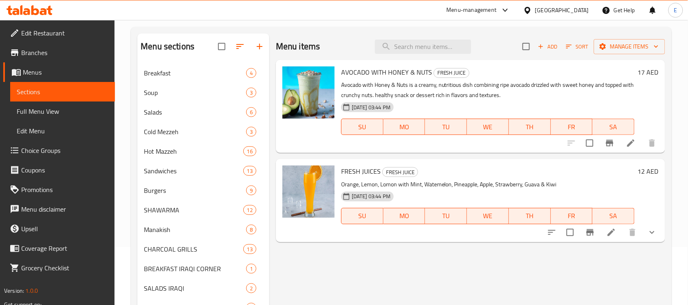
scroll to position [36, 0]
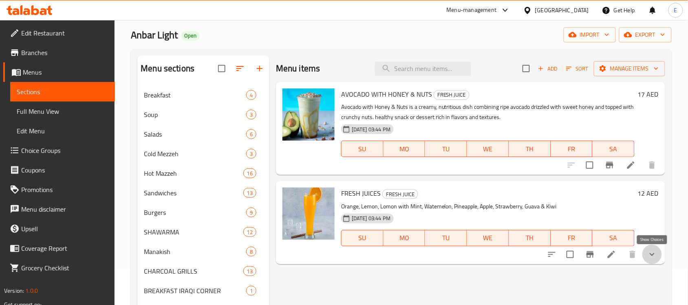
click at [651, 251] on icon "show more" at bounding box center [652, 254] width 10 height 10
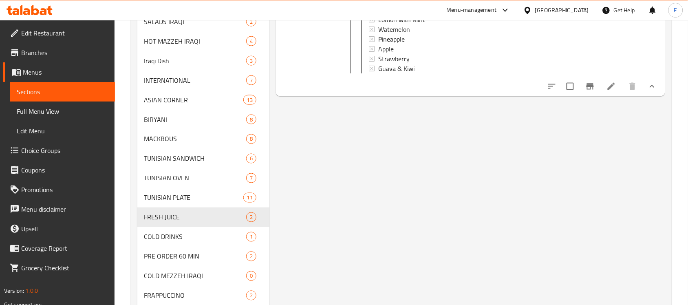
scroll to position [354, 0]
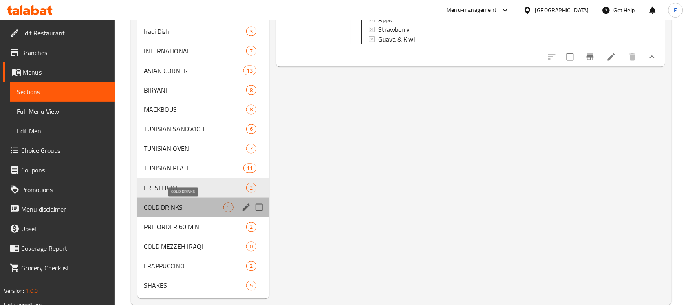
click at [211, 211] on span "COLD DRINKS" at bounding box center [183, 208] width 79 height 10
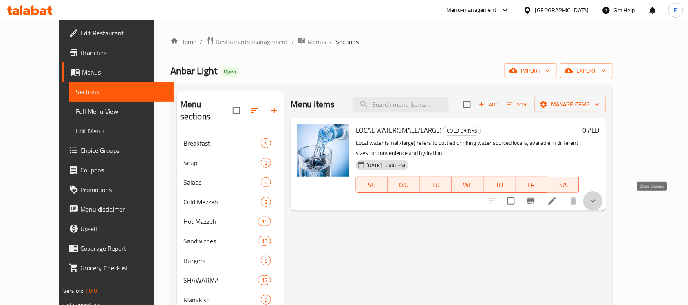
click at [598, 197] on icon "show more" at bounding box center [593, 201] width 10 height 10
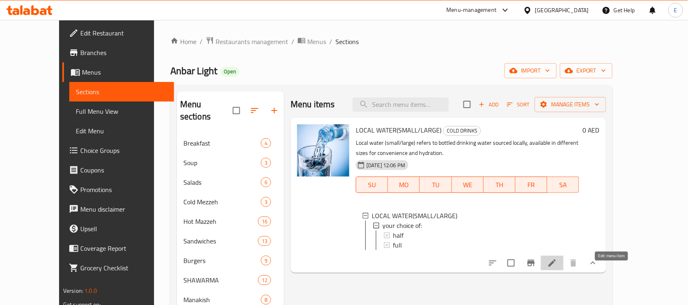
click at [557, 268] on icon at bounding box center [552, 263] width 10 height 10
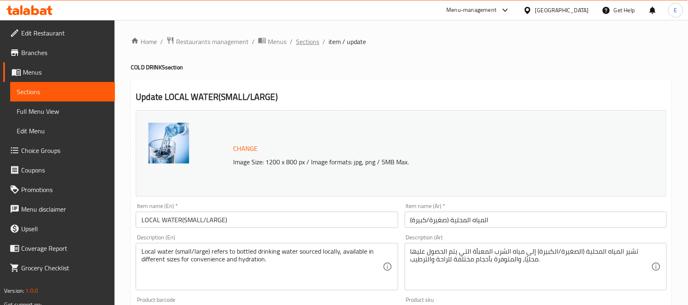
click at [300, 39] on span "Sections" at bounding box center [307, 42] width 23 height 10
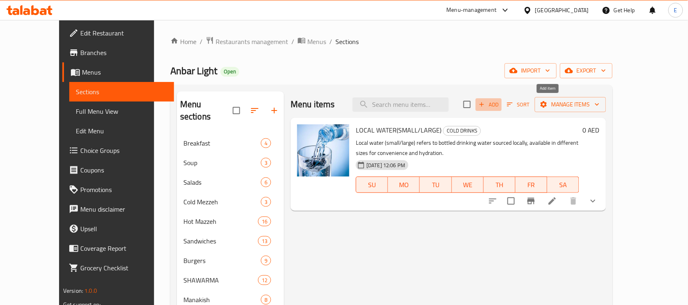
click at [502, 108] on button "Add" at bounding box center [489, 104] width 26 height 13
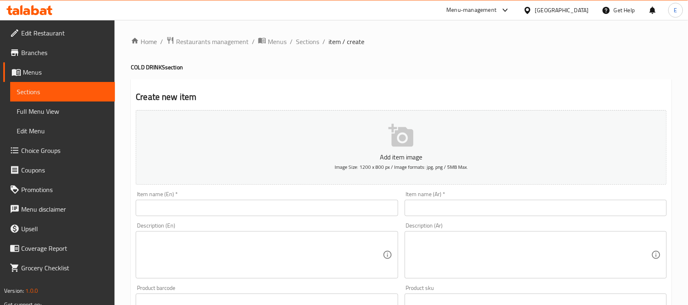
paste input "SOFT DRINKS"
click at [261, 204] on input "SOFT DRINKS" at bounding box center [267, 208] width 262 height 16
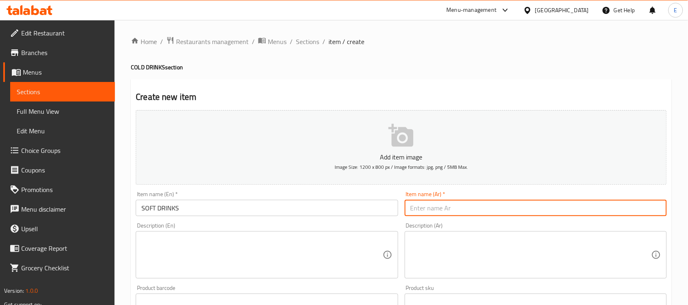
click at [462, 214] on input "text" at bounding box center [536, 208] width 262 height 16
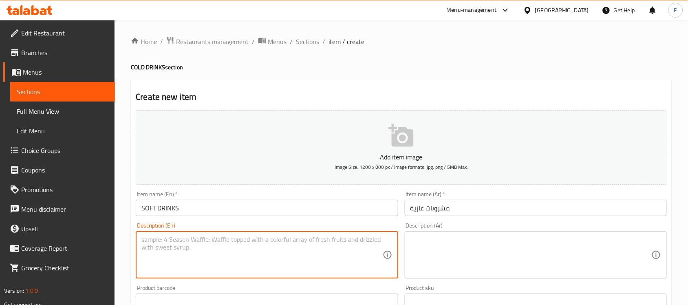
paste textarea "Soft drinks are carbonated beverages flavored with sweeteners, fruits, or other…"
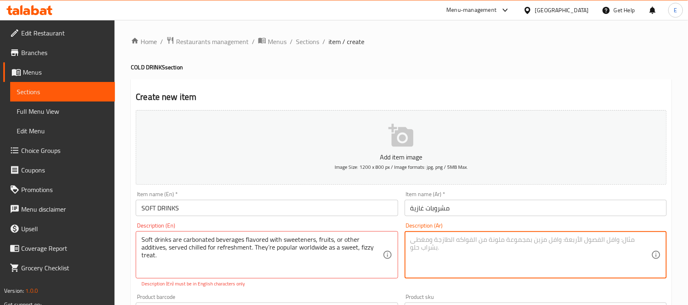
click at [426, 257] on textarea at bounding box center [530, 255] width 241 height 39
paste textarea "المشروبات الغازية مشروبات غازية مُنكّهة بمُحليات أو فواكه أو إضافات أخرى، تُقدّ…"
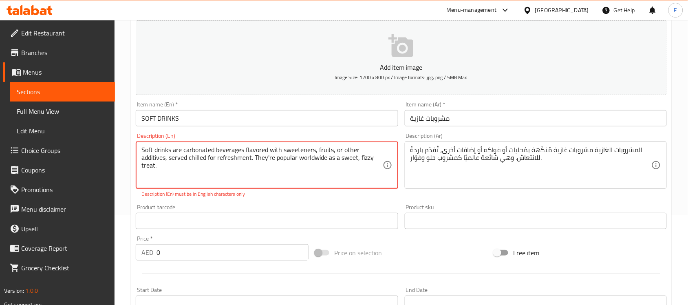
scroll to position [90, 0]
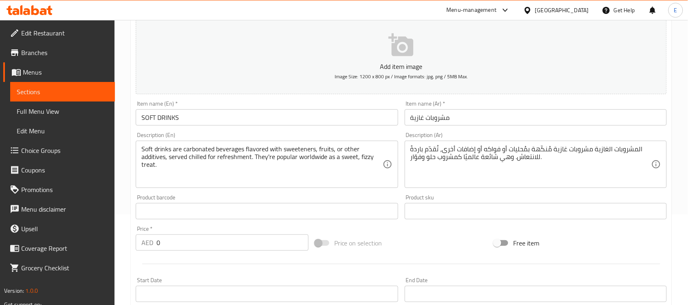
click at [272, 199] on div "Add item image Image Size: 1200 x 800 px / Image formats: jpg, png / 5MB Max. I…" at bounding box center [400, 191] width 537 height 351
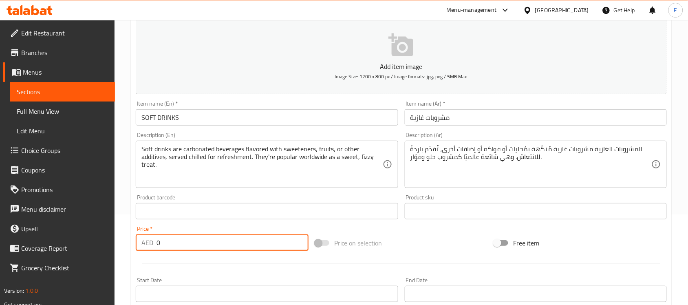
drag, startPoint x: 170, startPoint y: 243, endPoint x: 117, endPoint y: 240, distance: 53.5
click at [117, 240] on div "Home / Restaurants management / Menus / Sections / item / create COLD DRINKS se…" at bounding box center [400, 208] width 573 height 556
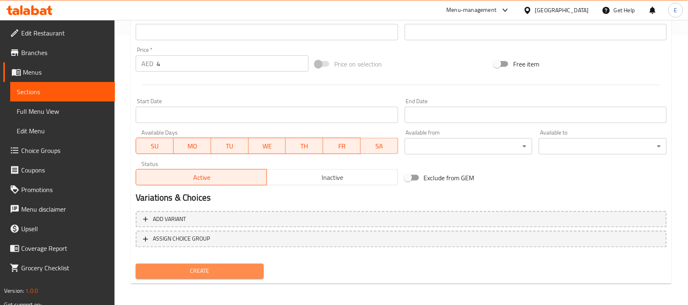
click at [219, 266] on span "Create" at bounding box center [199, 271] width 115 height 10
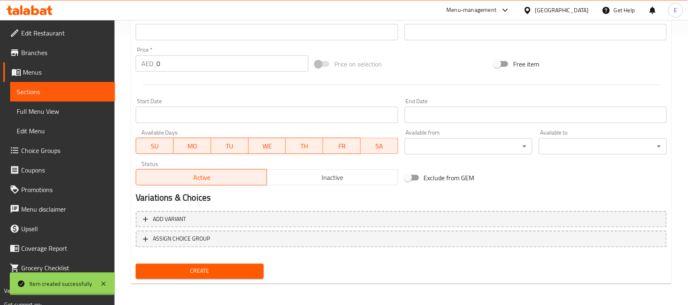
scroll to position [83, 0]
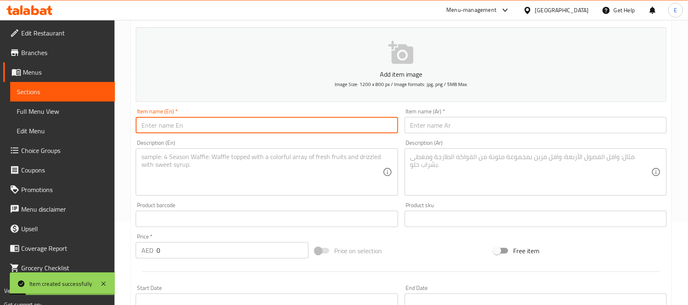
paste input "LABAN SHAKE (IRAQI)"
click at [284, 129] on input "LABAN SHAKE (IRAQI)" at bounding box center [267, 125] width 262 height 16
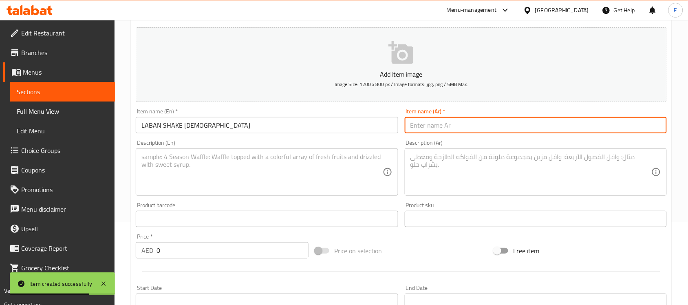
click at [475, 124] on input "text" at bounding box center [536, 125] width 262 height 16
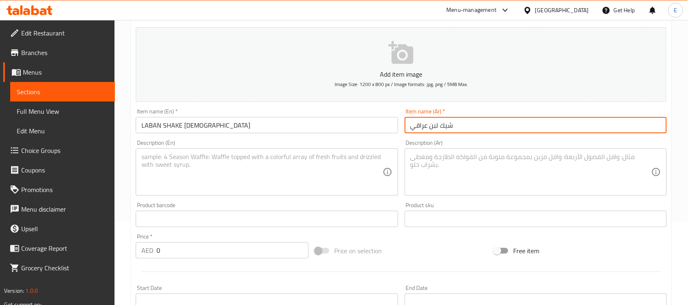
paste textarea "Laban Shake (Iraqi) is a refreshing yogurt-based drink blended with ice, someti…"
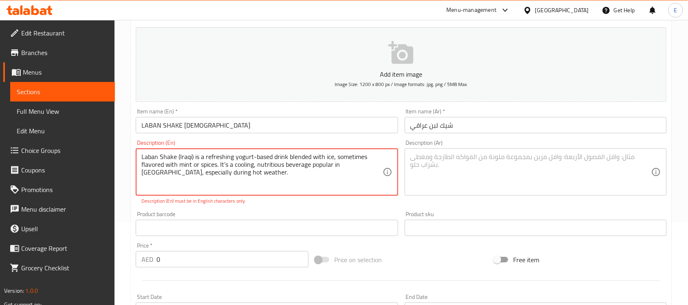
click at [192, 157] on textarea "Laban Shake (Iraqi) is a refreshing yogurt-based drink blended with ice, someti…" at bounding box center [261, 172] width 241 height 39
click at [251, 157] on textarea "Laban Shake Iraqi is a refreshing yogurt-based drink blended with ice, sometime…" at bounding box center [261, 172] width 241 height 39
click at [304, 203] on p "Description (En) must be in English characters only" at bounding box center [266, 200] width 251 height 7
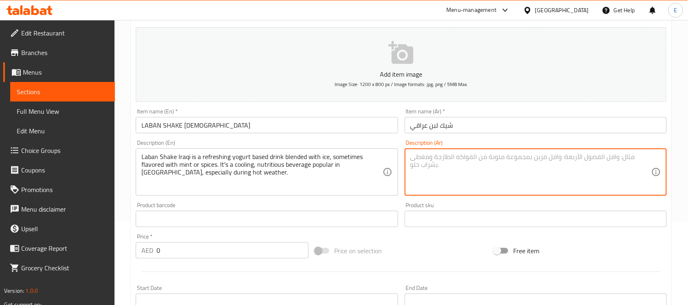
paste textarea "لبن شيك عراقي هو مشروب منعش مصنوع من الزبادي، ممزوج بالثلج، ويُنكّه أحيانًا بال…"
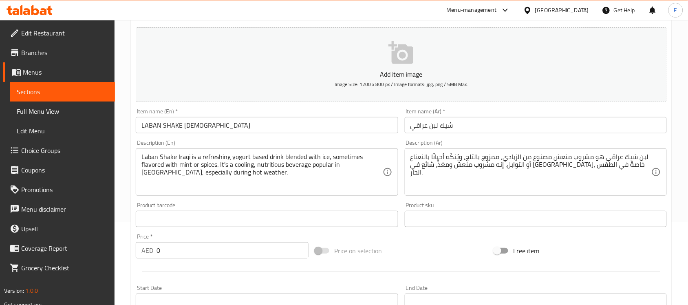
click at [487, 202] on div "Product sku Product sku" at bounding box center [536, 214] width 262 height 25
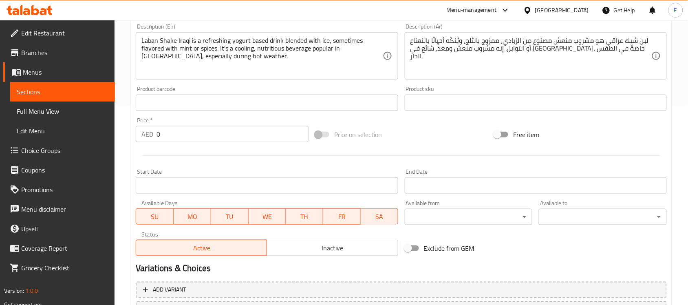
scroll to position [201, 0]
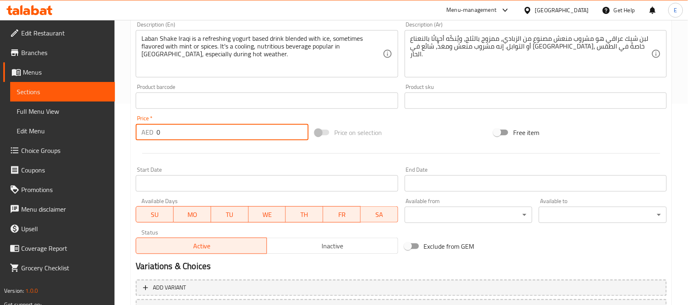
drag, startPoint x: 162, startPoint y: 133, endPoint x: 120, endPoint y: 133, distance: 42.0
click at [120, 133] on div "Home / Restaurants management / Menus / Sections / item / create COLD DRINKS se…" at bounding box center [400, 97] width 573 height 556
click at [180, 160] on div at bounding box center [400, 153] width 537 height 20
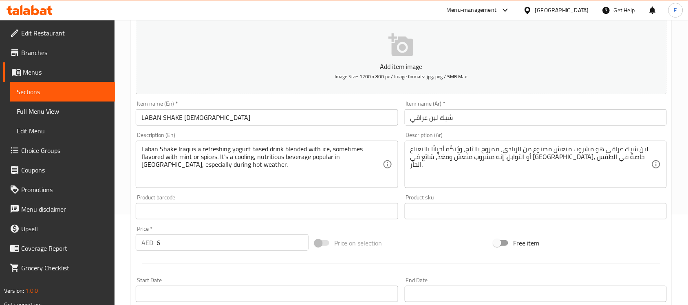
scroll to position [269, 0]
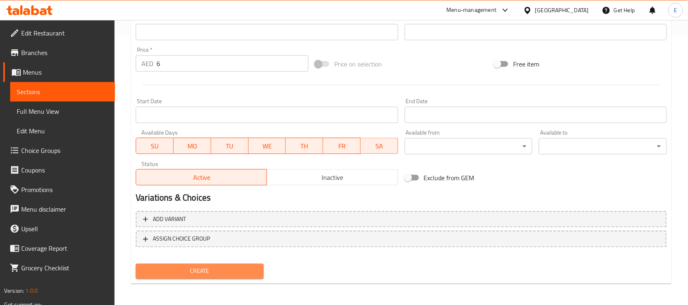
click at [213, 271] on span "Create" at bounding box center [199, 271] width 115 height 10
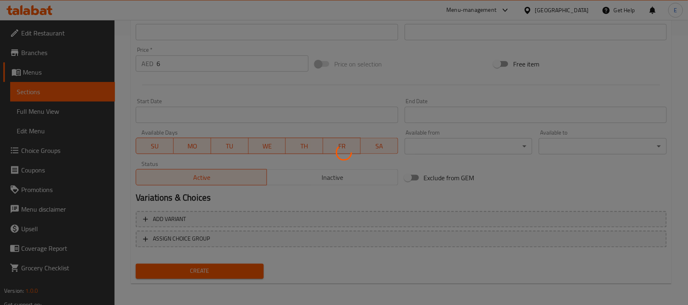
scroll to position [0, 0]
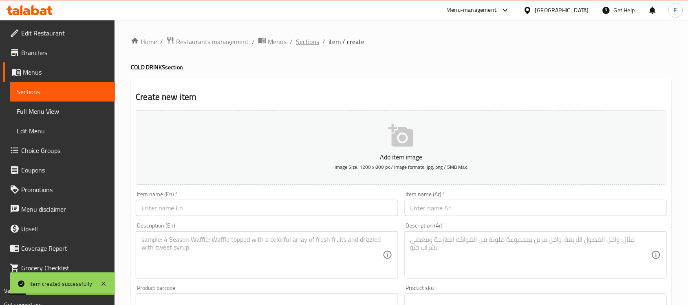
click at [306, 41] on span "Sections" at bounding box center [307, 42] width 23 height 10
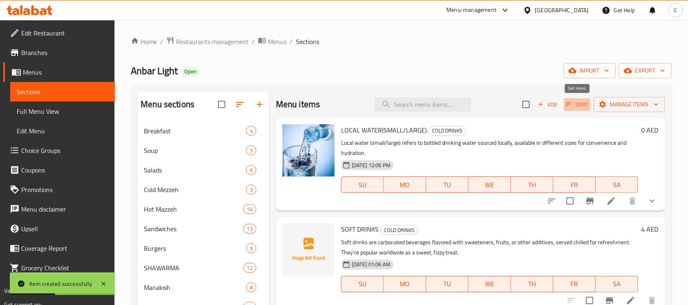
click at [579, 105] on span "Sort" at bounding box center [577, 104] width 22 height 9
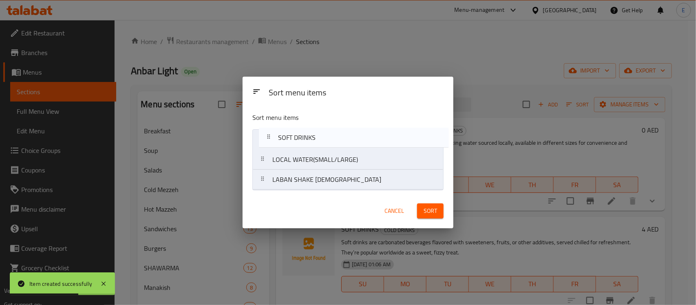
drag, startPoint x: 309, startPoint y: 169, endPoint x: 316, endPoint y: 139, distance: 31.0
click at [316, 139] on nav "LOCAL WATER(SMALL/LARGE) SOFT DRINKS LABAN SHAKE IRAQI" at bounding box center [347, 159] width 191 height 61
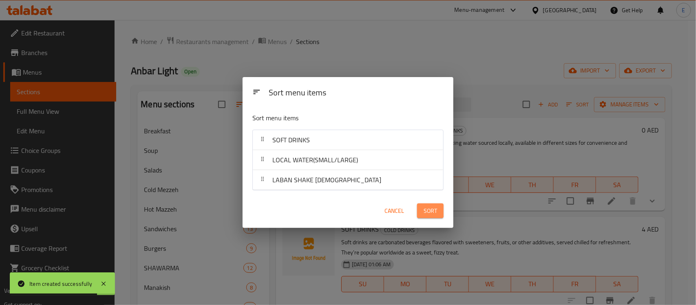
click at [432, 211] on span "Sort" at bounding box center [429, 211] width 13 height 10
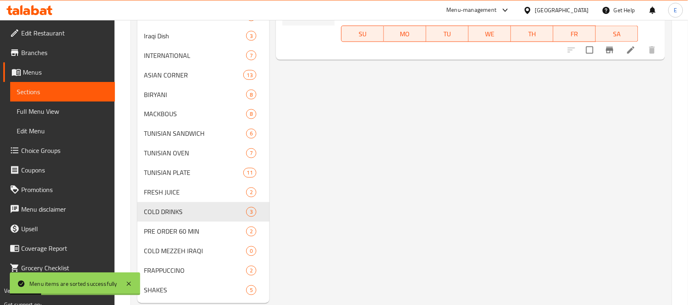
scroll to position [357, 0]
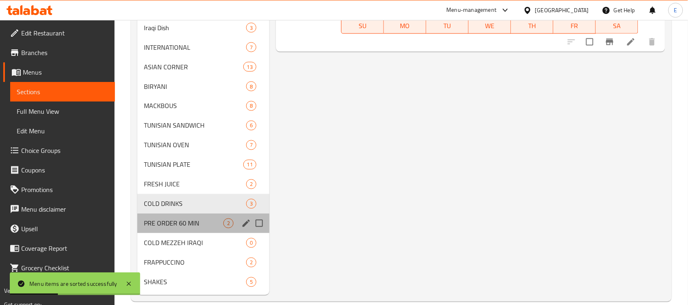
click at [191, 229] on div "PRE ORDER 60 MIN 2" at bounding box center [203, 224] width 132 height 20
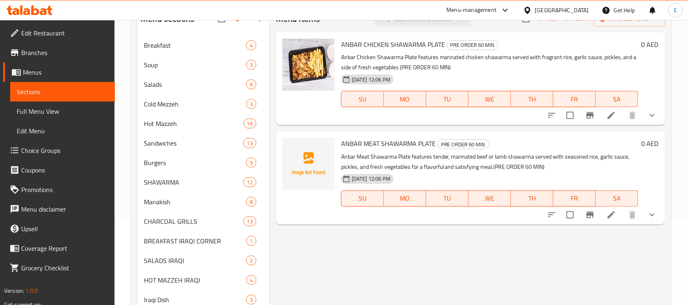
scroll to position [86, 0]
click at [605, 114] on li at bounding box center [611, 115] width 23 height 15
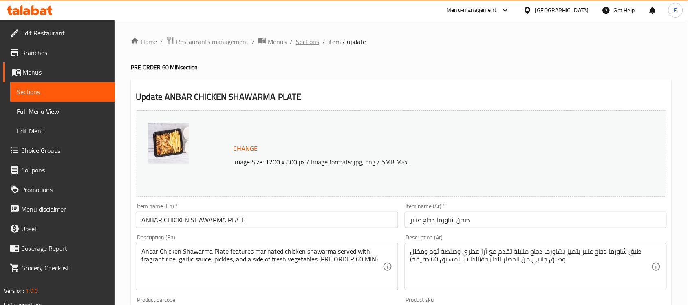
click at [302, 45] on span "Sections" at bounding box center [307, 42] width 23 height 10
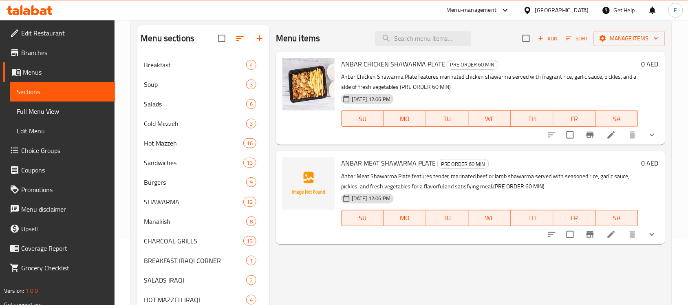
scroll to position [68, 0]
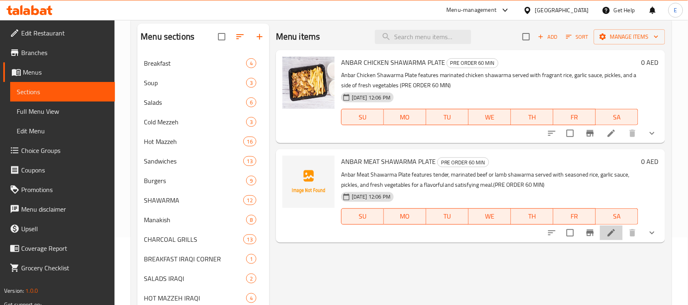
click at [605, 229] on li at bounding box center [611, 232] width 23 height 15
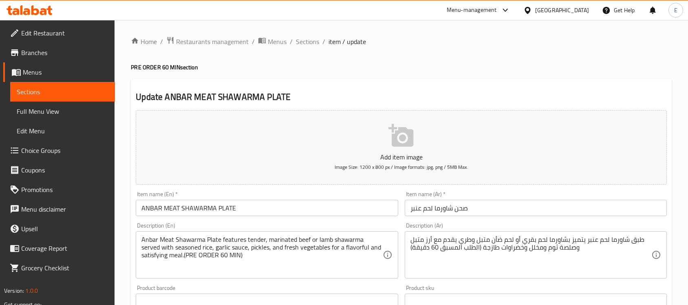
scroll to position [318, 0]
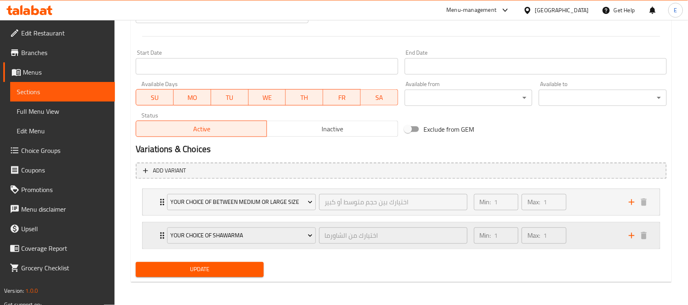
click at [147, 239] on div "Your Choice of Shawarma اختيارك من الشاورما ​ Min: 1 ​ Max: 1 ​" at bounding box center [401, 235] width 517 height 26
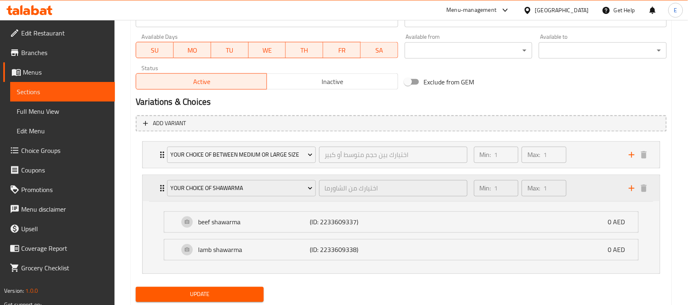
scroll to position [390, 0]
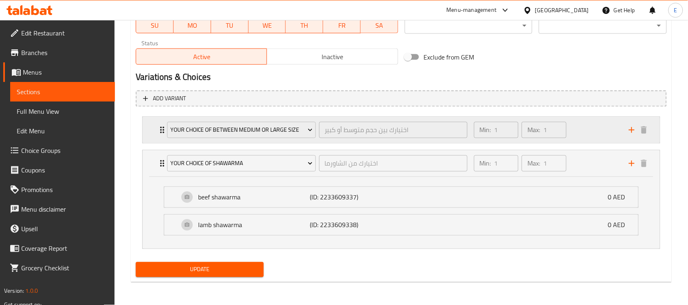
click at [144, 134] on div "Your Choice Of Between Medium Or Large Size اختيارك بين حجم متوسط ​​أو كبير ​ M…" at bounding box center [401, 130] width 517 height 26
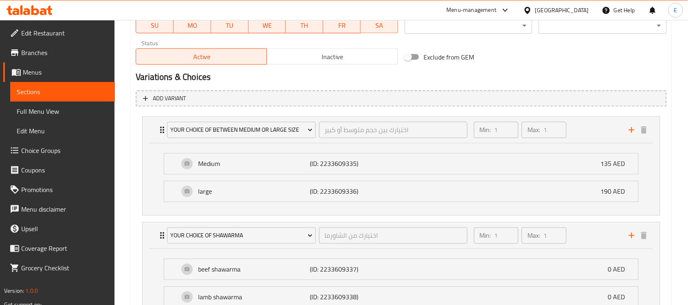
scroll to position [0, 0]
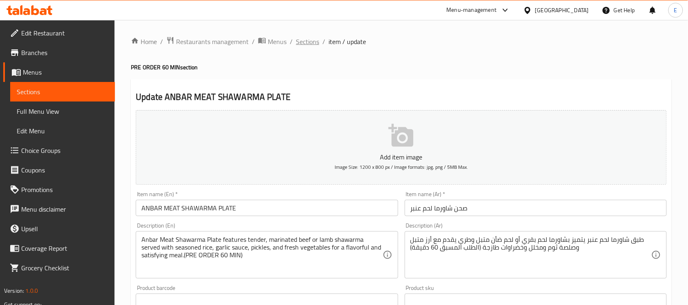
click at [315, 45] on span "Sections" at bounding box center [307, 42] width 23 height 10
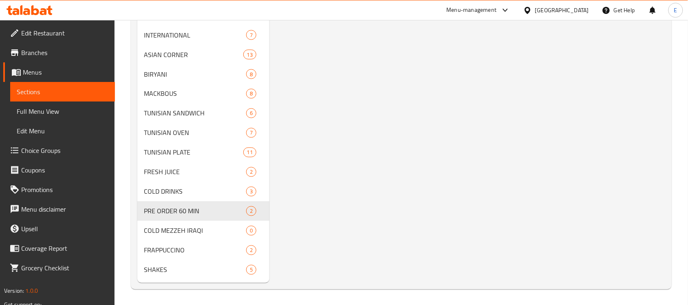
scroll to position [369, 0]
click at [260, 227] on input "Menu sections" at bounding box center [259, 230] width 17 height 17
checkbox input "true"
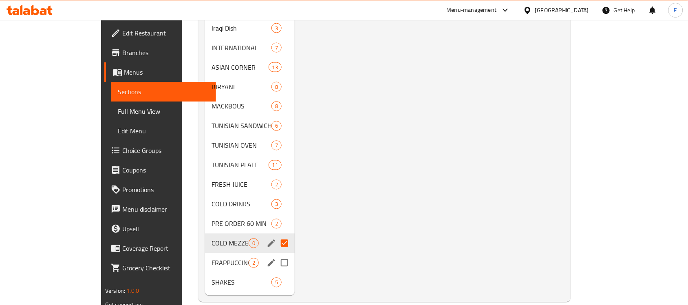
click at [276, 254] on input "Menu sections" at bounding box center [284, 262] width 17 height 17
checkbox input "true"
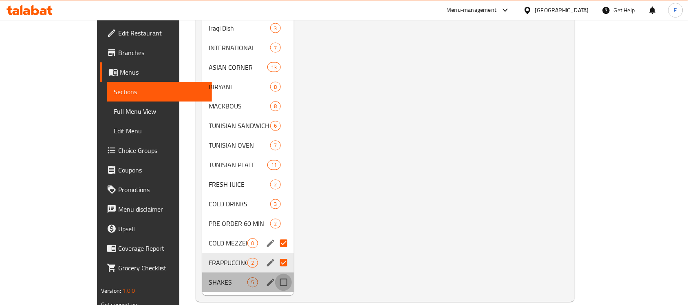
click at [275, 274] on input "Menu sections" at bounding box center [283, 282] width 17 height 17
checkbox input "true"
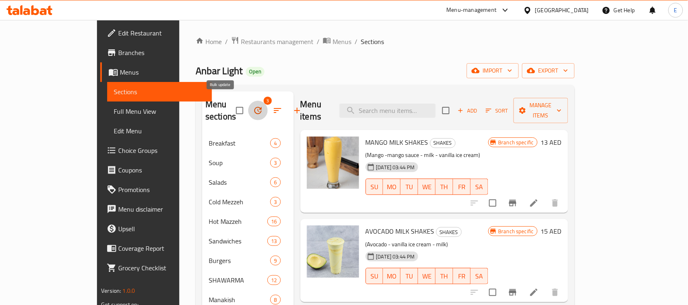
click at [248, 105] on button "button" at bounding box center [258, 111] width 20 height 20
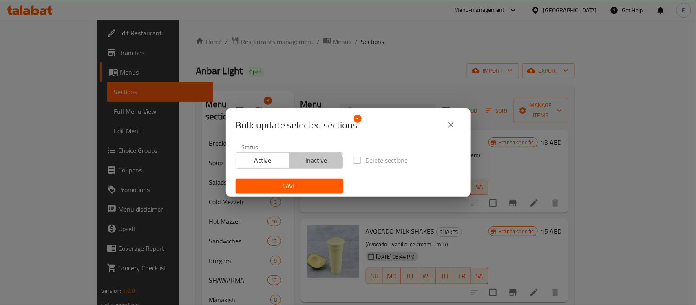
click at [311, 166] on button "Inactive" at bounding box center [316, 160] width 54 height 16
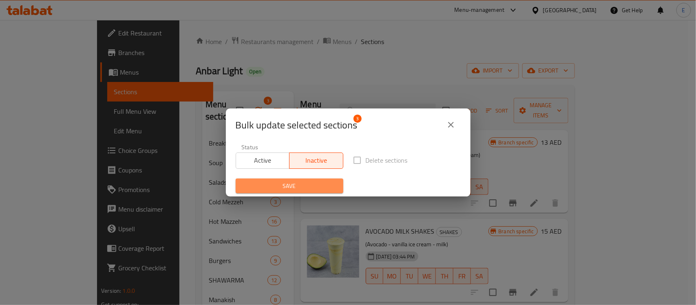
click at [297, 183] on span "Save" at bounding box center [289, 186] width 95 height 10
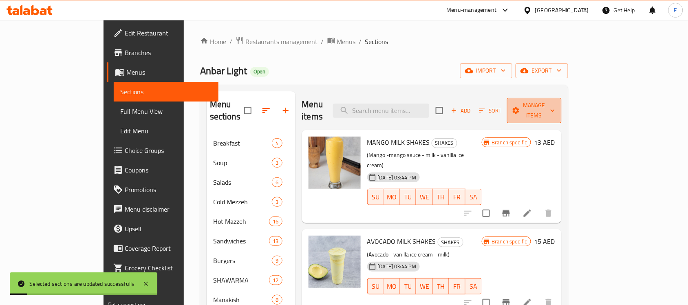
click at [561, 111] on button "Manage items" at bounding box center [534, 110] width 55 height 25
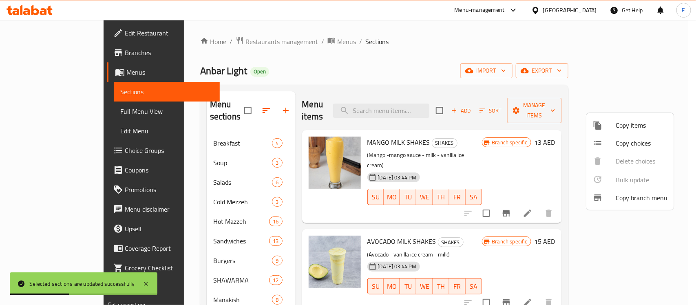
click at [639, 76] on div at bounding box center [348, 152] width 696 height 305
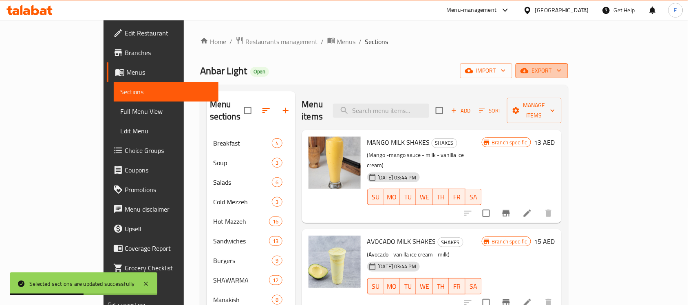
click at [561, 74] on span "export" at bounding box center [542, 71] width 40 height 10
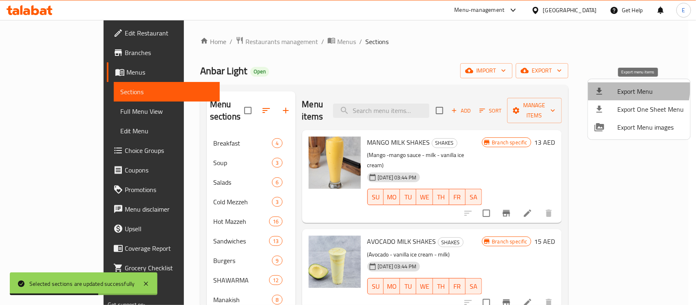
click at [626, 88] on span "Export Menu" at bounding box center [650, 91] width 66 height 10
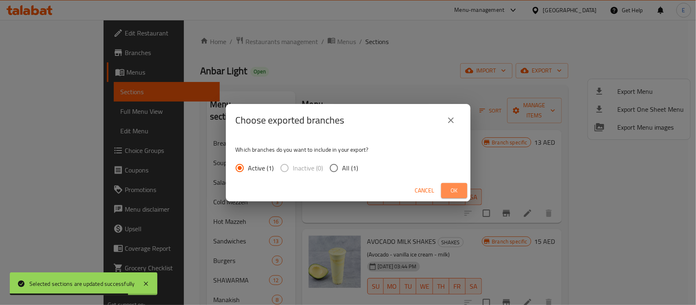
click at [459, 188] on span "Ok" at bounding box center [453, 190] width 13 height 10
